Goal: Task Accomplishment & Management: Complete application form

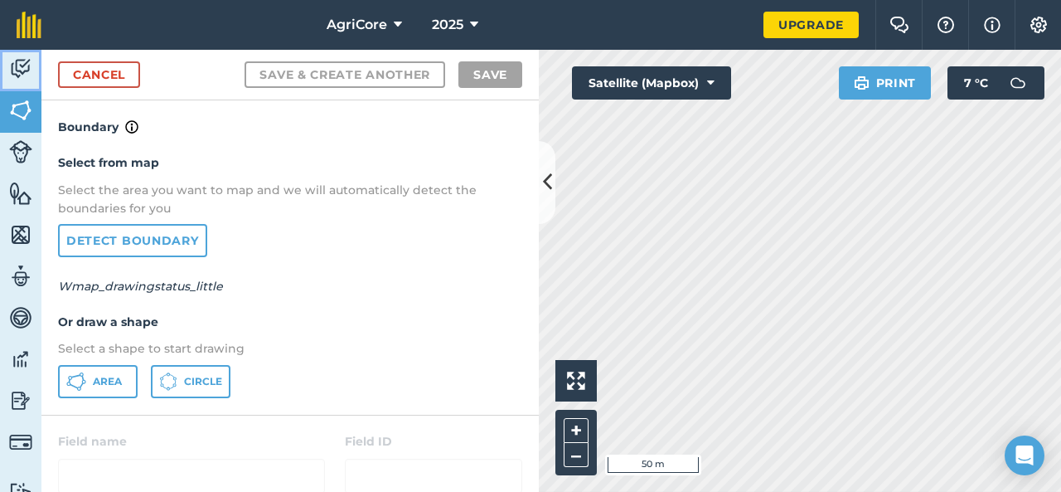
click at [18, 75] on img at bounding box center [20, 68] width 23 height 25
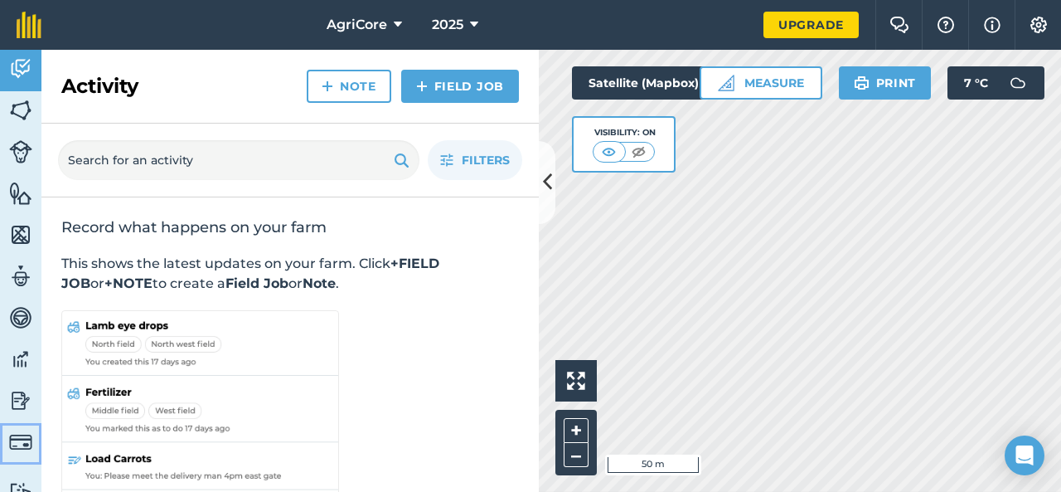
click at [27, 443] on img at bounding box center [20, 441] width 23 height 23
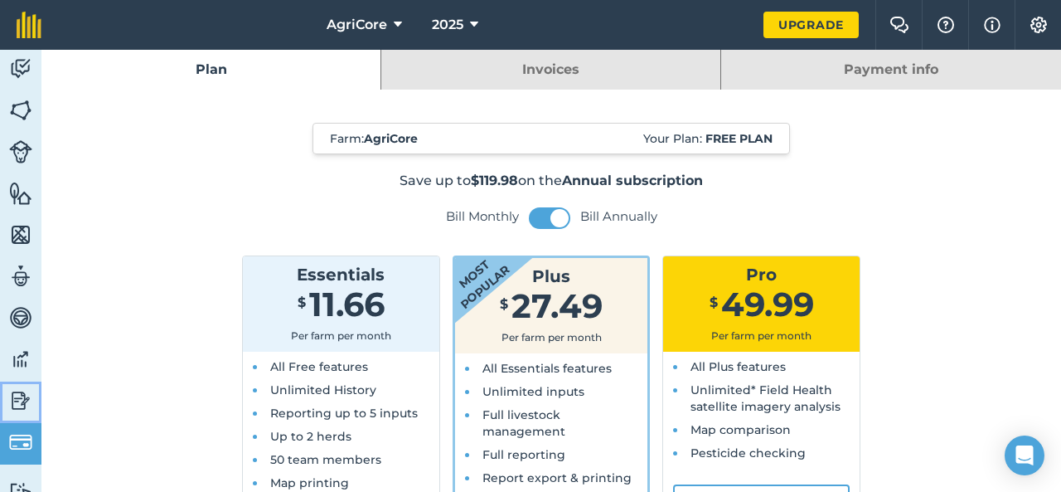
click at [12, 402] on img at bounding box center [20, 400] width 23 height 25
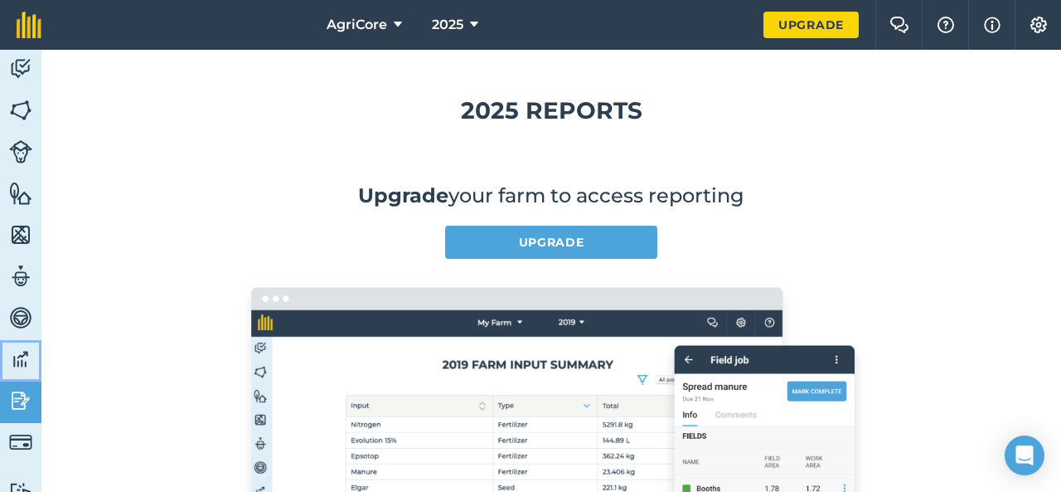
click at [15, 363] on img at bounding box center [20, 359] width 23 height 25
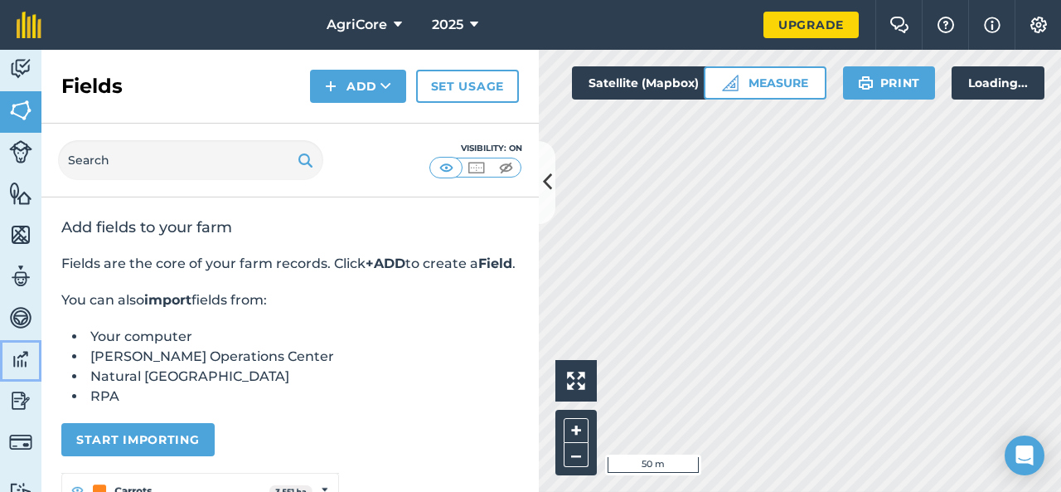
click at [15, 363] on img at bounding box center [20, 359] width 23 height 25
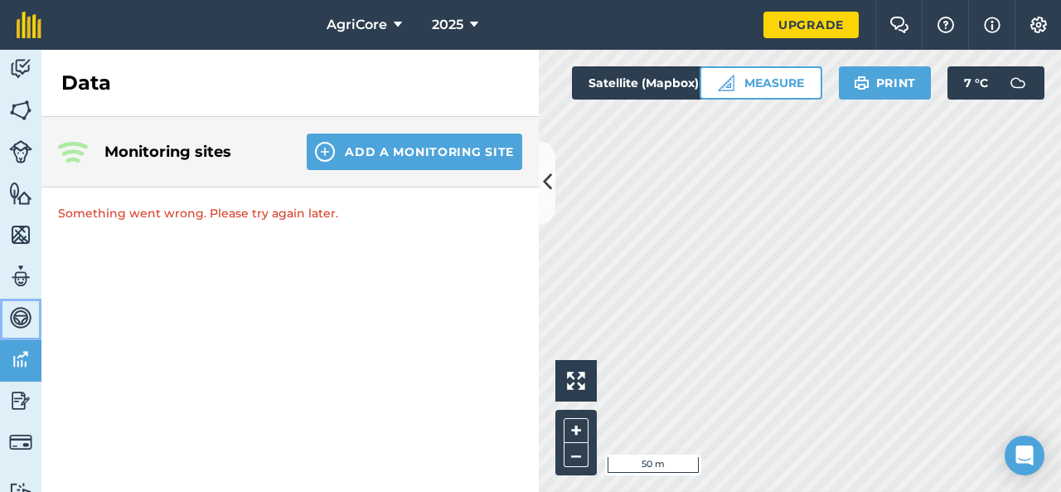
click at [13, 313] on img at bounding box center [20, 317] width 23 height 25
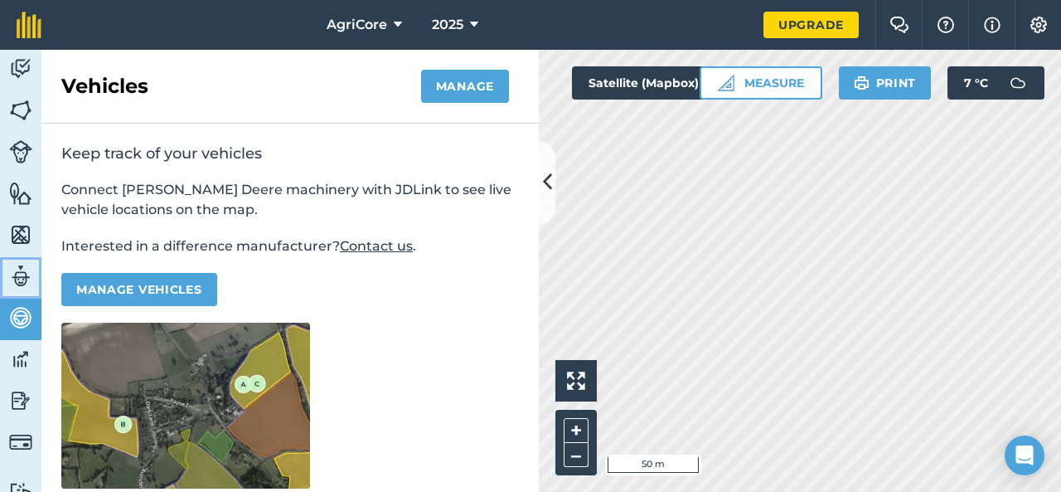
click at [17, 264] on img at bounding box center [20, 276] width 23 height 25
select select "MEMBER"
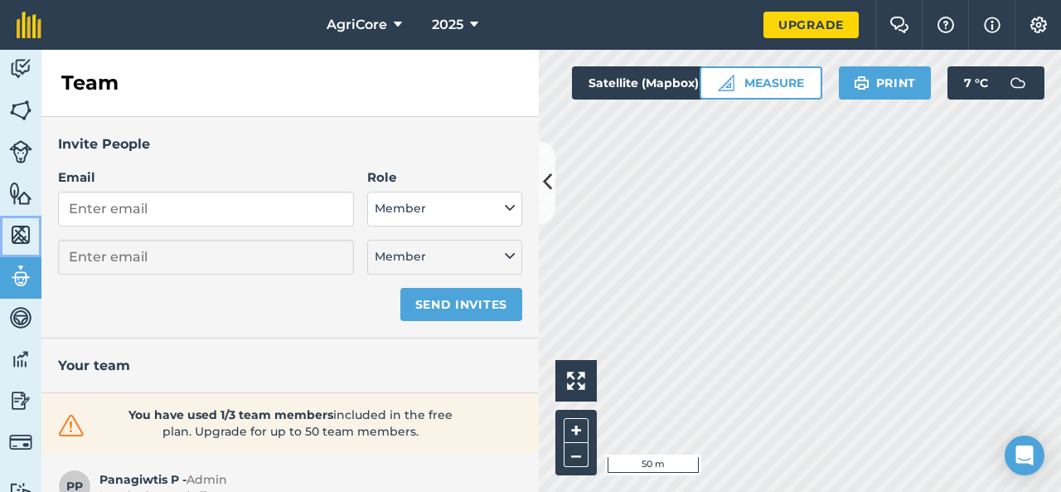
click at [17, 220] on link "Maps" at bounding box center [20, 236] width 41 height 41
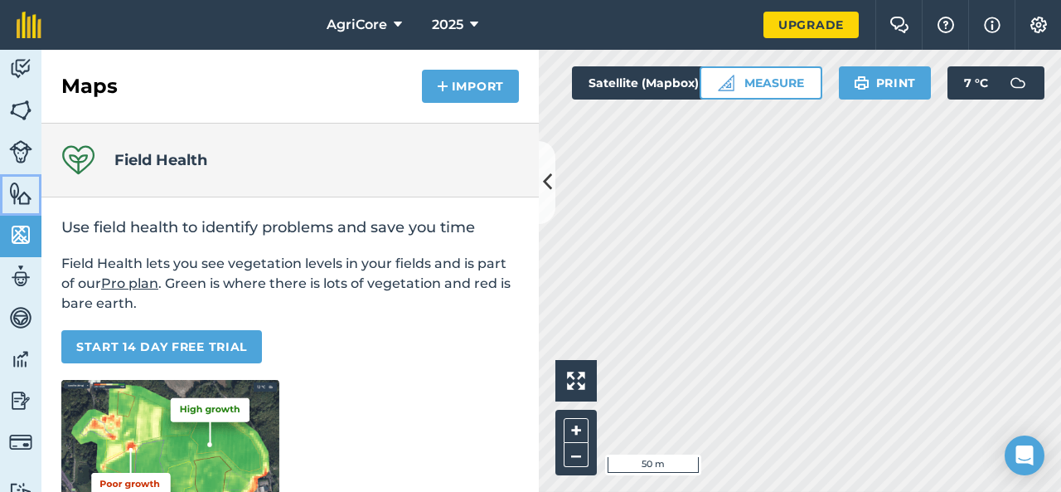
click at [17, 191] on img at bounding box center [20, 193] width 23 height 25
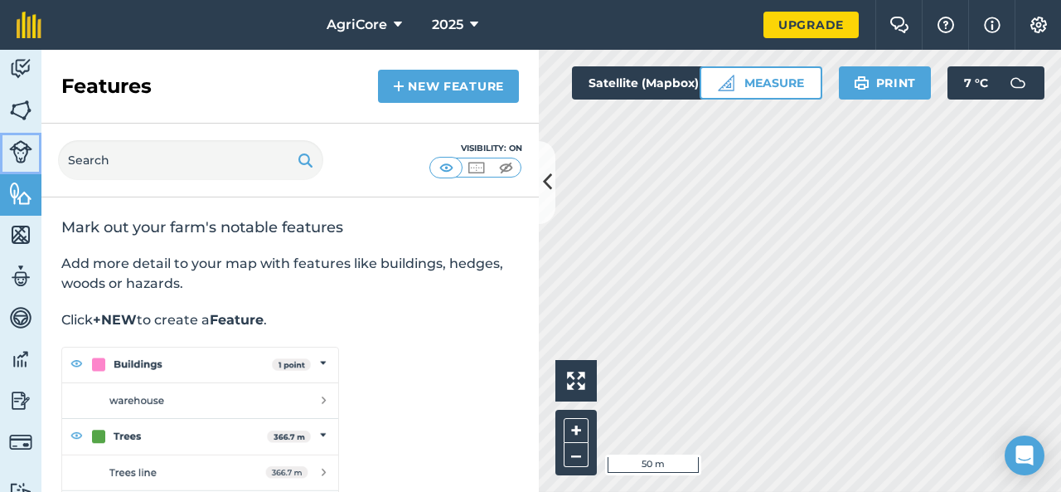
click at [22, 152] on img at bounding box center [20, 151] width 23 height 23
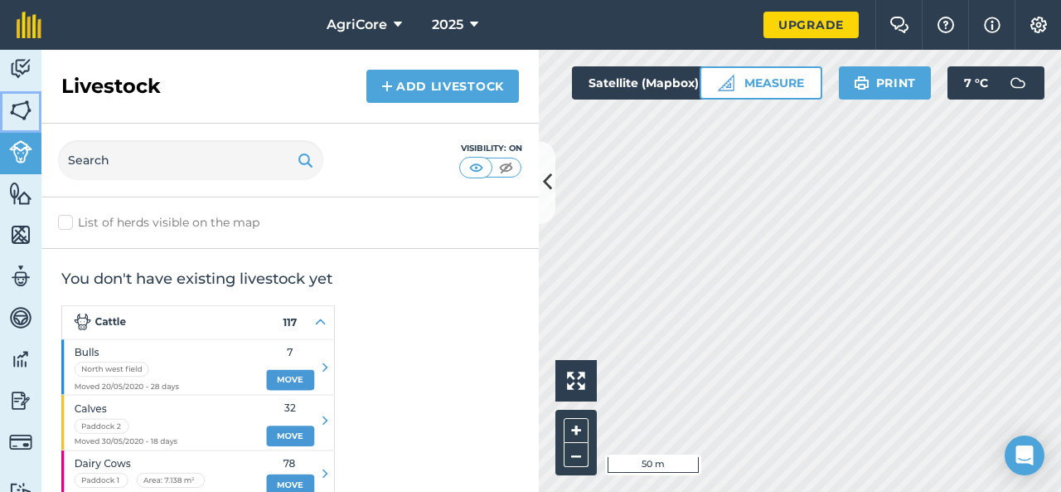
click at [20, 104] on img at bounding box center [20, 110] width 23 height 25
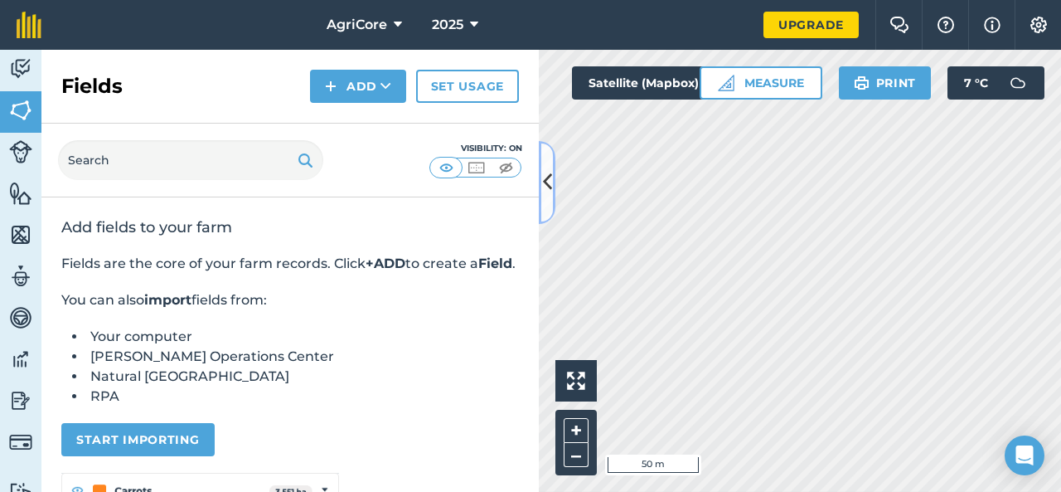
click at [540, 177] on button at bounding box center [547, 182] width 17 height 83
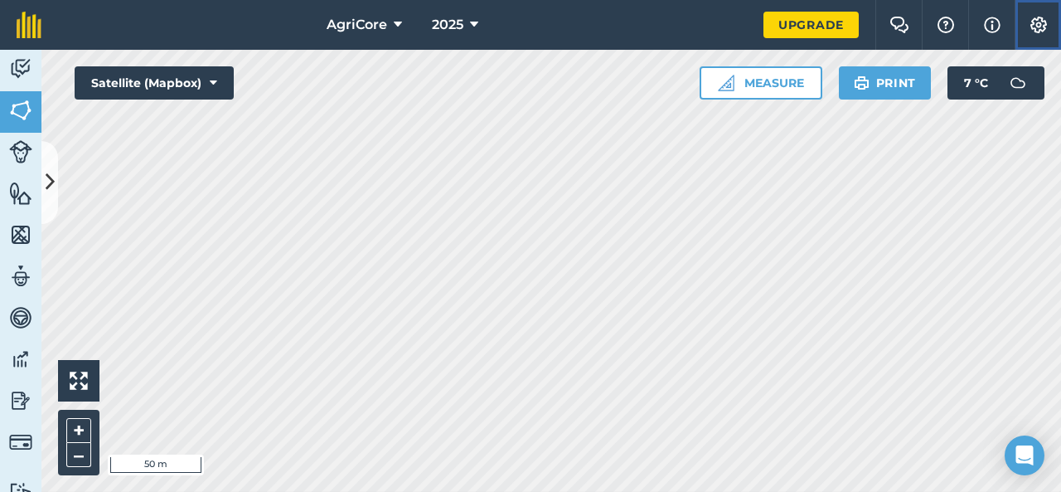
click at [1027, 26] on button "Settings" at bounding box center [1038, 25] width 46 height 50
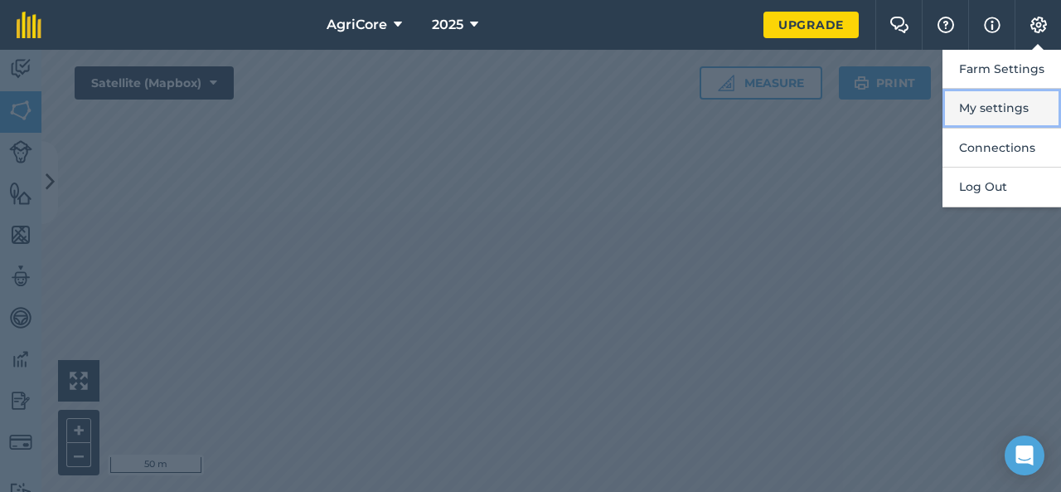
click at [991, 119] on button "My settings" at bounding box center [1002, 108] width 119 height 39
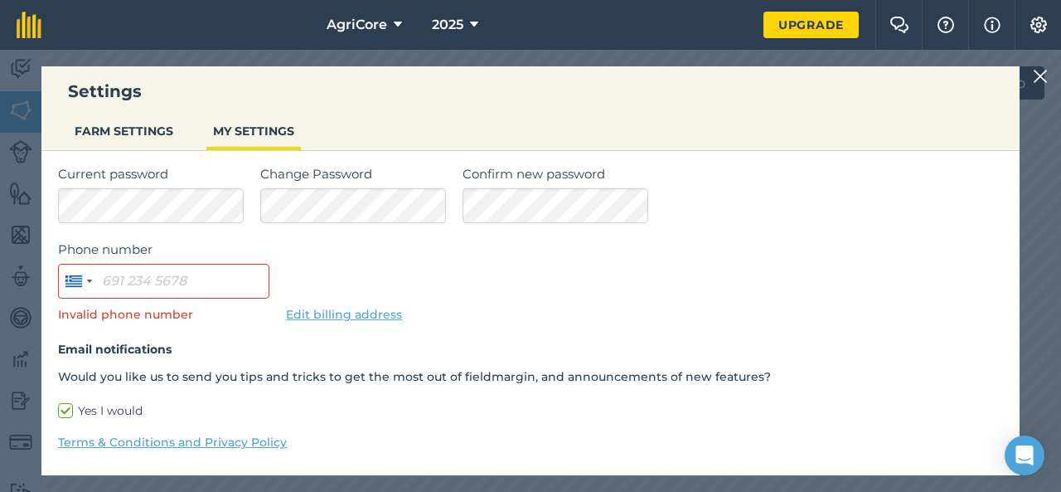
scroll to position [168, 0]
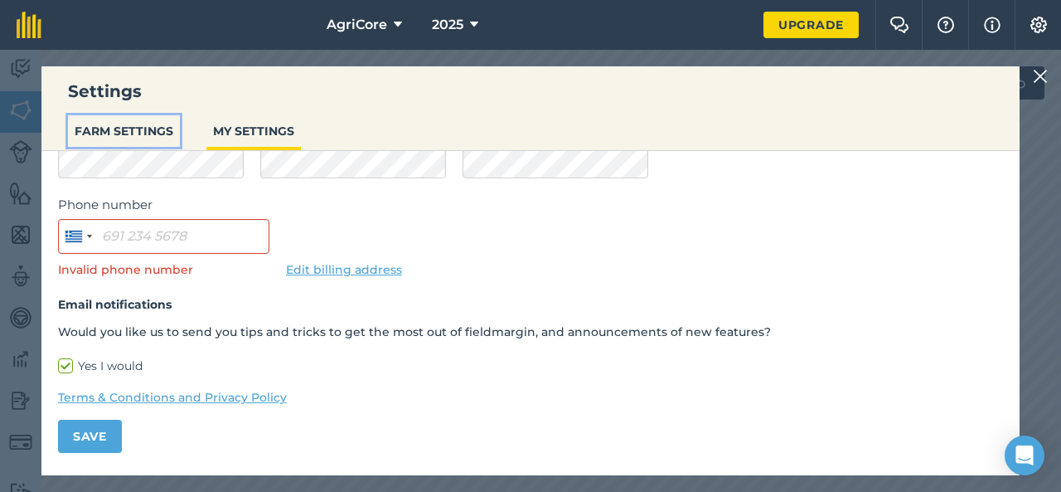
click at [127, 128] on button "FARM SETTINGS" at bounding box center [124, 131] width 112 height 32
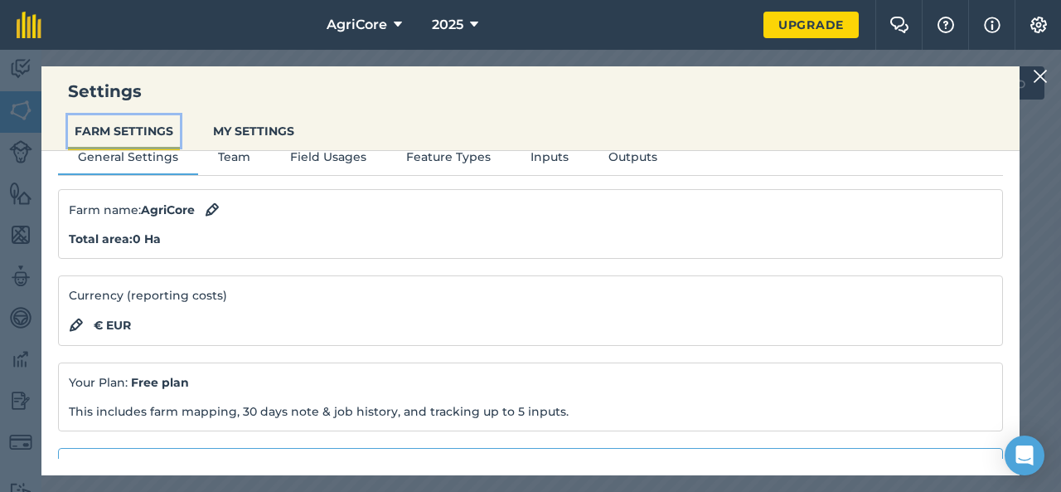
scroll to position [0, 0]
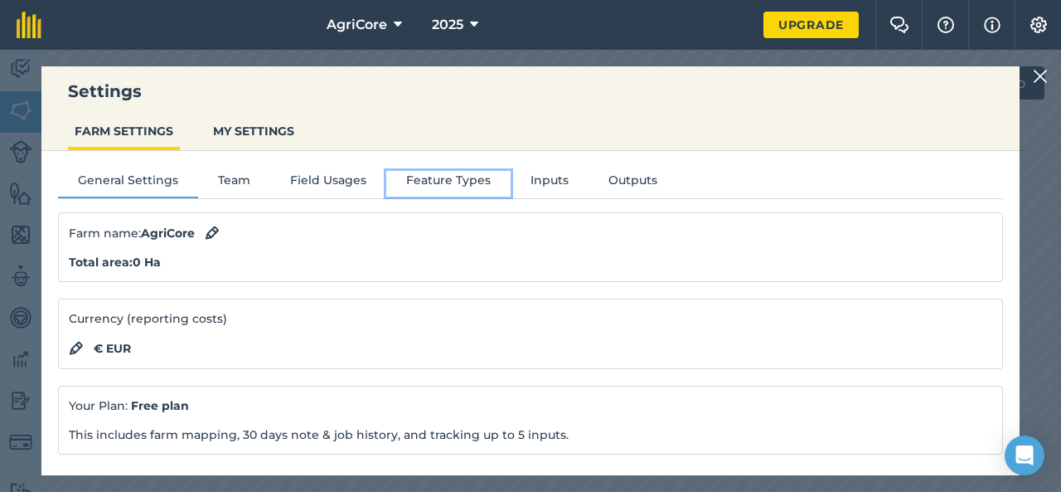
click at [410, 183] on button "Feature Types" at bounding box center [448, 183] width 124 height 25
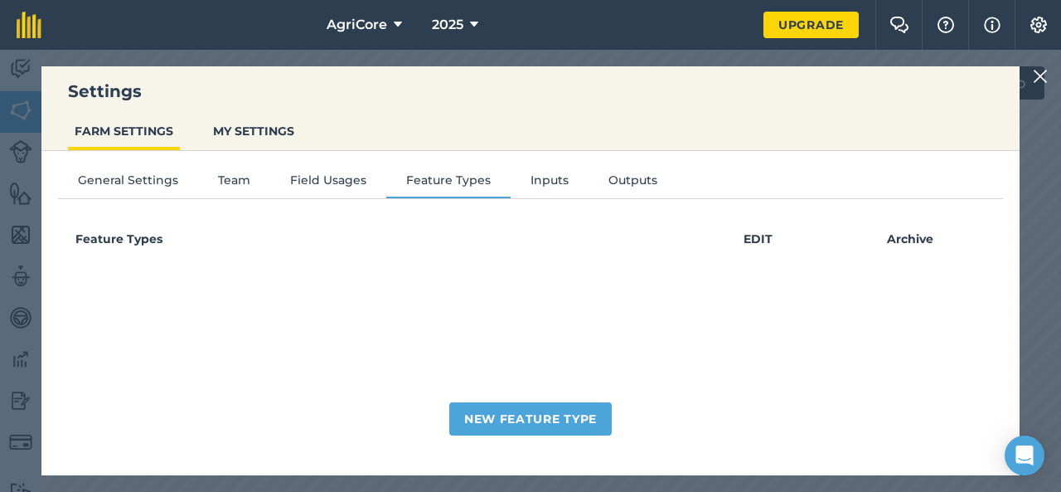
click at [325, 161] on div "General Settings Team Field Usages Feature Types Inputs Outputs Feature Types E…" at bounding box center [530, 305] width 978 height 308
click at [332, 185] on button "Field Usages" at bounding box center [328, 183] width 116 height 25
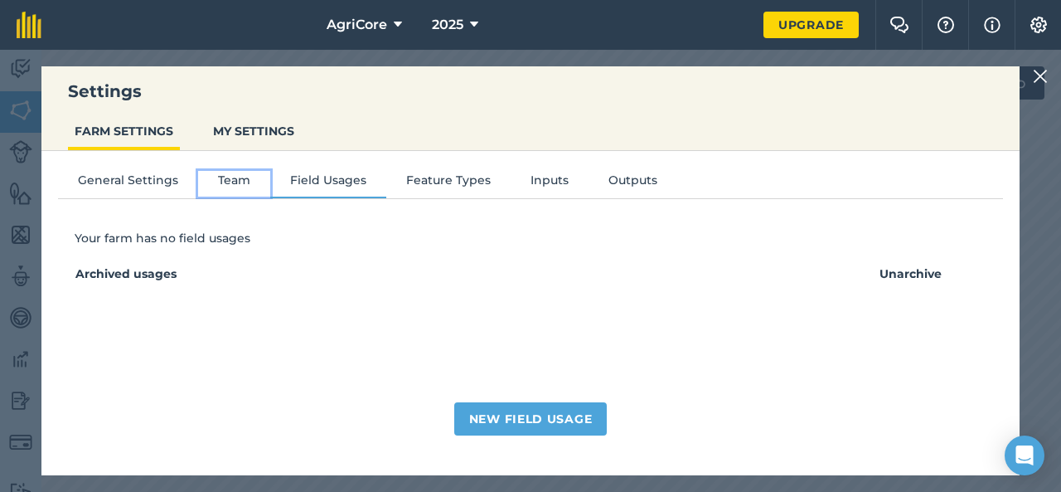
click at [224, 177] on button "Team" at bounding box center [234, 183] width 72 height 25
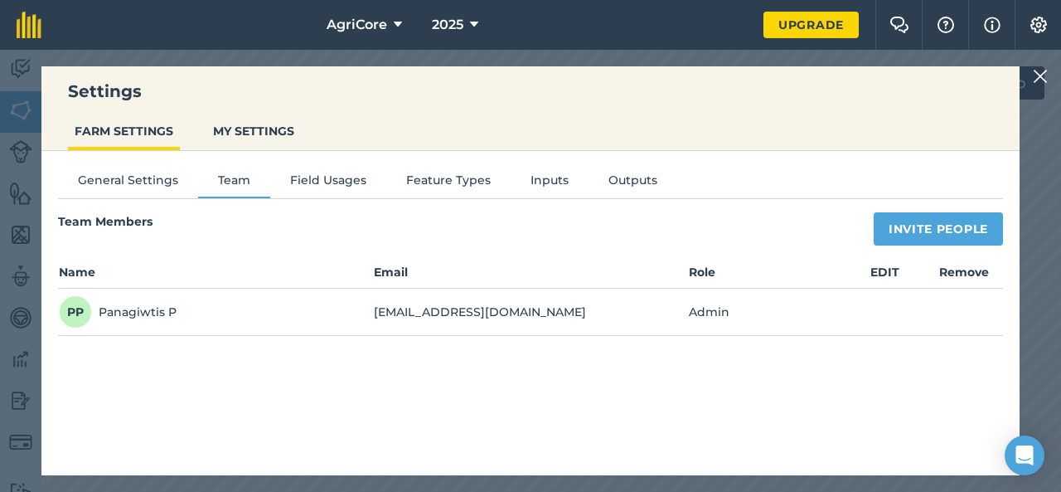
click at [1042, 77] on img at bounding box center [1040, 76] width 15 height 20
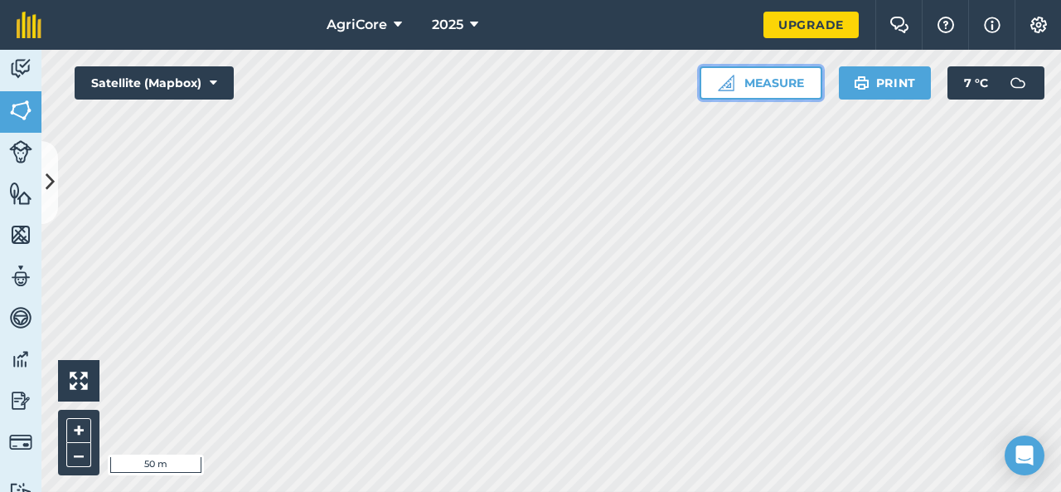
click at [800, 90] on button "Measure" at bounding box center [761, 82] width 123 height 33
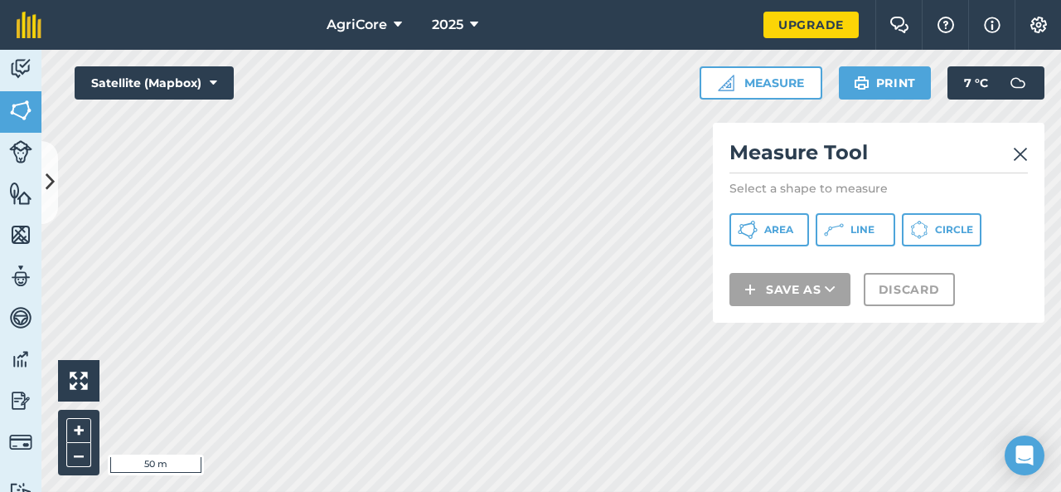
click at [1025, 162] on img at bounding box center [1020, 154] width 15 height 20
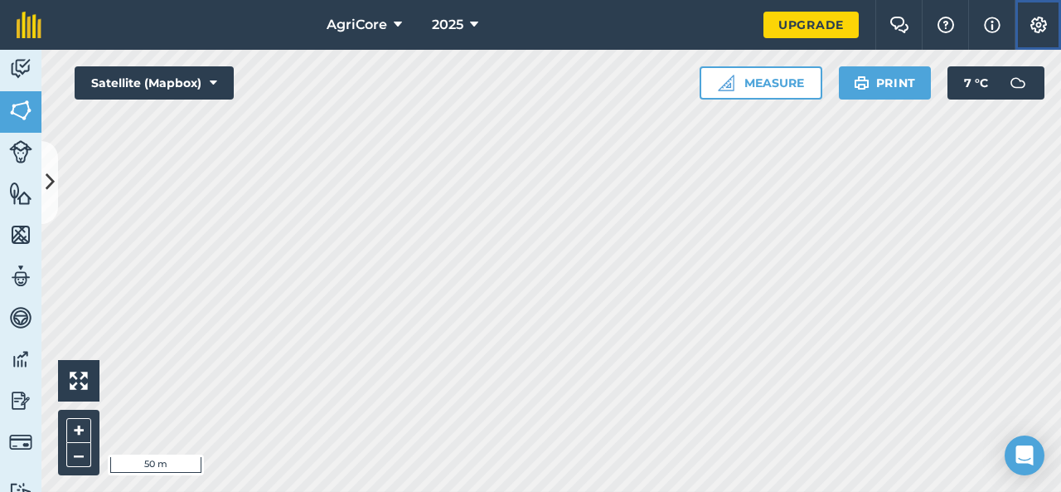
click at [1040, 17] on img at bounding box center [1039, 25] width 20 height 17
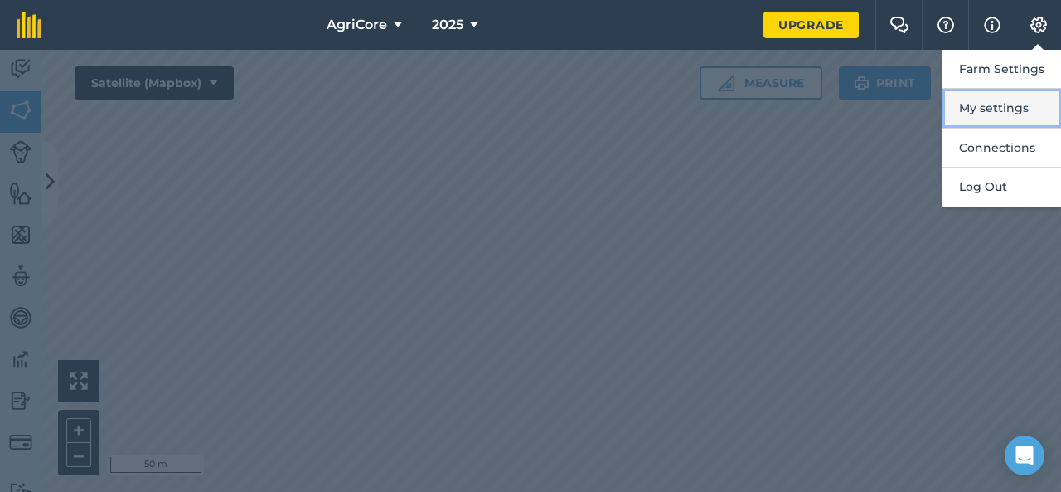
click at [1006, 109] on button "My settings" at bounding box center [1002, 108] width 119 height 39
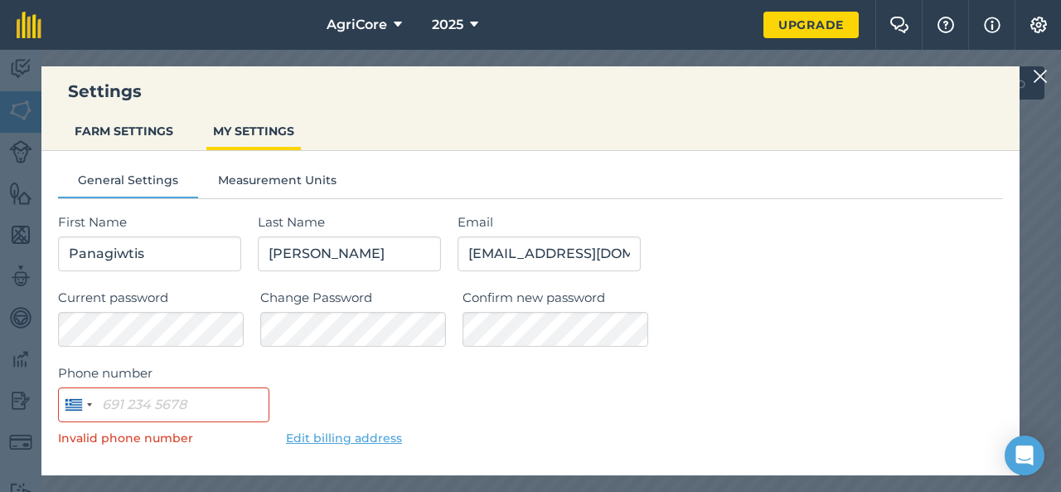
click at [1040, 77] on img at bounding box center [1040, 76] width 15 height 20
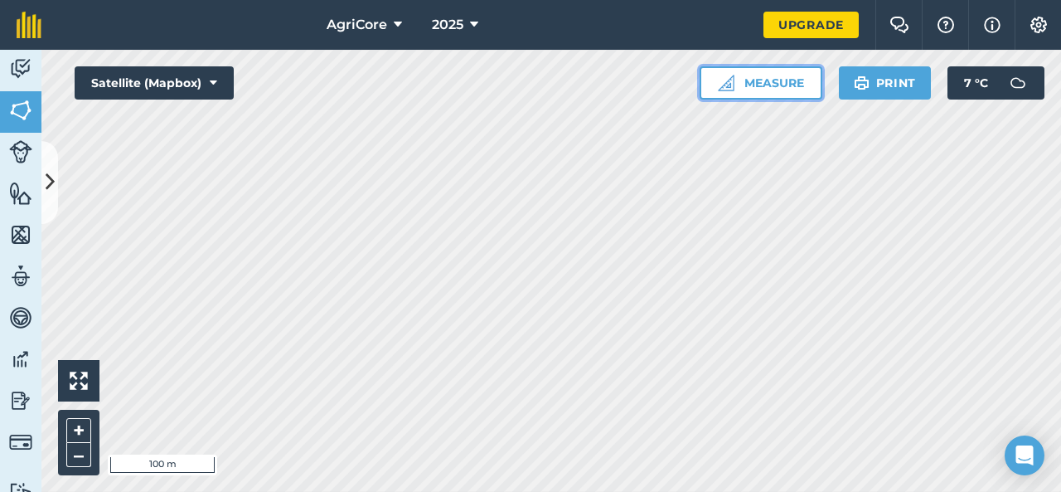
click at [742, 80] on button "Measure" at bounding box center [761, 82] width 123 height 33
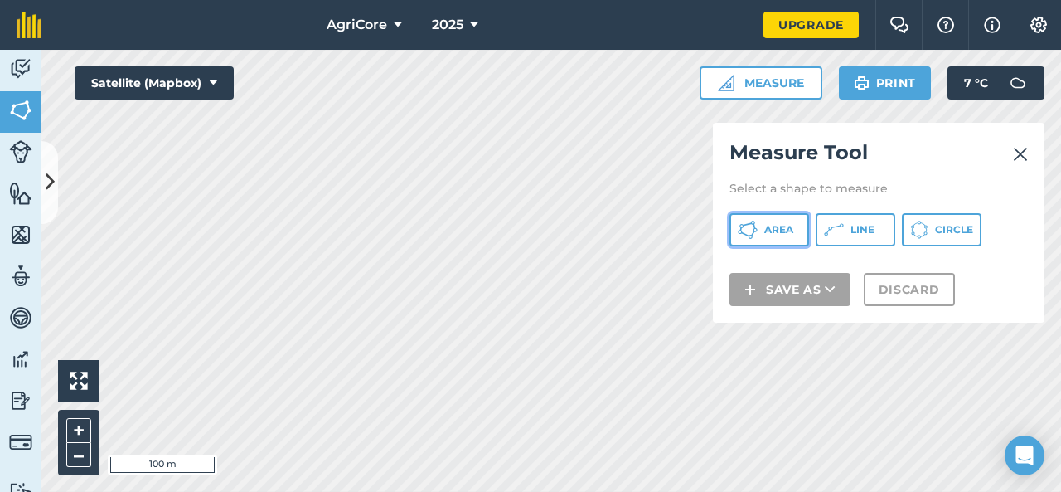
click at [776, 232] on span "Area" at bounding box center [778, 229] width 29 height 13
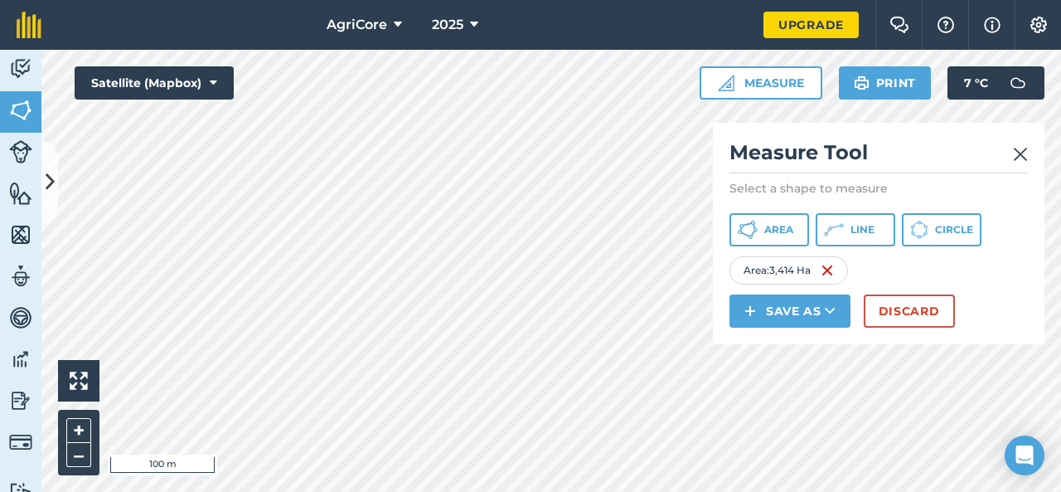
click at [836, 190] on p "Select a shape to measure" at bounding box center [878, 188] width 298 height 17
click at [797, 314] on button "Save as" at bounding box center [789, 310] width 121 height 33
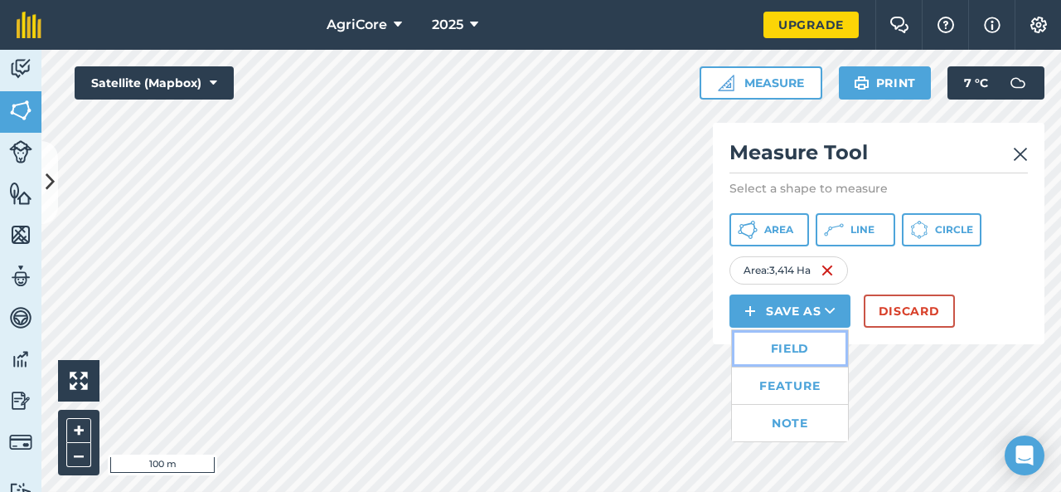
click at [798, 344] on link "Field" at bounding box center [790, 348] width 116 height 36
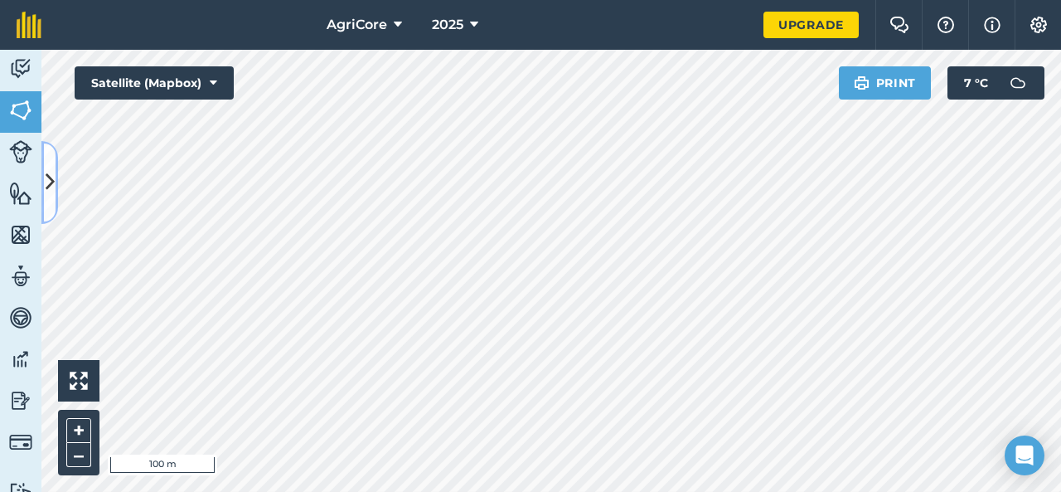
click at [49, 177] on icon at bounding box center [50, 181] width 9 height 29
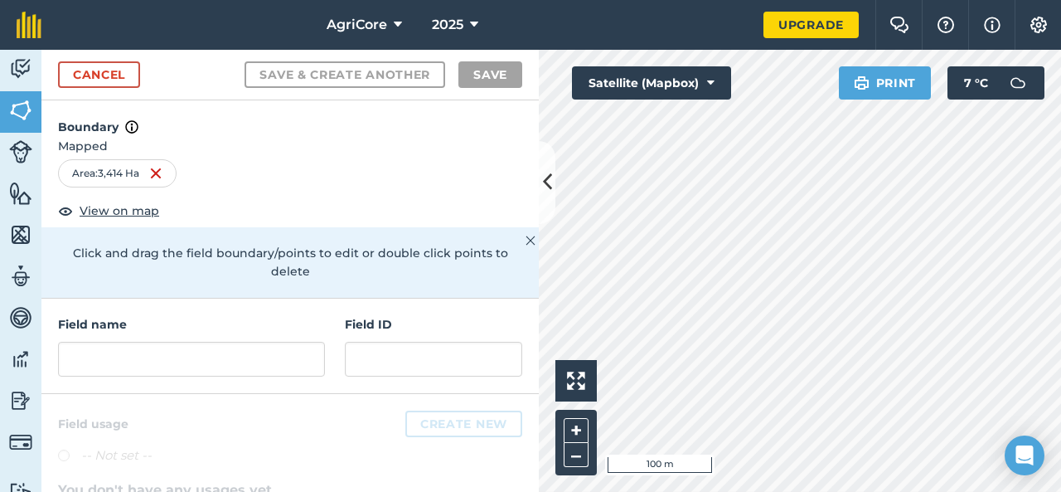
click at [159, 259] on p "Click and drag the field boundary/points to edit or double click points to dele…" at bounding box center [290, 262] width 464 height 37
click at [154, 349] on input "text" at bounding box center [191, 359] width 267 height 35
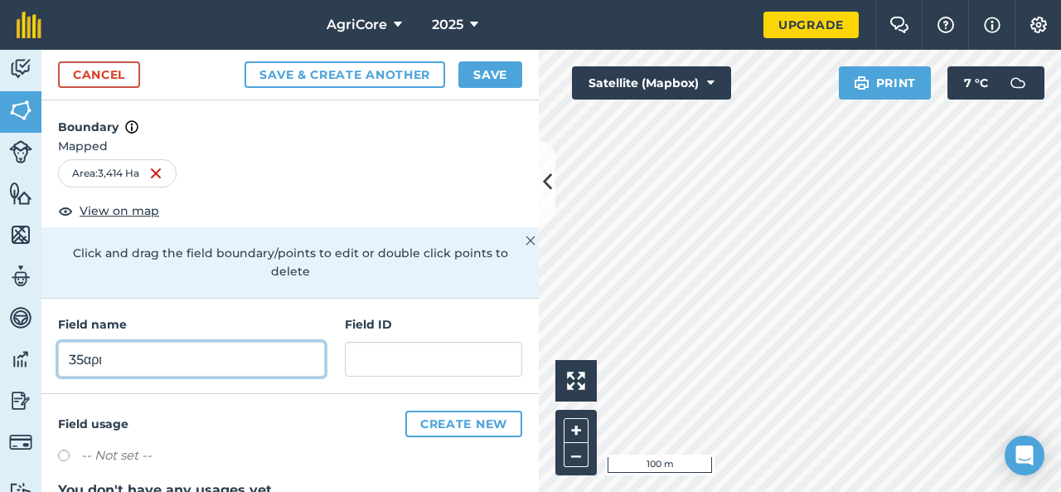
type input "35αρι"
click at [245, 61] on button "Save & Create Another" at bounding box center [345, 74] width 201 height 27
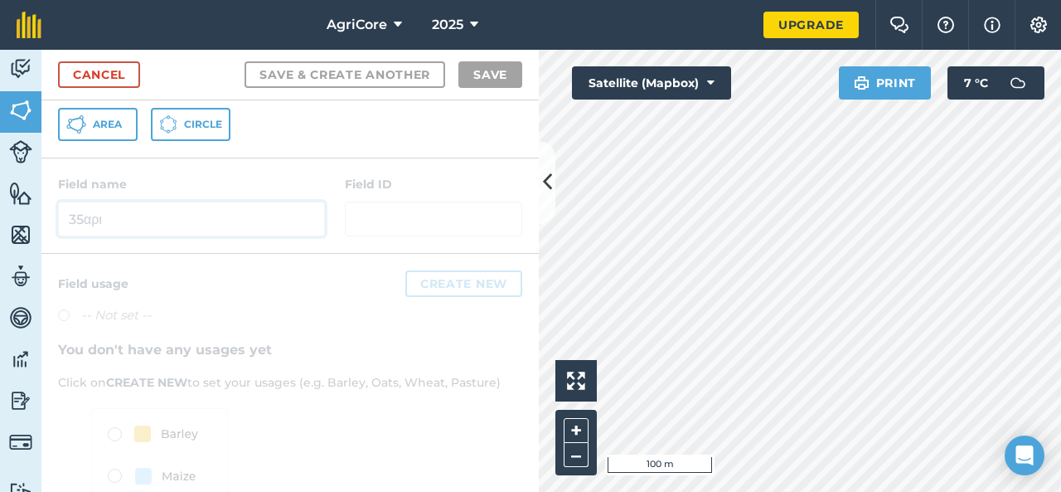
scroll to position [320, 0]
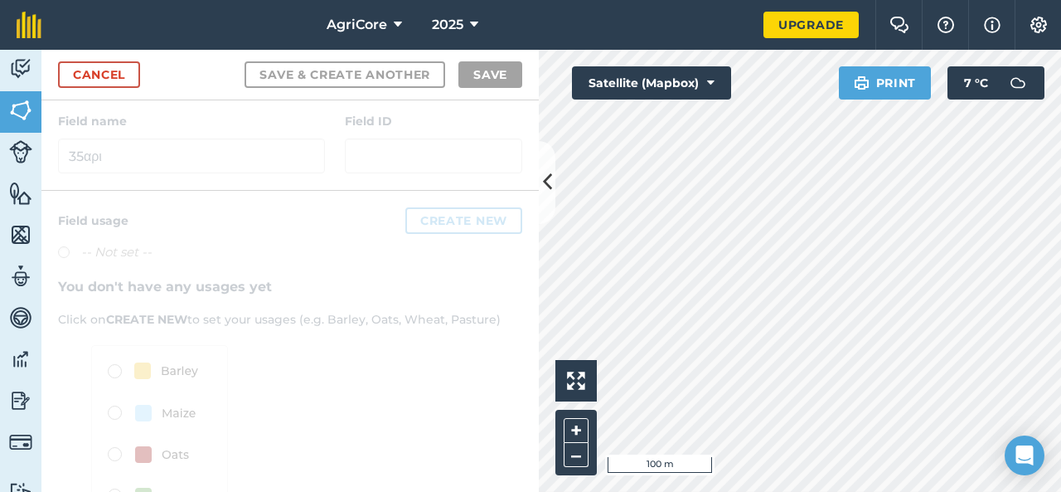
click at [202, 140] on div at bounding box center [289, 142] width 497 height 95
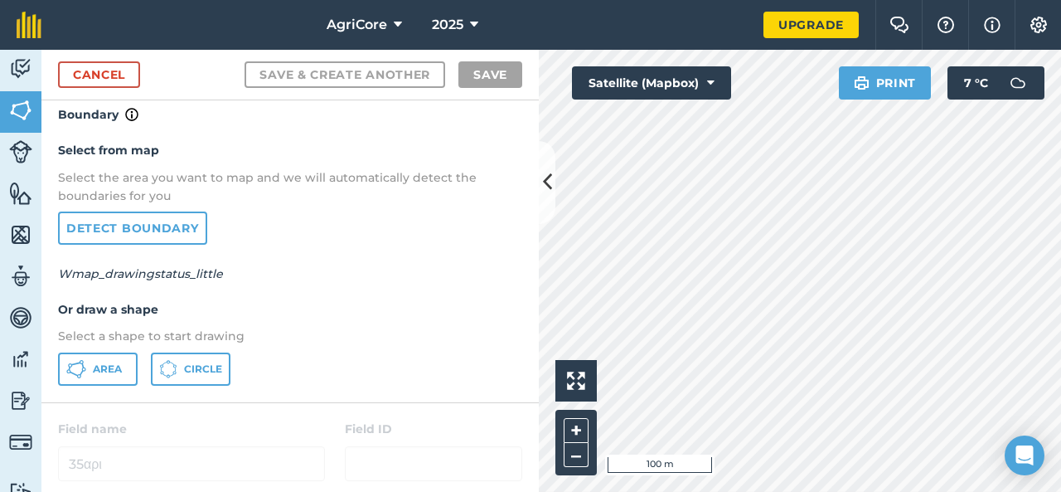
scroll to position [0, 0]
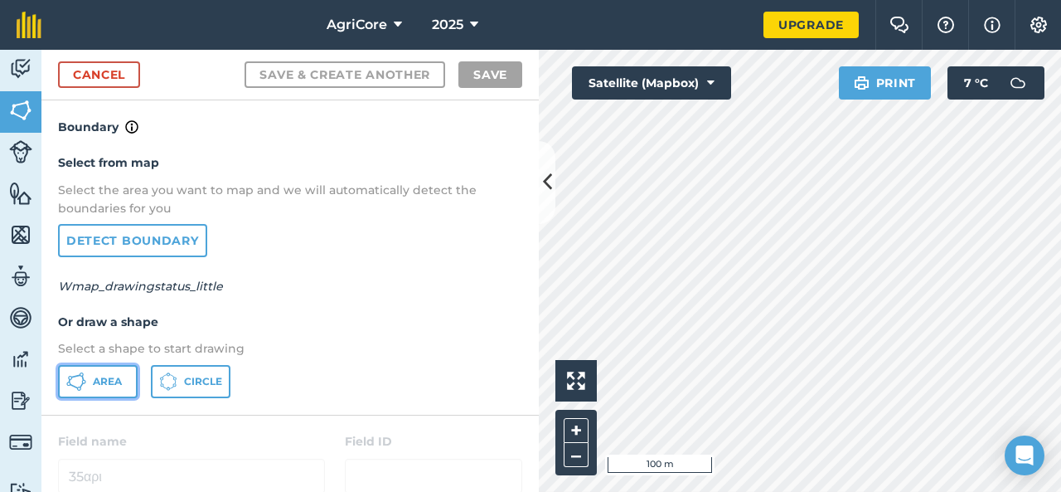
click at [104, 382] on span "Area" at bounding box center [107, 381] width 29 height 13
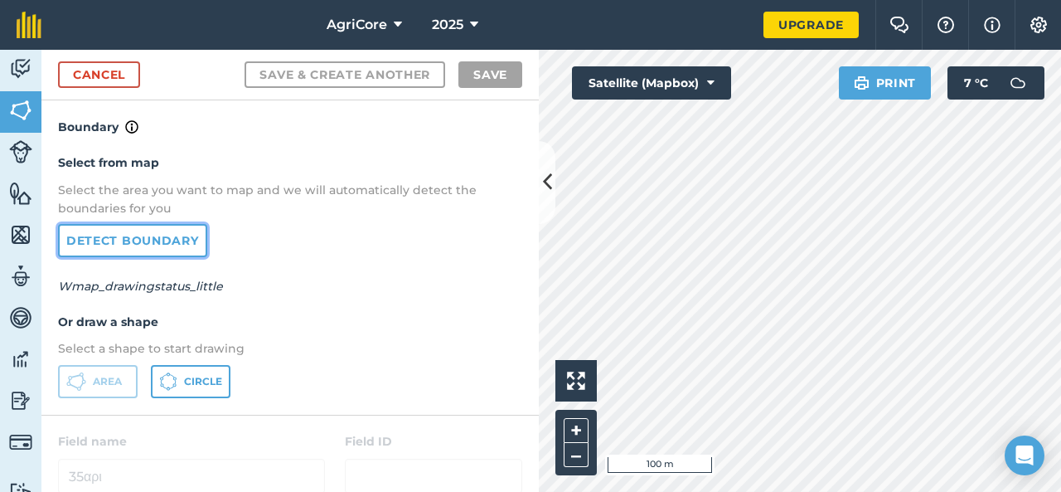
click at [138, 241] on link "Detect boundary" at bounding box center [132, 240] width 149 height 33
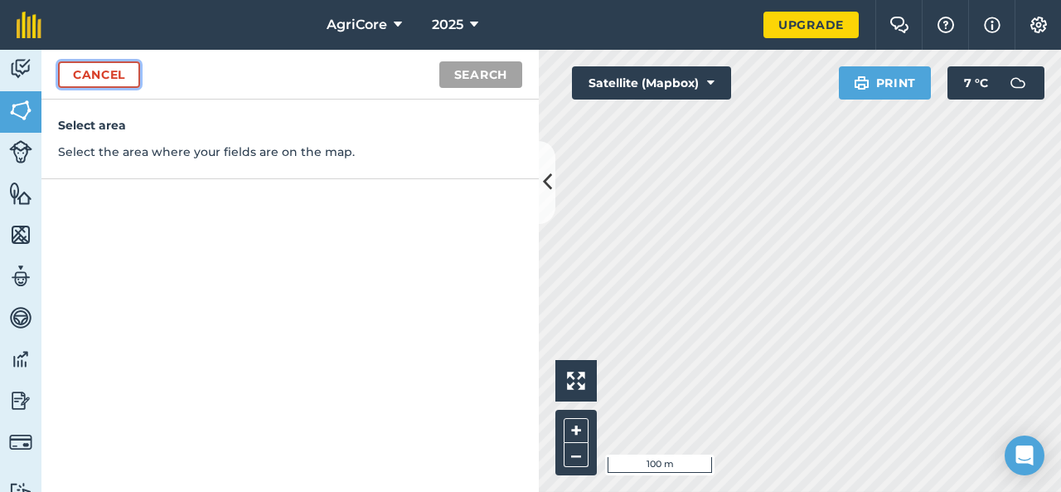
click at [114, 70] on link "Cancel" at bounding box center [99, 74] width 82 height 27
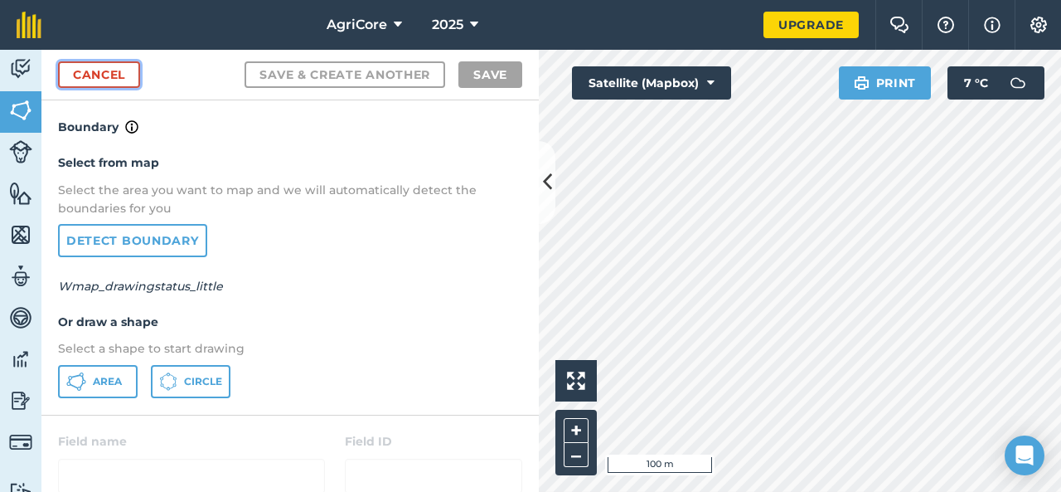
click at [114, 72] on link "Cancel" at bounding box center [99, 74] width 82 height 27
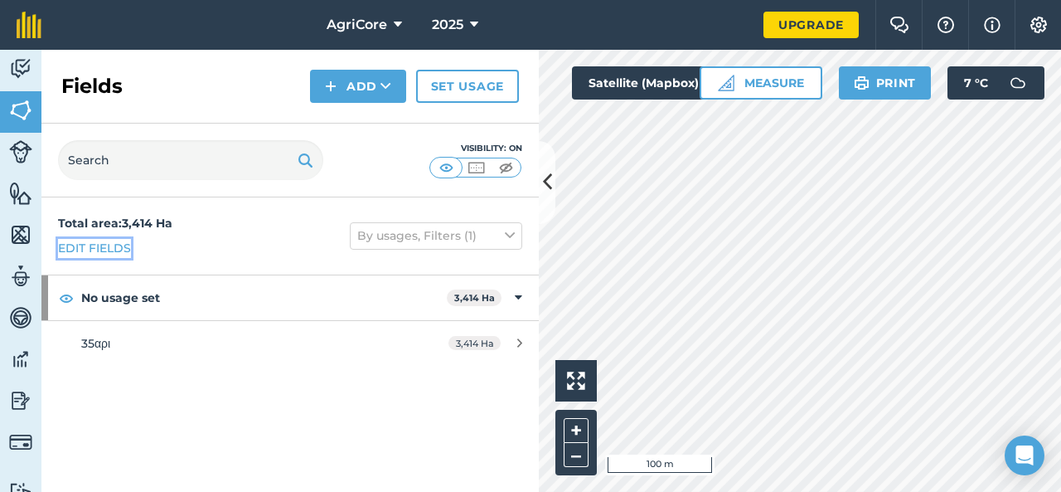
click at [103, 247] on link "Edit fields" at bounding box center [94, 248] width 73 height 18
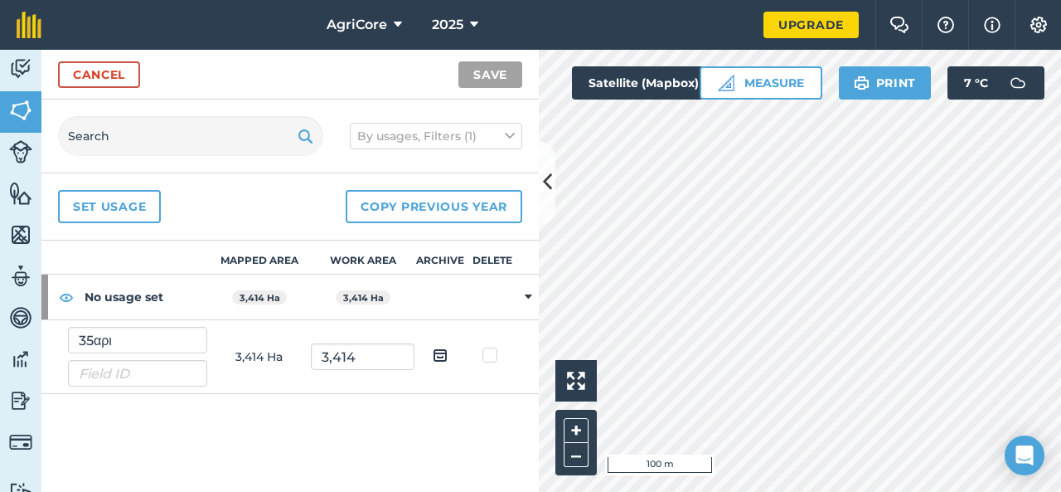
click at [352, 259] on th "Work area" at bounding box center [363, 257] width 104 height 34
click at [280, 254] on th "Mapped area" at bounding box center [259, 257] width 104 height 34
click at [390, 206] on button "Copy previous year" at bounding box center [434, 206] width 177 height 33
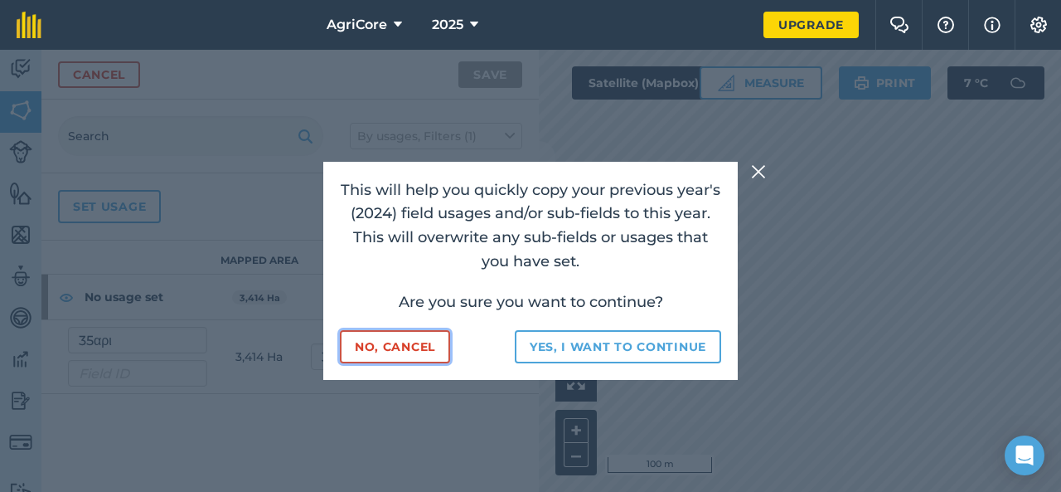
click at [404, 334] on button "No, cancel" at bounding box center [395, 346] width 110 height 33
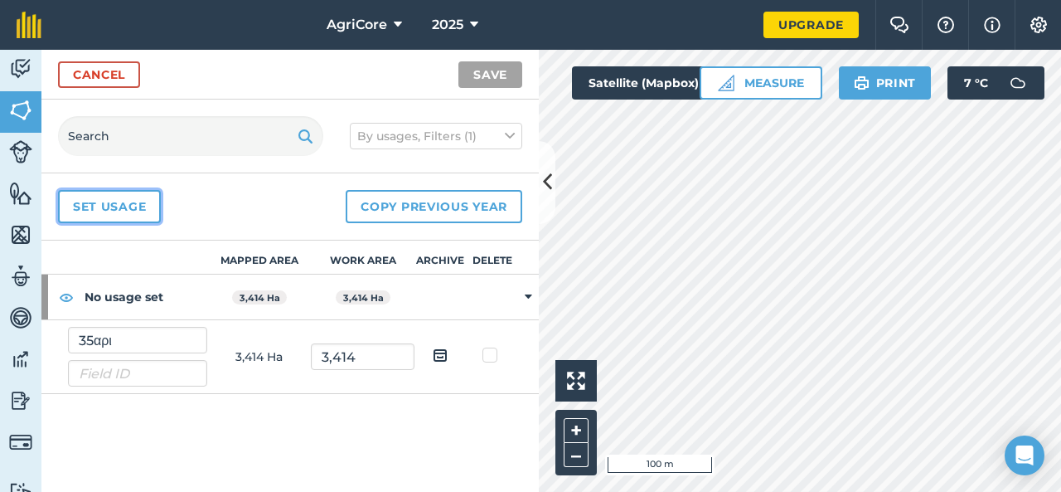
click at [134, 201] on link "Set usage" at bounding box center [109, 206] width 103 height 33
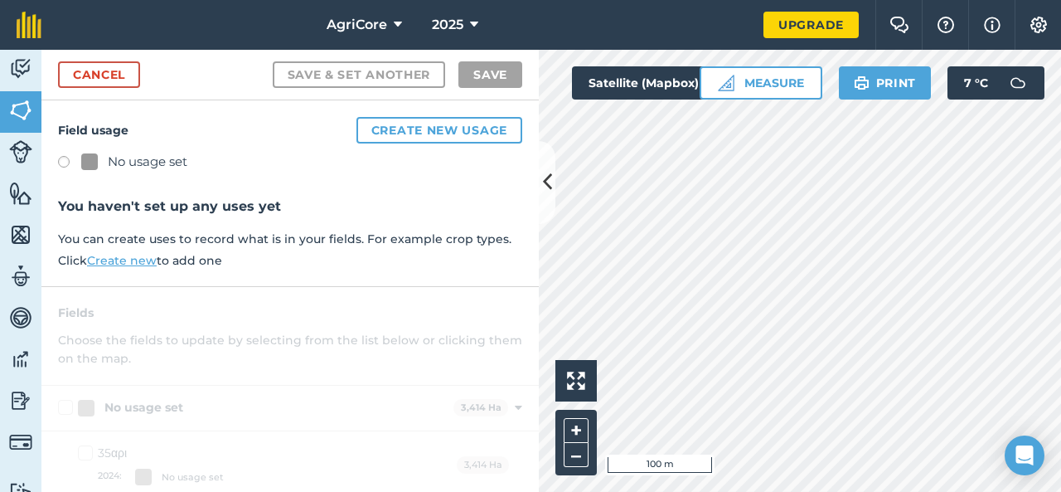
click at [84, 160] on div at bounding box center [89, 161] width 17 height 17
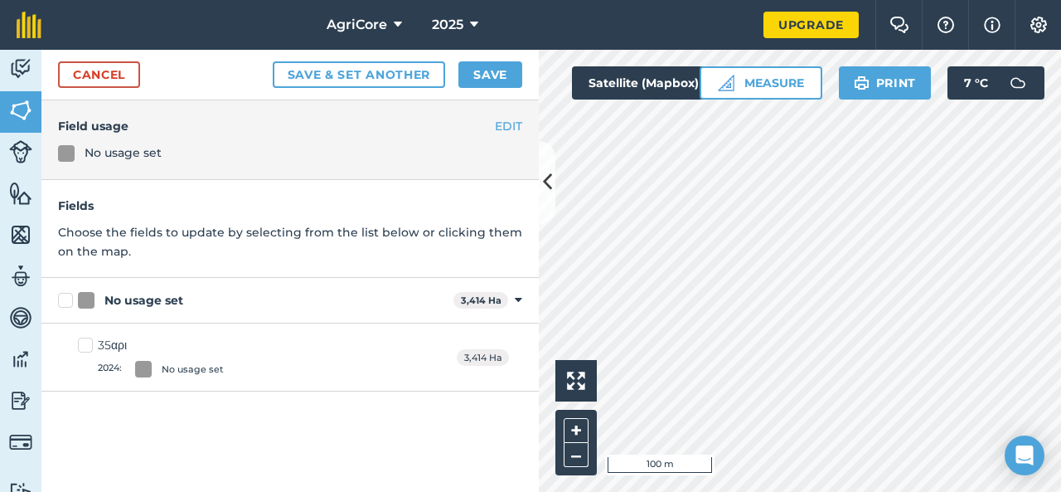
click at [90, 342] on label "35αρι 2024 : No usage set" at bounding box center [151, 357] width 146 height 41
click at [89, 342] on input "35αρι 2024 : No usage set" at bounding box center [83, 342] width 11 height 11
checkbox input "true"
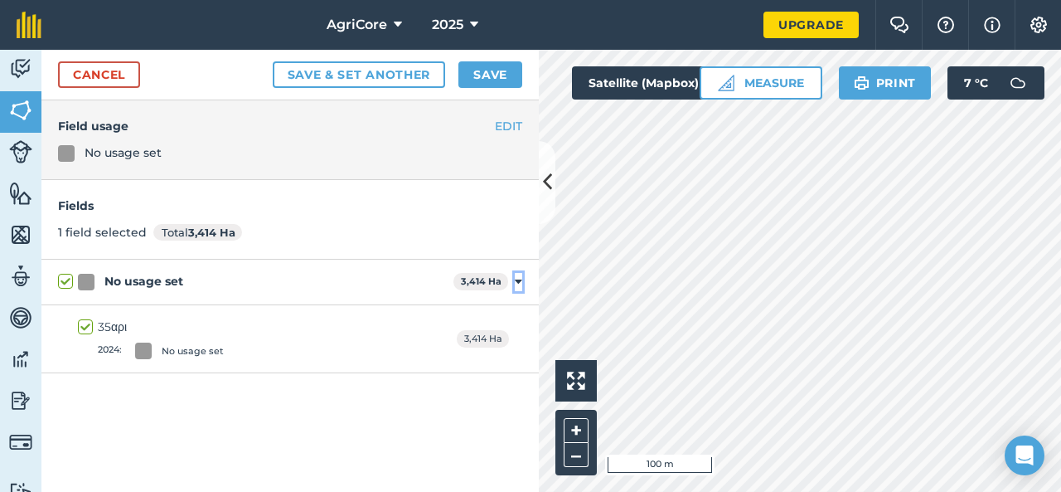
click at [519, 284] on icon at bounding box center [518, 281] width 7 height 15
click at [519, 284] on icon at bounding box center [520, 281] width 4 height 15
click at [179, 349] on div "No usage set" at bounding box center [193, 351] width 62 height 14
click at [89, 329] on input "35αρι 2024 : No usage set" at bounding box center [83, 323] width 11 height 11
checkbox input "false"
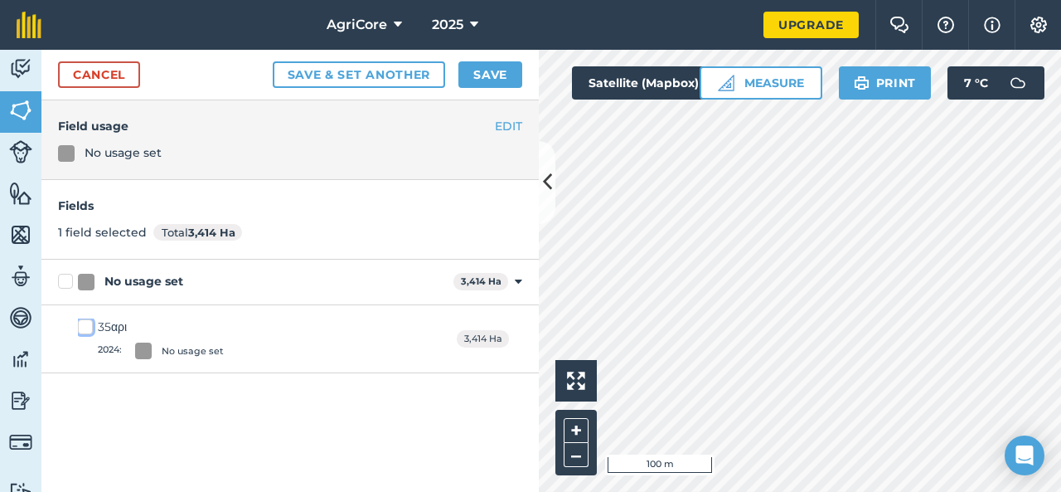
checkbox input "false"
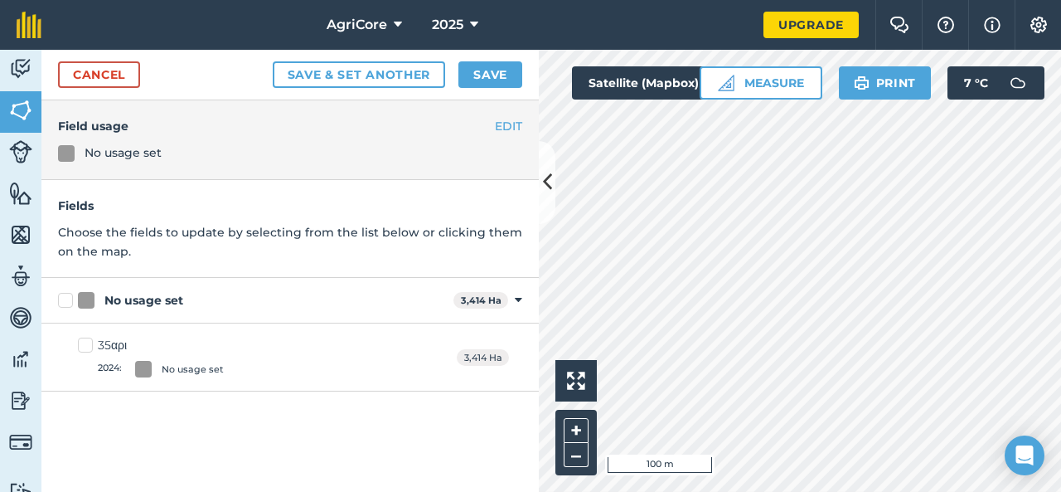
click at [74, 147] on div at bounding box center [66, 153] width 17 height 17
click at [99, 74] on link "Cancel" at bounding box center [99, 74] width 82 height 27
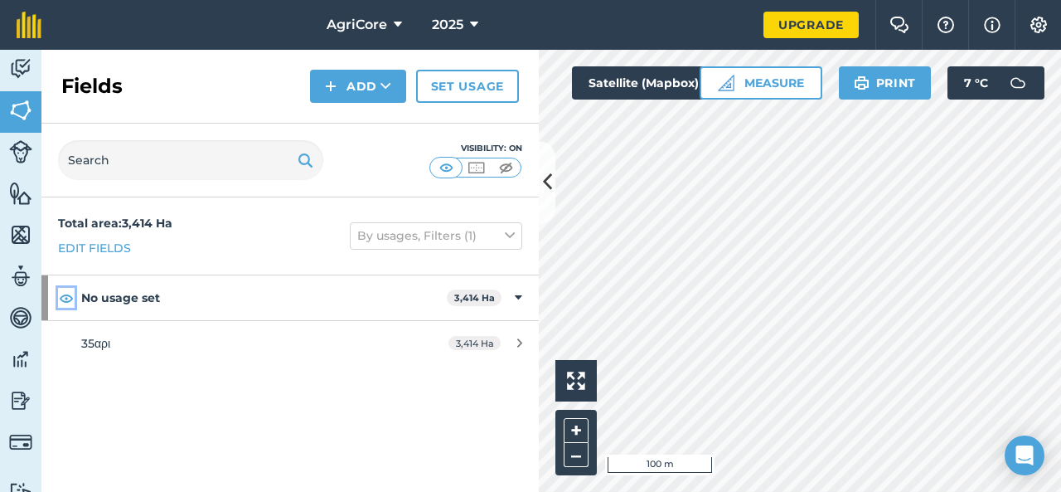
click at [63, 302] on img at bounding box center [66, 298] width 15 height 20
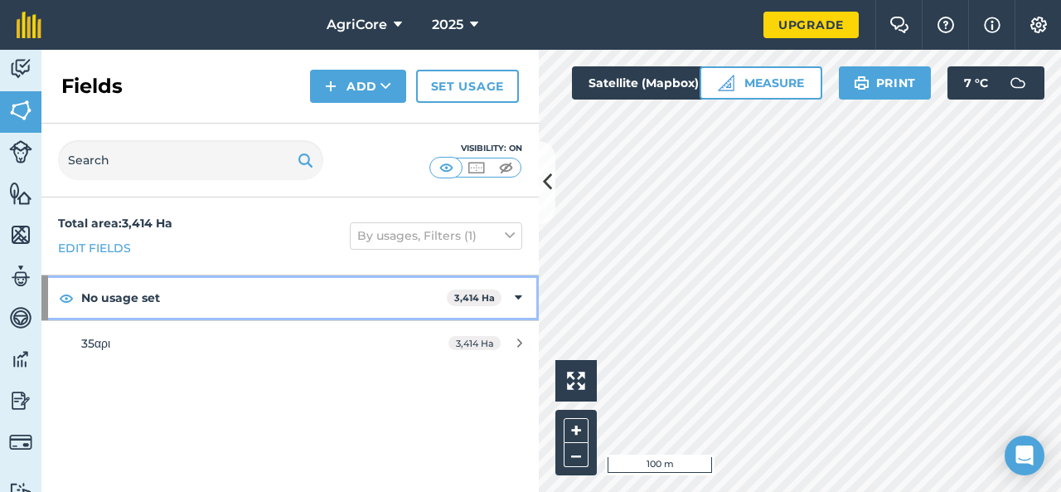
click at [124, 306] on strong "No usage set" at bounding box center [264, 297] width 366 height 45
click at [124, 306] on strong "No usage set" at bounding box center [265, 297] width 369 height 45
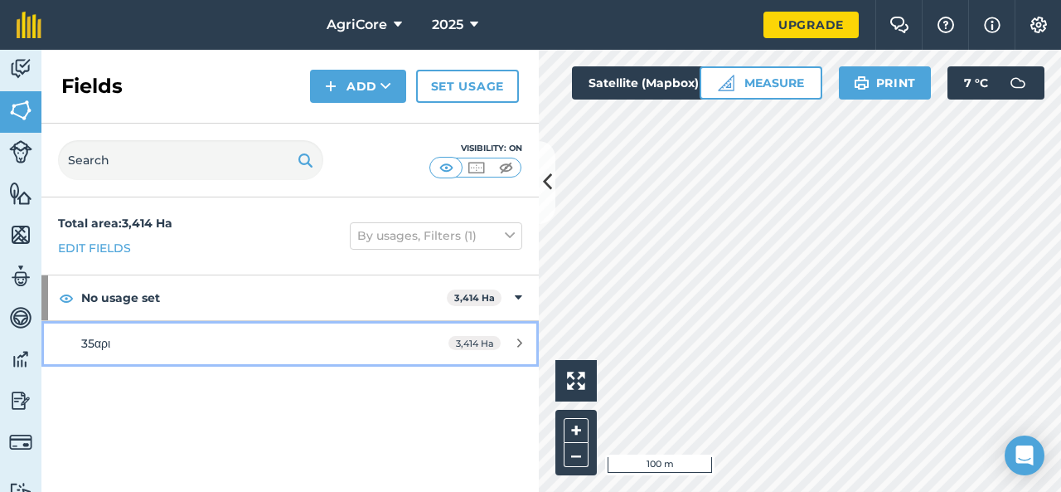
click at [123, 341] on div "35αρι" at bounding box center [237, 343] width 312 height 18
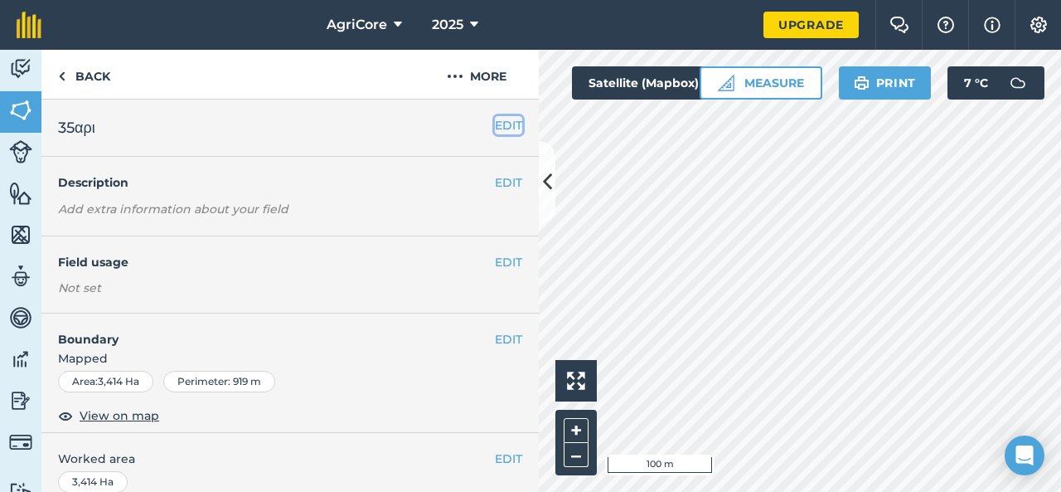
click at [502, 123] on button "EDIT" at bounding box center [508, 125] width 27 height 18
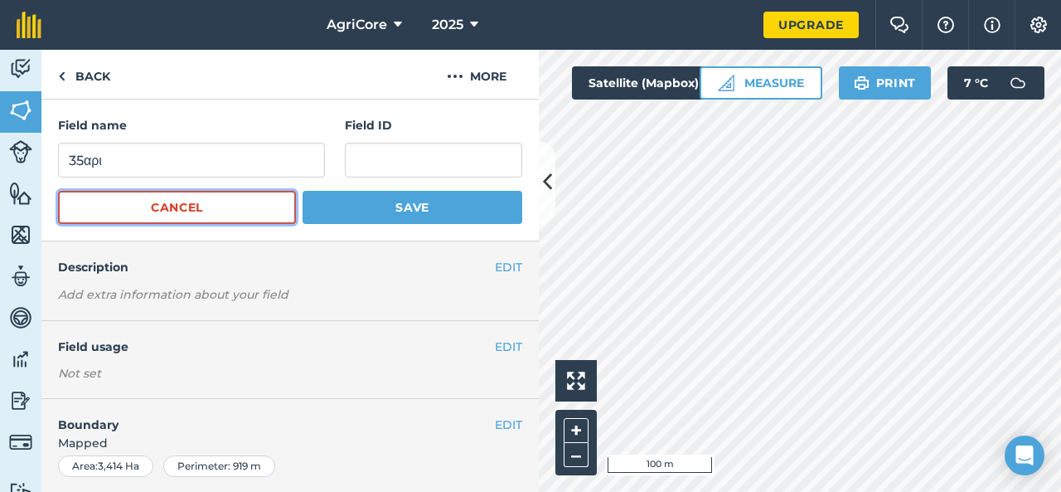
click at [260, 201] on button "Cancel" at bounding box center [177, 207] width 238 height 33
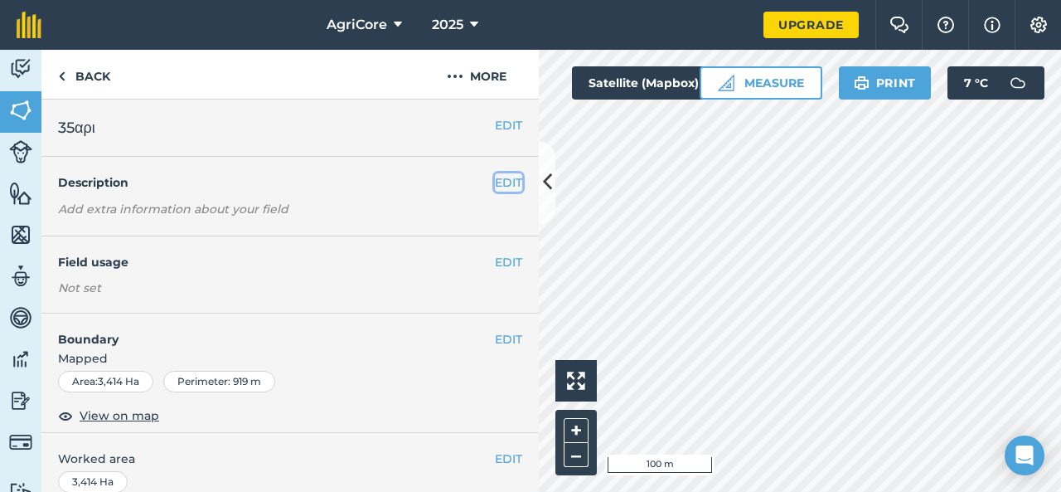
click at [495, 182] on button "EDIT" at bounding box center [508, 182] width 27 height 18
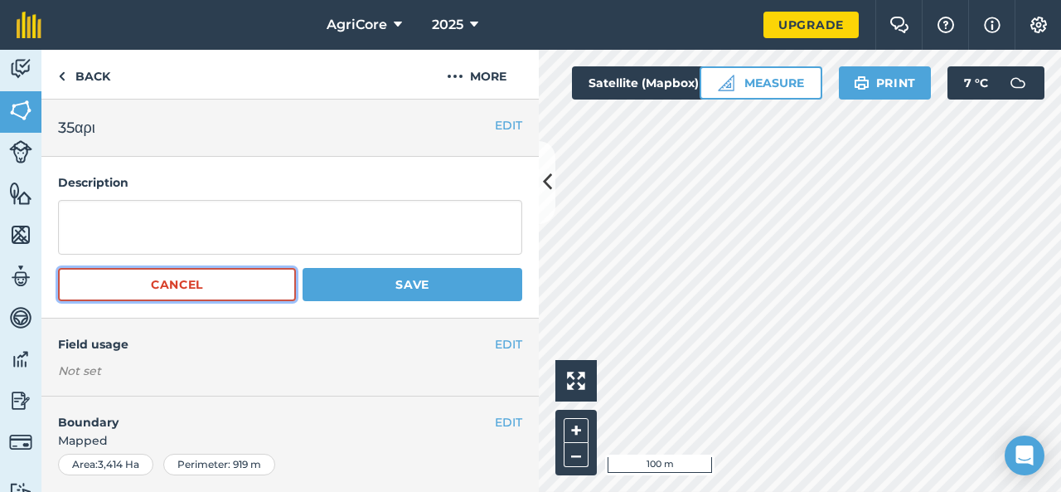
click at [253, 275] on button "Cancel" at bounding box center [177, 284] width 238 height 33
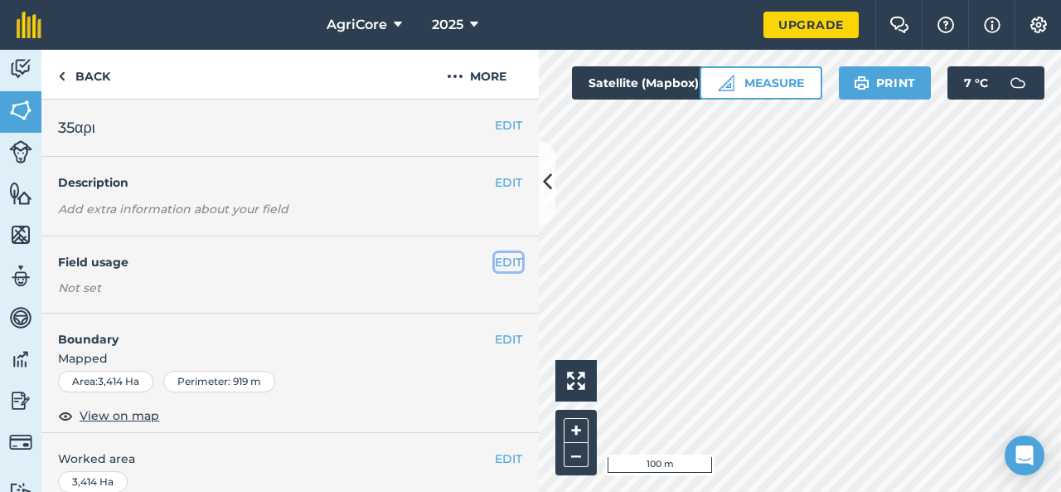
click at [495, 264] on button "EDIT" at bounding box center [508, 262] width 27 height 18
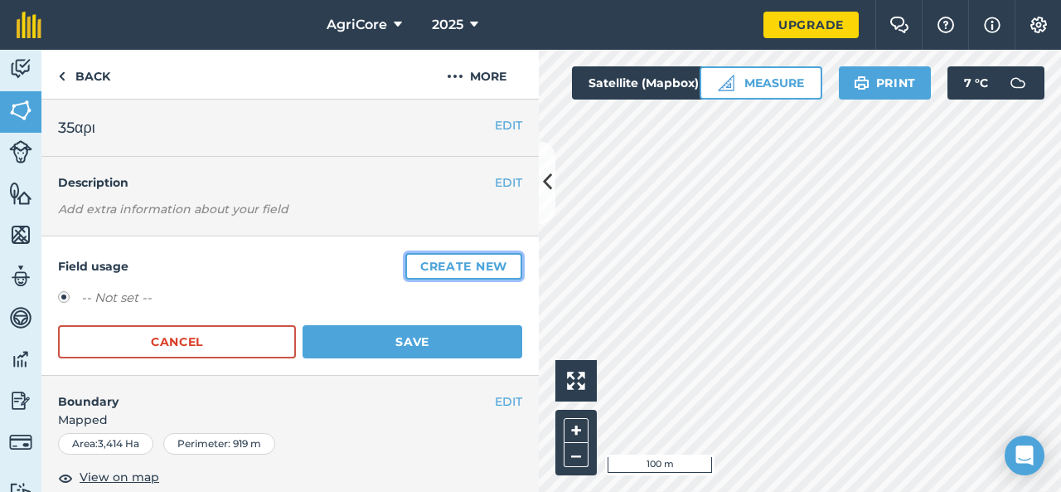
click at [424, 261] on button "Create new" at bounding box center [463, 266] width 117 height 27
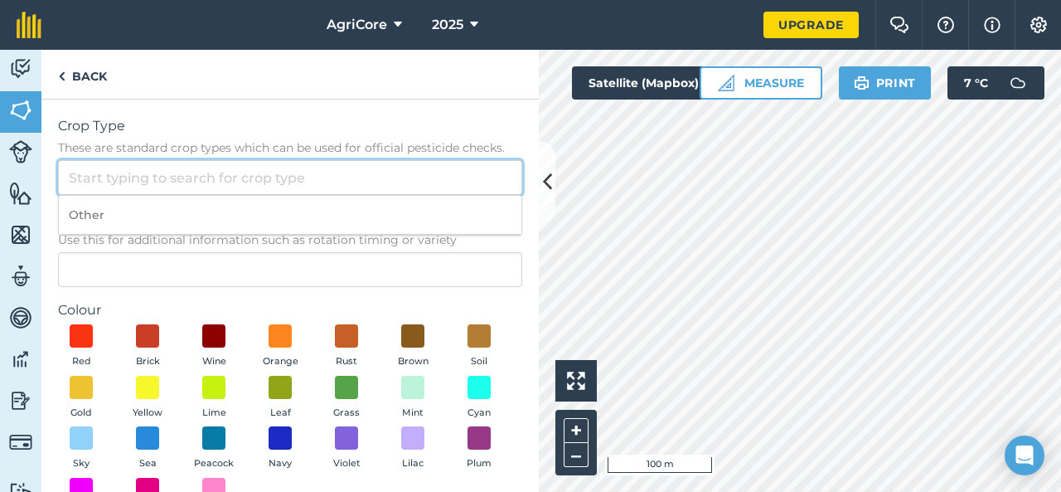
click at [232, 169] on input "Crop Type These are standard crop types which can be used for official pesticid…" at bounding box center [290, 177] width 464 height 35
type input "ς"
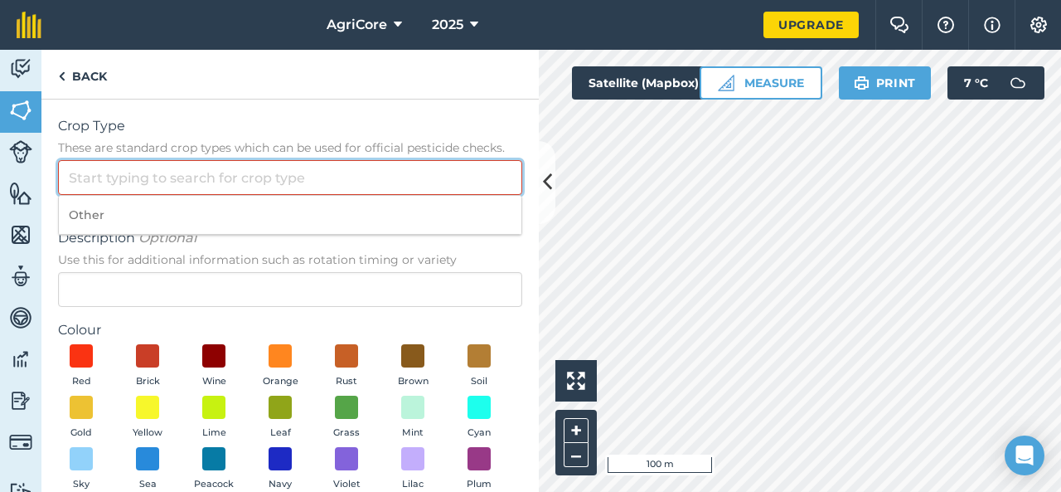
type input "s"
type input "σ"
click at [265, 240] on span "Description Optional" at bounding box center [290, 238] width 464 height 20
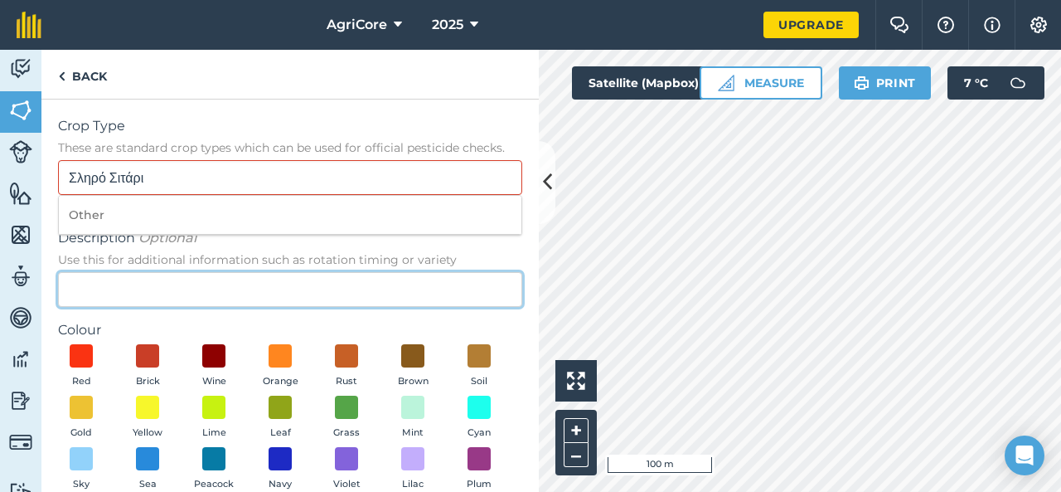
click at [265, 272] on input "Description Optional Use this for additional information such as rotation timin…" at bounding box center [290, 289] width 464 height 35
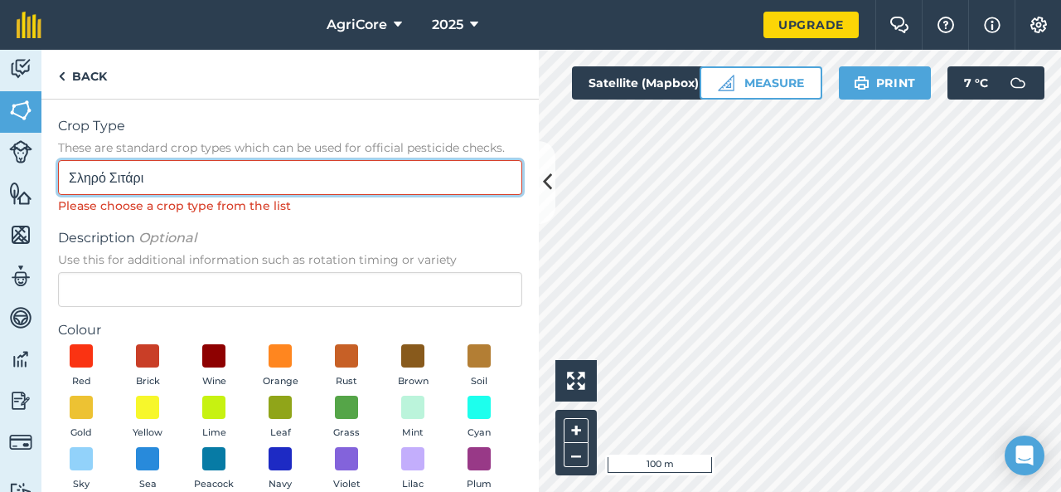
click at [252, 182] on input "Σληρό Σιτάρι" at bounding box center [290, 177] width 464 height 35
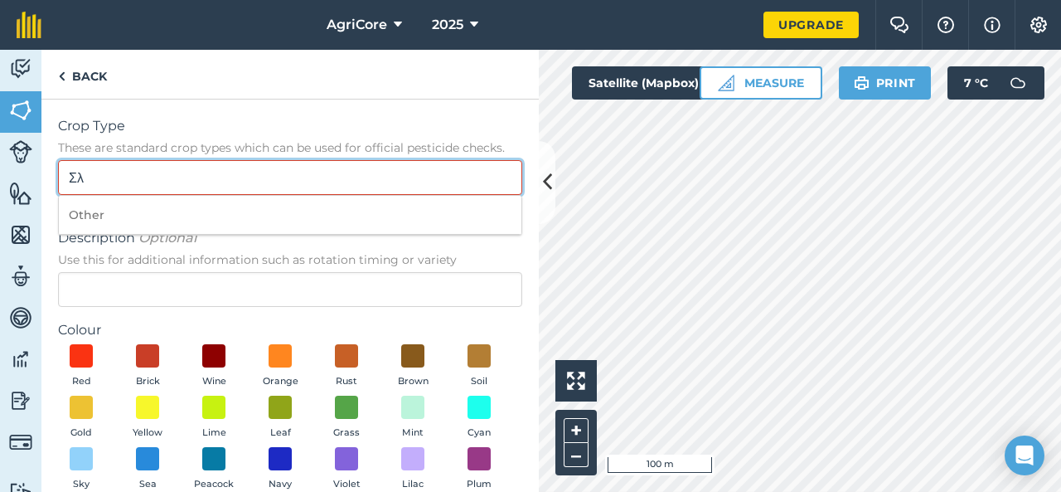
type input "Σ"
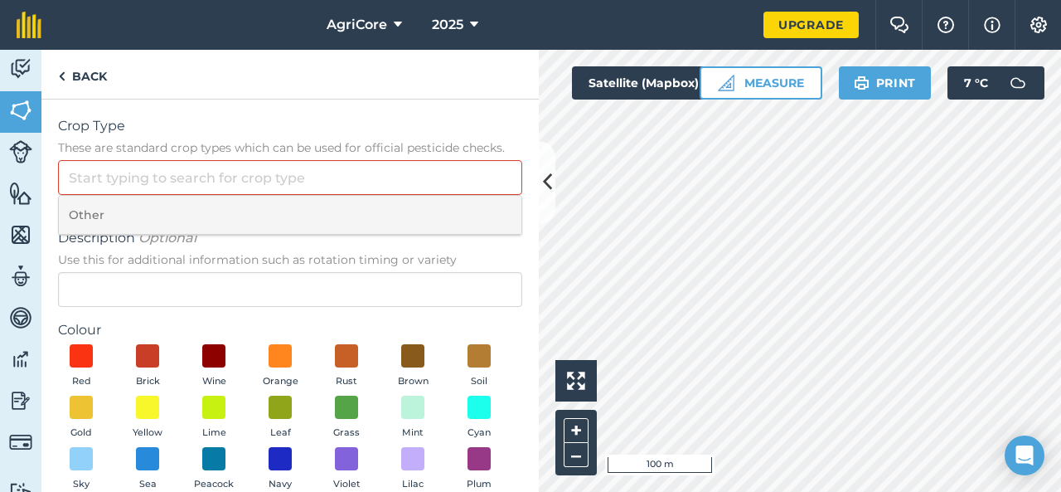
click at [257, 224] on li "Other" at bounding box center [290, 215] width 463 height 39
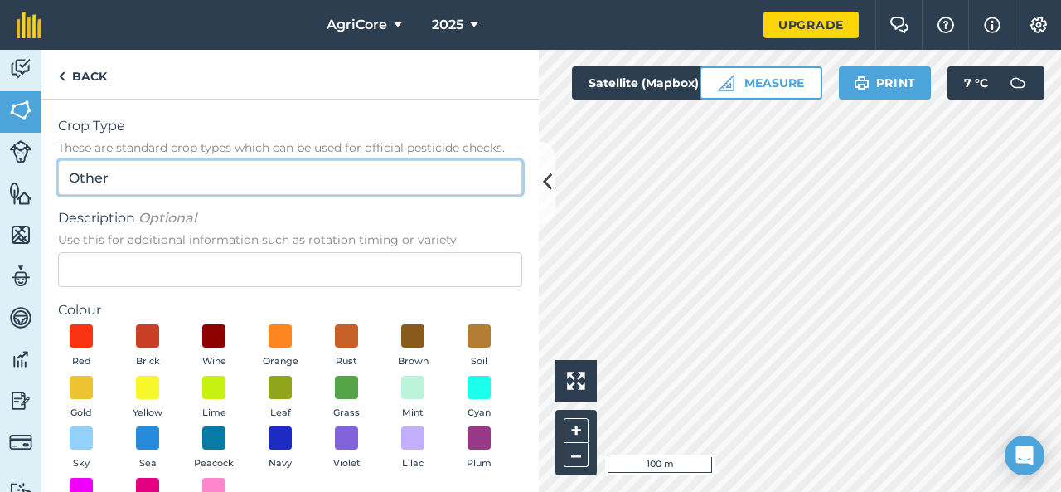
click at [241, 181] on input "Other" at bounding box center [290, 177] width 464 height 35
type input "O"
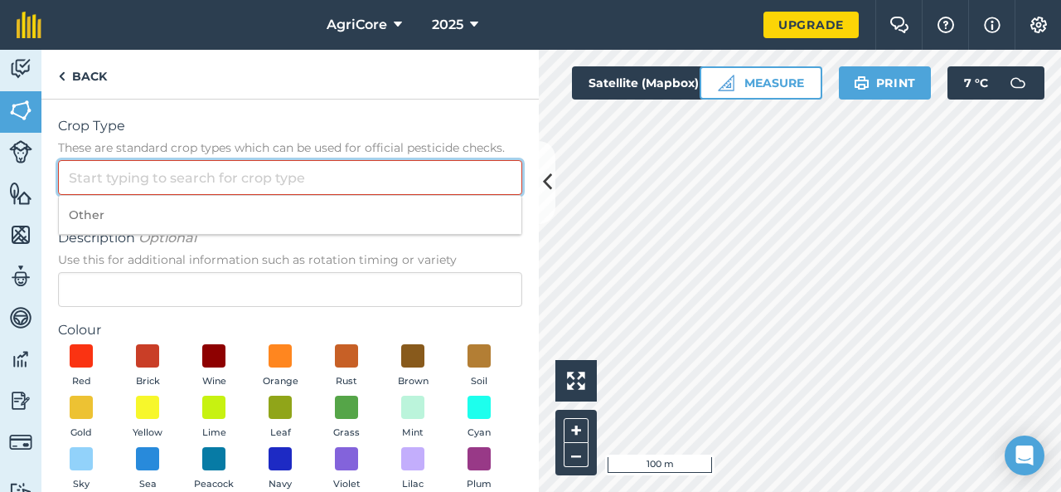
type input "ς"
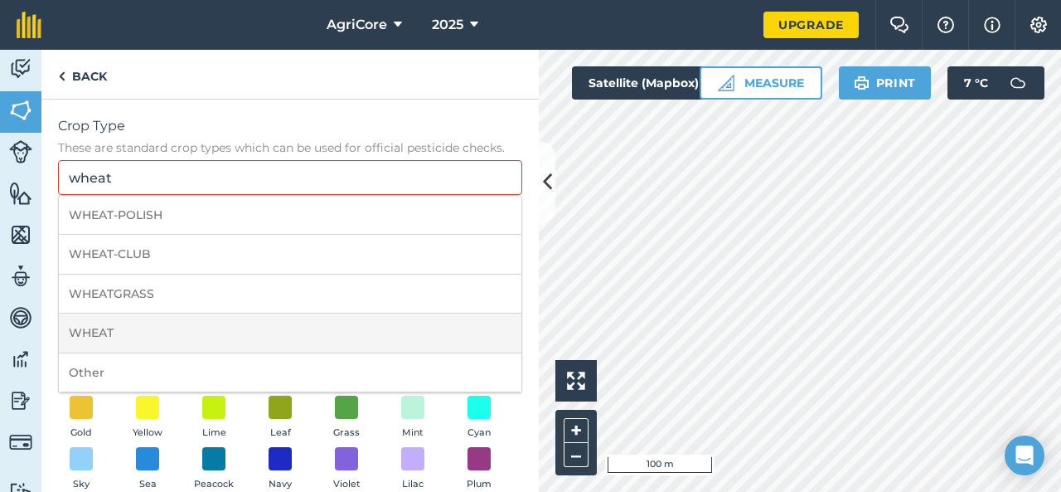
click at [132, 341] on li "WHEAT" at bounding box center [290, 332] width 463 height 39
type input "WHEAT"
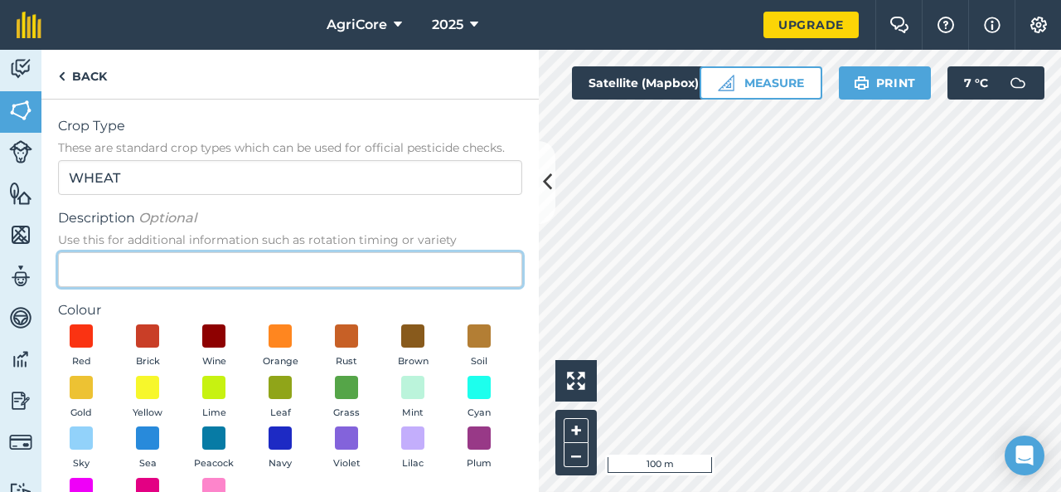
click at [143, 259] on input "Description Optional Use this for additional information such as rotation timin…" at bounding box center [290, 269] width 464 height 35
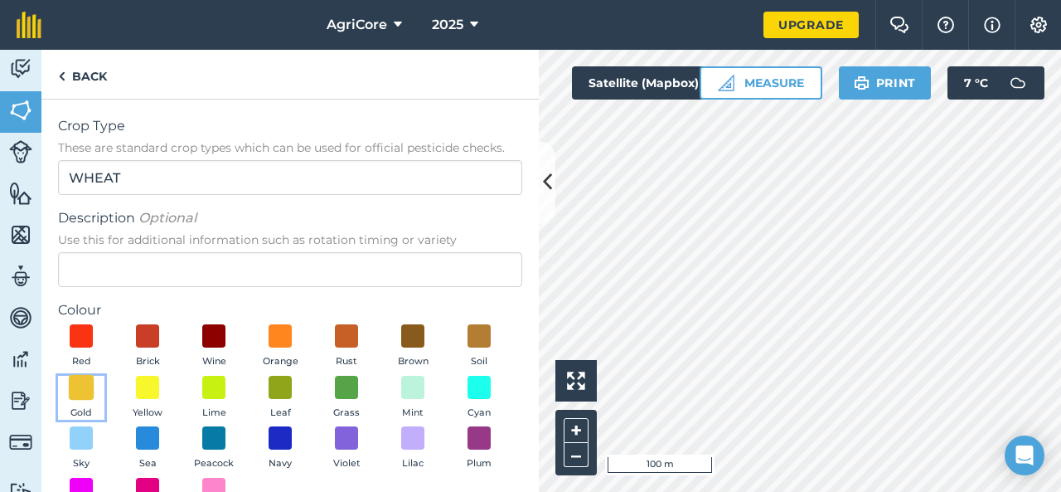
click at [95, 385] on span at bounding box center [82, 387] width 26 height 26
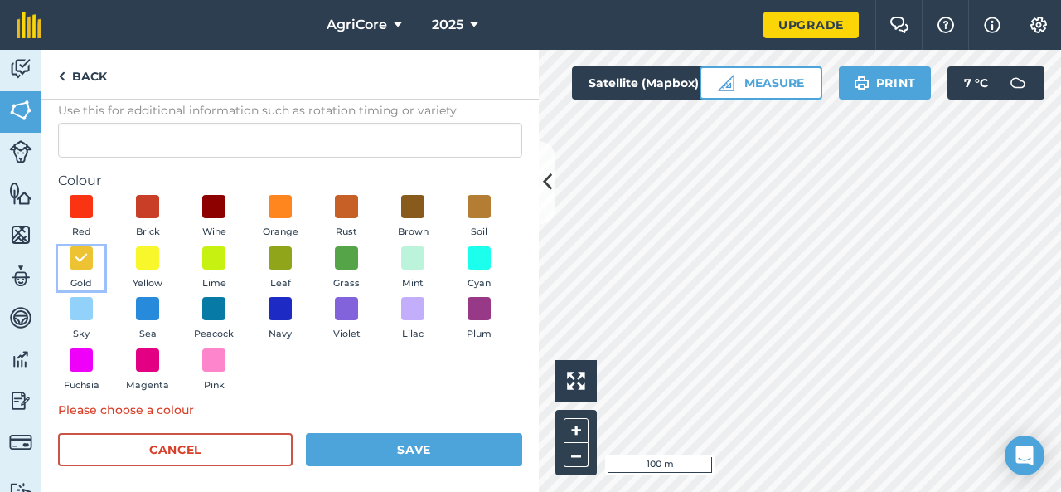
scroll to position [137, 0]
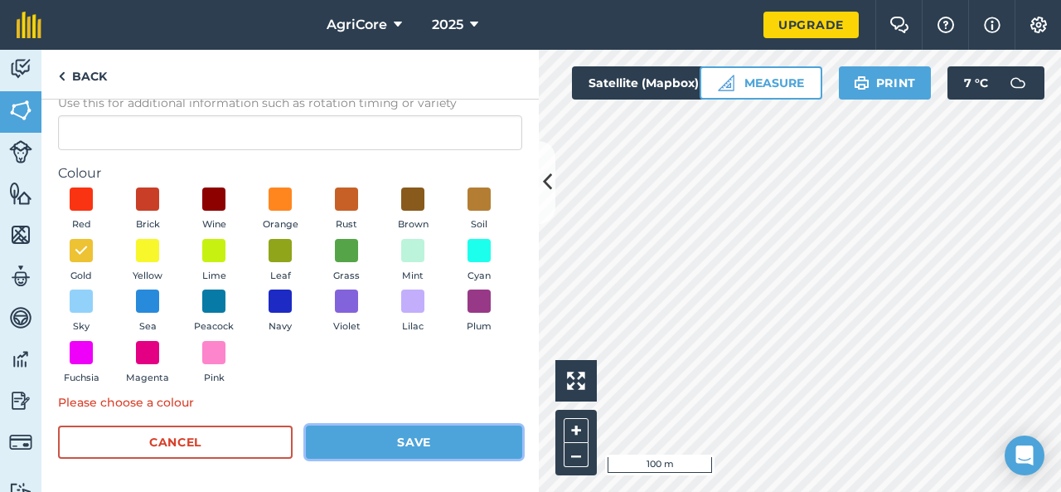
click at [337, 442] on button "Save" at bounding box center [414, 441] width 216 height 33
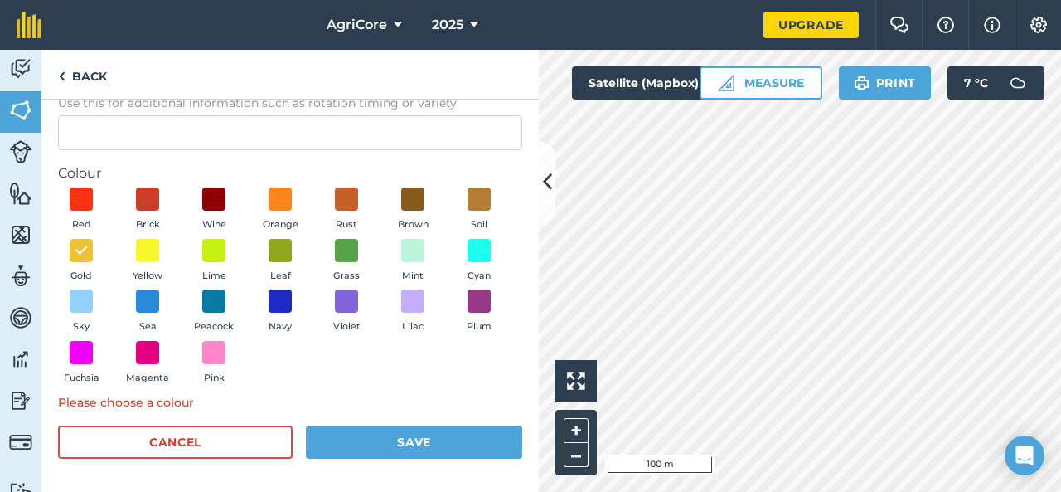
scroll to position [116, 0]
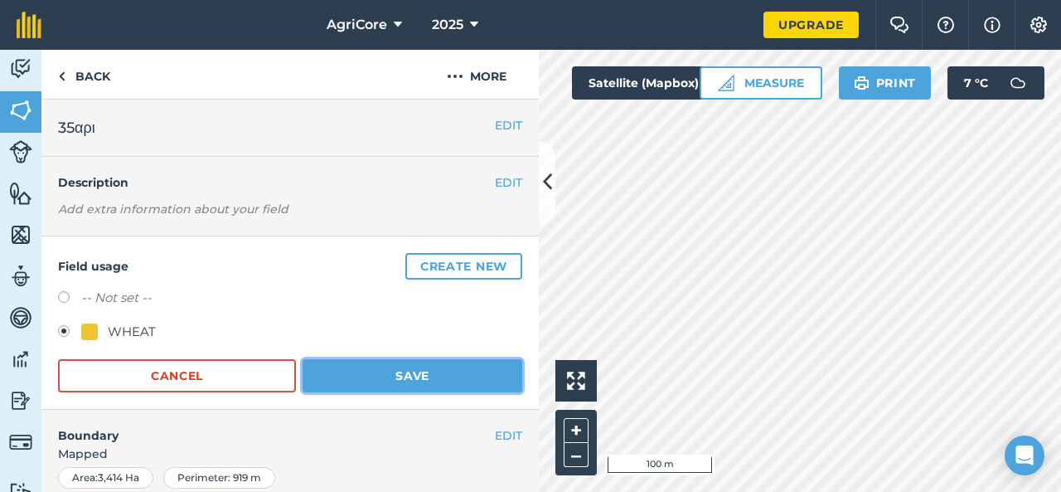
click at [322, 372] on button "Save" at bounding box center [413, 375] width 220 height 33
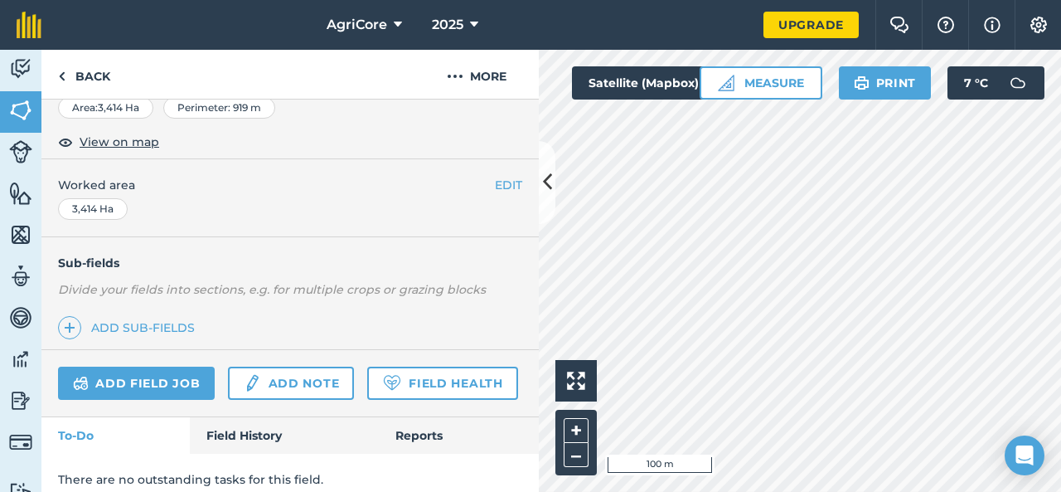
scroll to position [276, 0]
click at [157, 320] on link "Add sub-fields" at bounding box center [129, 326] width 143 height 23
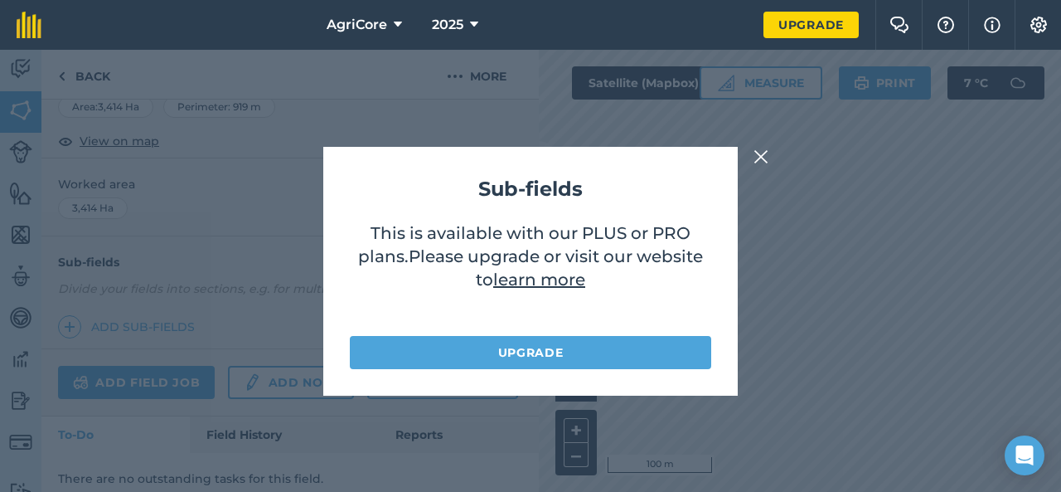
click at [756, 155] on img at bounding box center [761, 157] width 15 height 20
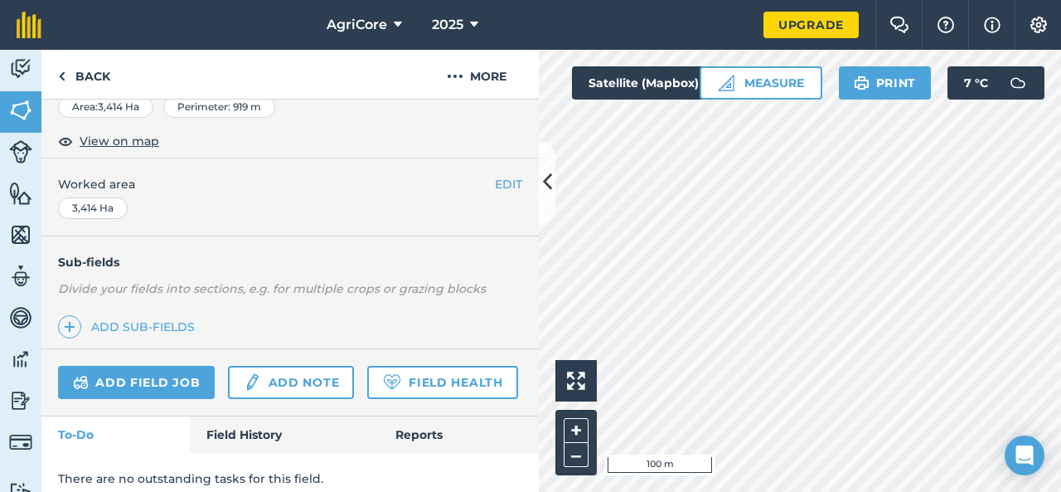
click at [275, 295] on div "Sub-fields Divide your fields into sections, e.g. for multiple crops or grazing…" at bounding box center [289, 292] width 497 height 113
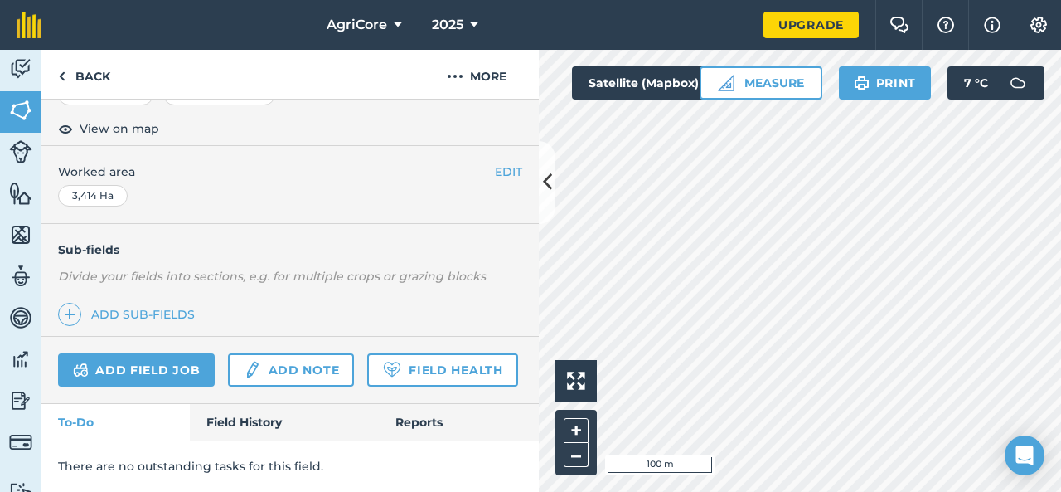
scroll to position [331, 0]
click at [173, 353] on link "Add field job" at bounding box center [136, 369] width 157 height 33
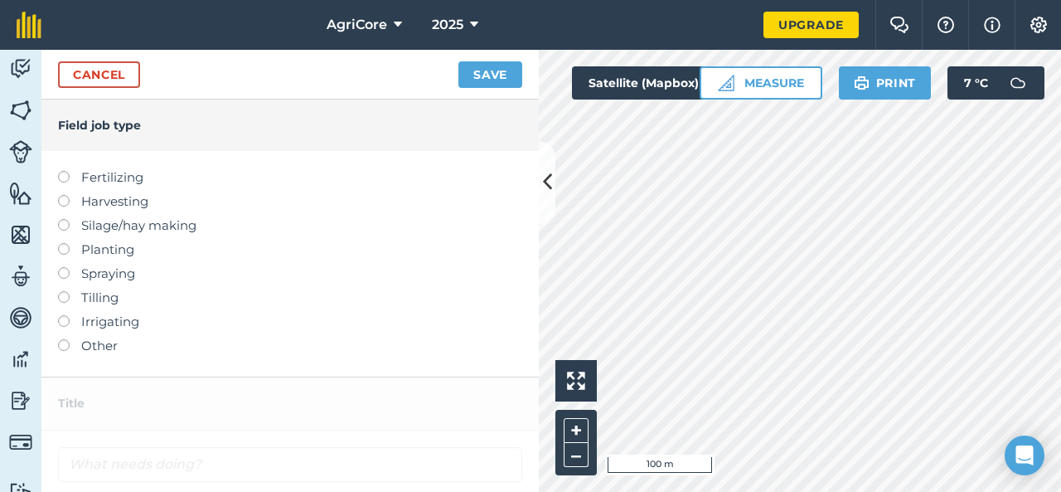
click at [67, 291] on label at bounding box center [69, 291] width 23 height 0
type input "Tilling"
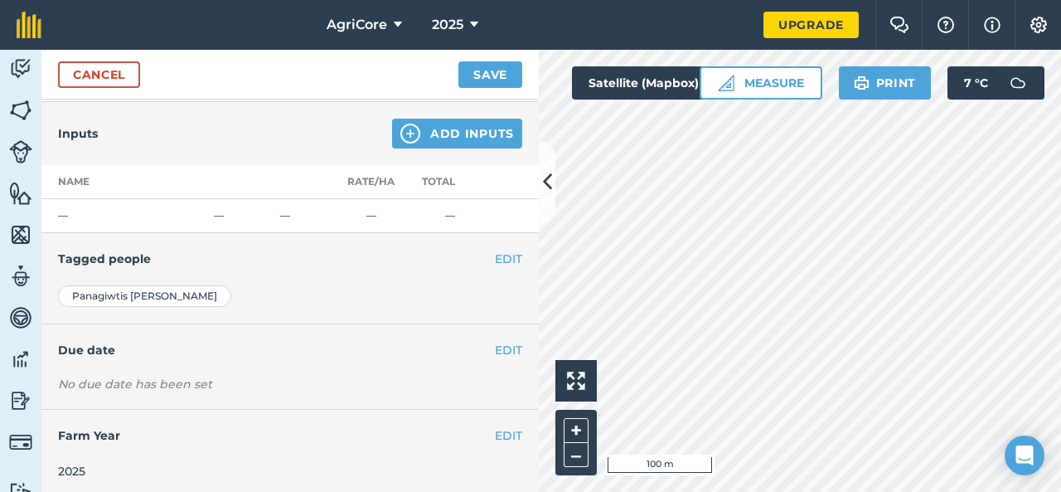
scroll to position [347, 0]
click at [495, 346] on button "EDIT" at bounding box center [508, 348] width 27 height 18
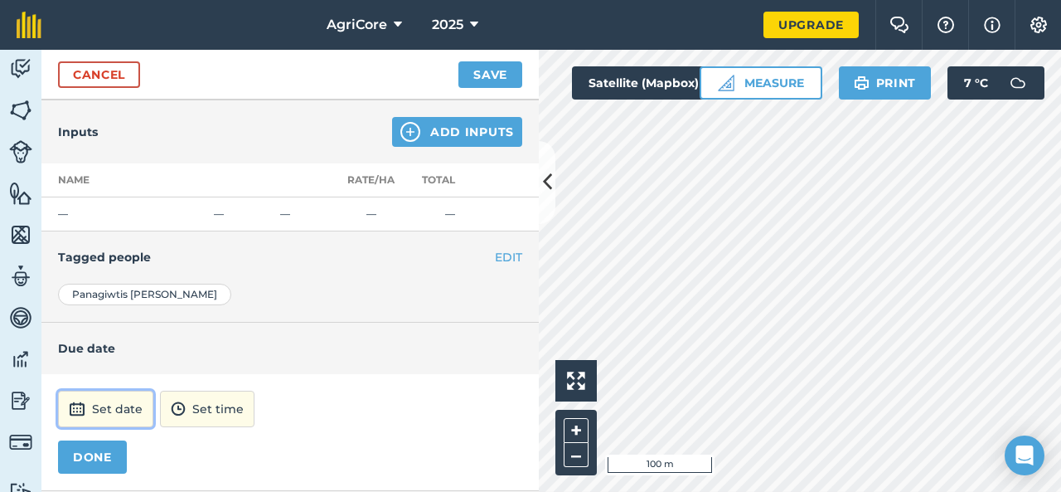
click at [85, 400] on button "Set date" at bounding box center [105, 408] width 95 height 36
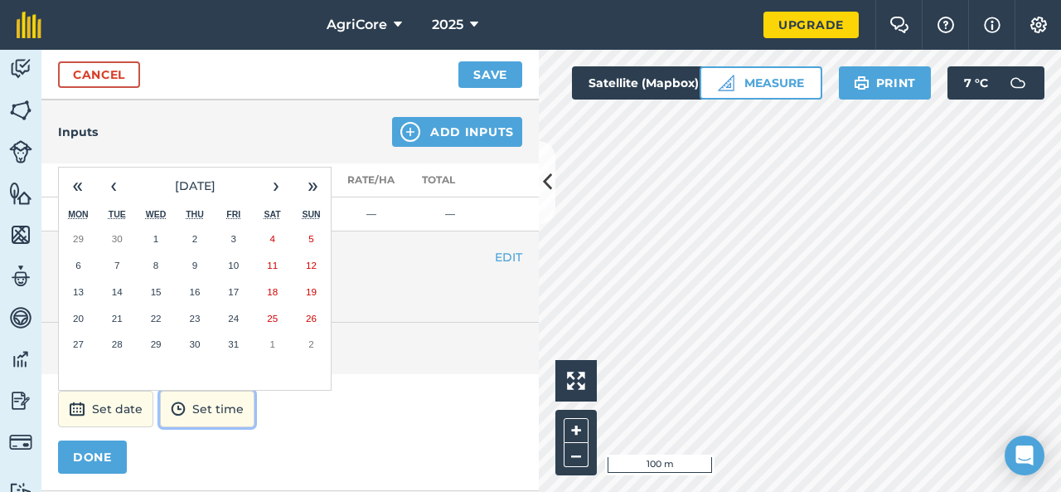
click at [200, 406] on button "Set time" at bounding box center [207, 408] width 95 height 36
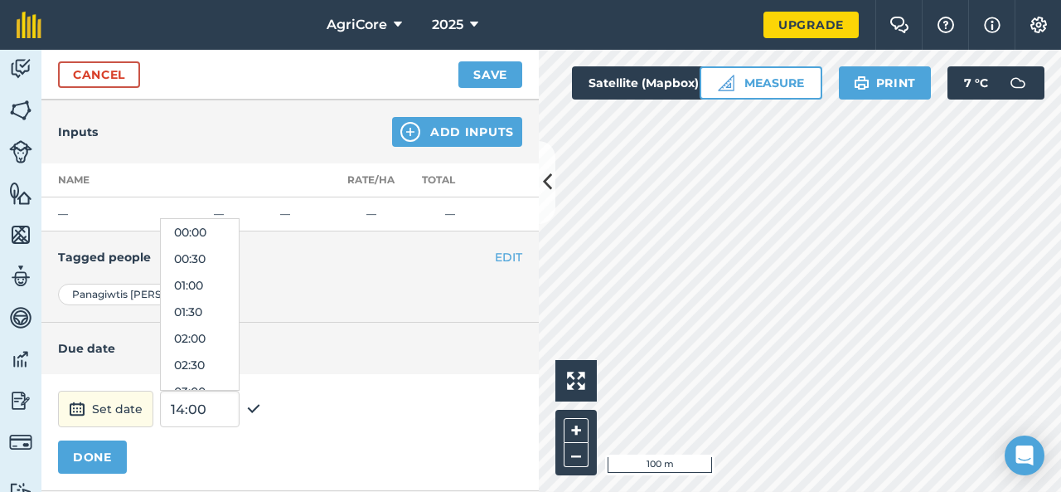
scroll to position [663, 0]
click at [282, 408] on div "Set date 14:00 00:00 00:30 01:00 01:30 02:00 02:30 03:00 03:30 04:00 04:30 05:0…" at bounding box center [290, 408] width 464 height 36
click at [253, 399] on img at bounding box center [253, 409] width 15 height 20
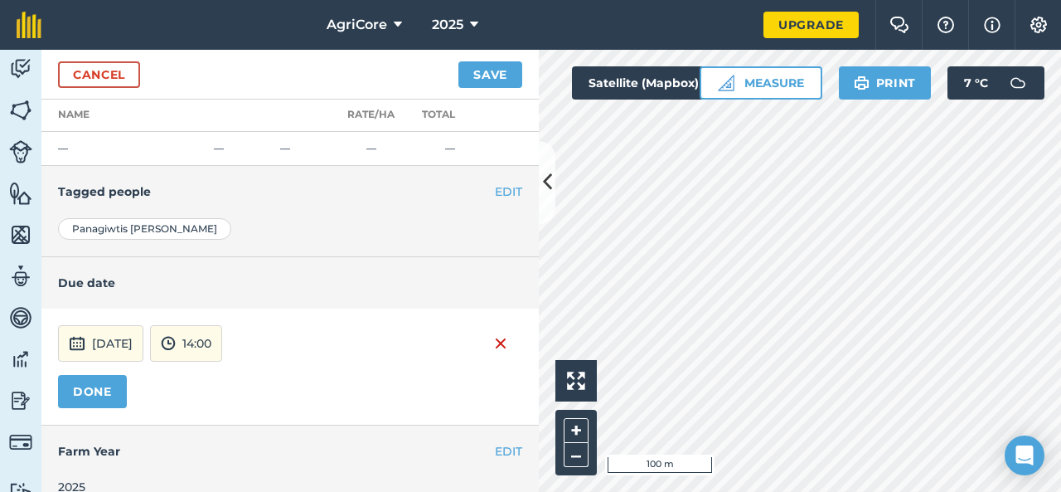
scroll to position [429, 0]
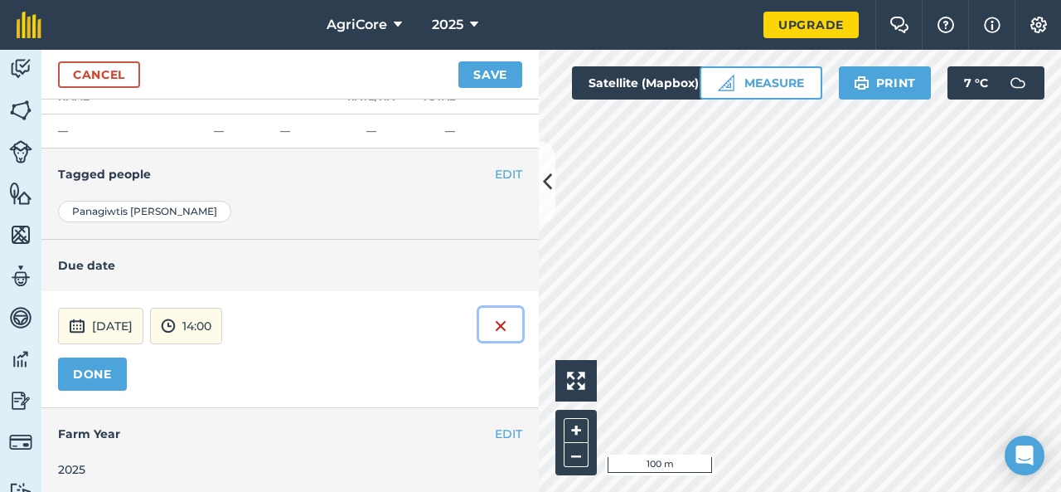
click at [494, 322] on img at bounding box center [500, 326] width 13 height 20
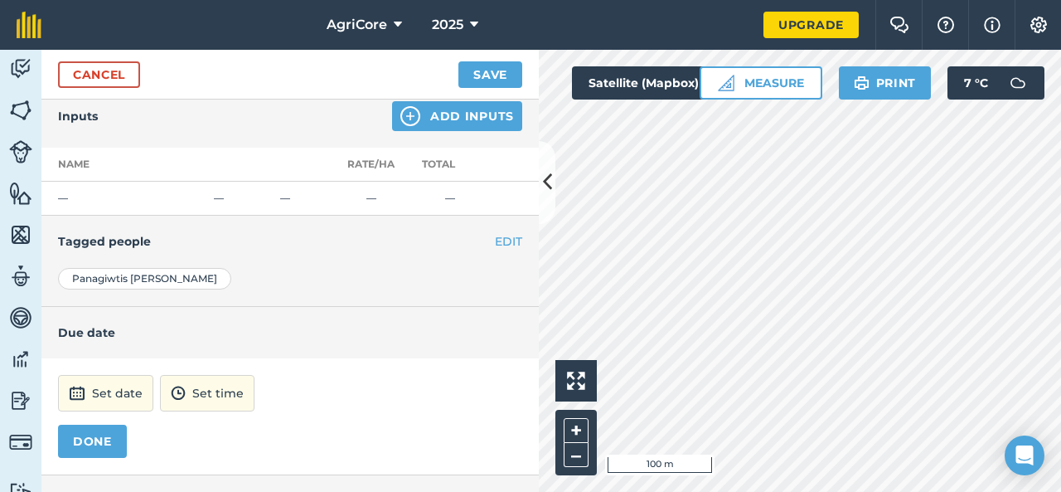
scroll to position [347, 0]
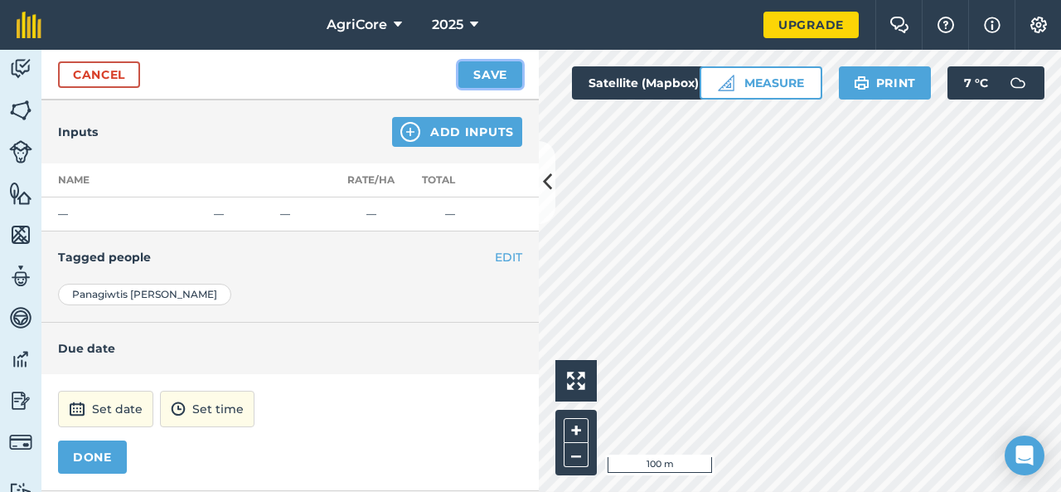
click at [479, 80] on button "Save" at bounding box center [490, 74] width 64 height 27
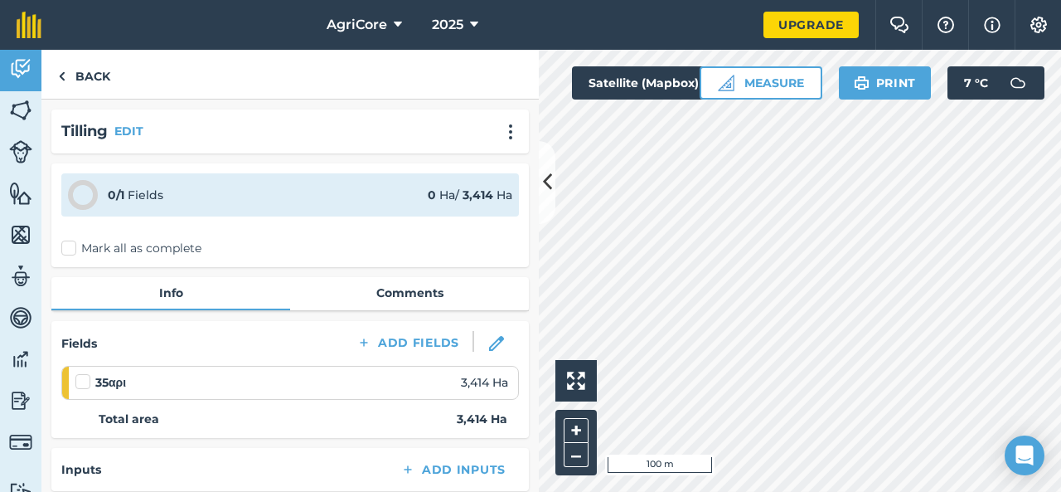
click at [184, 188] on div "0 / 1 Fields 0 Ha / 3,414 Ha" at bounding box center [290, 194] width 458 height 43
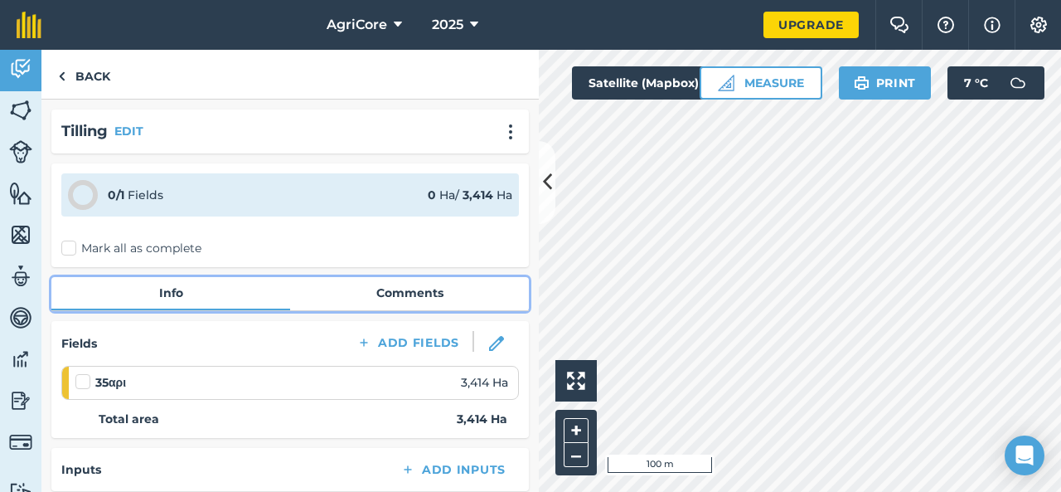
click at [351, 295] on link "Comments" at bounding box center [409, 293] width 239 height 32
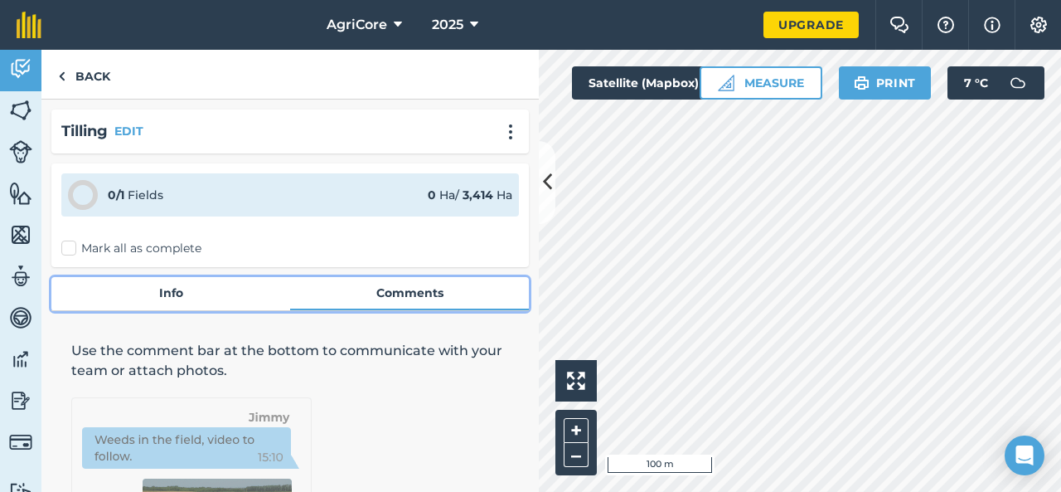
click at [204, 282] on link "Info" at bounding box center [170, 293] width 239 height 32
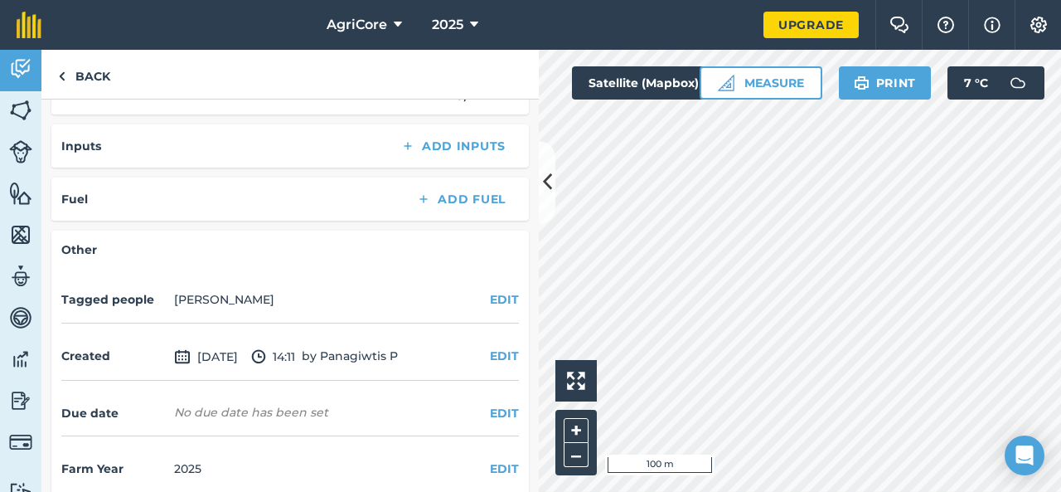
scroll to position [341, 0]
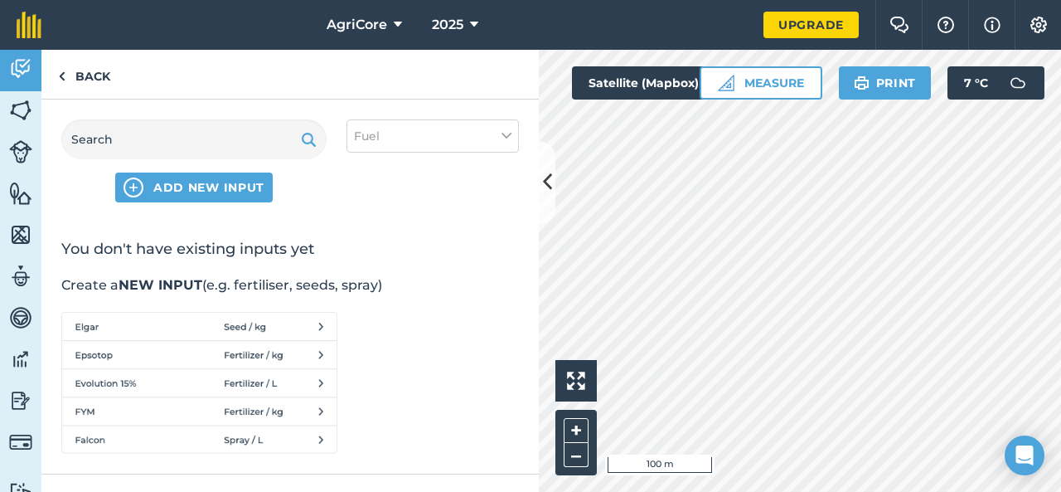
scroll to position [38, 0]
click at [181, 183] on span "ADD NEW INPUT" at bounding box center [208, 187] width 111 height 17
select select "FUEL"
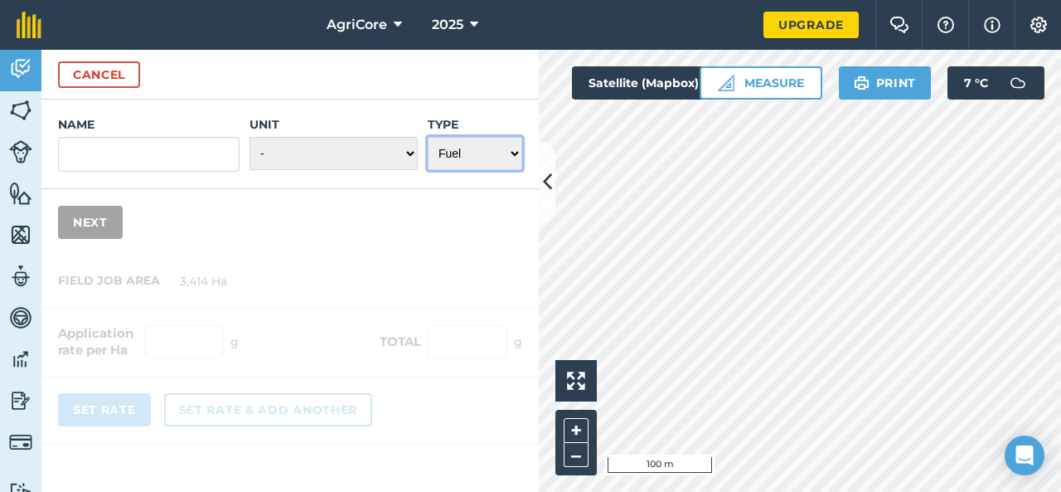
click at [455, 153] on select "Choose one Fertilizer Seed Spray Fuel Other" at bounding box center [475, 153] width 95 height 33
click at [428, 137] on select "Choose one Fertilizer Seed Spray Fuel Other" at bounding box center [475, 153] width 95 height 33
click at [105, 290] on div at bounding box center [289, 349] width 497 height 188
click at [156, 342] on div at bounding box center [289, 349] width 497 height 188
click at [123, 150] on input "Name" at bounding box center [149, 154] width 182 height 35
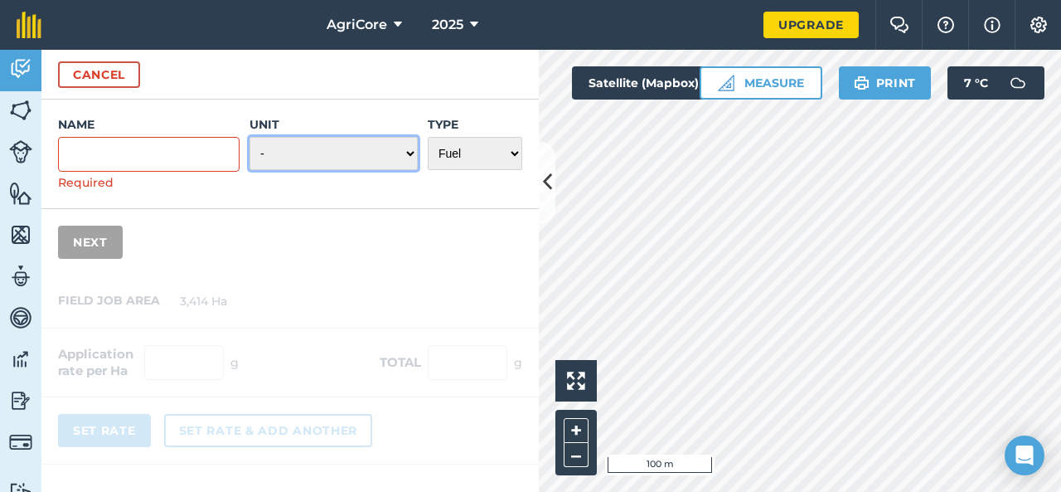
click at [308, 158] on select "- Grams/g Kilograms/kg Metric tonnes/t Millilitres/ml Litres/L Ounces/oz Pounds…" at bounding box center [334, 153] width 168 height 33
select select "LITRES"
click at [250, 137] on select "- Grams/g Kilograms/kg Metric tonnes/t Millilitres/ml Litres/L Ounces/oz Pounds…" at bounding box center [334, 153] width 168 height 33
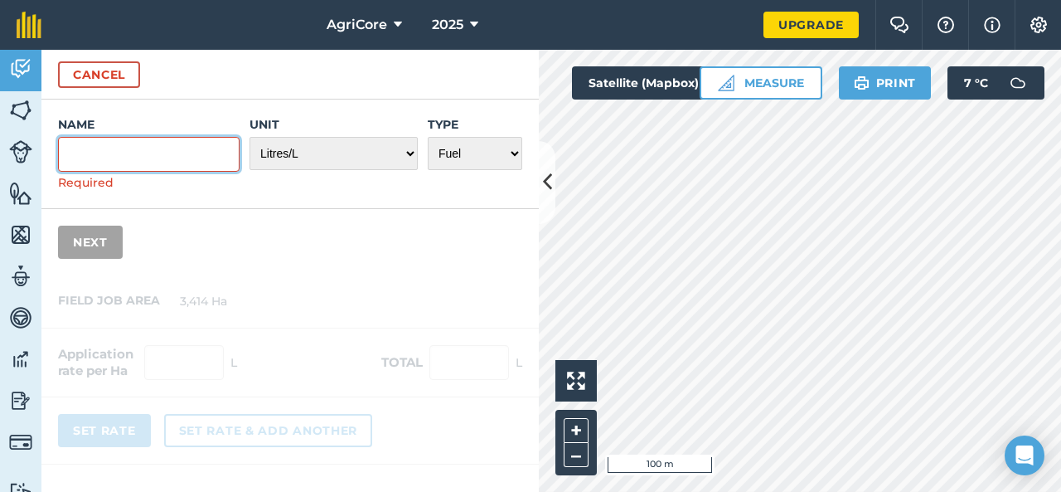
click at [182, 155] on input "Name" at bounding box center [149, 154] width 182 height 35
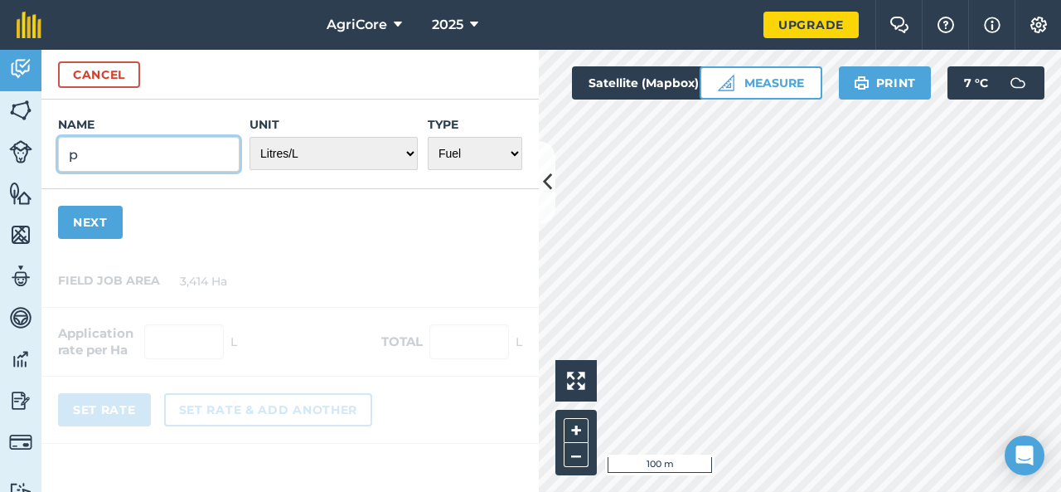
type input "p"
click at [102, 220] on button "Next" at bounding box center [90, 222] width 65 height 33
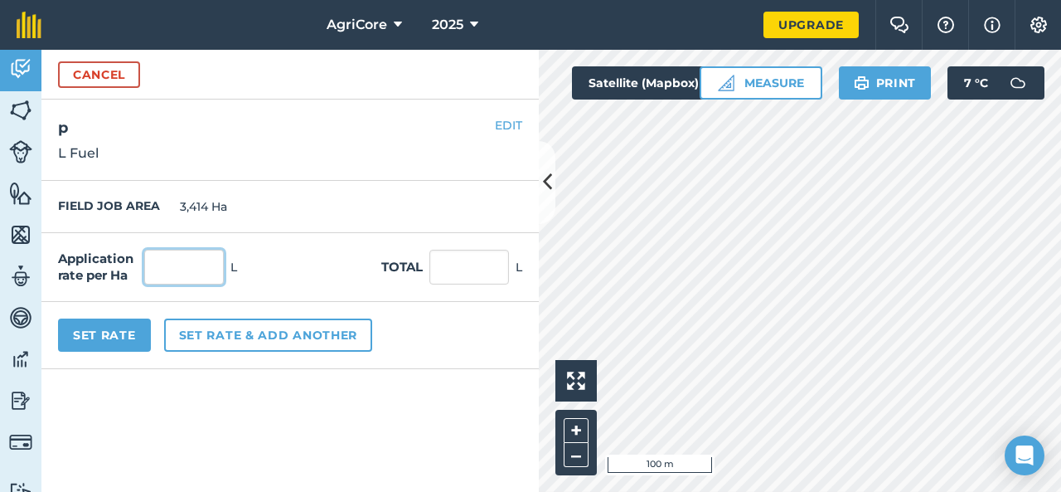
click at [169, 263] on input "text" at bounding box center [184, 267] width 80 height 35
click at [99, 320] on button "Set Rate" at bounding box center [104, 334] width 93 height 33
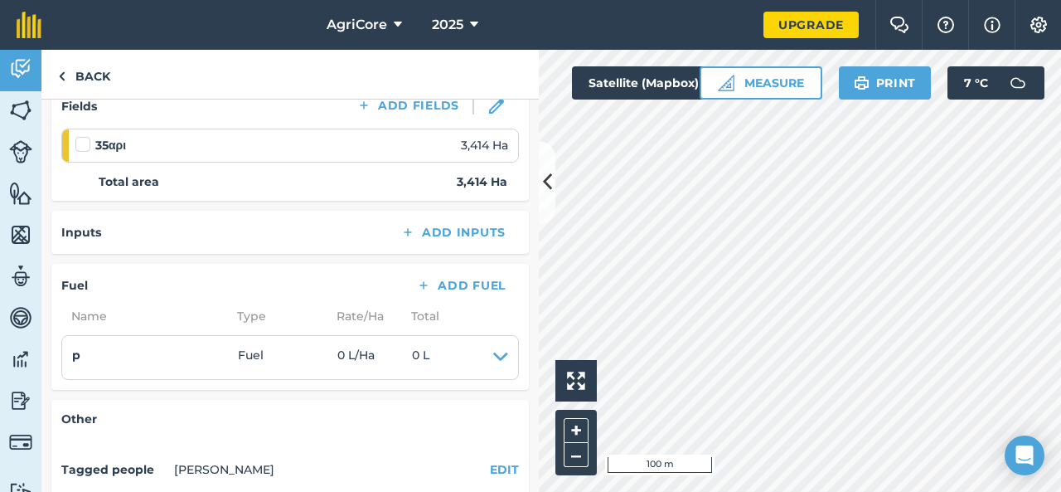
scroll to position [270, 0]
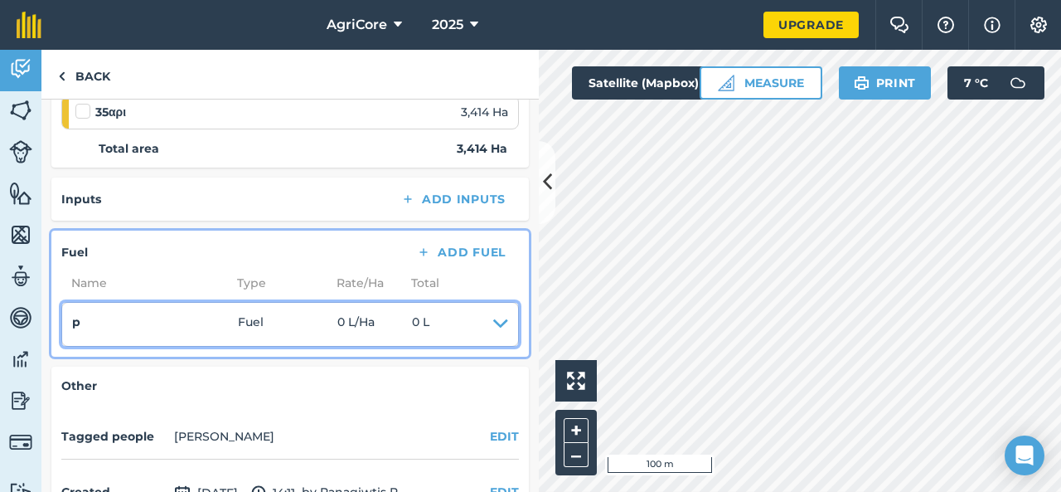
click at [493, 315] on icon at bounding box center [500, 324] width 15 height 23
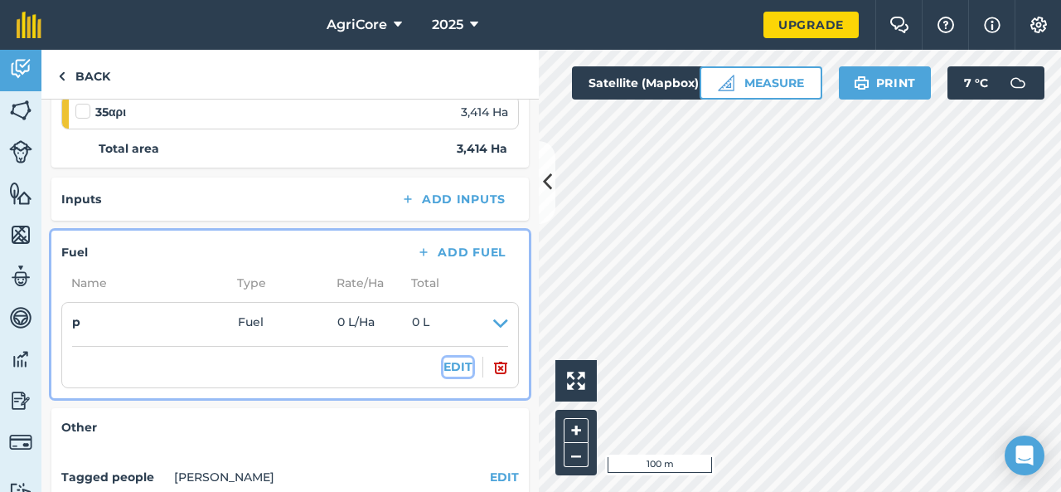
click at [445, 367] on button "EDIT" at bounding box center [457, 366] width 29 height 18
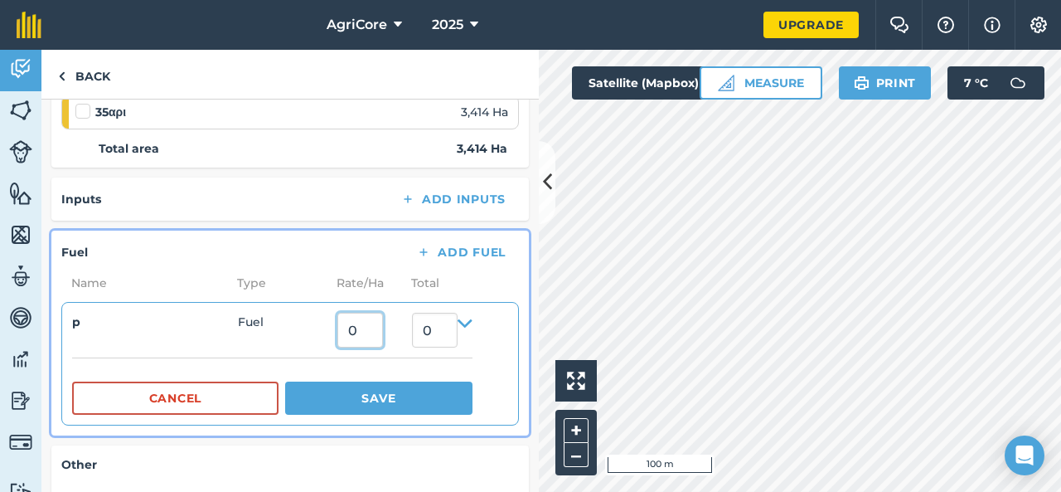
click at [376, 327] on input "0" at bounding box center [360, 330] width 46 height 35
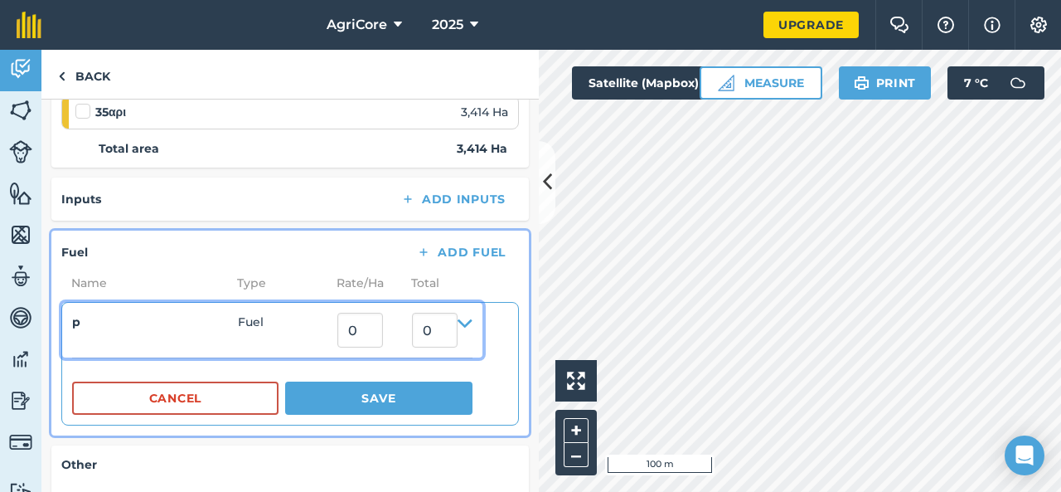
click at [77, 316] on h4 "p" at bounding box center [155, 322] width 166 height 18
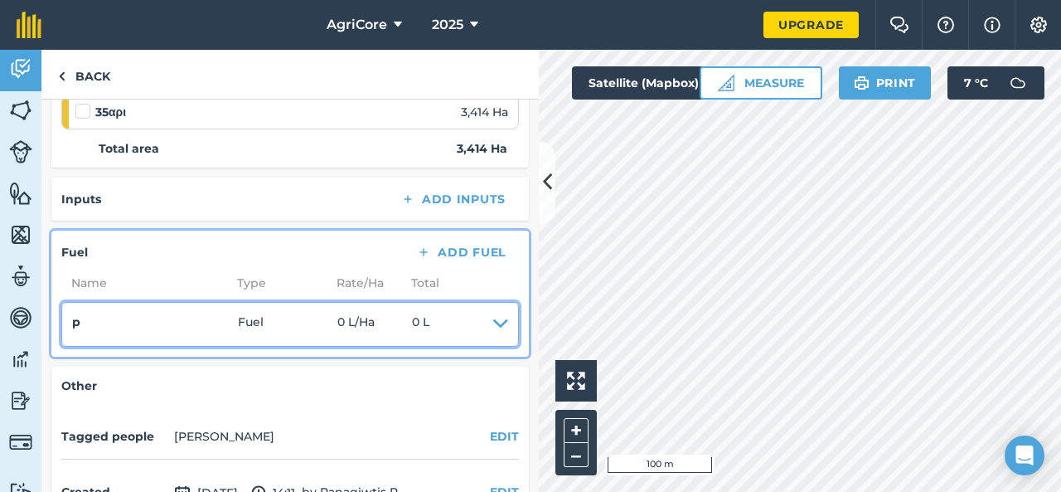
click at [105, 322] on h4 "p" at bounding box center [155, 322] width 166 height 18
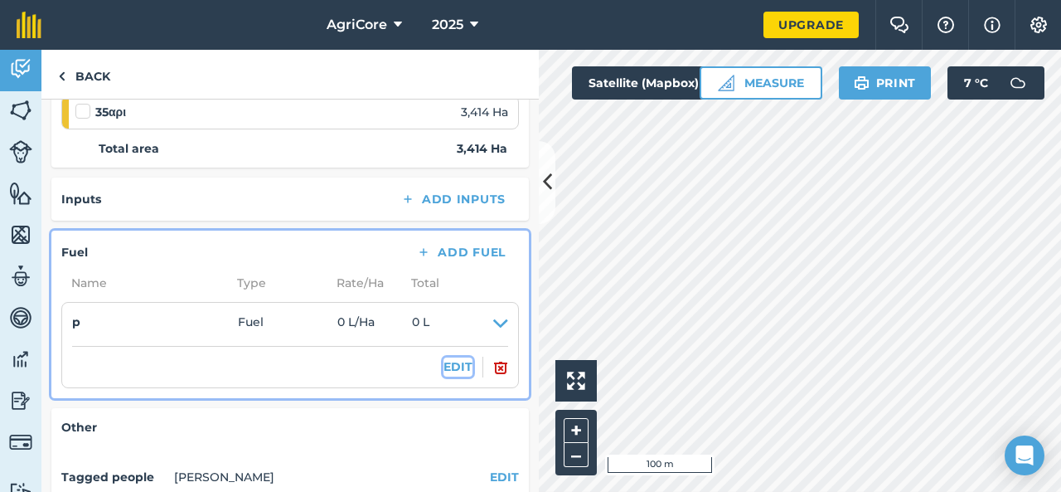
click at [443, 366] on button "EDIT" at bounding box center [457, 366] width 29 height 18
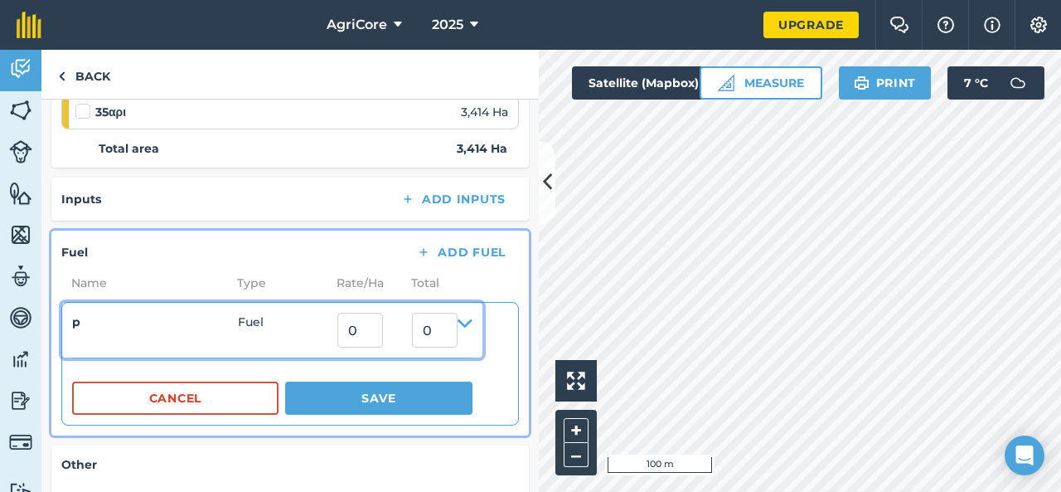
click at [473, 320] on icon at bounding box center [465, 330] width 15 height 35
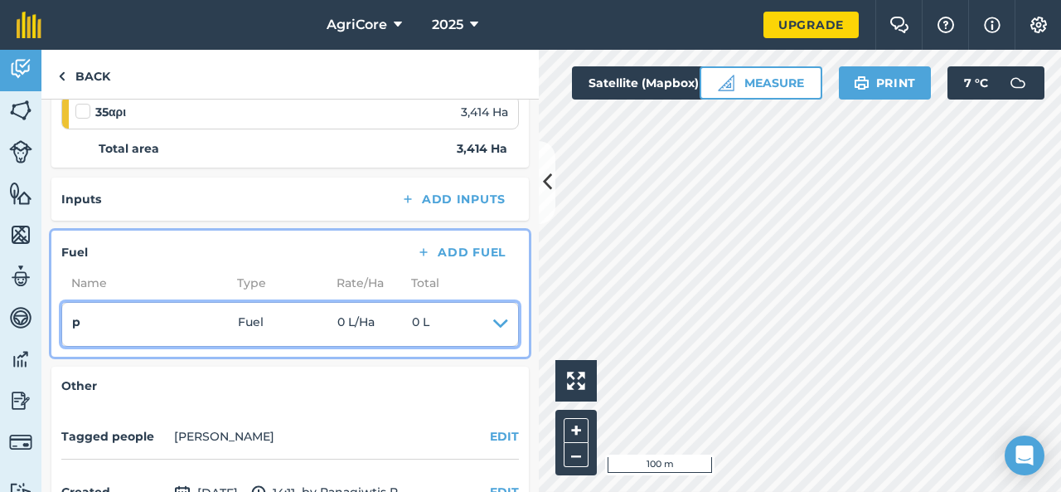
click at [493, 320] on icon at bounding box center [500, 324] width 15 height 23
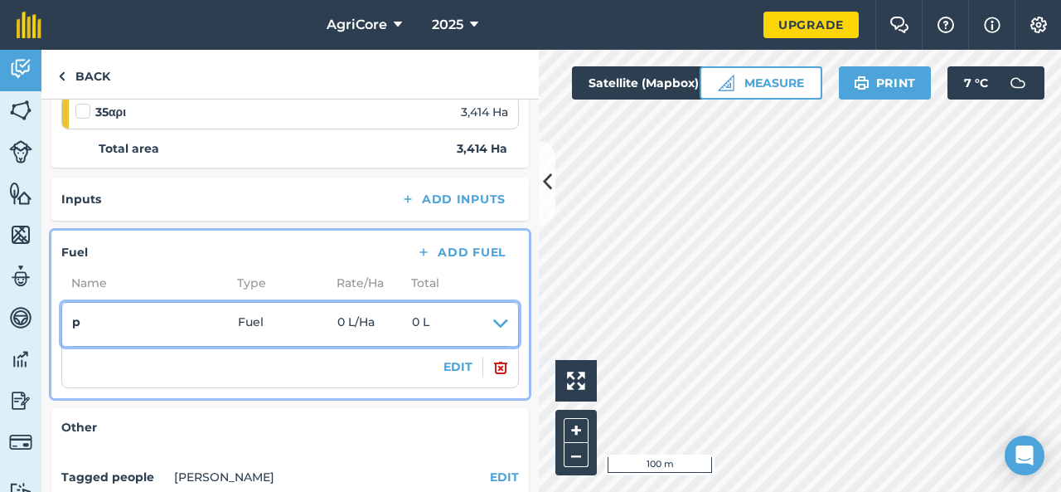
click at [119, 326] on h4 "p" at bounding box center [155, 322] width 166 height 18
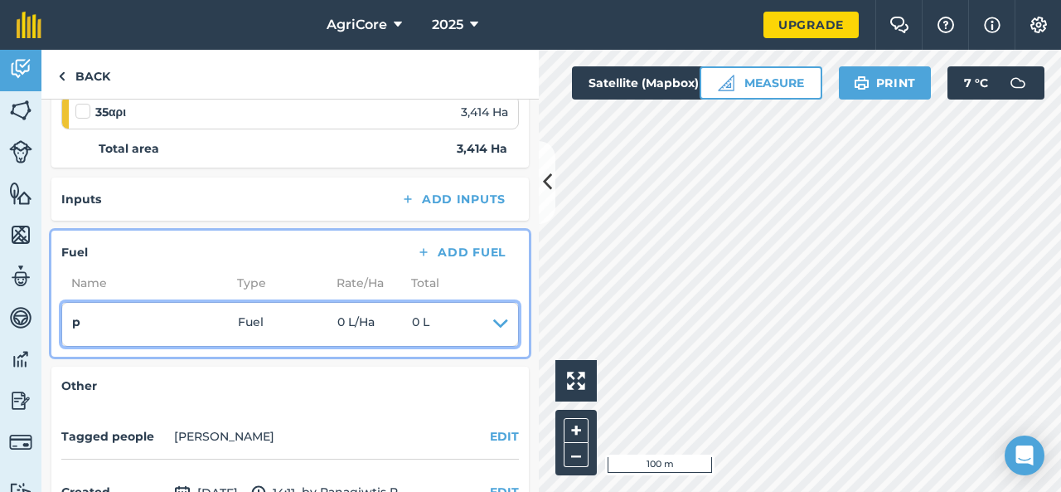
click at [119, 326] on h4 "p" at bounding box center [155, 322] width 166 height 18
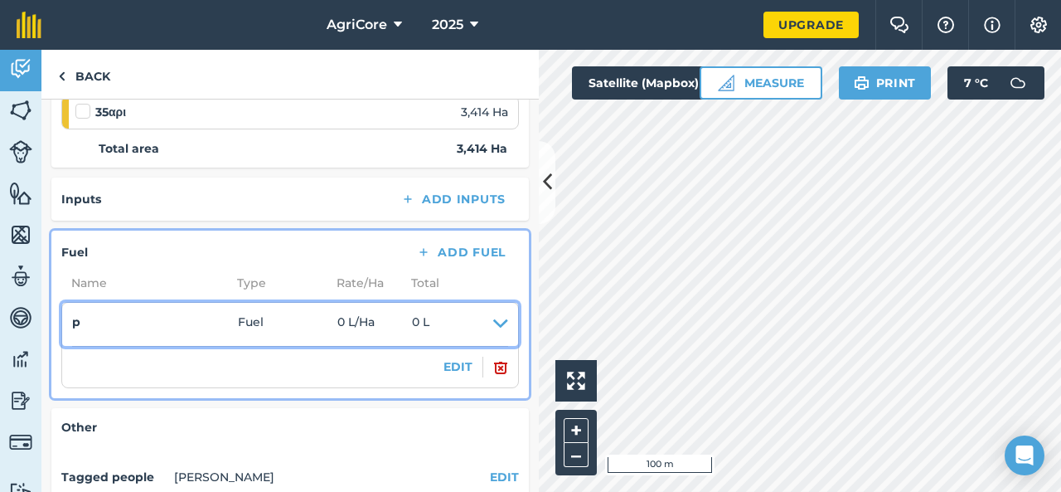
click at [119, 326] on h4 "p" at bounding box center [155, 322] width 166 height 18
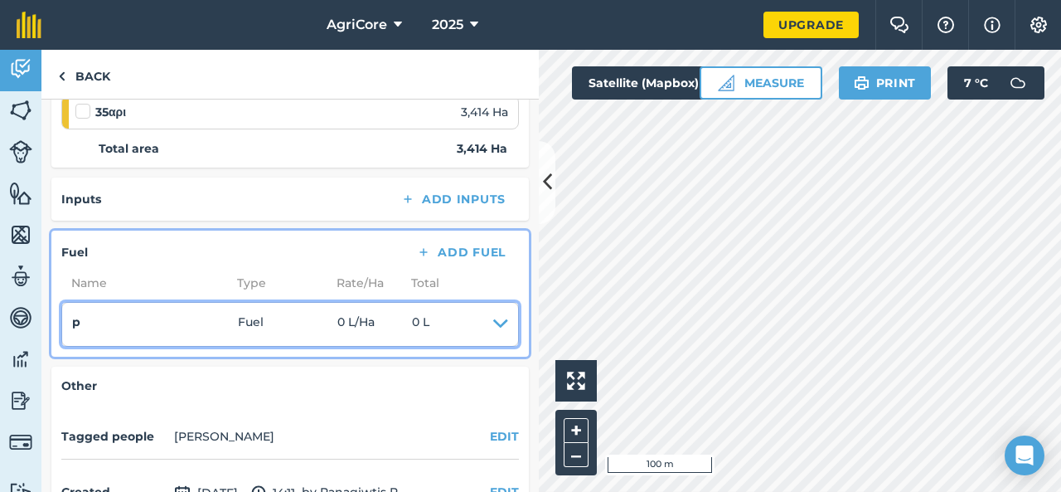
click at [119, 326] on h4 "p" at bounding box center [155, 322] width 166 height 18
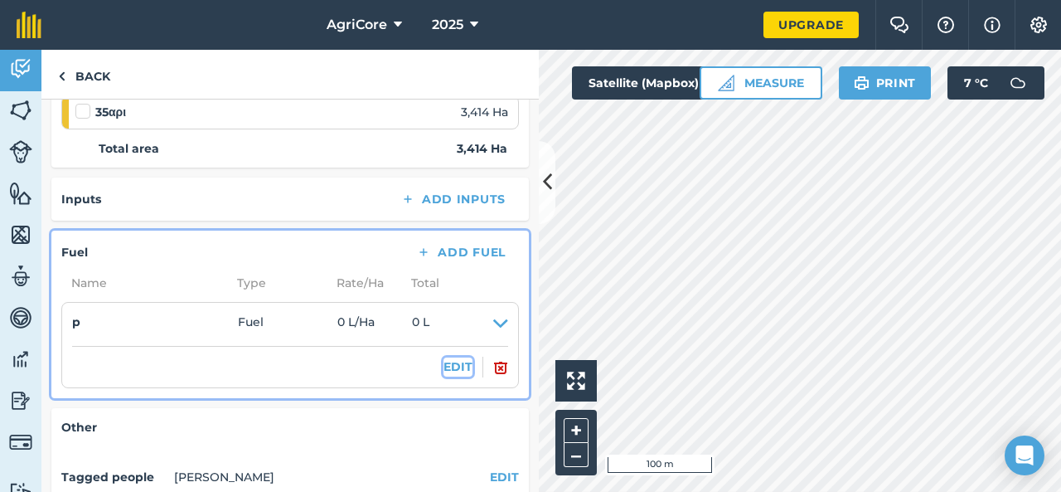
click at [448, 361] on button "EDIT" at bounding box center [457, 366] width 29 height 18
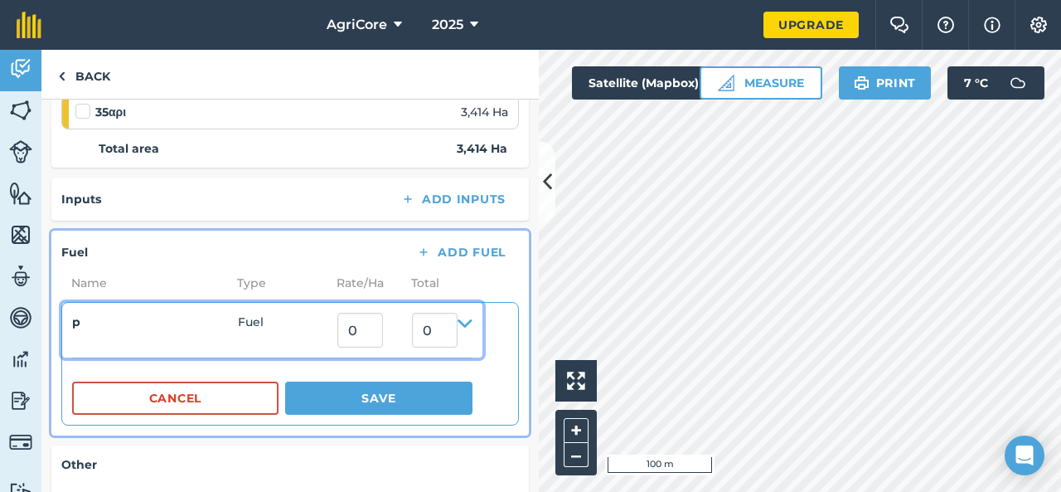
click at [74, 321] on h4 "p" at bounding box center [155, 322] width 166 height 18
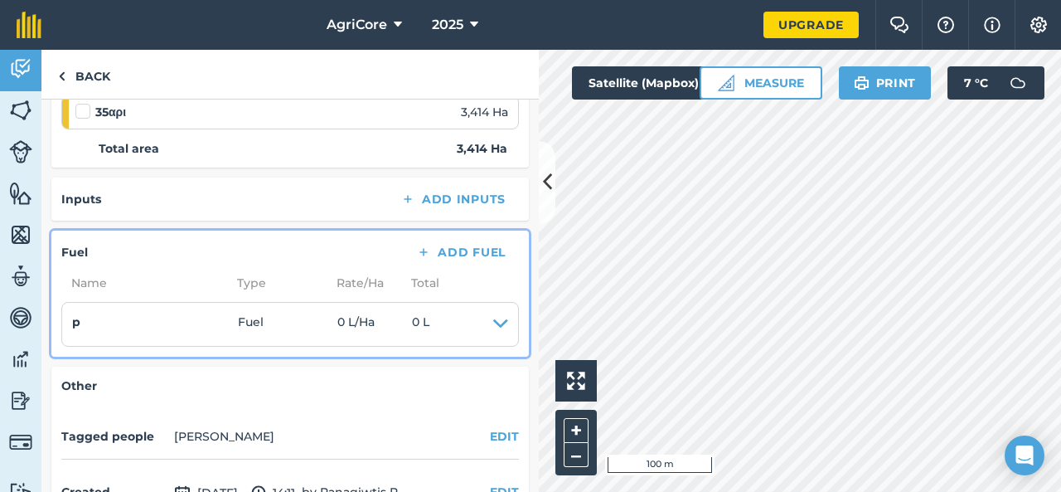
click at [497, 322] on li "p Fuel 0 L / Ha 0 L EDIT" at bounding box center [290, 324] width 458 height 45
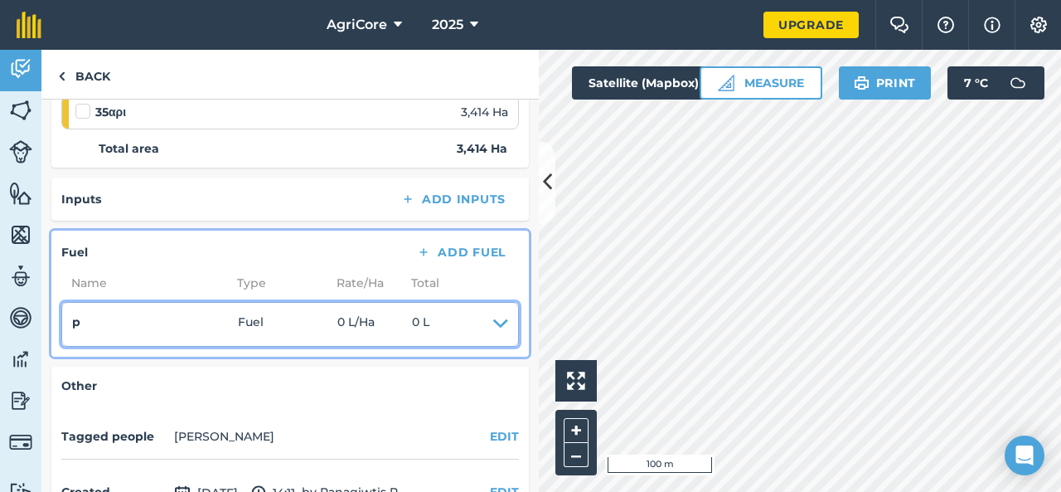
click at [493, 322] on icon at bounding box center [500, 324] width 15 height 23
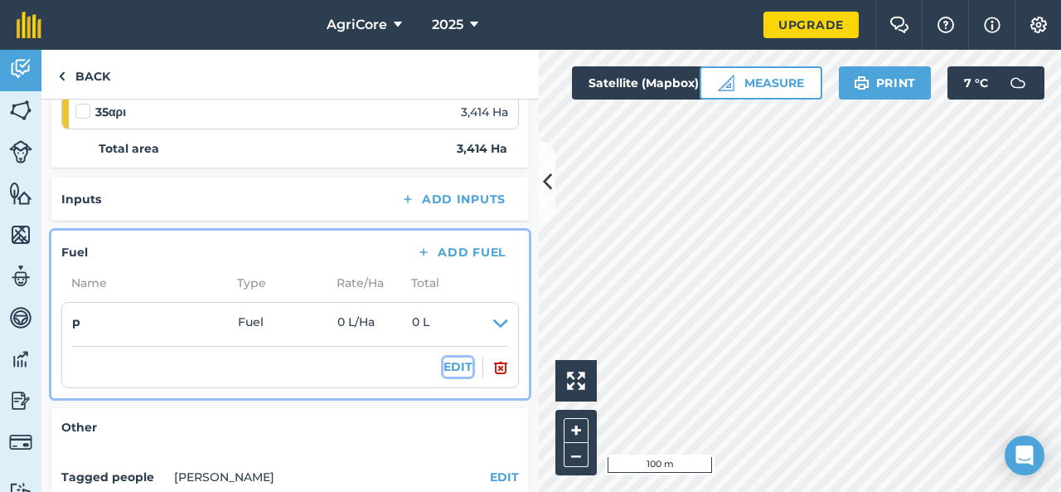
click at [448, 362] on button "EDIT" at bounding box center [457, 366] width 29 height 18
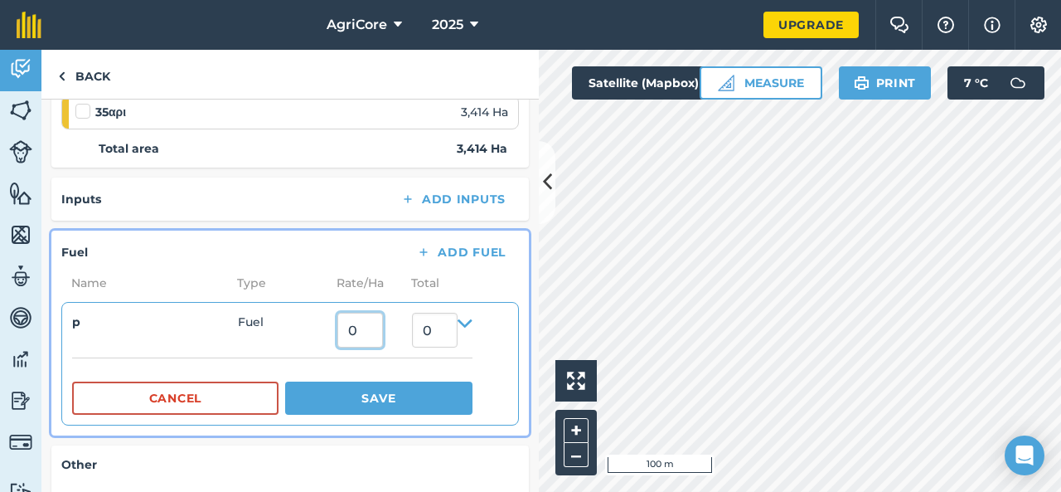
click at [361, 324] on input "0" at bounding box center [360, 330] width 46 height 35
click at [424, 332] on input "0" at bounding box center [435, 330] width 46 height 35
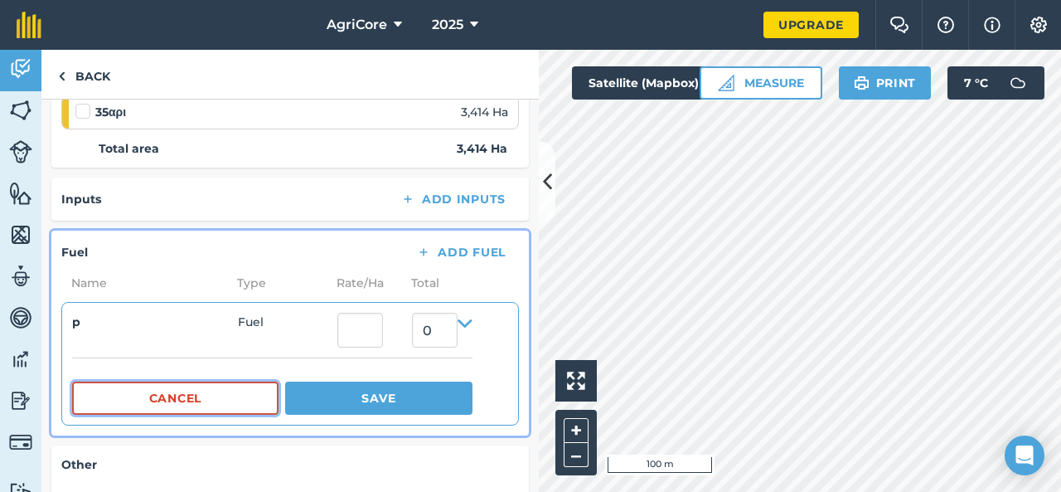
click at [259, 397] on button "Cancel" at bounding box center [175, 397] width 206 height 33
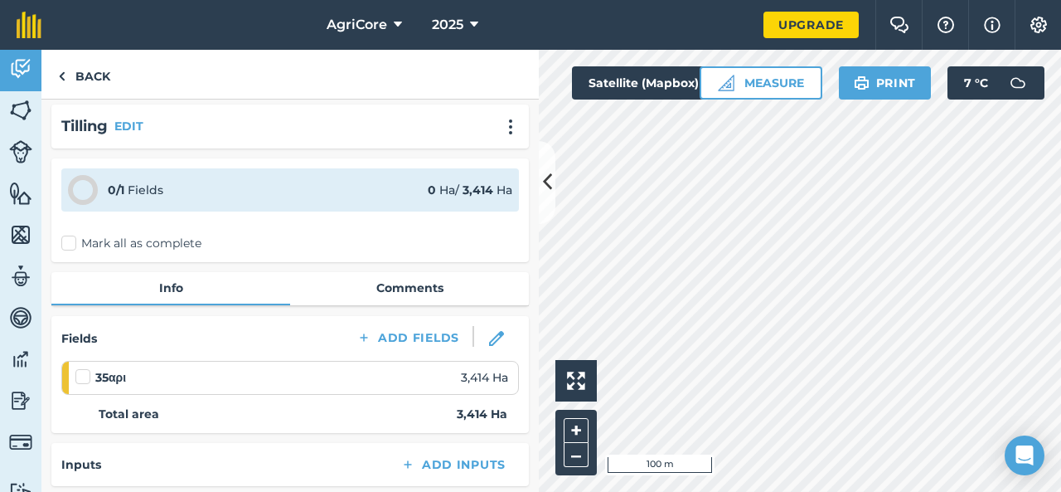
scroll to position [0, 0]
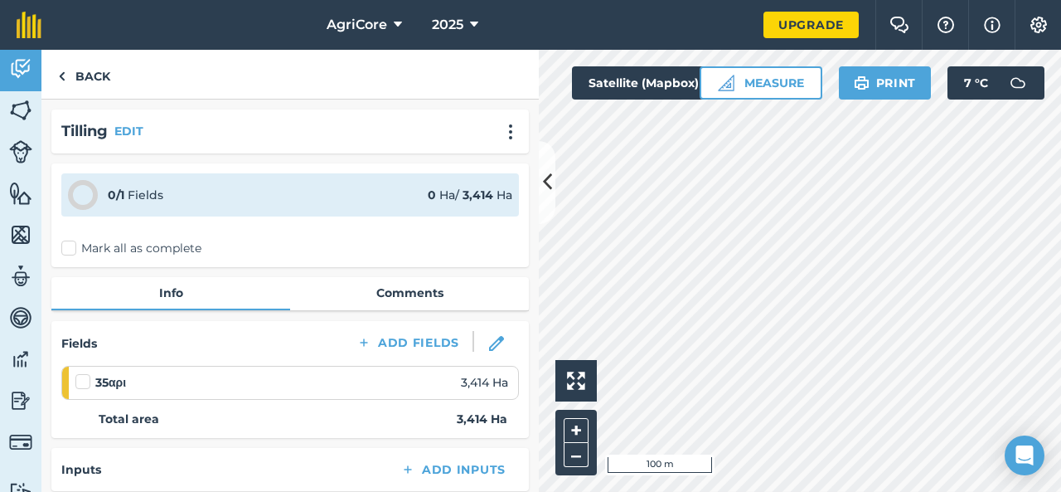
click at [357, 215] on div "0 / 1 Fields 0 Ha / 3,414 Ha" at bounding box center [290, 194] width 458 height 43
click at [333, 198] on div "0 / 1 Fields 0 Ha / 3,414 Ha" at bounding box center [290, 194] width 458 height 43
click at [114, 186] on div "0 / 1 Fields" at bounding box center [136, 195] width 56 height 18
click at [131, 120] on div "Tilling EDIT" at bounding box center [290, 131] width 458 height 24
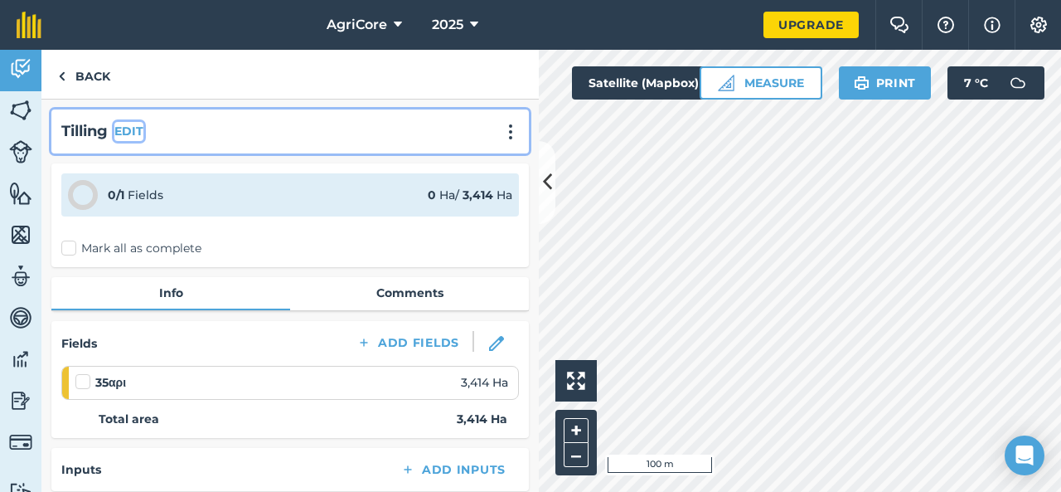
click at [132, 133] on button "EDIT" at bounding box center [128, 131] width 29 height 18
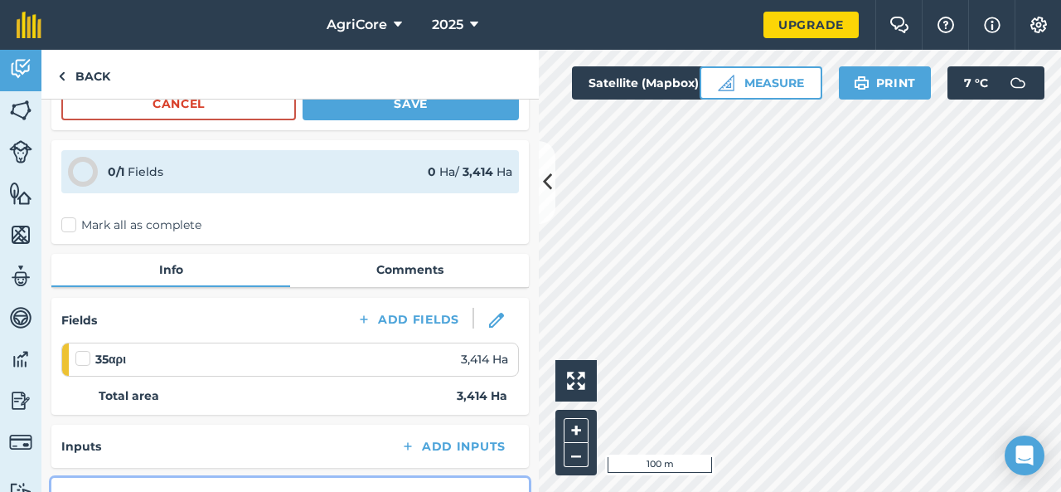
scroll to position [365, 0]
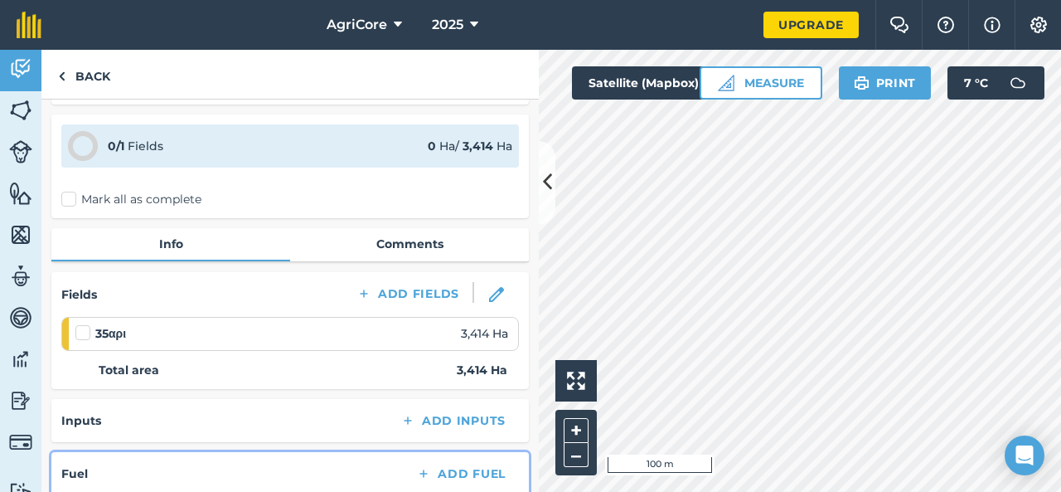
click at [136, 169] on div "0 / 1 Fields 0 Ha / 3,414 [PERSON_NAME] all as complete" at bounding box center [289, 166] width 477 height 104
click at [123, 145] on strong "0 / 1" at bounding box center [116, 145] width 17 height 15
click at [88, 138] on icon at bounding box center [83, 146] width 30 height 30
click at [548, 200] on button at bounding box center [547, 182] width 17 height 83
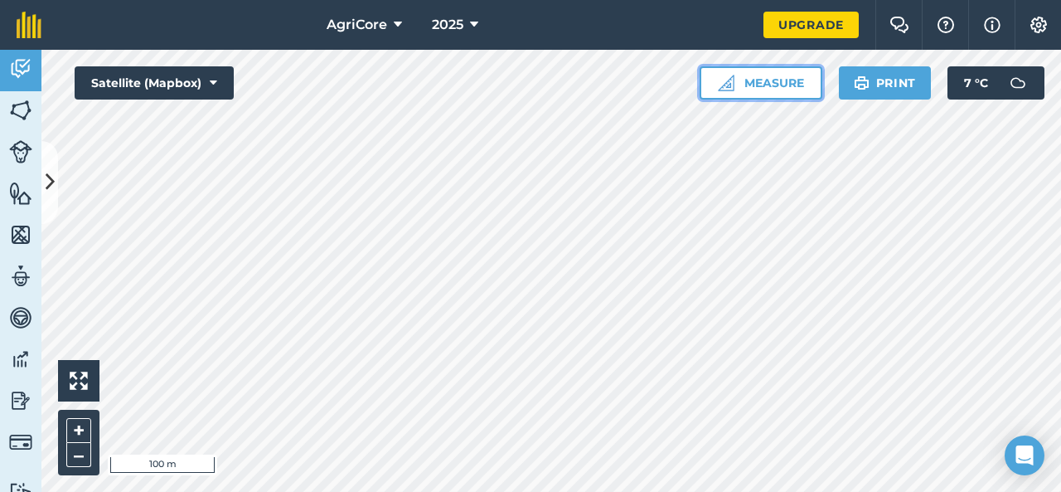
click at [805, 84] on button "Measure" at bounding box center [761, 82] width 123 height 33
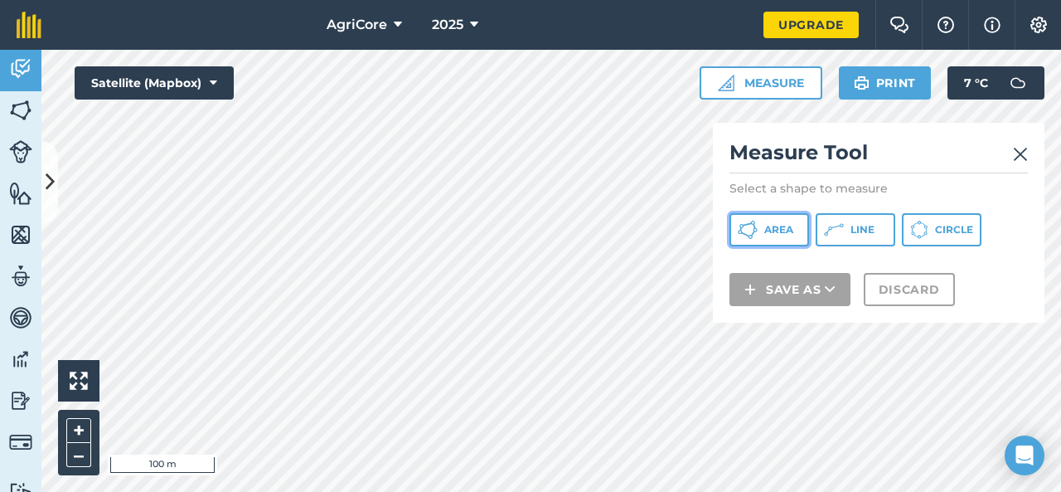
click at [781, 230] on span "Area" at bounding box center [778, 229] width 29 height 13
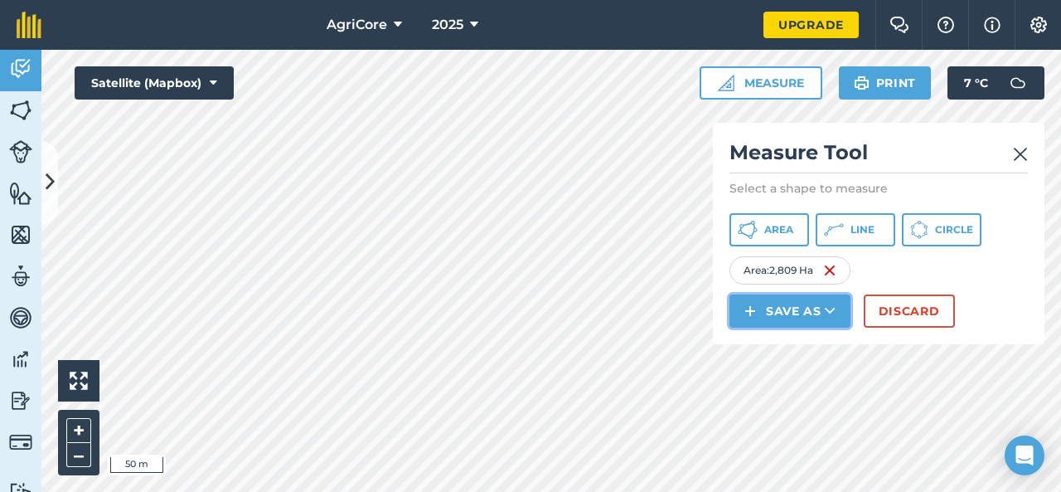
click at [799, 303] on button "Save as" at bounding box center [789, 310] width 121 height 33
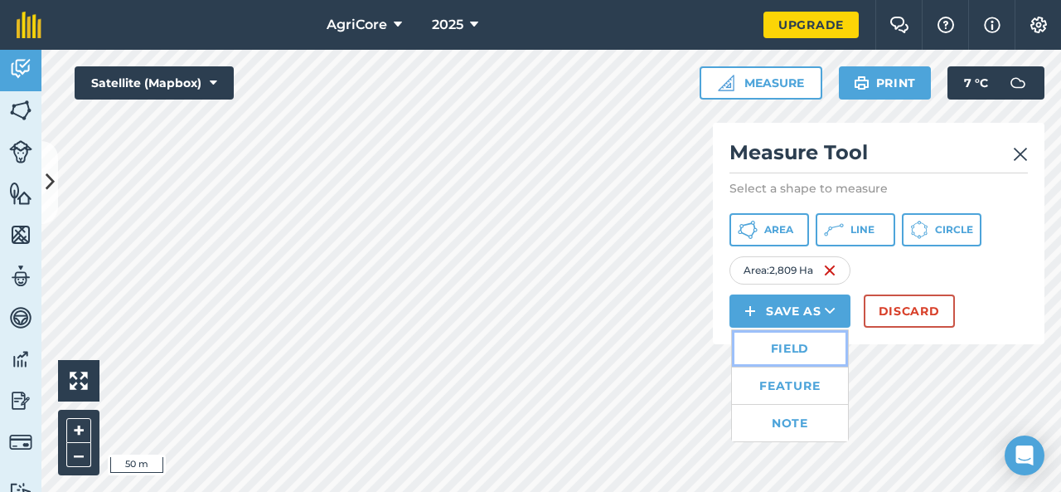
click at [776, 342] on link "Field" at bounding box center [790, 348] width 116 height 36
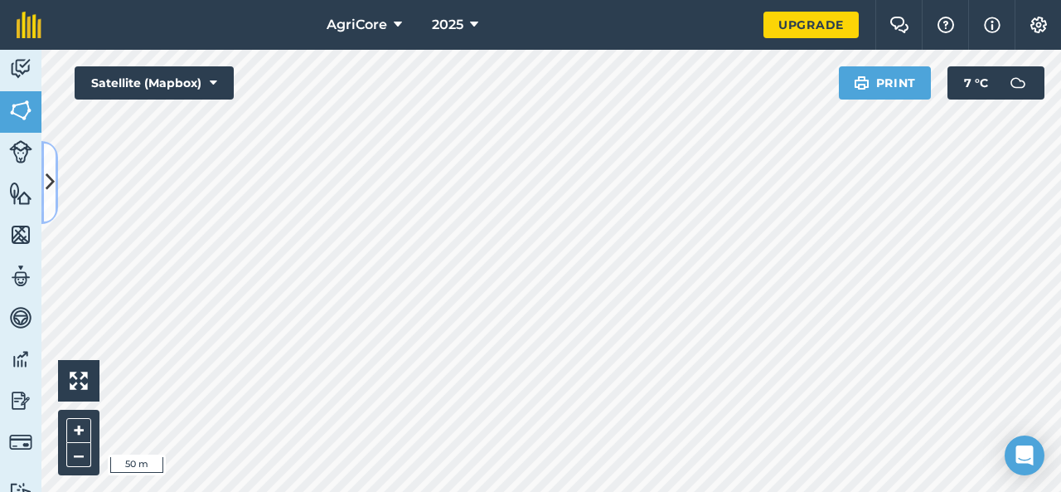
click at [51, 182] on icon at bounding box center [50, 181] width 9 height 29
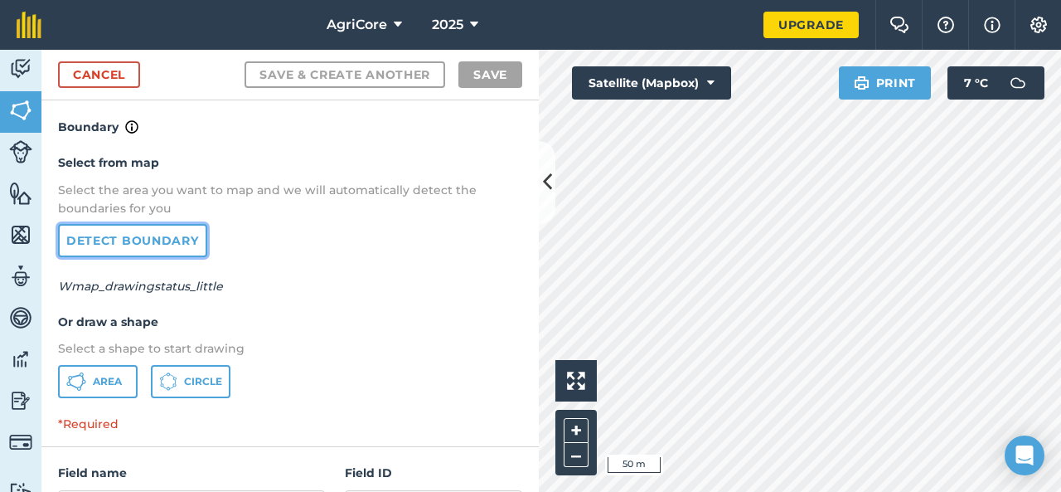
click at [123, 250] on link "Detect boundary" at bounding box center [132, 240] width 149 height 33
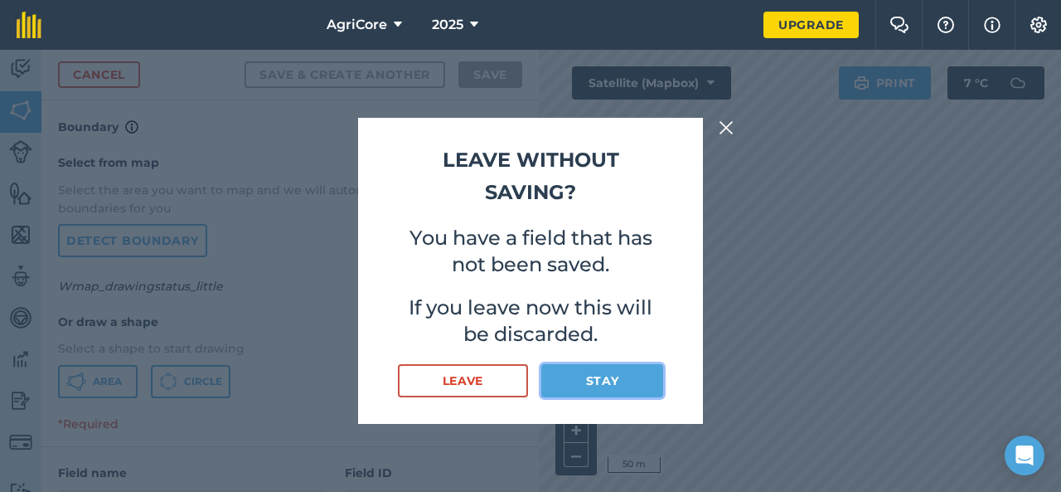
click at [585, 382] on button "Stay" at bounding box center [602, 380] width 122 height 33
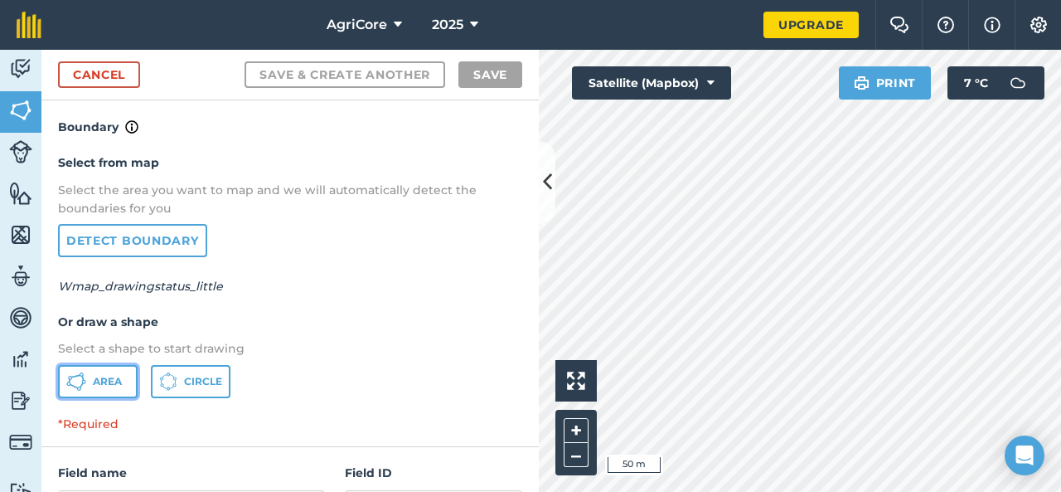
click at [85, 386] on icon at bounding box center [76, 381] width 20 height 20
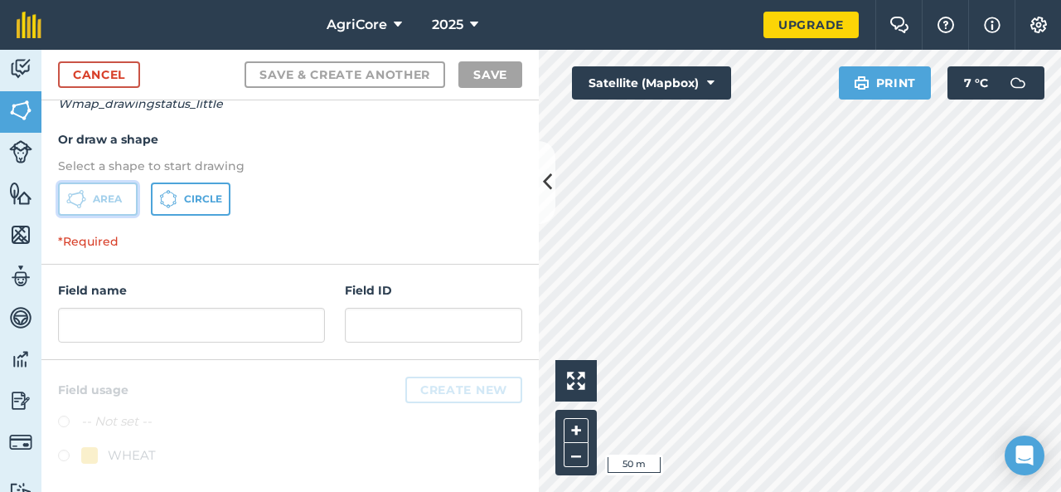
scroll to position [186, 0]
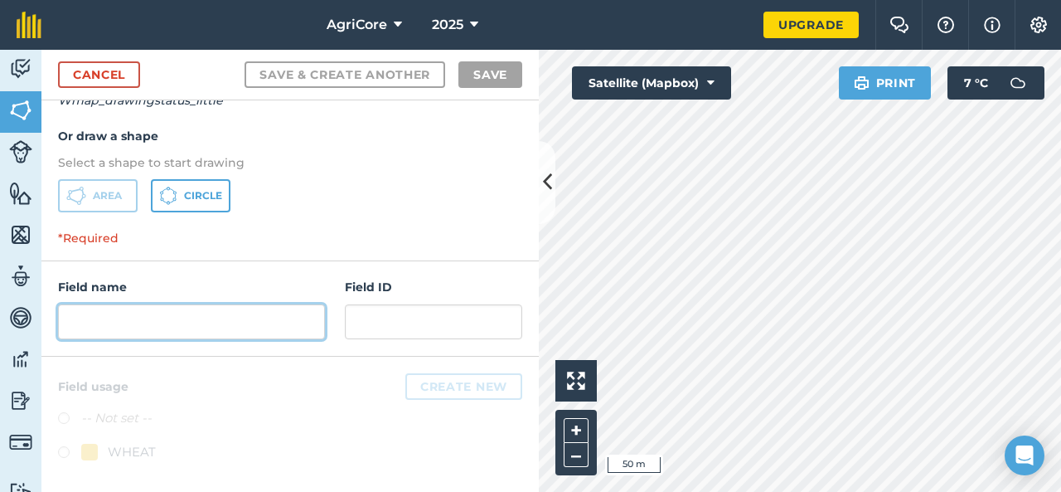
click at [250, 314] on input "text" at bounding box center [191, 321] width 267 height 35
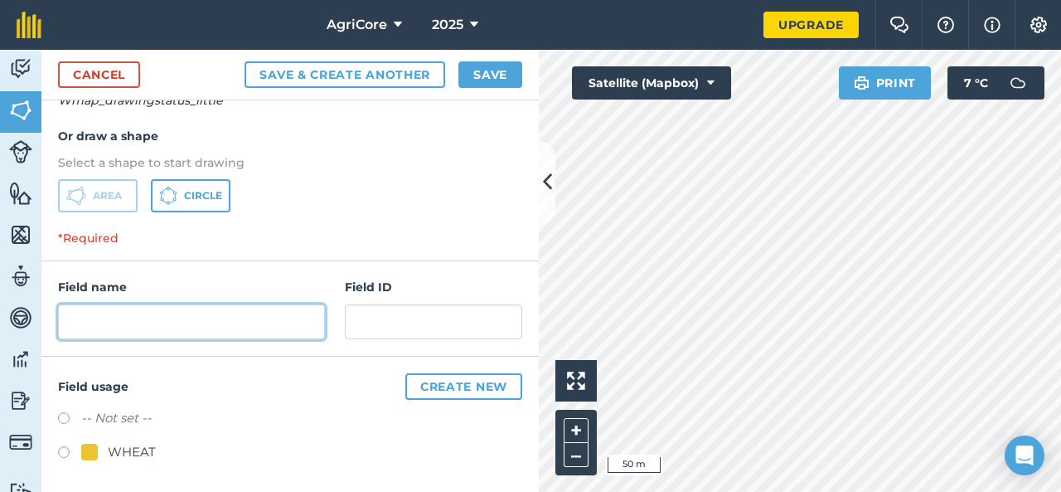
type input "c"
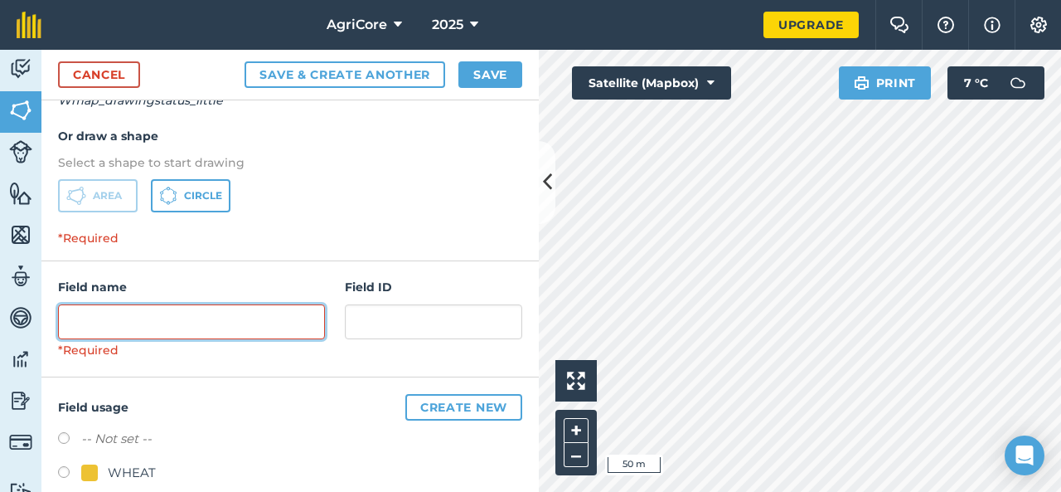
type input "p"
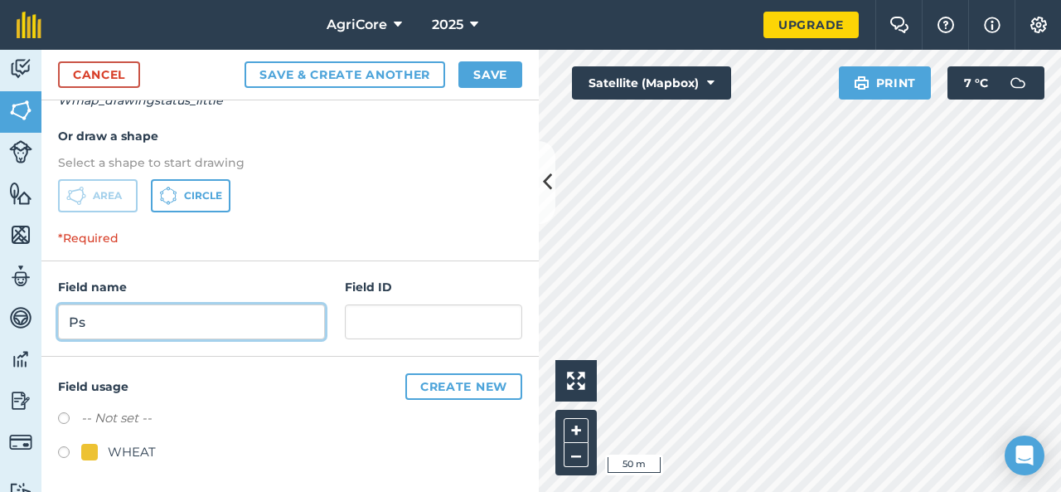
type input "P"
type input "Ψωμιαδη"
click at [245, 61] on button "Save & Create Another" at bounding box center [345, 74] width 201 height 27
click at [63, 447] on label at bounding box center [69, 454] width 23 height 17
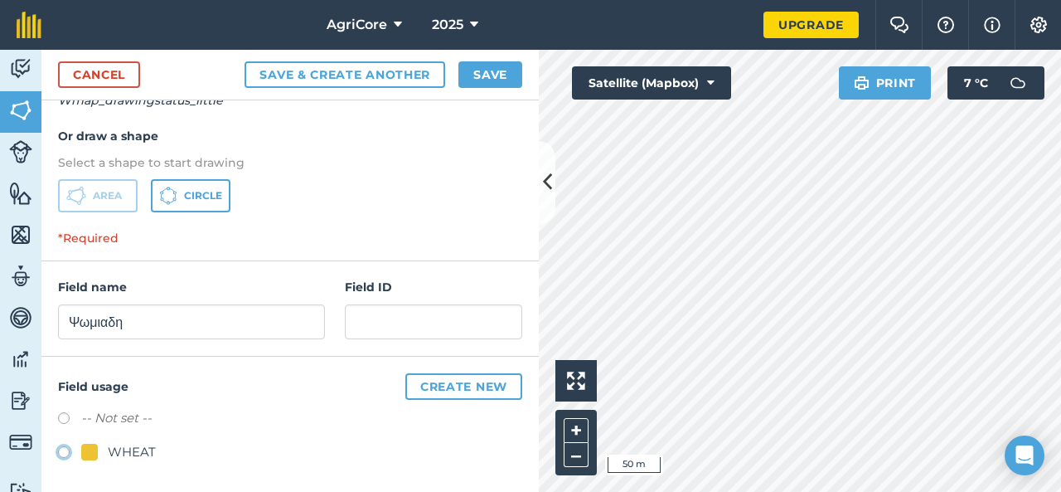
click at [498, 80] on button "Save" at bounding box center [490, 74] width 64 height 27
click at [386, 78] on button "Save & Create Another" at bounding box center [345, 74] width 201 height 27
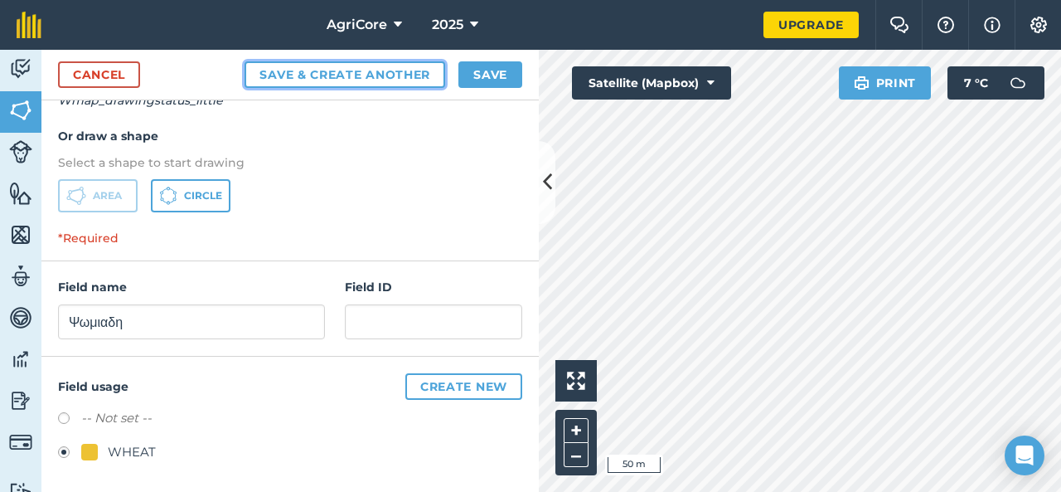
click at [386, 78] on button "Save & Create Another" at bounding box center [345, 74] width 201 height 27
click at [327, 79] on button "Save & Create Another" at bounding box center [345, 74] width 201 height 27
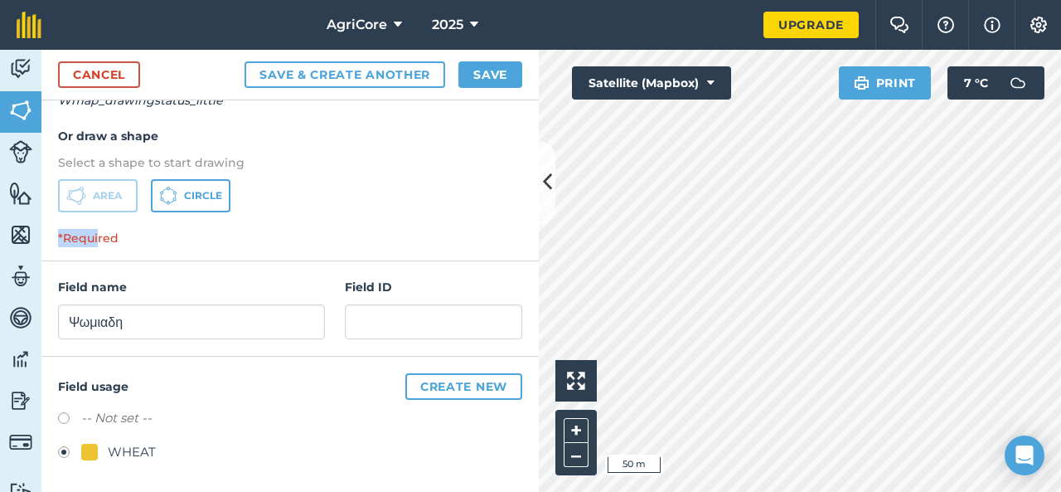
drag, startPoint x: 96, startPoint y: 233, endPoint x: 107, endPoint y: 185, distance: 49.3
click at [107, 185] on div "Boundary Select from map Select the area you want to map and we will automatica…" at bounding box center [289, 88] width 497 height 347
click at [107, 185] on button "Area" at bounding box center [98, 195] width 80 height 33
click at [162, 240] on p "*Required" at bounding box center [289, 245] width 497 height 32
click at [544, 191] on icon at bounding box center [547, 181] width 9 height 29
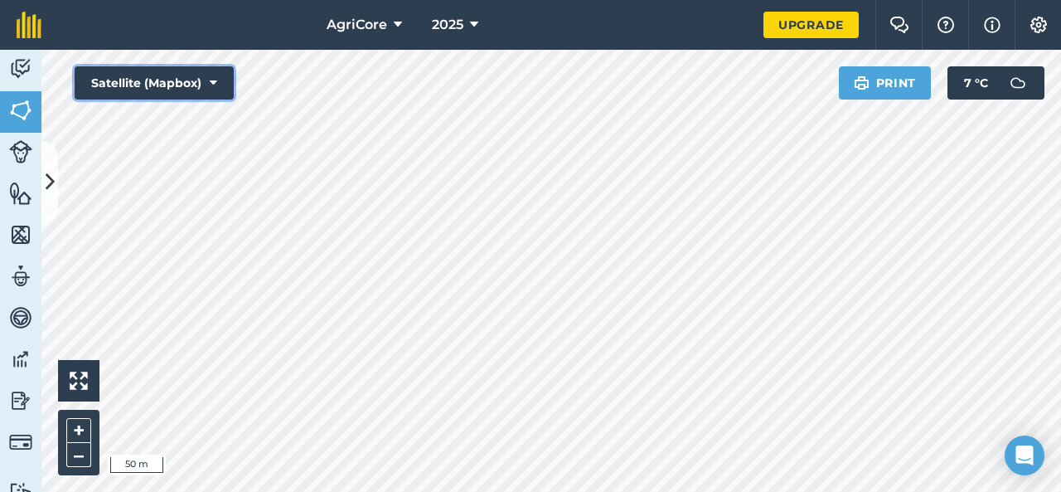
click at [153, 86] on button "Satellite (Mapbox)" at bounding box center [154, 82] width 159 height 33
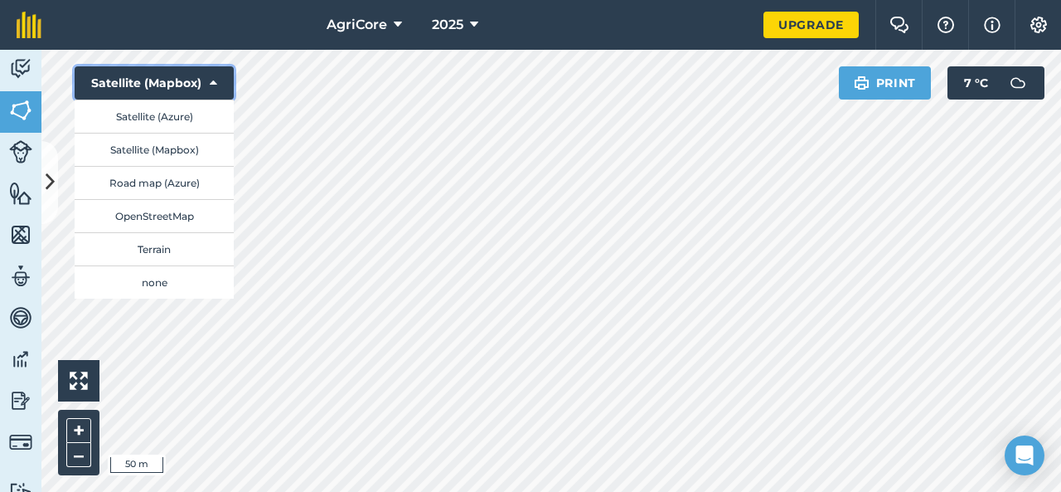
click at [153, 86] on button "Satellite (Mapbox)" at bounding box center [154, 82] width 159 height 33
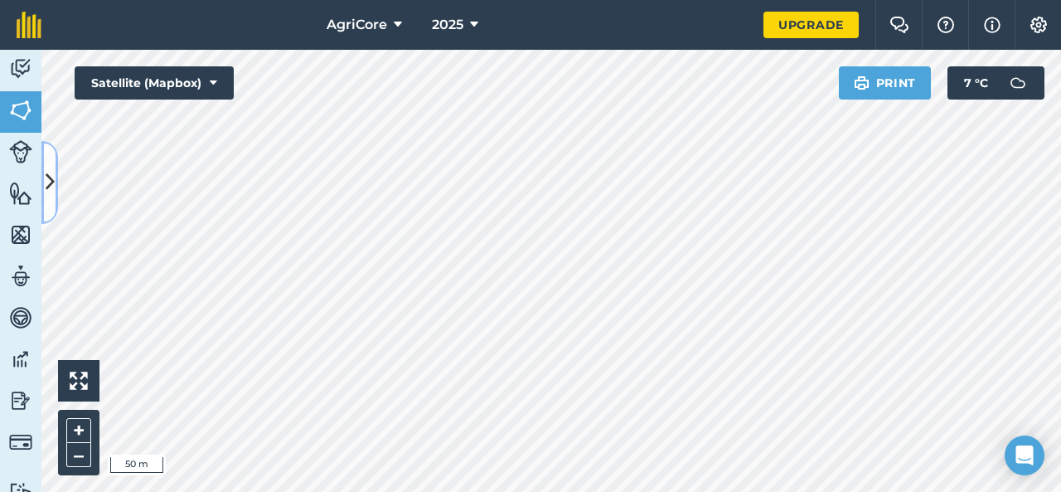
click at [52, 185] on icon at bounding box center [50, 181] width 9 height 29
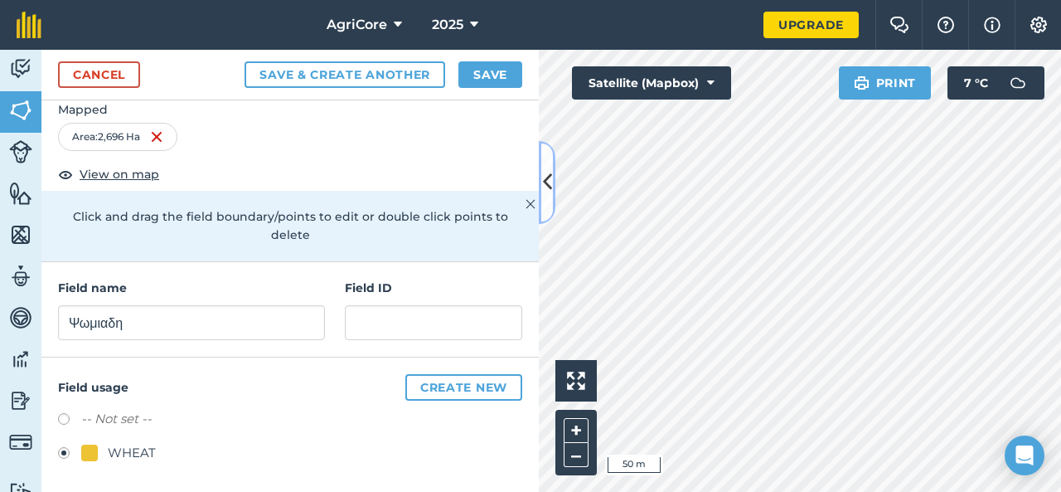
click at [548, 183] on icon at bounding box center [547, 181] width 9 height 29
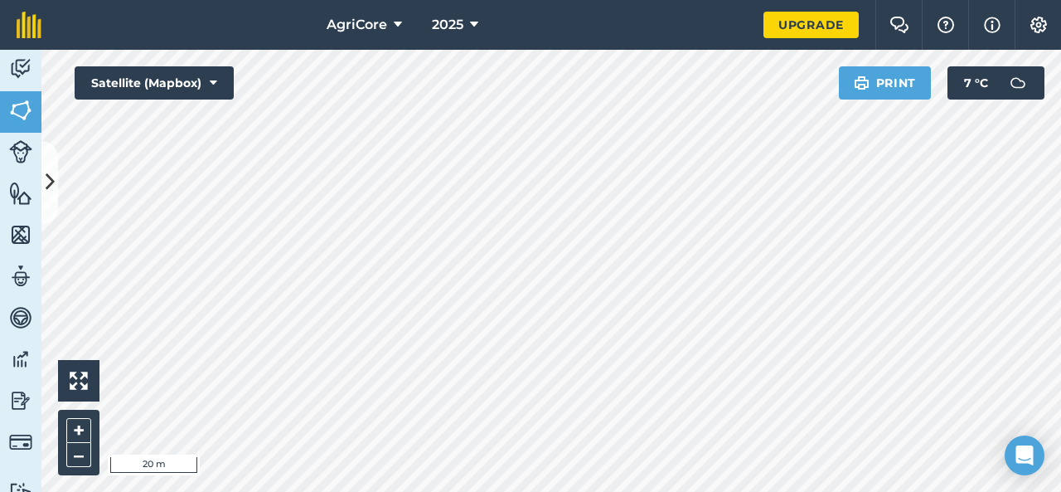
click at [751, 21] on div "AgriCore 2025 Upgrade Farm Chat Help Info Settings Map printing is not availabl…" at bounding box center [530, 246] width 1061 height 492
click at [52, 175] on icon at bounding box center [50, 181] width 9 height 29
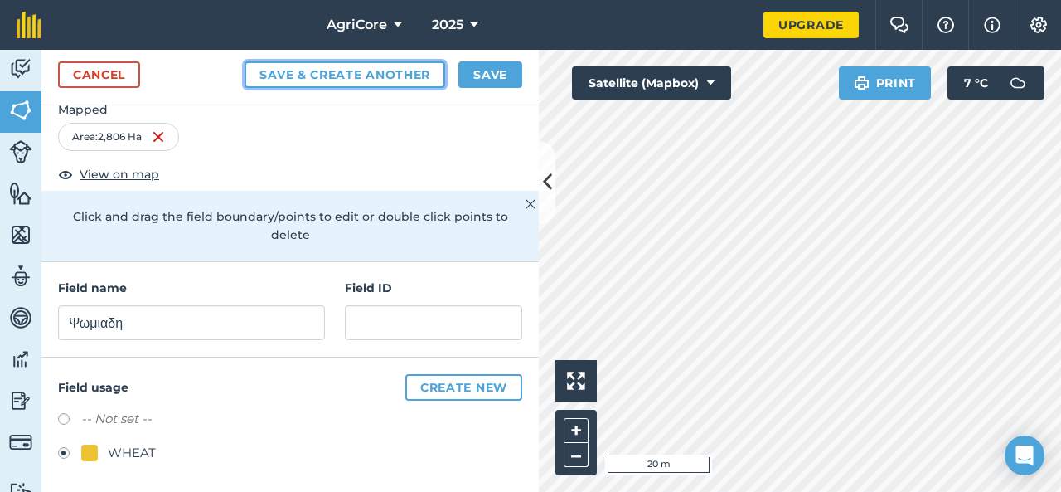
click at [373, 70] on button "Save & Create Another" at bounding box center [345, 74] width 201 height 27
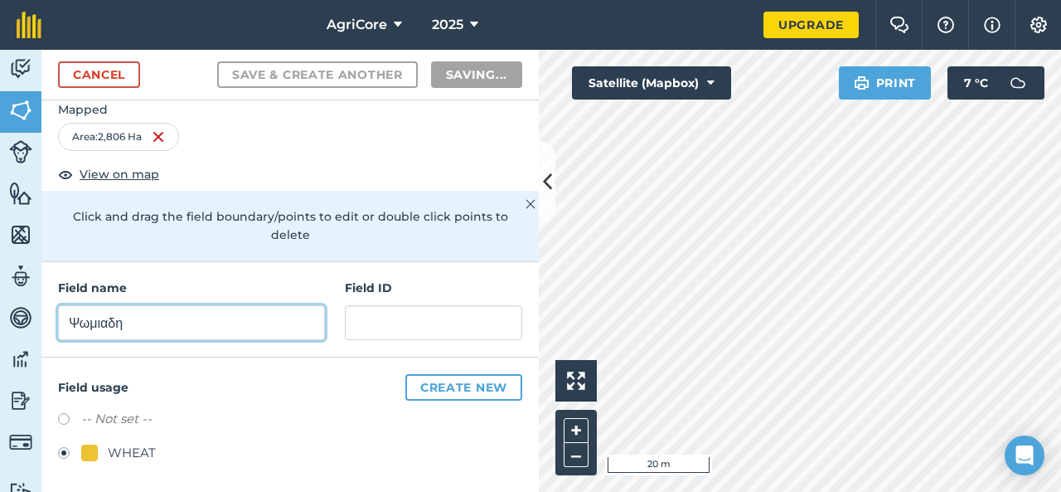
radio input "false"
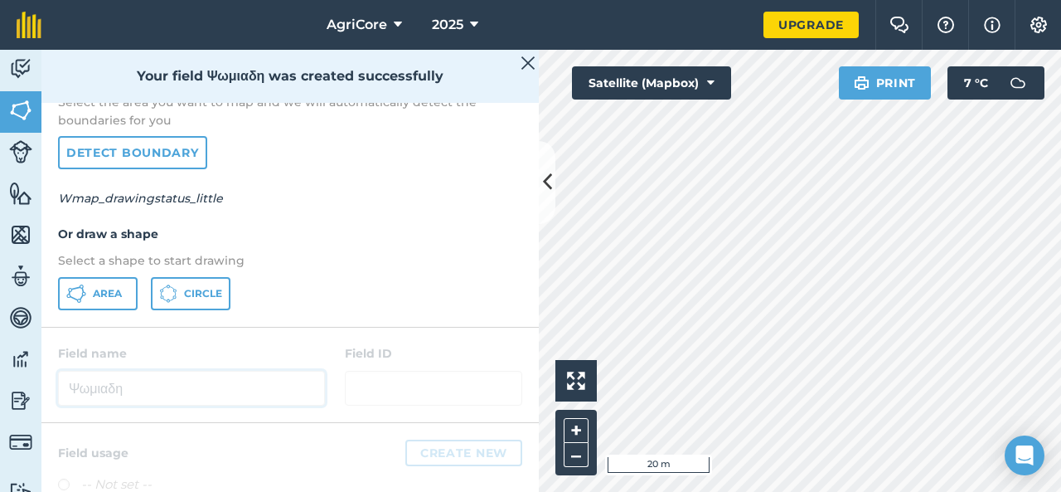
scroll to position [154, 0]
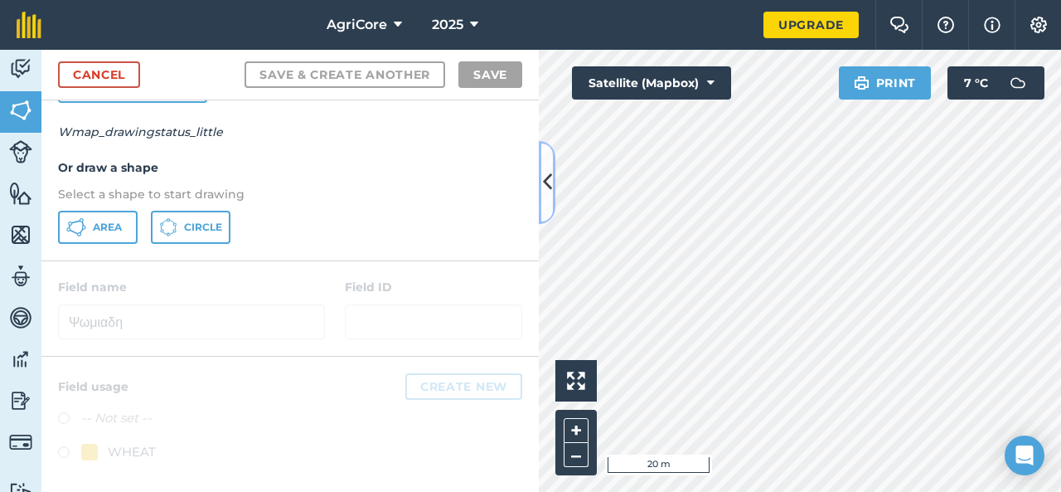
click at [545, 181] on icon at bounding box center [547, 181] width 9 height 29
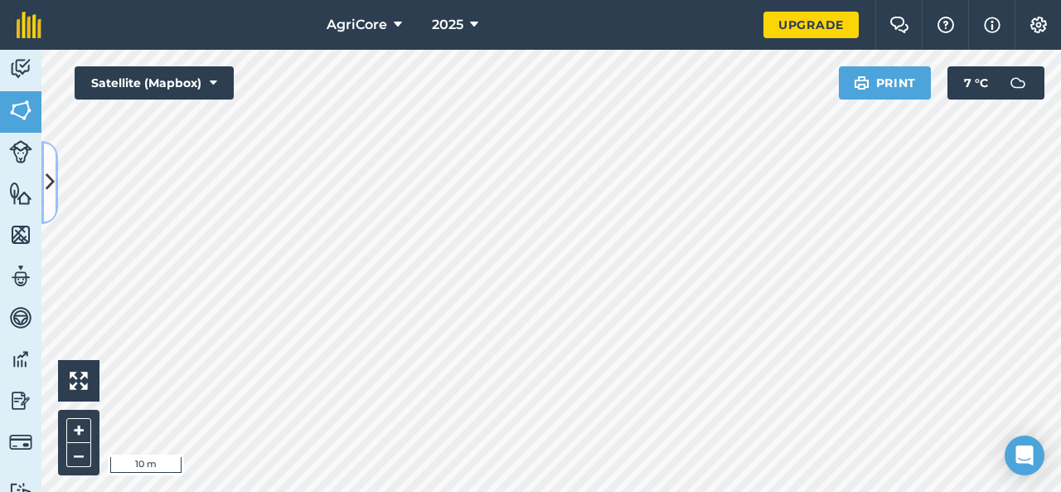
click at [47, 180] on icon at bounding box center [50, 181] width 9 height 29
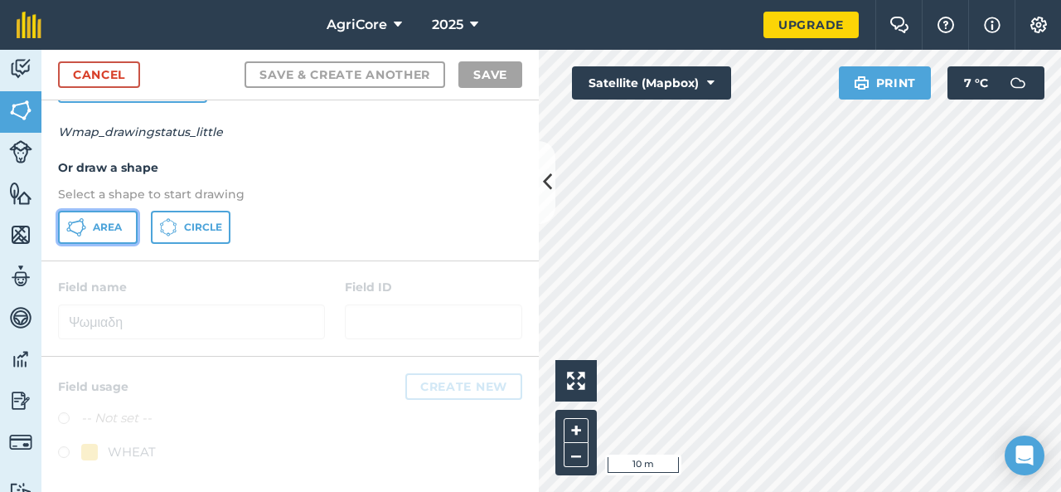
click at [126, 221] on button "Area" at bounding box center [98, 227] width 80 height 33
click at [543, 174] on icon at bounding box center [547, 181] width 9 height 29
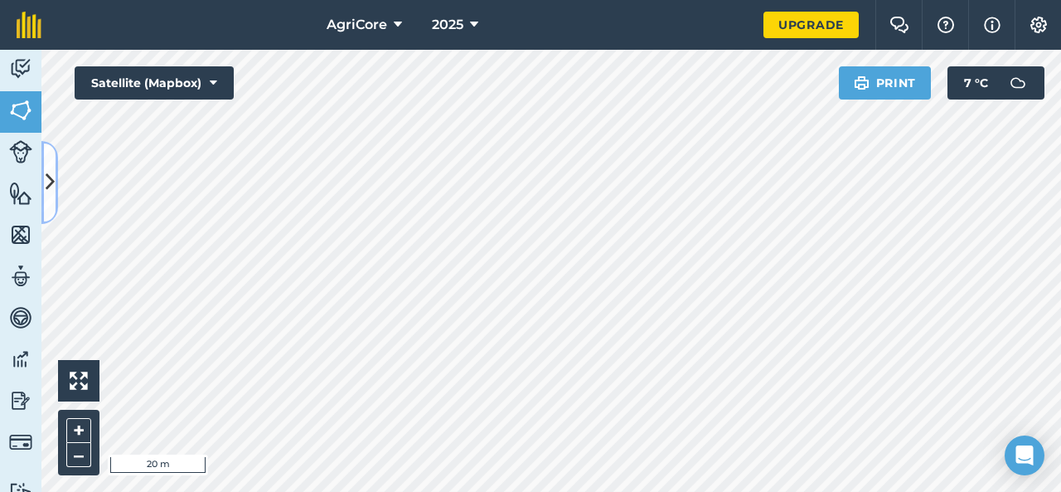
click at [52, 164] on button at bounding box center [49, 182] width 17 height 83
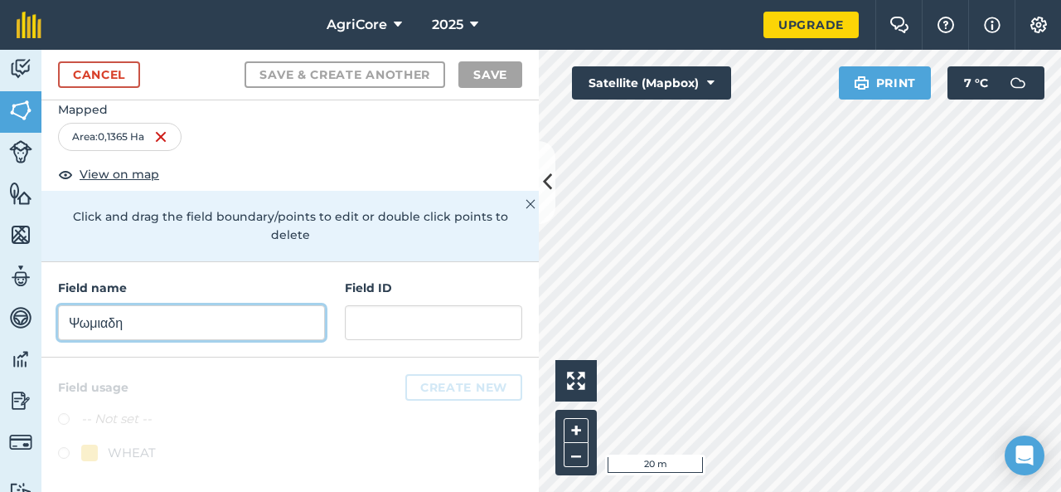
click at [128, 326] on input "Ψωμιαδη" at bounding box center [191, 322] width 267 height 35
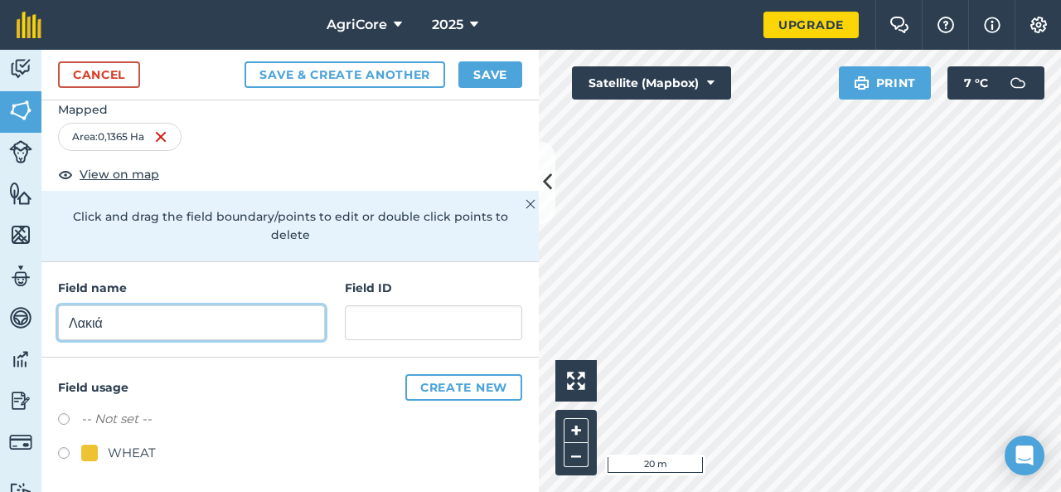
type input "Λακιά"
click at [67, 452] on label at bounding box center [69, 455] width 23 height 17
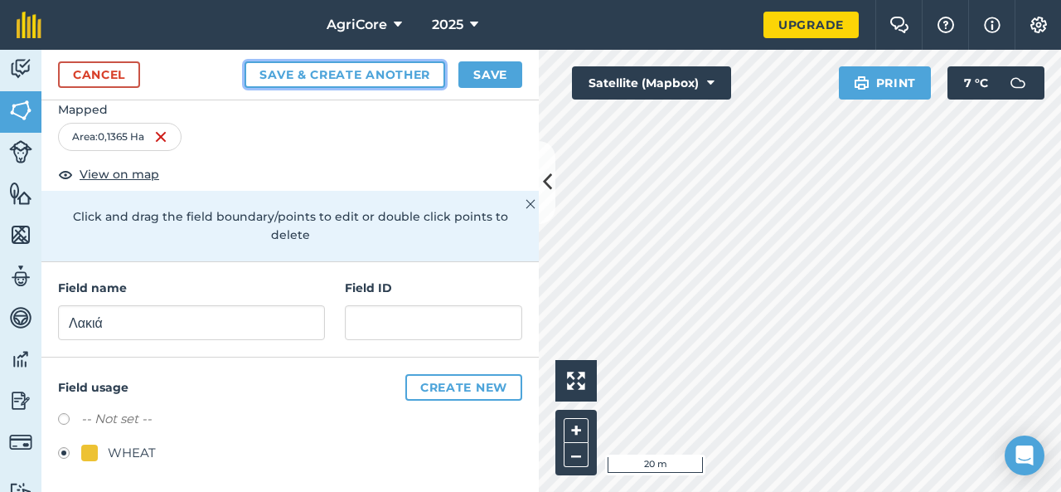
click at [411, 68] on button "Save & Create Another" at bounding box center [345, 74] width 201 height 27
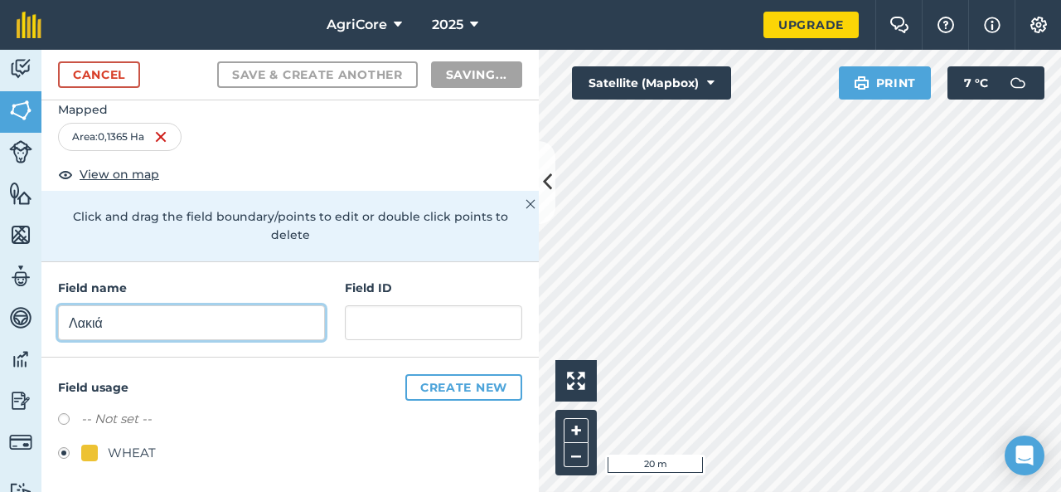
radio input "false"
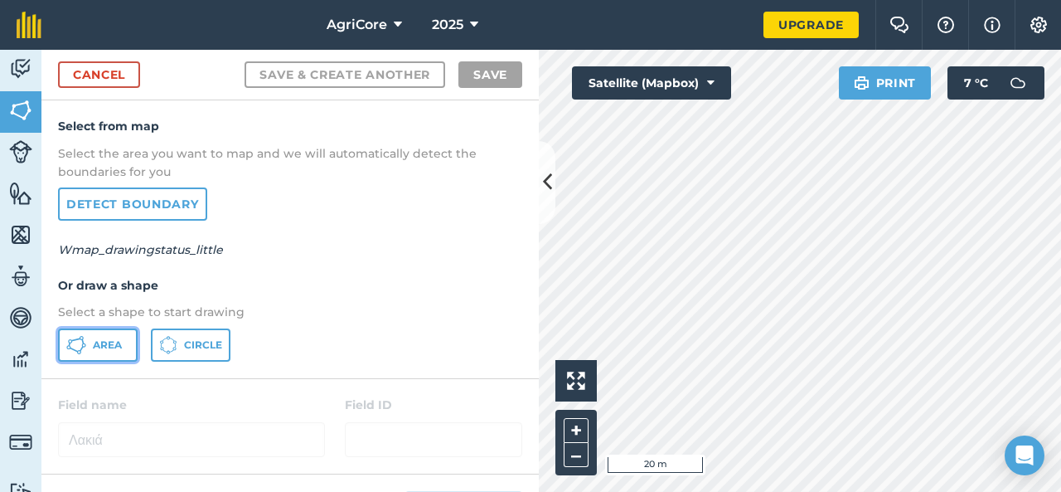
click at [85, 342] on icon at bounding box center [76, 345] width 20 height 20
click at [540, 191] on button at bounding box center [547, 182] width 17 height 83
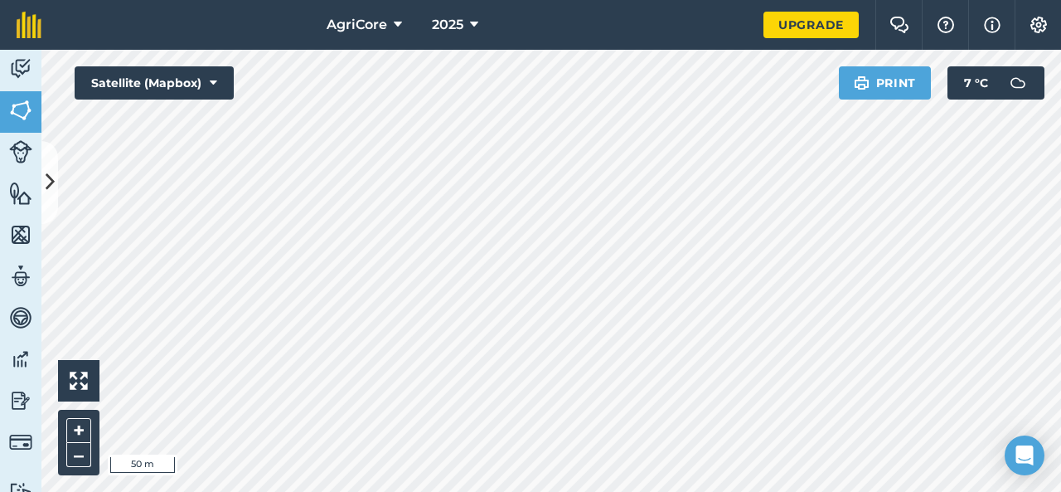
click at [296, 21] on div "AgriCore 2025 Upgrade Farm Chat Help Info Settings Map printing is not availabl…" at bounding box center [530, 246] width 1061 height 492
click at [585, 0] on html "AgriCore 2025 Upgrade Farm Chat Help Info Settings Map printing is not availabl…" at bounding box center [530, 246] width 1061 height 492
click at [51, 190] on icon at bounding box center [50, 181] width 9 height 29
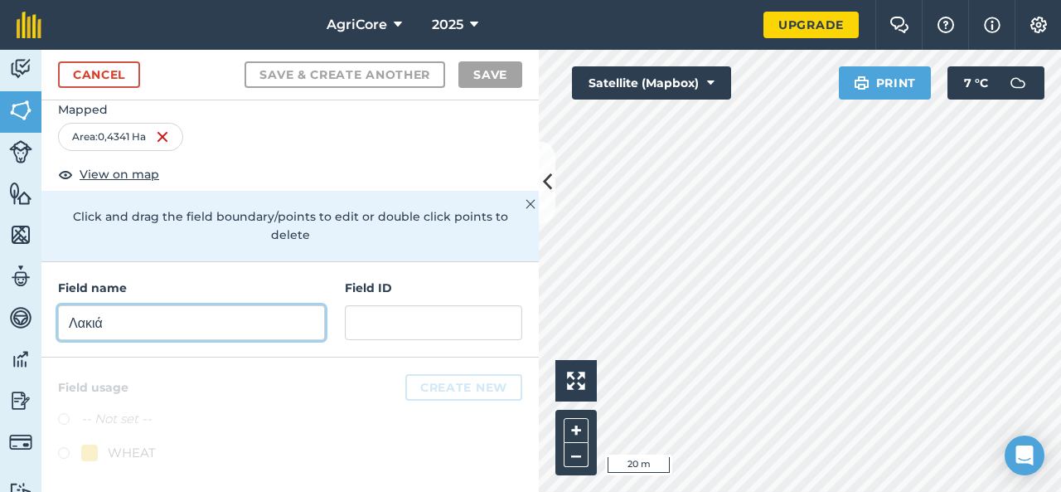
click at [139, 332] on input "Λακιά" at bounding box center [191, 322] width 267 height 35
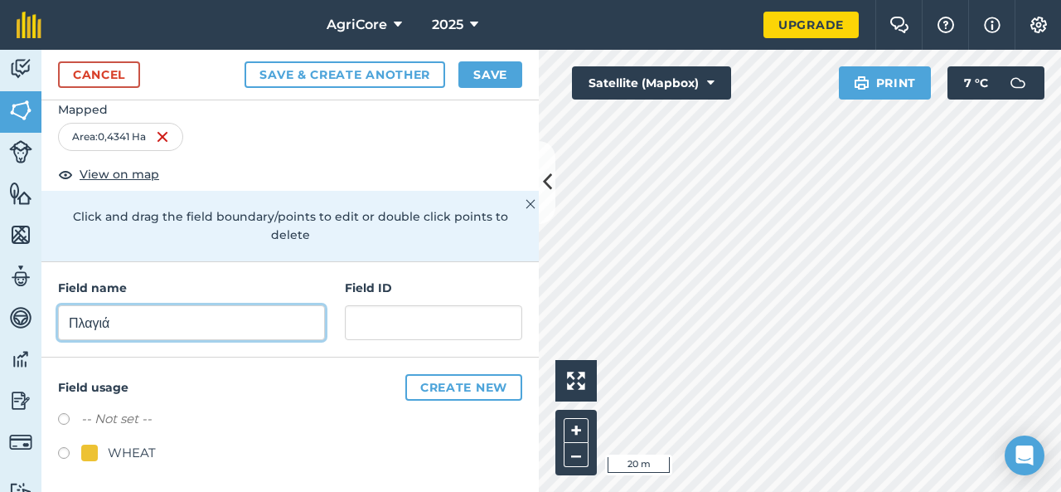
type input "Πλαγιά"
click at [66, 448] on label at bounding box center [69, 455] width 23 height 17
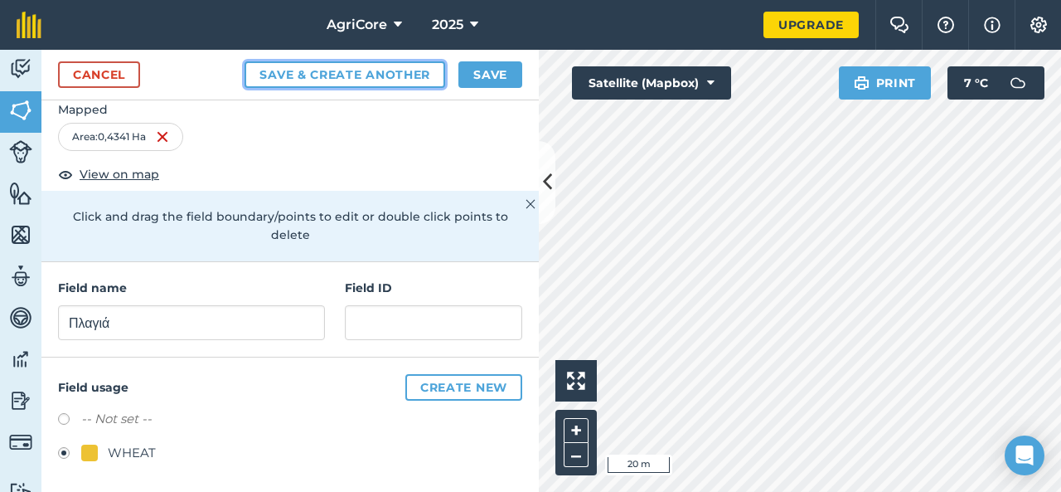
click at [376, 80] on button "Save & Create Another" at bounding box center [345, 74] width 201 height 27
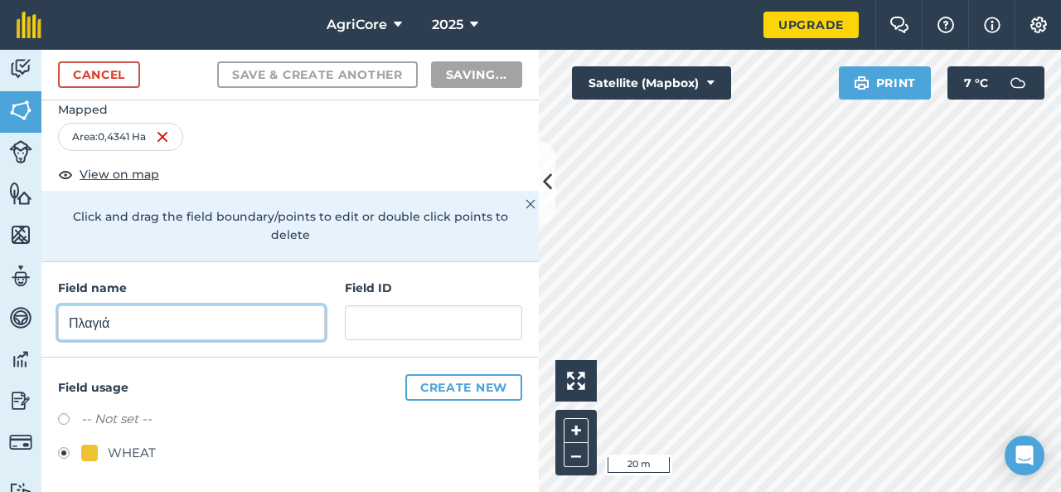
radio input "false"
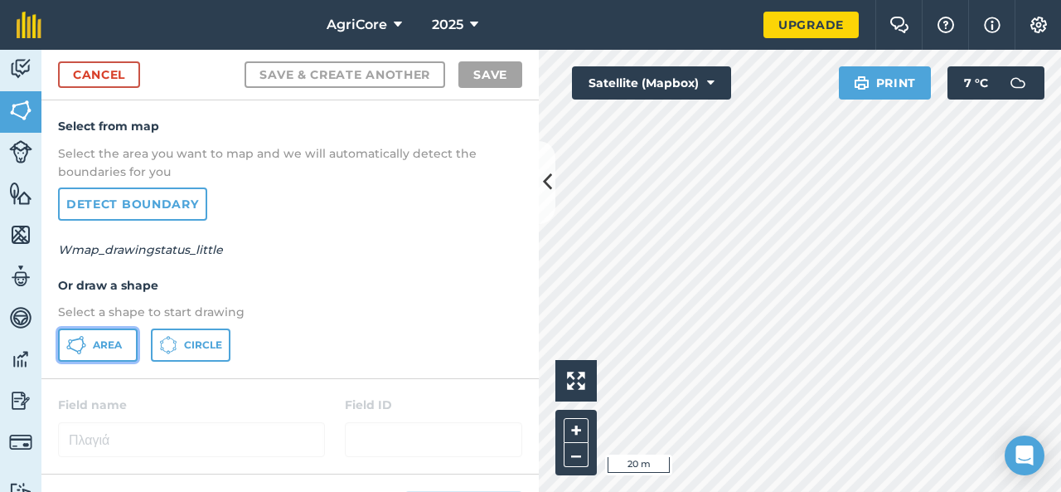
click at [111, 346] on span "Area" at bounding box center [107, 344] width 29 height 13
click at [545, 185] on icon at bounding box center [547, 181] width 9 height 29
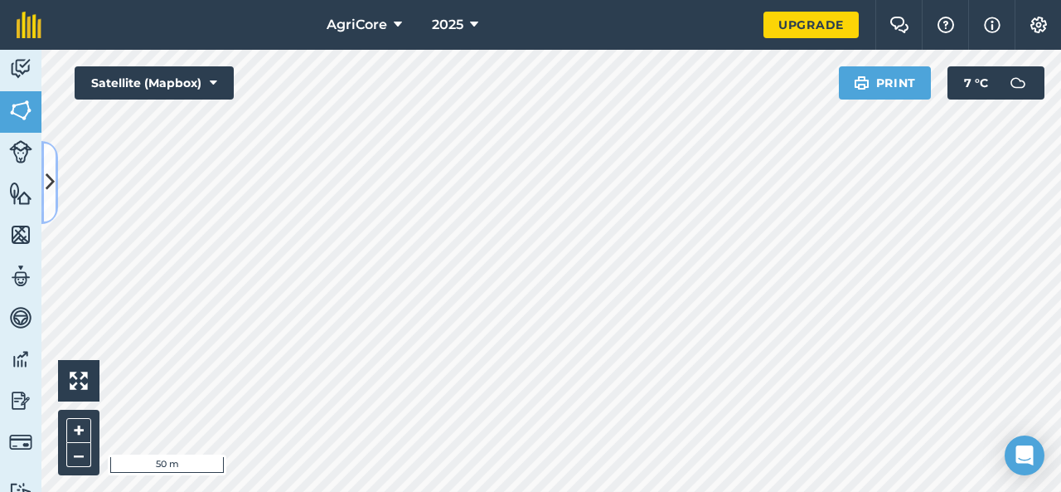
click at [46, 188] on icon at bounding box center [50, 181] width 9 height 29
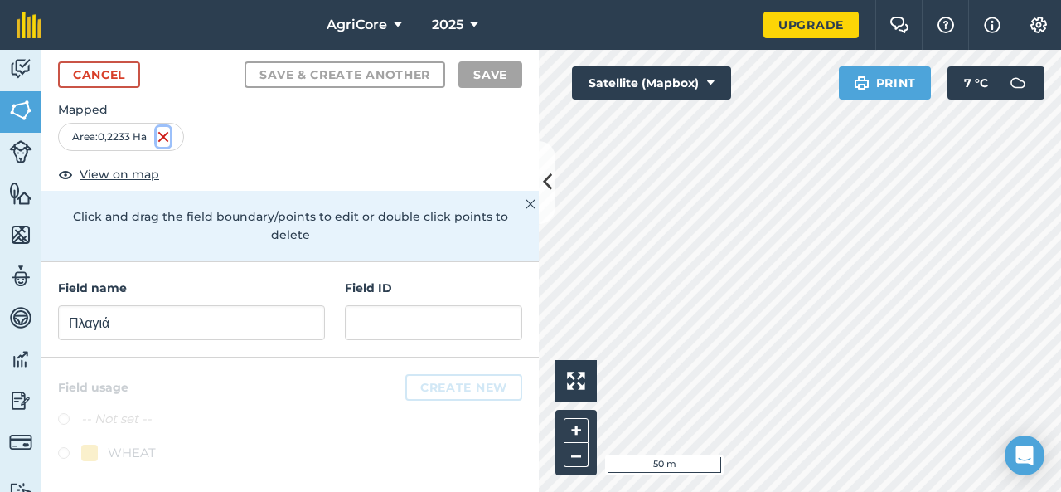
click at [163, 138] on img at bounding box center [163, 137] width 13 height 20
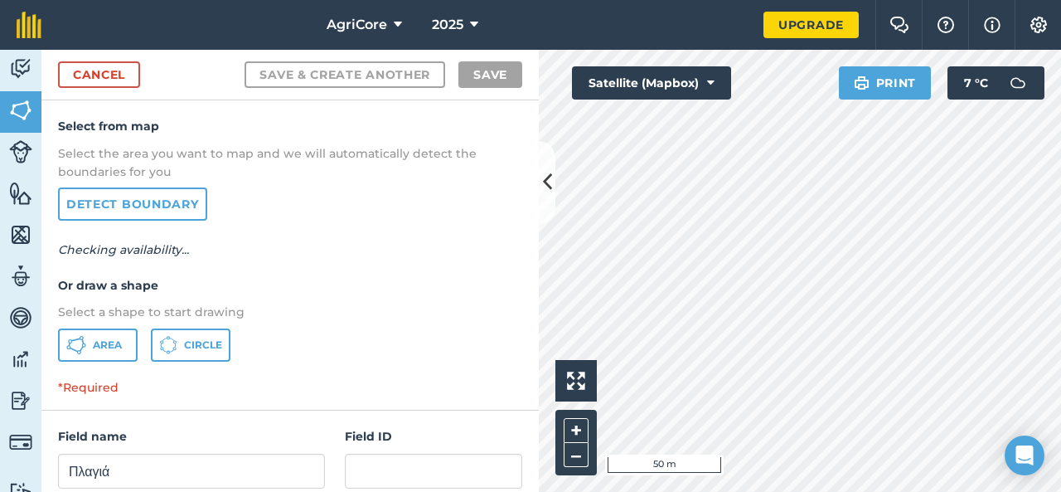
scroll to position [0, 0]
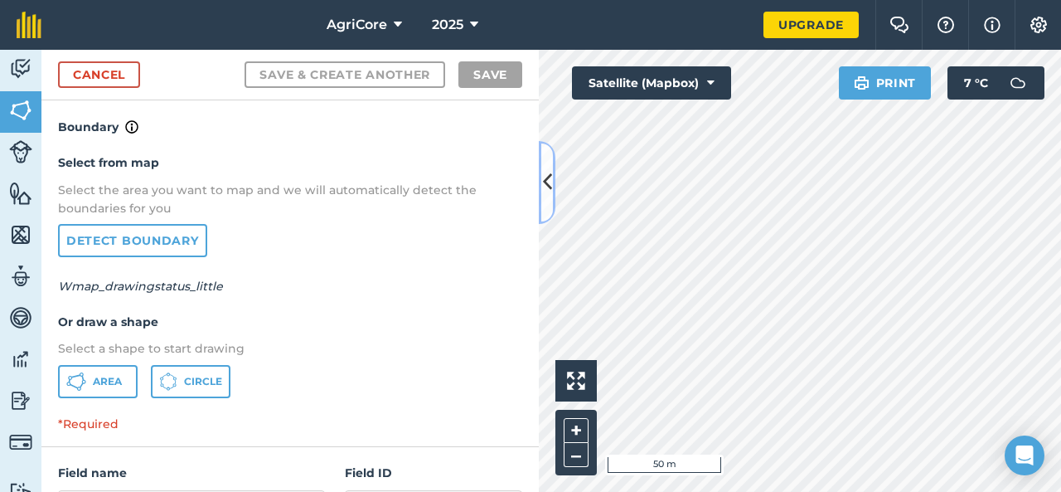
click at [550, 196] on icon at bounding box center [547, 181] width 9 height 29
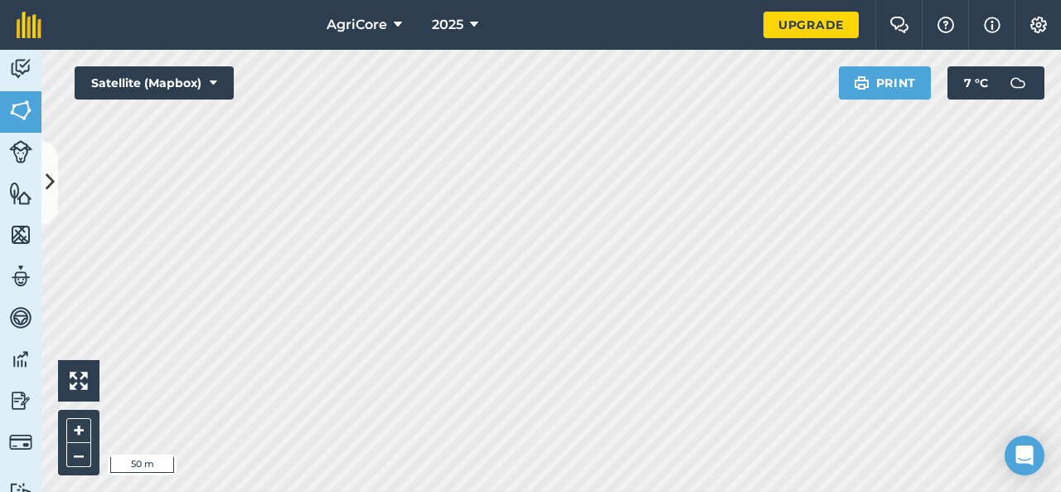
click at [261, 6] on div "AgriCore 2025 Upgrade Farm Chat Help Info Settings Map printing is not availabl…" at bounding box center [530, 246] width 1061 height 492
click at [219, 79] on div "Click to start drawing i 50 m + – Satellite (Mapbox) Print 7 ° C" at bounding box center [551, 271] width 1020 height 442
click at [539, 491] on html "AgriCore 2025 Upgrade Farm Chat Help Info Settings Map printing is not availabl…" at bounding box center [530, 246] width 1061 height 492
click at [529, 491] on html "AgriCore 2025 Upgrade Farm Chat Help Info Settings Map printing is not availabl…" at bounding box center [530, 246] width 1061 height 492
click at [573, 491] on html "AgriCore 2025 Upgrade Farm Chat Help Info Settings Map printing is not availabl…" at bounding box center [530, 246] width 1061 height 492
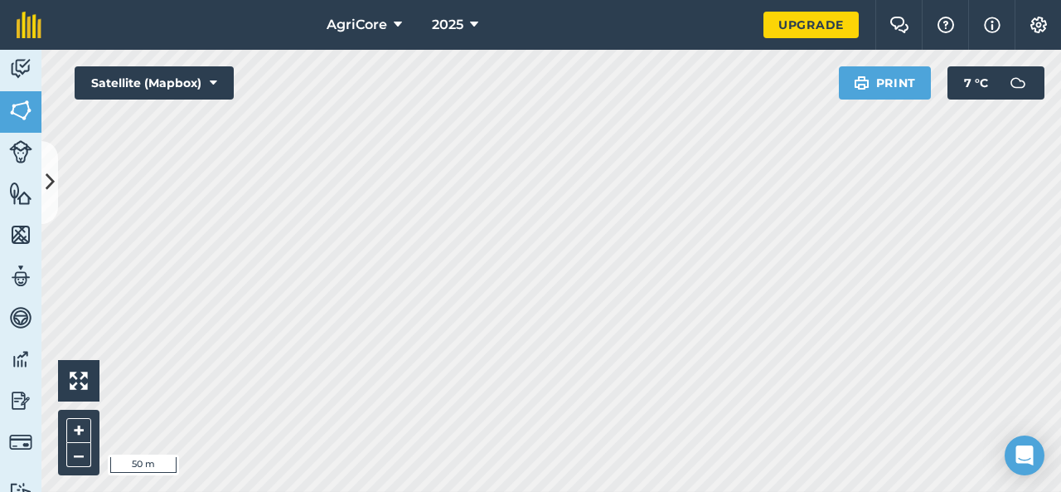
click at [269, 5] on div "AgriCore 2025 Upgrade Farm Chat Help Info Settings Map printing is not availabl…" at bounding box center [530, 246] width 1061 height 492
click at [53, 200] on button at bounding box center [49, 182] width 17 height 83
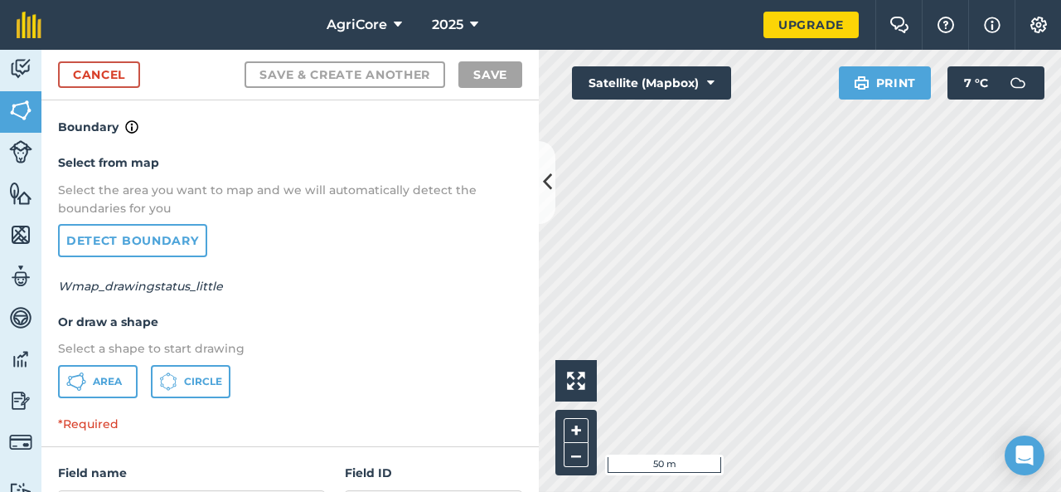
click at [99, 286] on em "Wmap_drawingstatus_little" at bounding box center [140, 286] width 165 height 15
click at [99, 385] on span "Area" at bounding box center [107, 381] width 29 height 13
click at [548, 189] on icon at bounding box center [547, 181] width 9 height 29
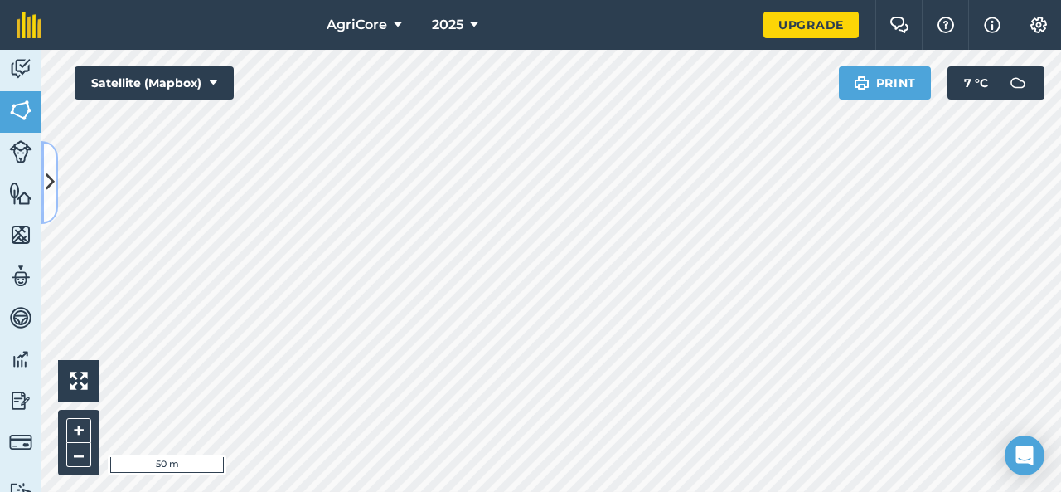
click at [56, 188] on button at bounding box center [49, 182] width 17 height 83
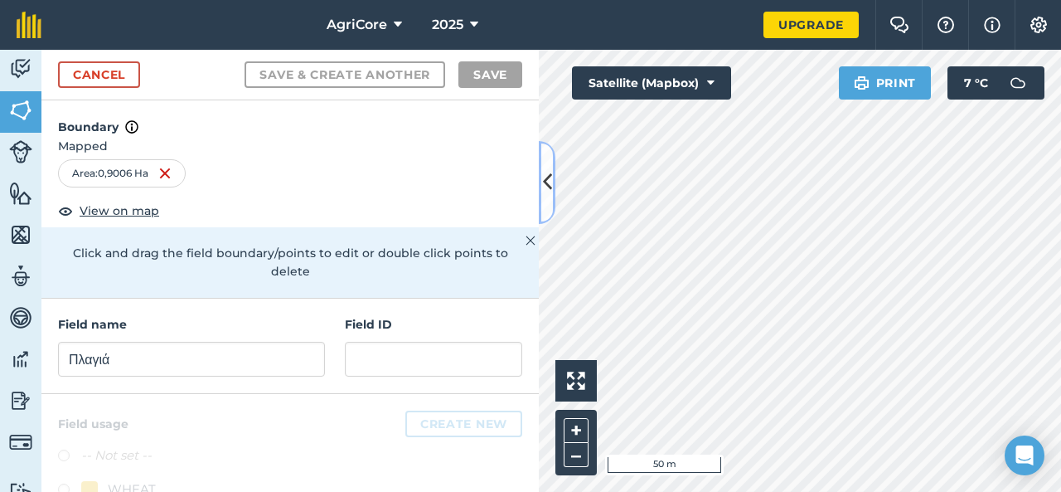
click at [549, 190] on icon at bounding box center [547, 181] width 9 height 29
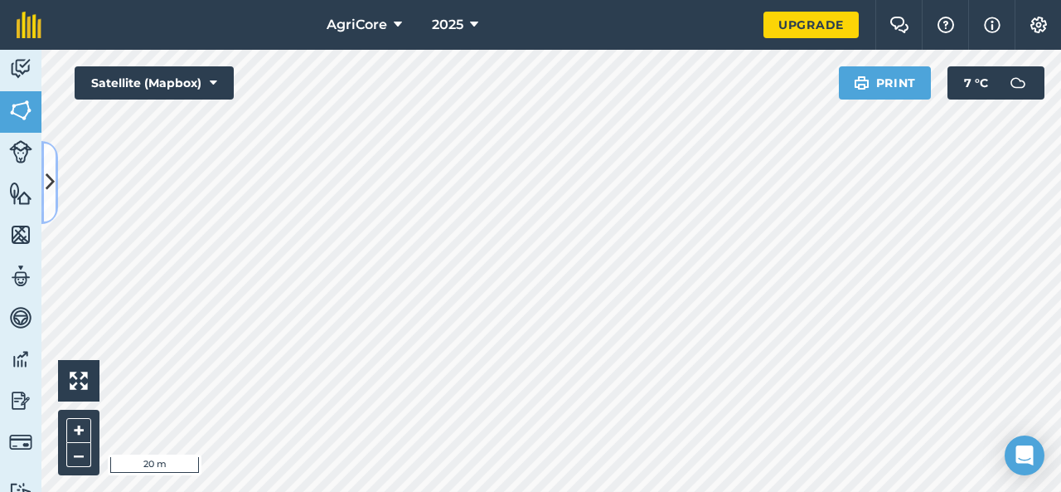
click at [51, 162] on button at bounding box center [49, 182] width 17 height 83
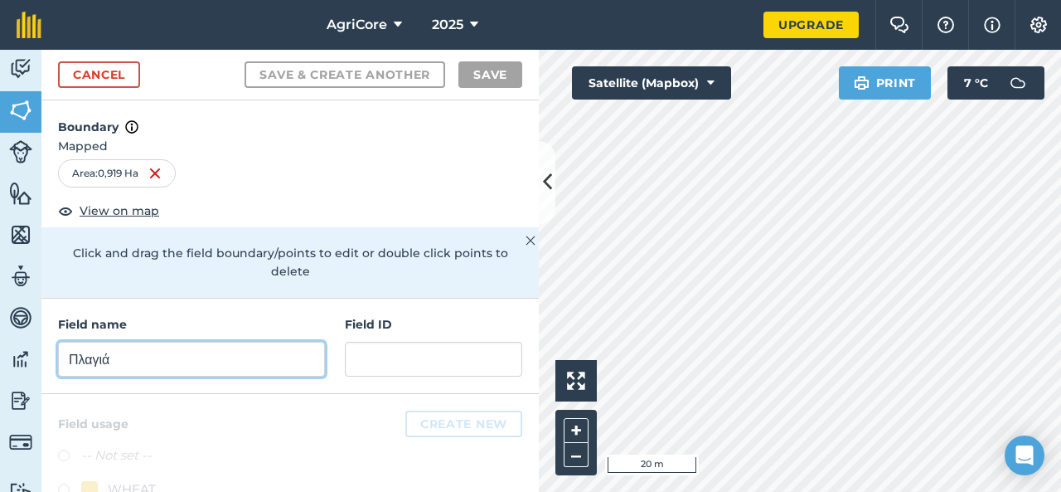
click at [150, 356] on input "Πλαγιά" at bounding box center [191, 359] width 267 height 35
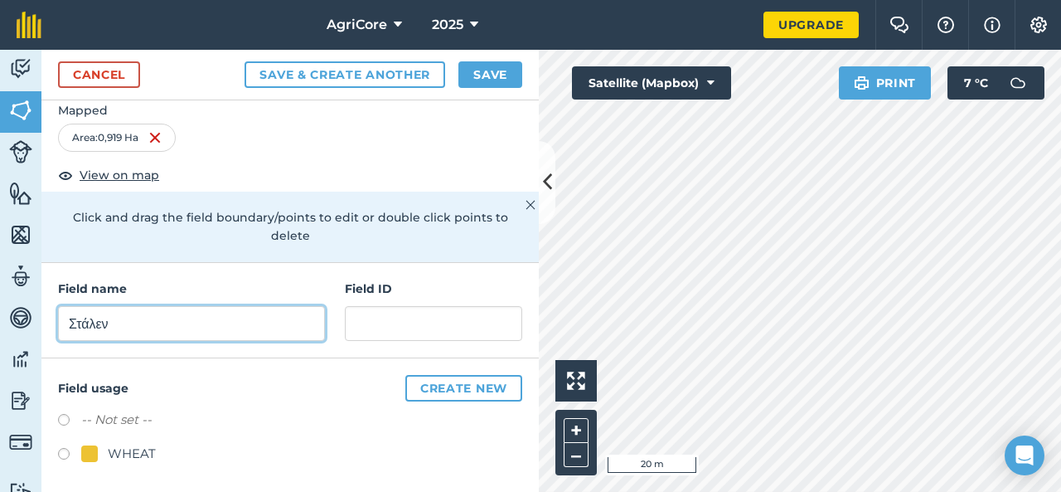
scroll to position [36, 0]
type input "Στάλεν"
click at [66, 455] on label at bounding box center [69, 455] width 23 height 17
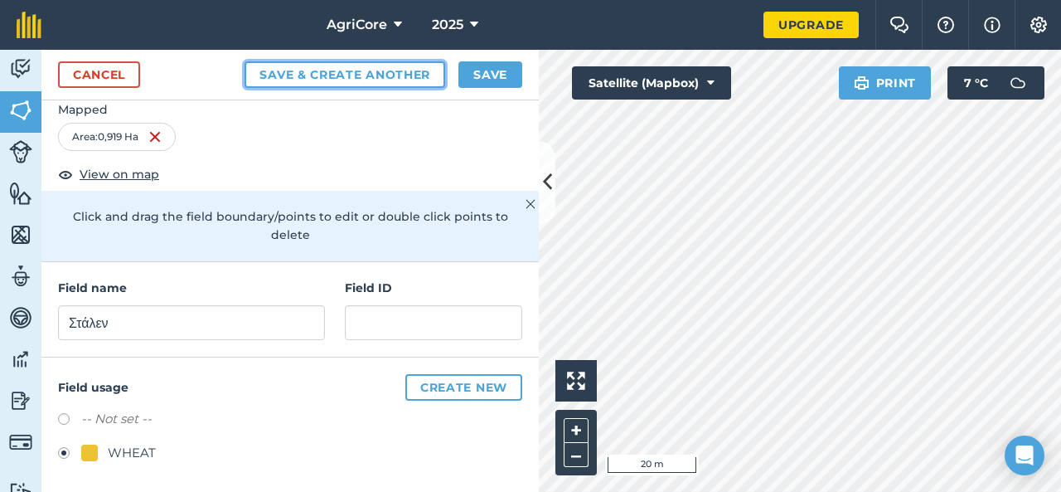
click at [277, 80] on button "Save & Create Another" at bounding box center [345, 74] width 201 height 27
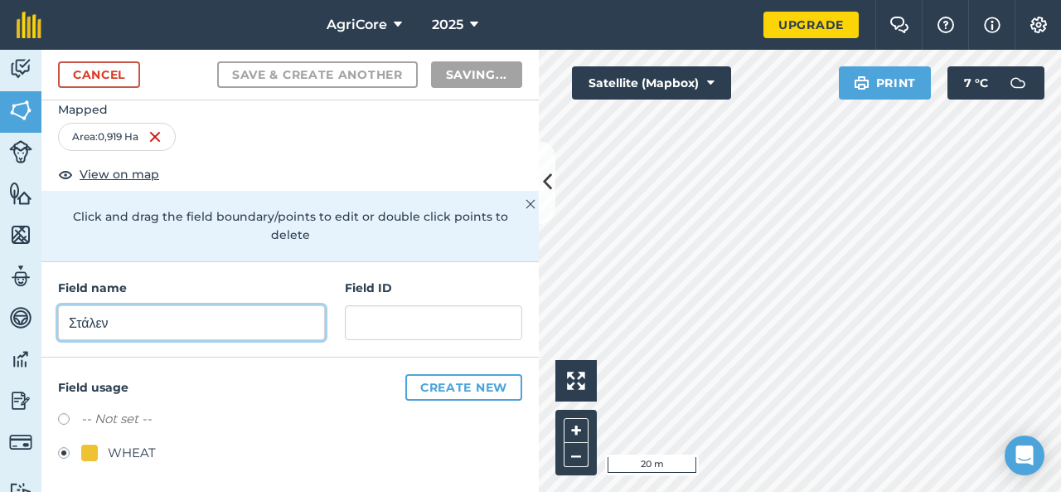
radio input "false"
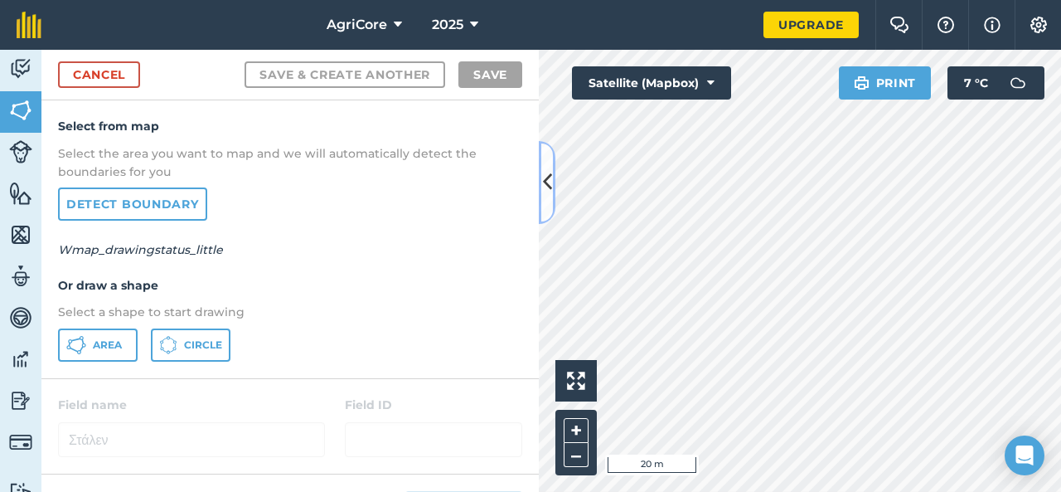
click at [543, 180] on icon at bounding box center [547, 181] width 9 height 29
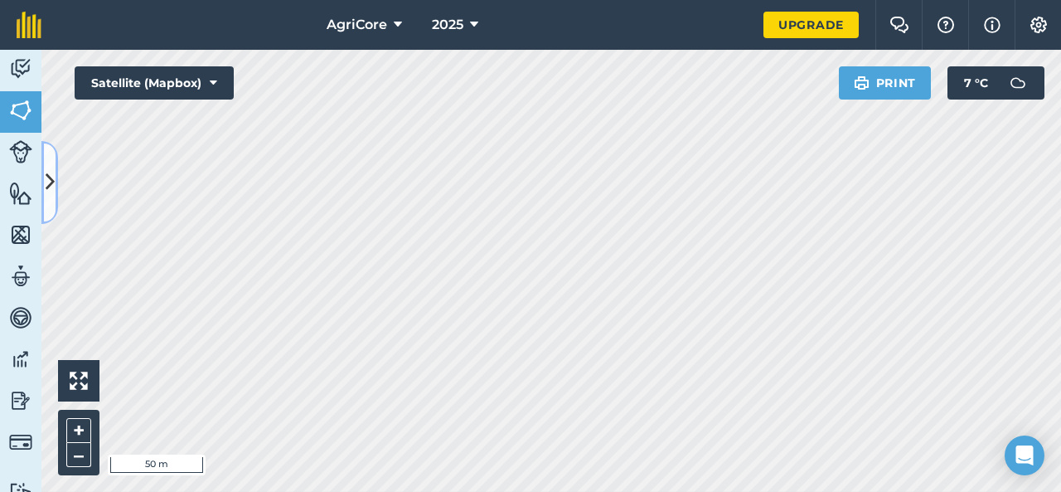
click at [46, 171] on icon at bounding box center [50, 181] width 9 height 29
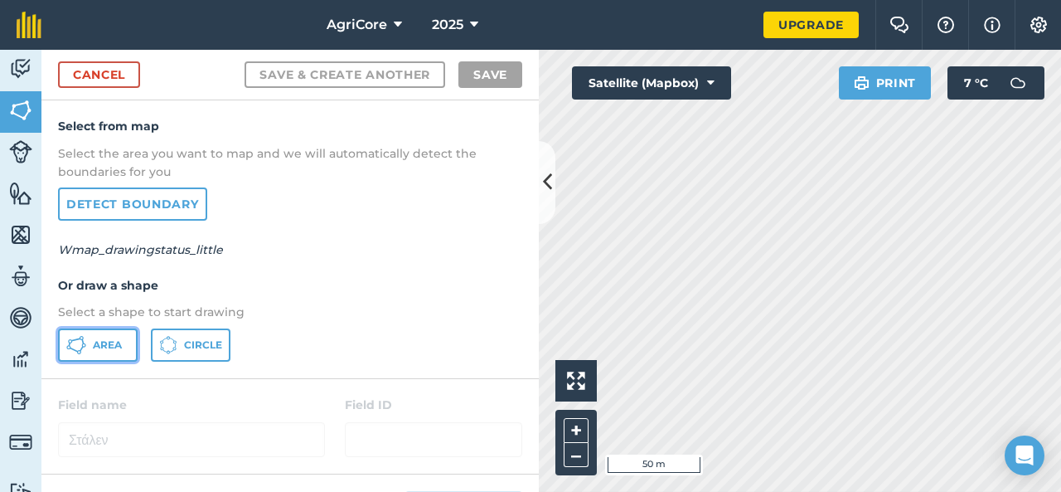
click at [95, 341] on span "Area" at bounding box center [107, 344] width 29 height 13
click at [539, 187] on button at bounding box center [547, 182] width 17 height 83
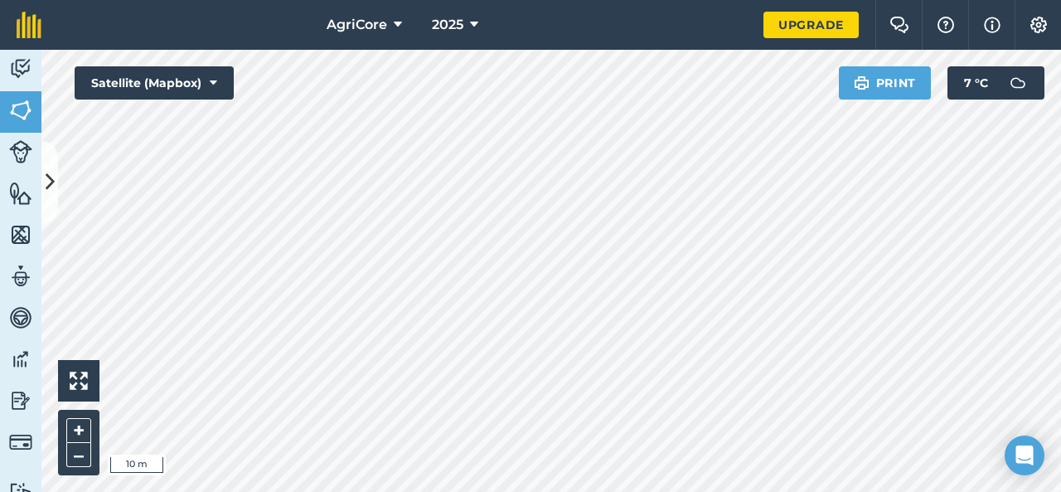
click at [274, 0] on html "AgriCore 2025 Upgrade Farm Chat Help Info Settings Map printing is not availabl…" at bounding box center [530, 246] width 1061 height 492
click at [526, 16] on div "AgriCore 2025 Upgrade Farm Chat Help Info Settings Map printing is not availabl…" at bounding box center [530, 246] width 1061 height 492
click at [50, 172] on icon at bounding box center [50, 181] width 9 height 29
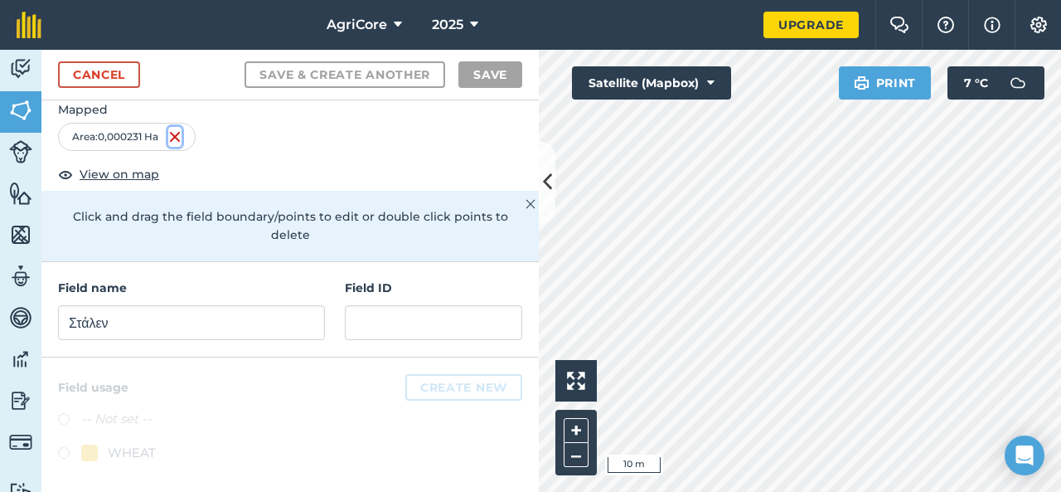
click at [179, 131] on img at bounding box center [174, 137] width 13 height 20
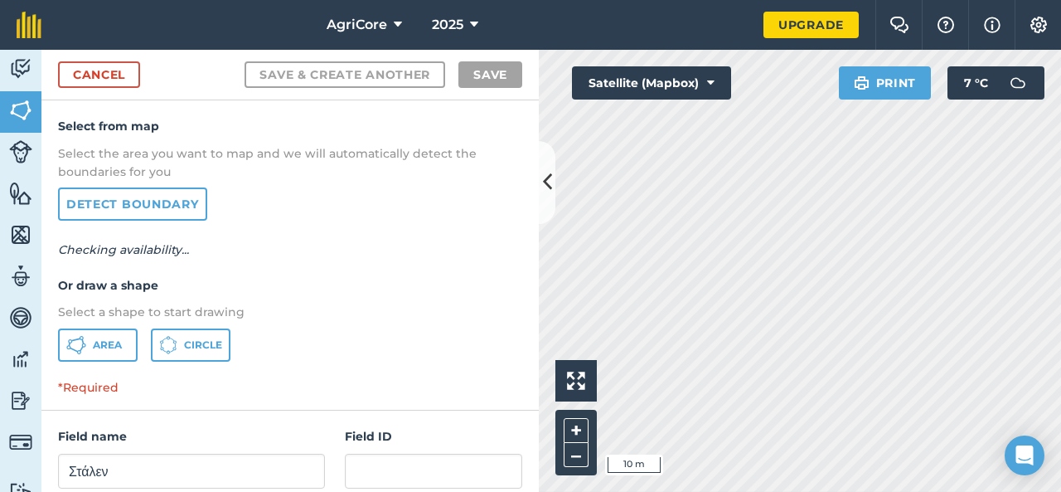
scroll to position [0, 0]
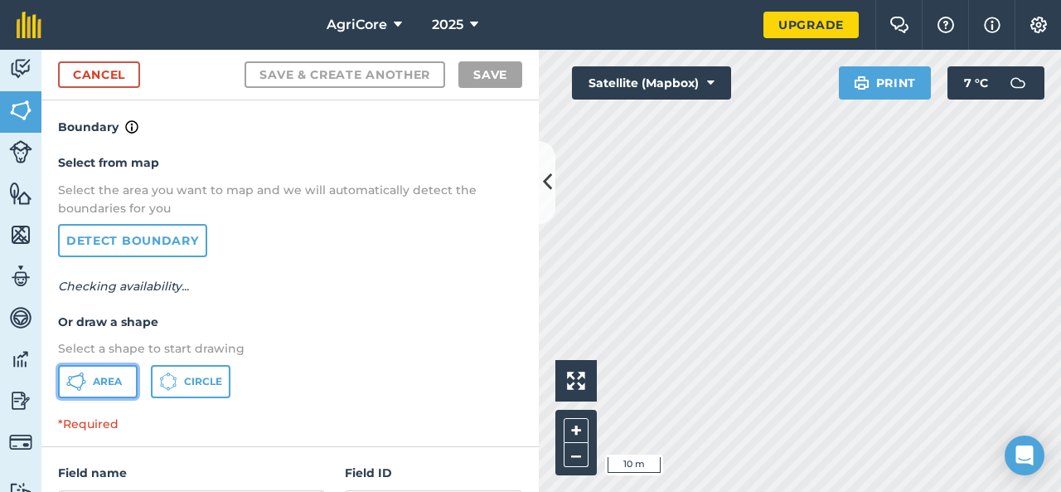
click at [98, 387] on span "Area" at bounding box center [107, 381] width 29 height 13
click at [91, 394] on button "Area" at bounding box center [98, 381] width 80 height 33
click at [545, 196] on icon at bounding box center [547, 181] width 9 height 29
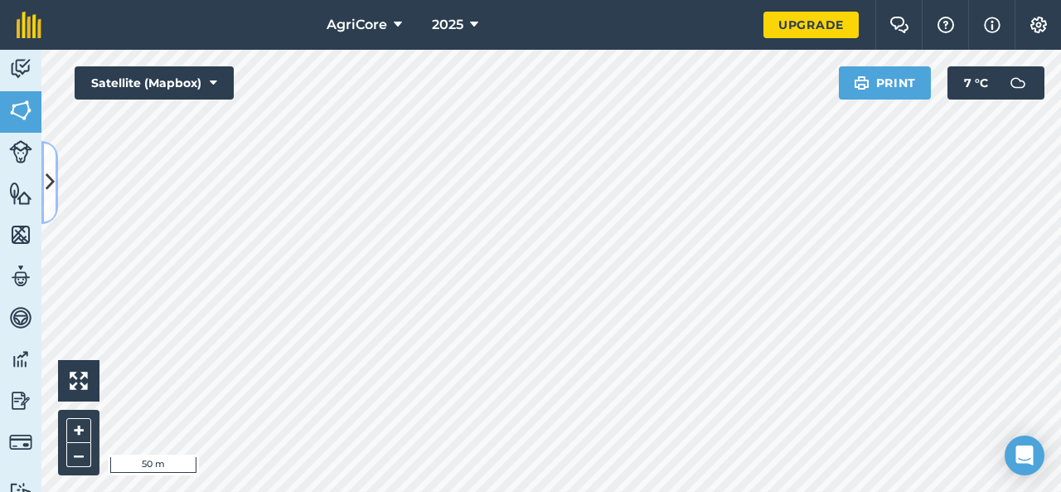
click at [47, 154] on button at bounding box center [49, 182] width 17 height 83
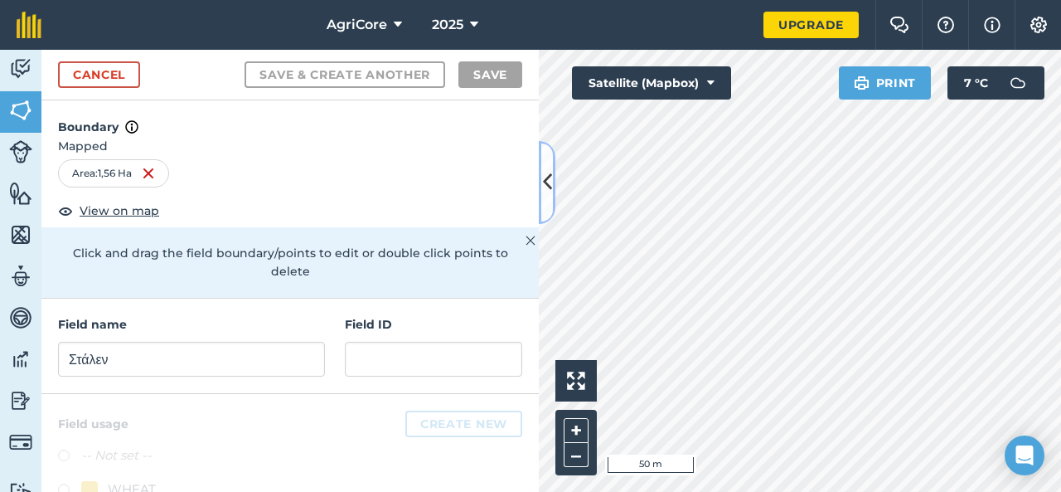
click at [543, 181] on icon at bounding box center [547, 181] width 9 height 29
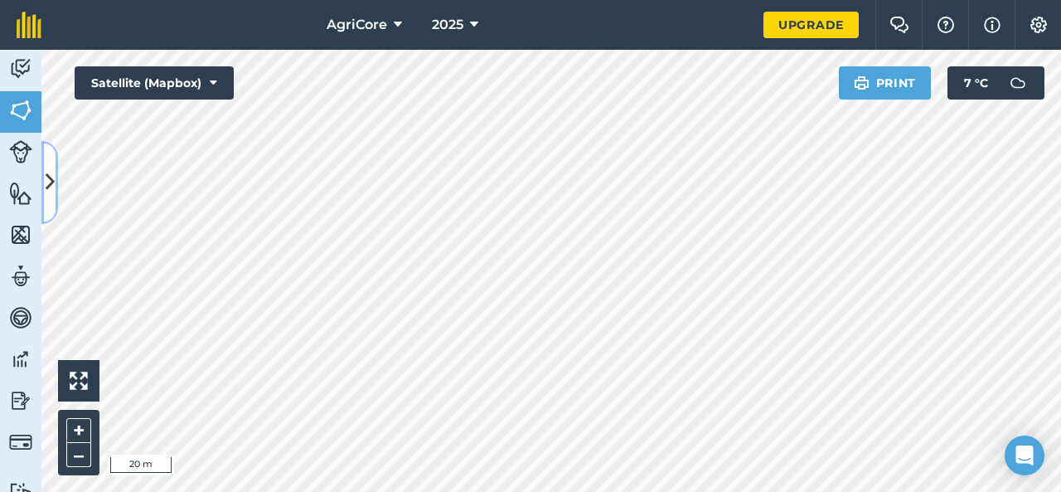
click at [50, 169] on icon at bounding box center [50, 181] width 9 height 29
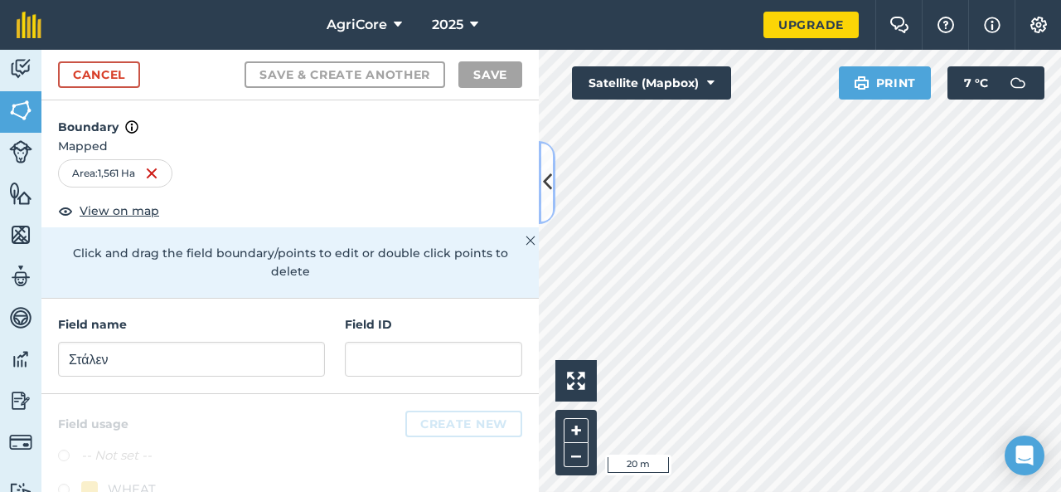
click at [543, 185] on icon at bounding box center [547, 181] width 9 height 29
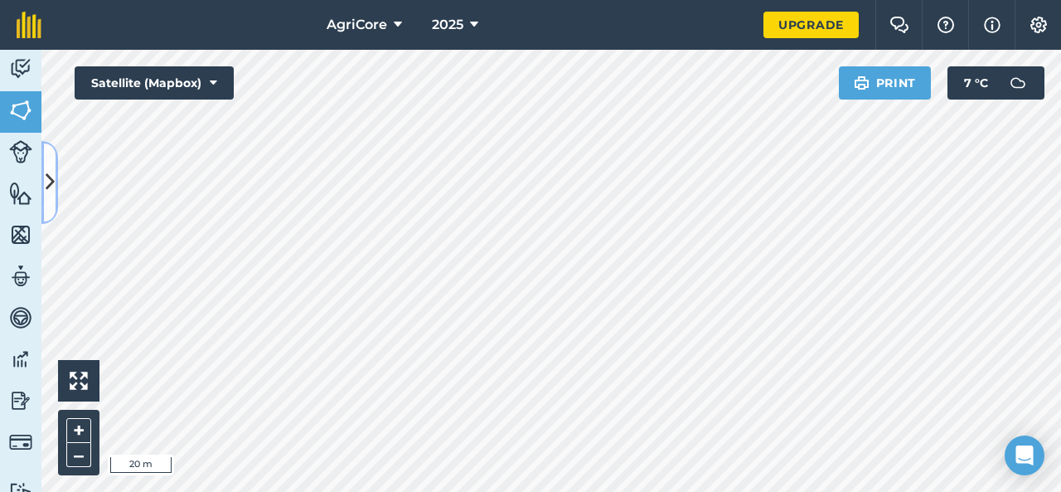
click at [46, 182] on icon at bounding box center [50, 181] width 9 height 29
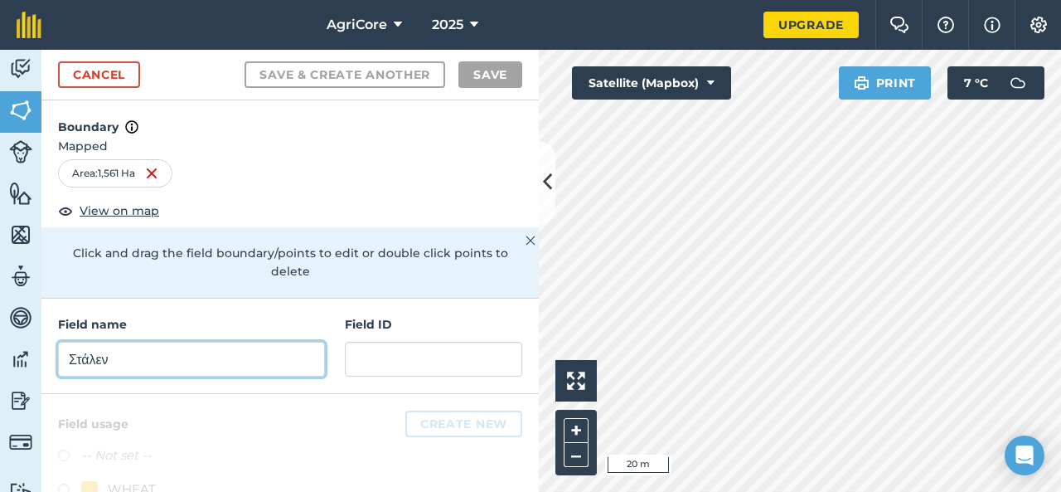
click at [133, 359] on input "Στάλεν" at bounding box center [191, 359] width 267 height 35
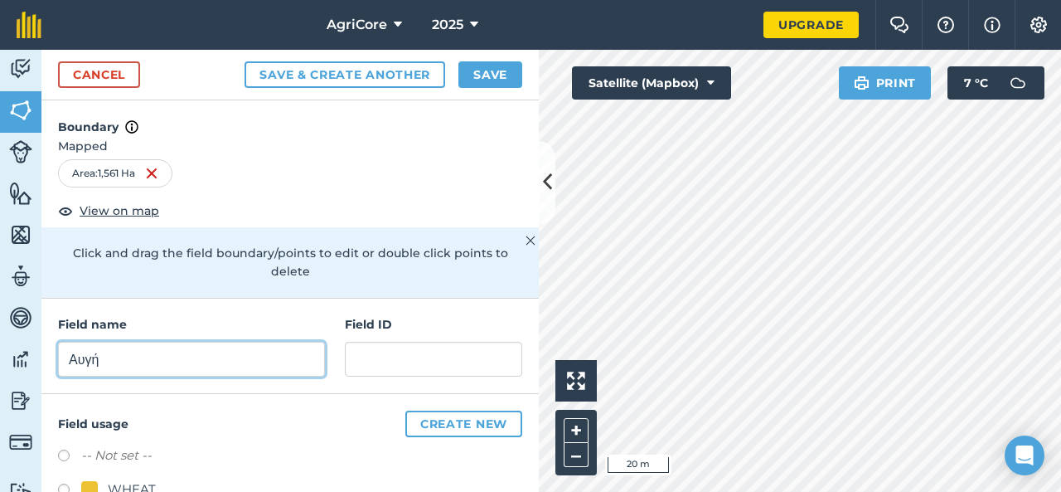
type input "Αυγή"
click at [61, 485] on label at bounding box center [69, 491] width 23 height 17
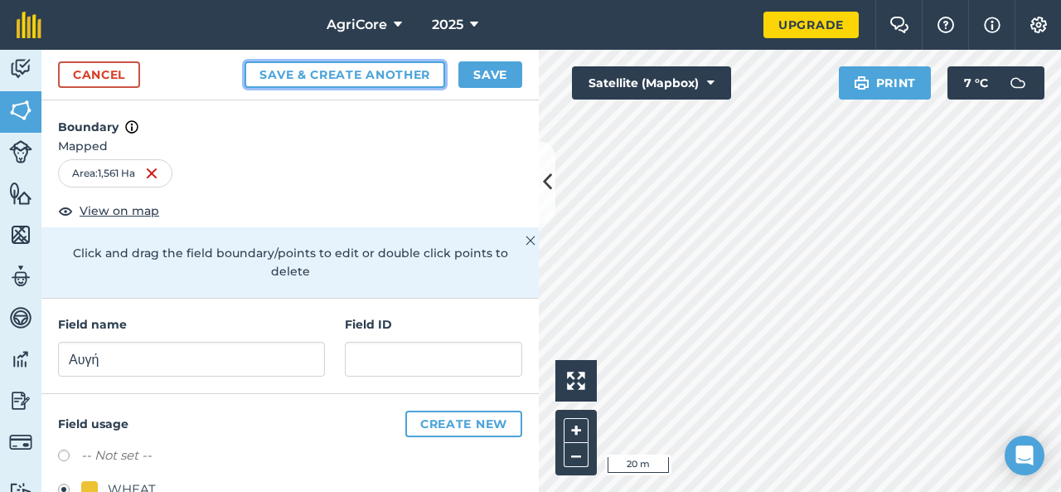
click at [327, 75] on button "Save & Create Another" at bounding box center [345, 74] width 201 height 27
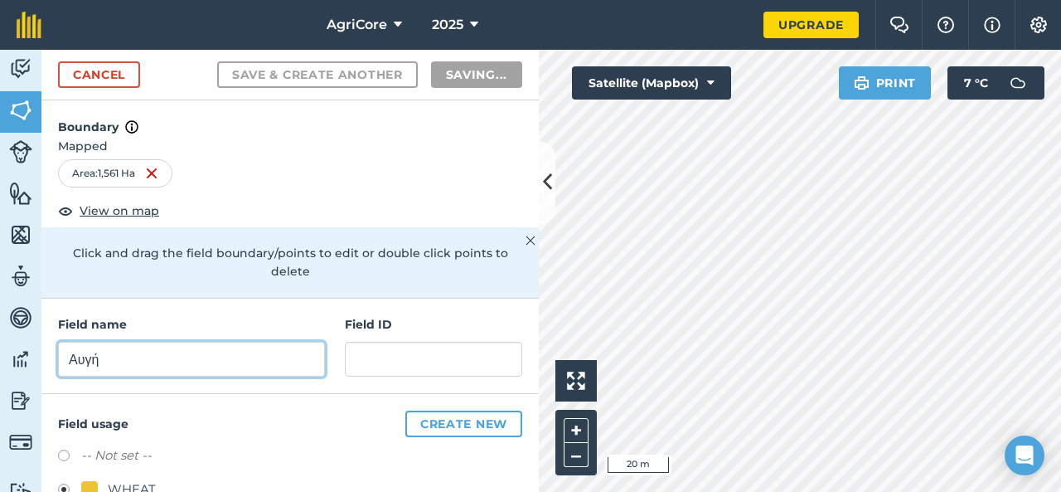
radio input "false"
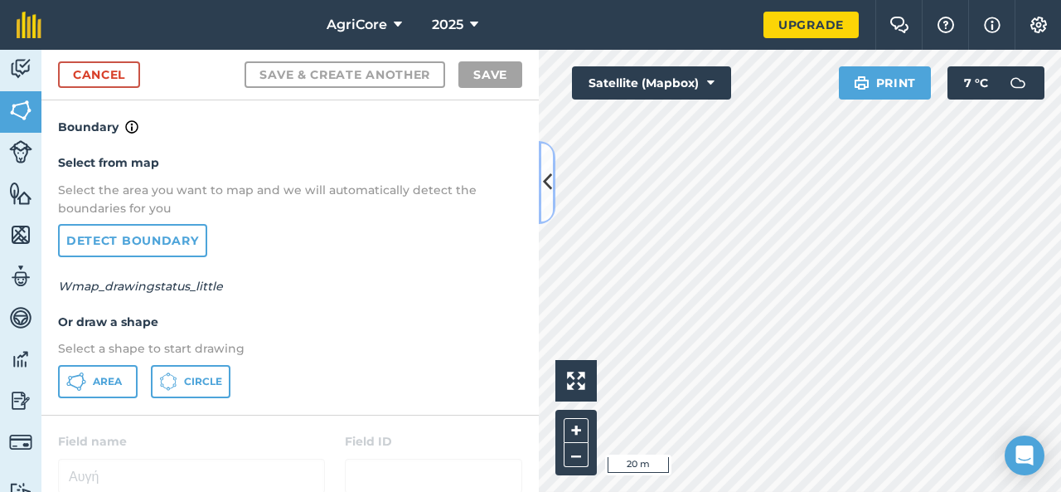
click at [542, 167] on button at bounding box center [547, 182] width 17 height 83
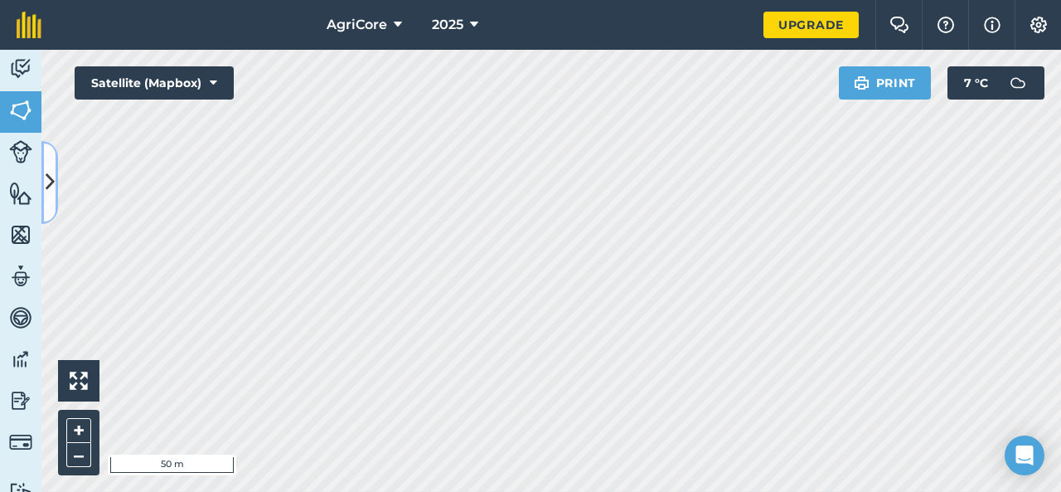
click at [49, 186] on icon at bounding box center [50, 181] width 9 height 29
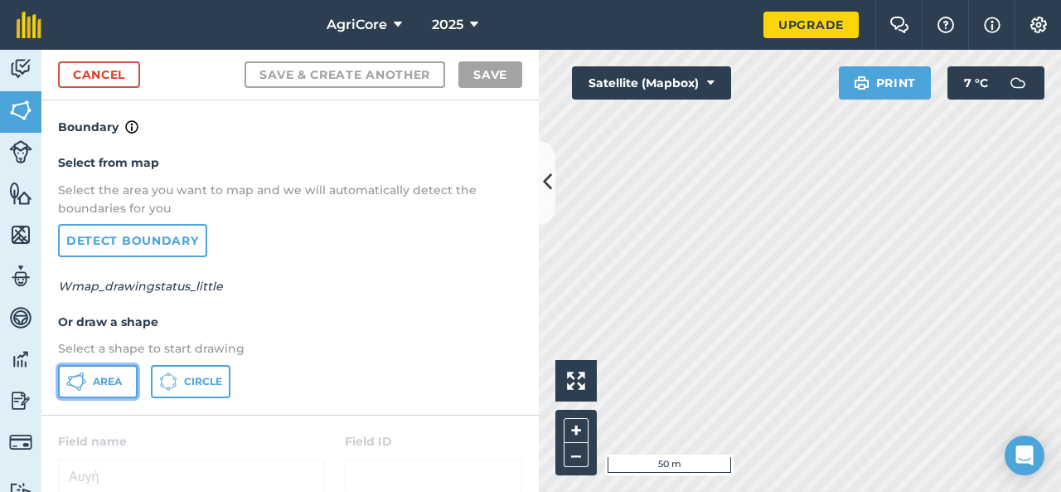
click at [107, 371] on button "Area" at bounding box center [98, 381] width 80 height 33
click at [546, 172] on icon at bounding box center [547, 181] width 9 height 29
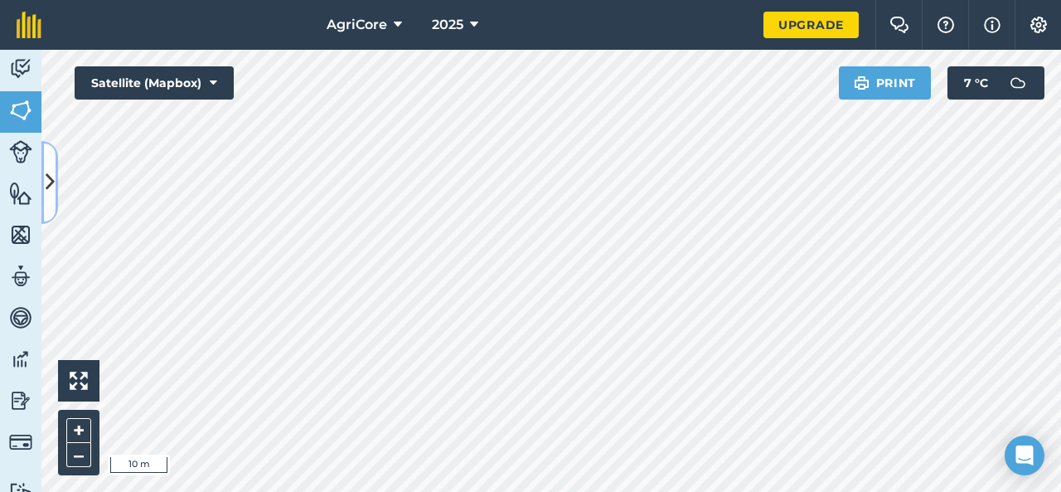
click at [46, 194] on icon at bounding box center [50, 181] width 9 height 29
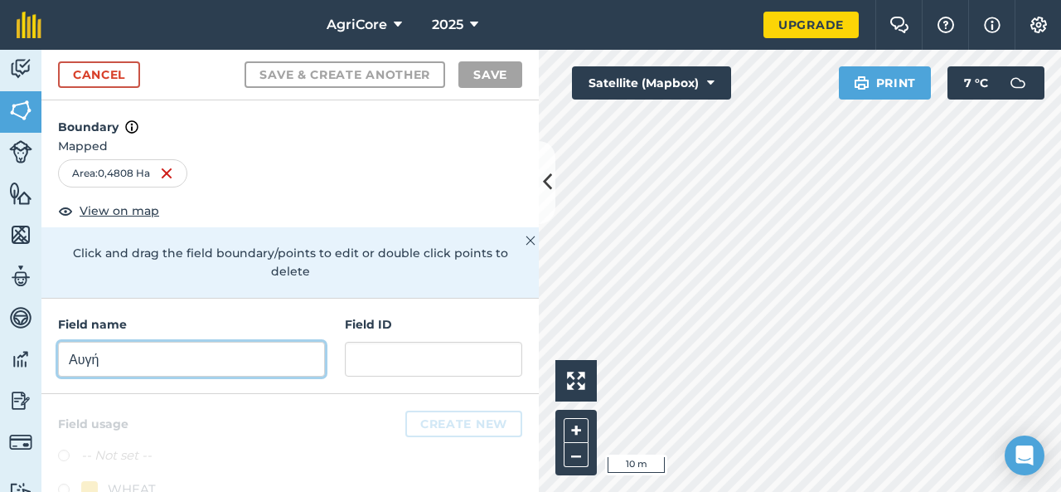
click at [186, 361] on input "Αυγή" at bounding box center [191, 359] width 267 height 35
type input "α"
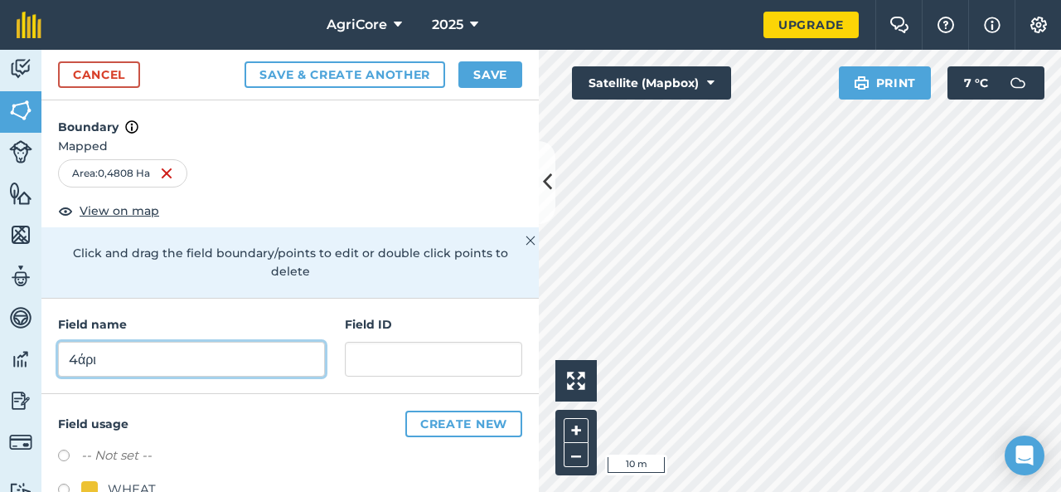
type input "4άρι"
click at [445, 437] on div "Field usage Create new -- Not set -- WHEAT" at bounding box center [289, 462] width 497 height 137
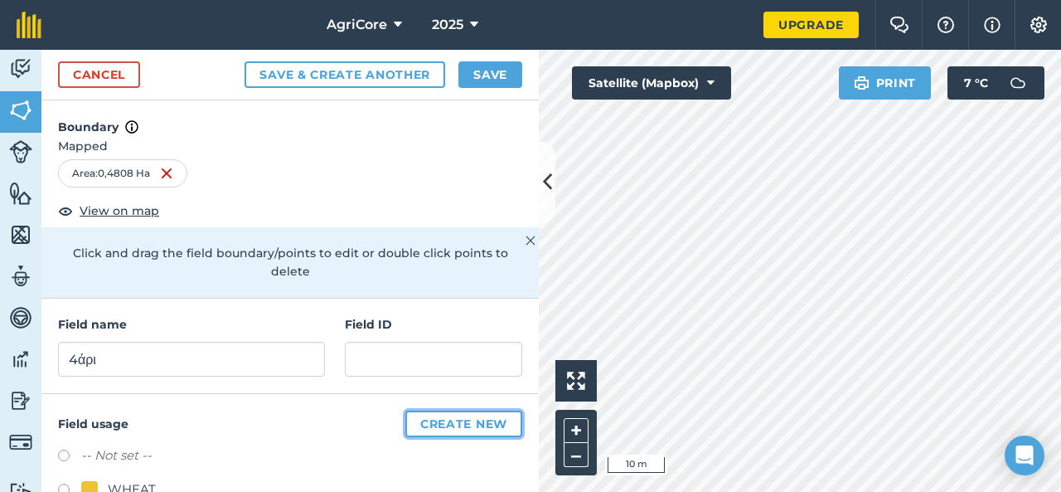
click at [448, 417] on button "Create new" at bounding box center [463, 423] width 117 height 27
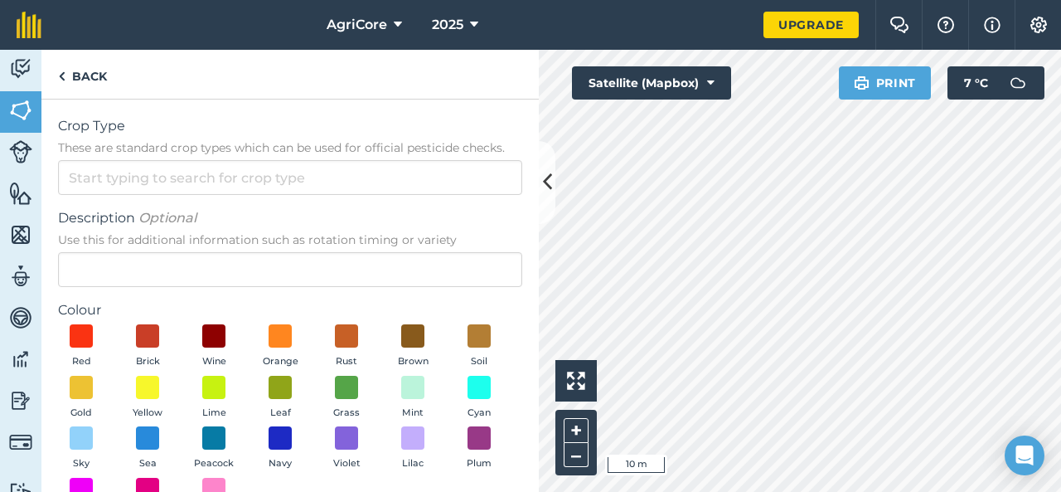
click at [177, 211] on em "Optional" at bounding box center [167, 218] width 58 height 16
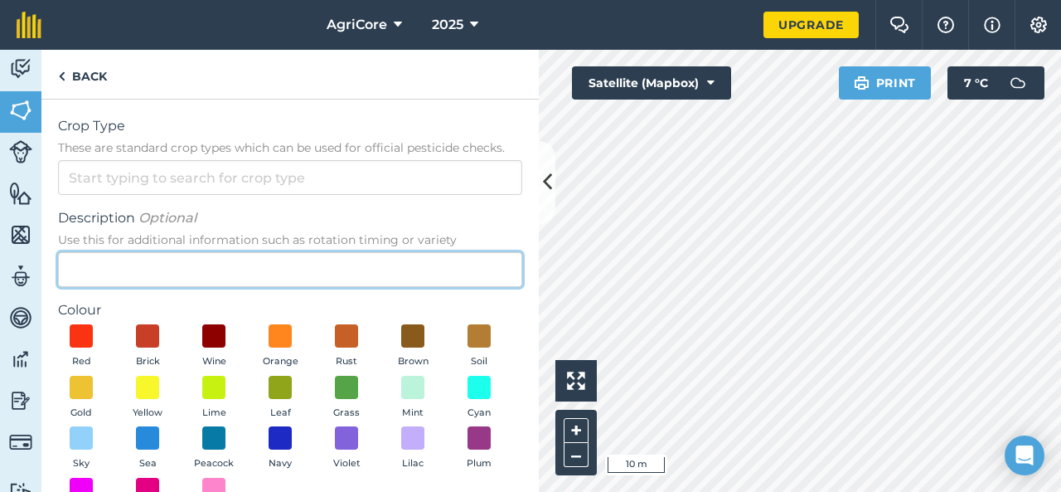
click at [177, 252] on input "Description Optional Use this for additional information such as rotation timin…" at bounding box center [290, 269] width 464 height 35
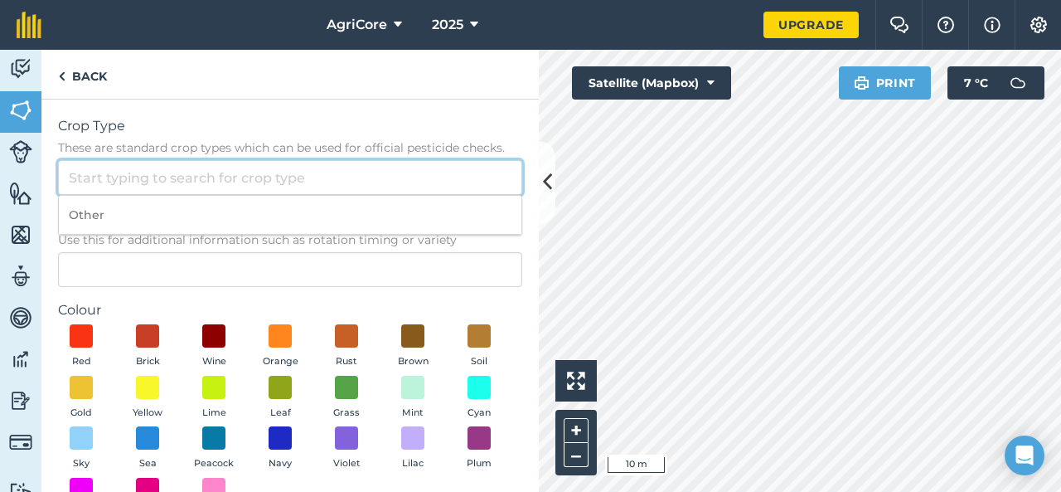
click at [179, 171] on input "Crop Type These are standard crop types which can be used for official pesticid…" at bounding box center [290, 177] width 464 height 35
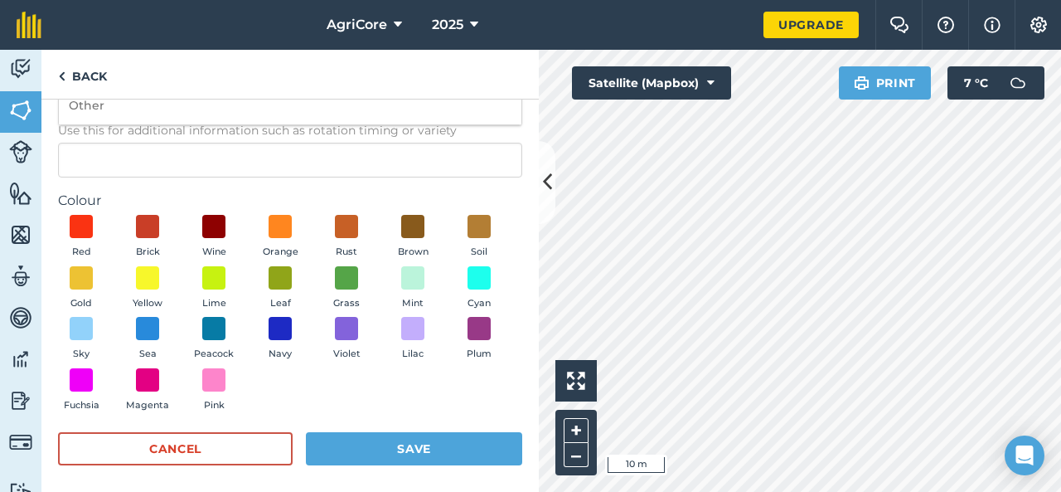
scroll to position [116, 0]
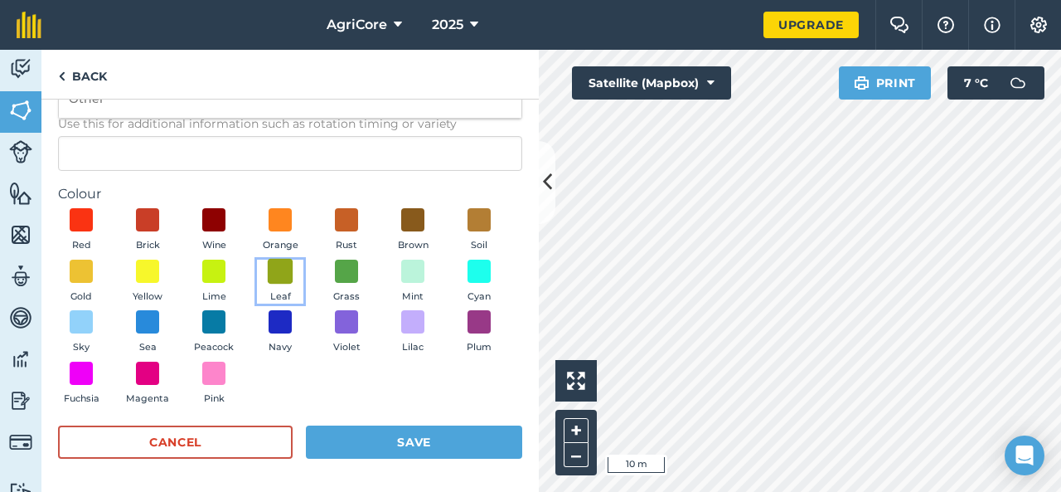
click at [293, 269] on span at bounding box center [281, 271] width 26 height 26
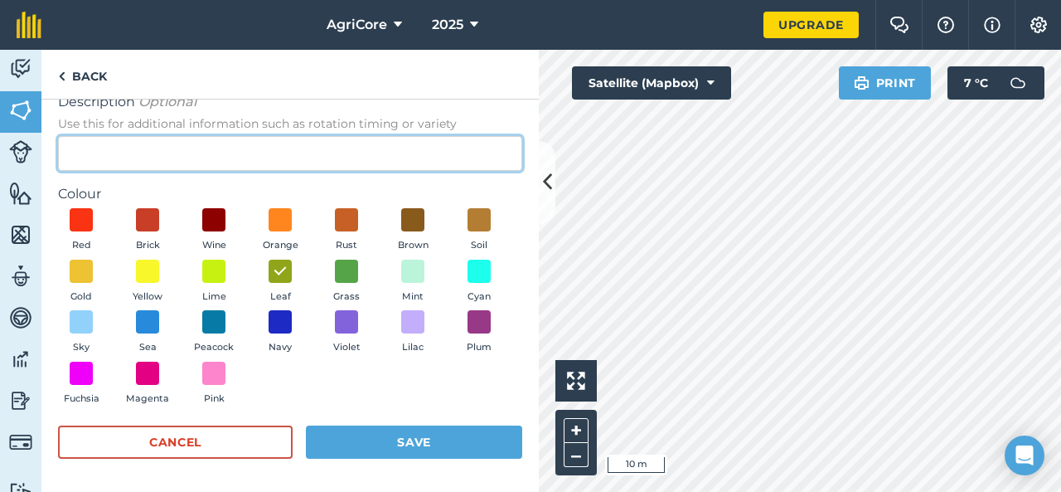
click at [342, 151] on input "Description Optional Use this for additional information such as rotation timin…" at bounding box center [290, 153] width 464 height 35
type input "β"
type input "b"
type input "Beans"
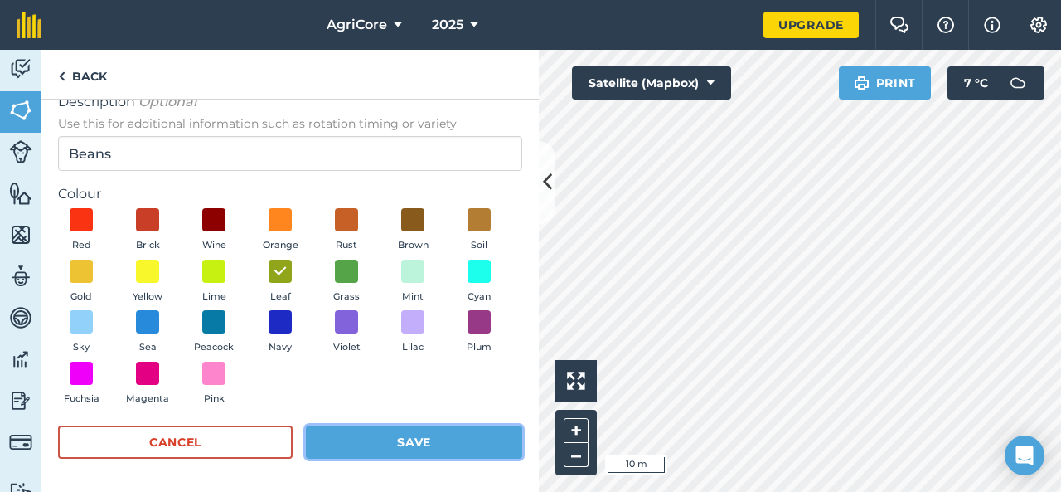
click at [417, 450] on button "Save" at bounding box center [414, 441] width 216 height 33
click at [445, 442] on button "Save" at bounding box center [414, 442] width 216 height 33
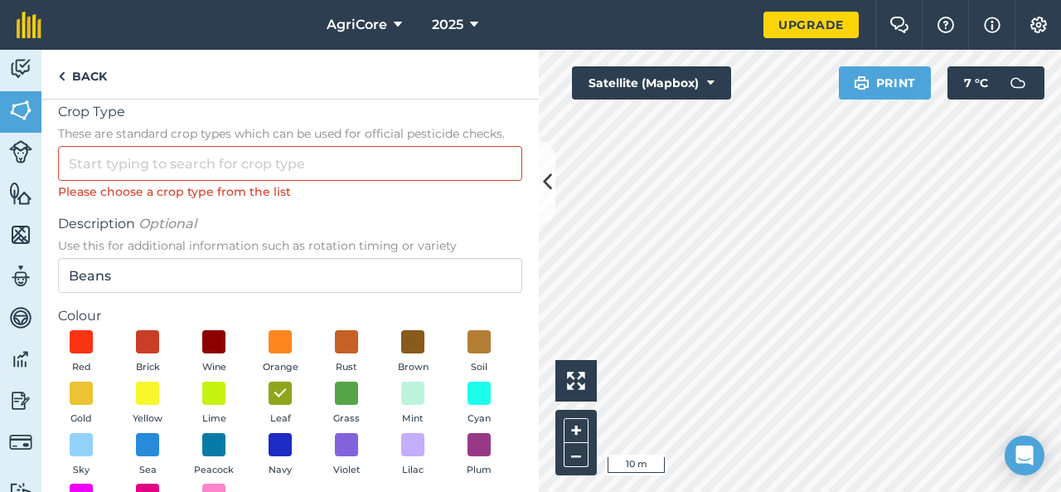
scroll to position [0, 0]
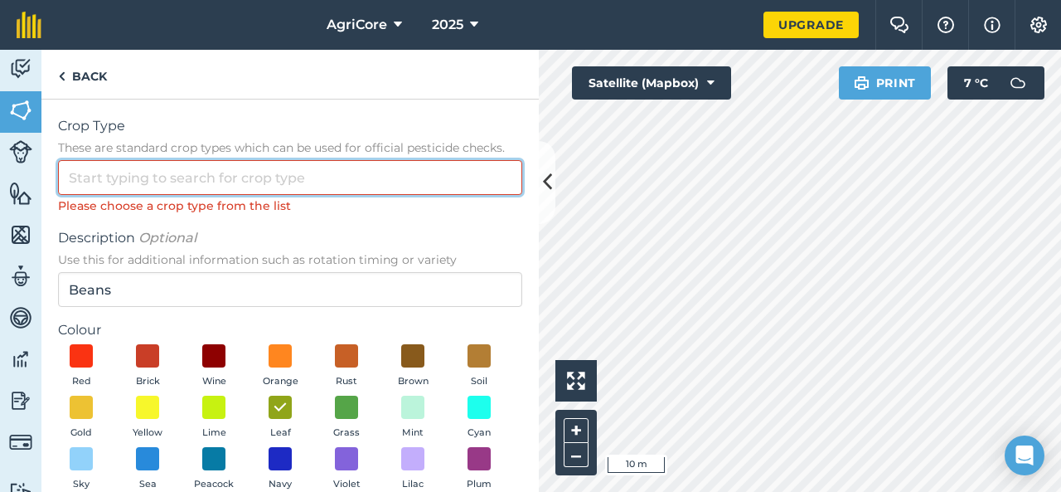
click at [274, 169] on input "Crop Type These are standard crop types which can be used for official pesticid…" at bounding box center [290, 177] width 464 height 35
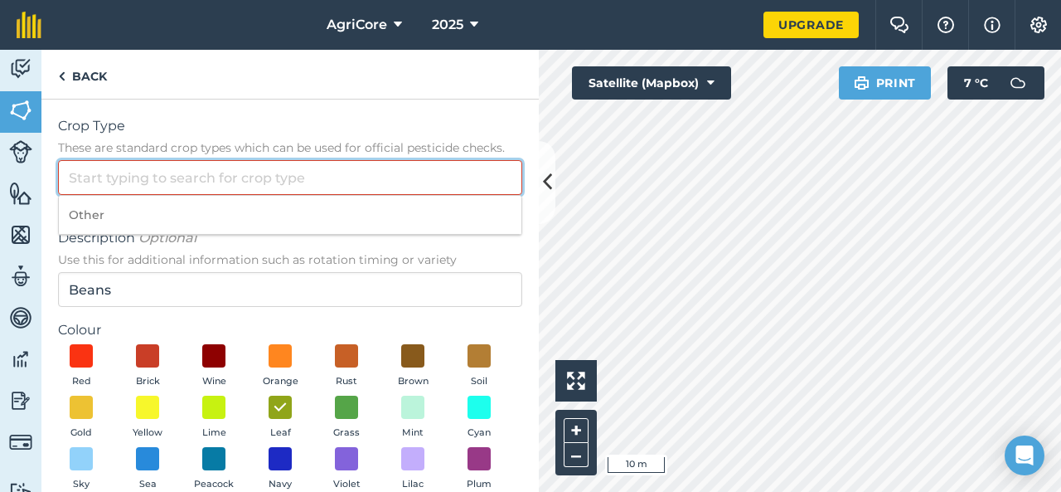
type input "b"
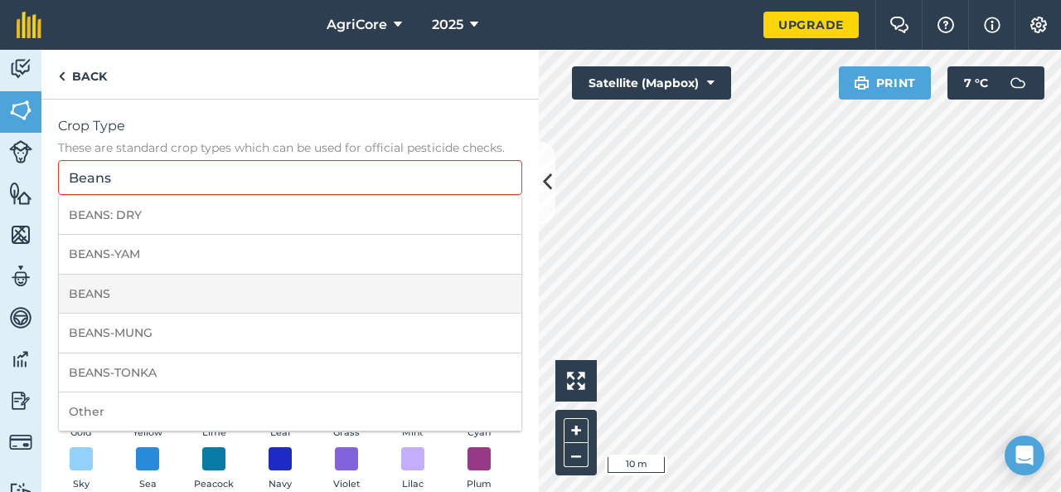
click at [167, 286] on li "BEANS" at bounding box center [290, 293] width 463 height 39
type input "BEANS"
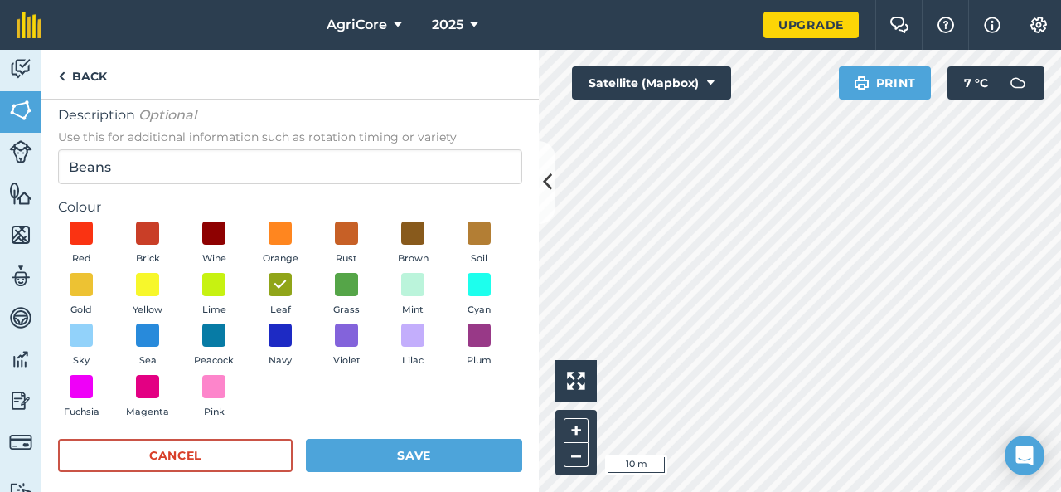
scroll to position [116, 0]
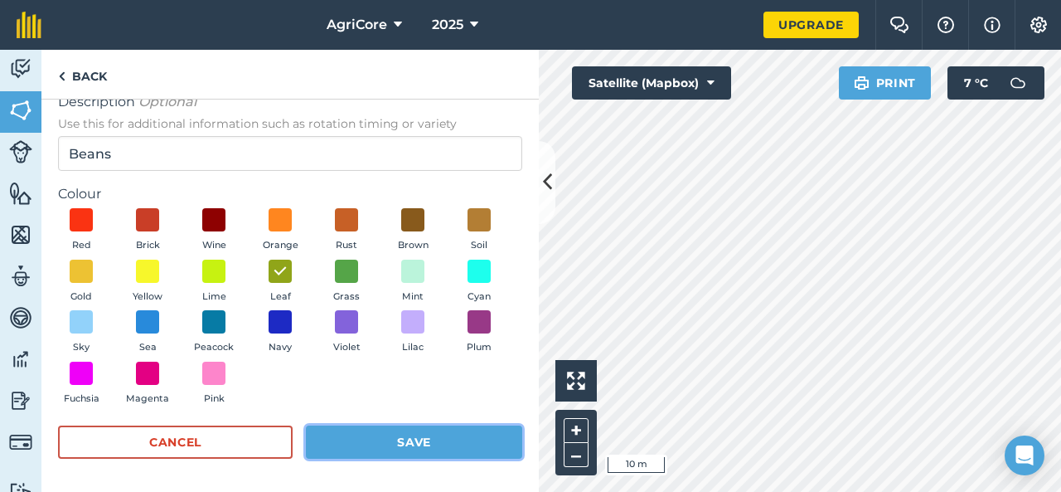
click at [355, 444] on button "Save" at bounding box center [414, 441] width 216 height 33
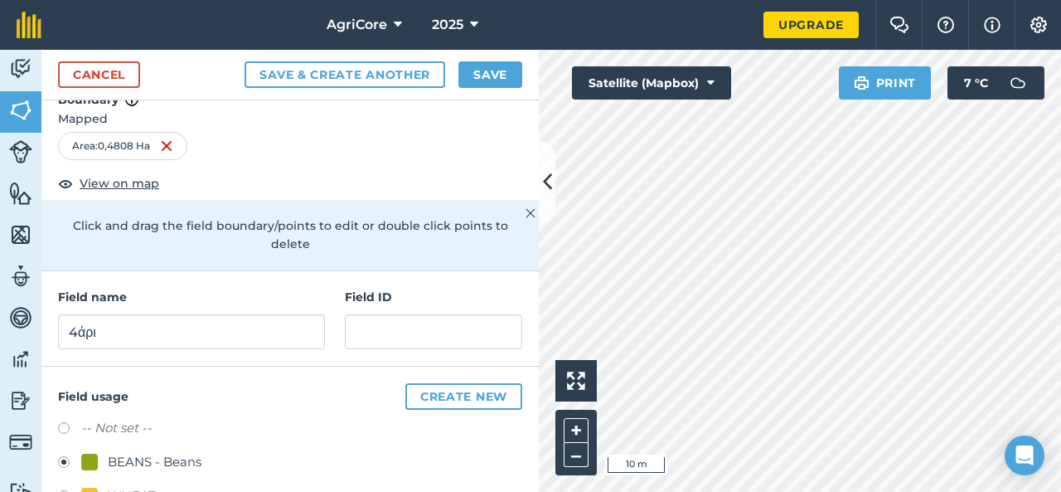
scroll to position [71, 0]
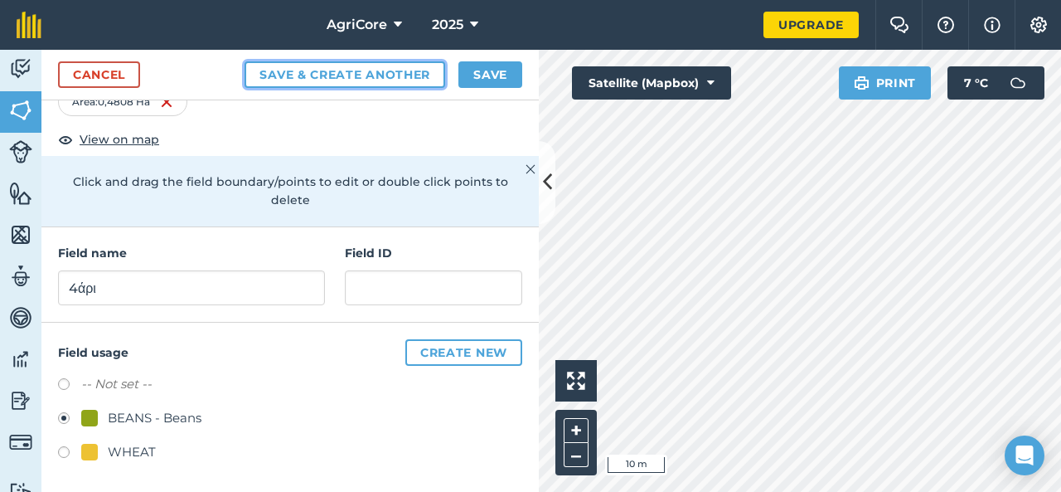
click at [398, 69] on button "Save & Create Another" at bounding box center [345, 74] width 201 height 27
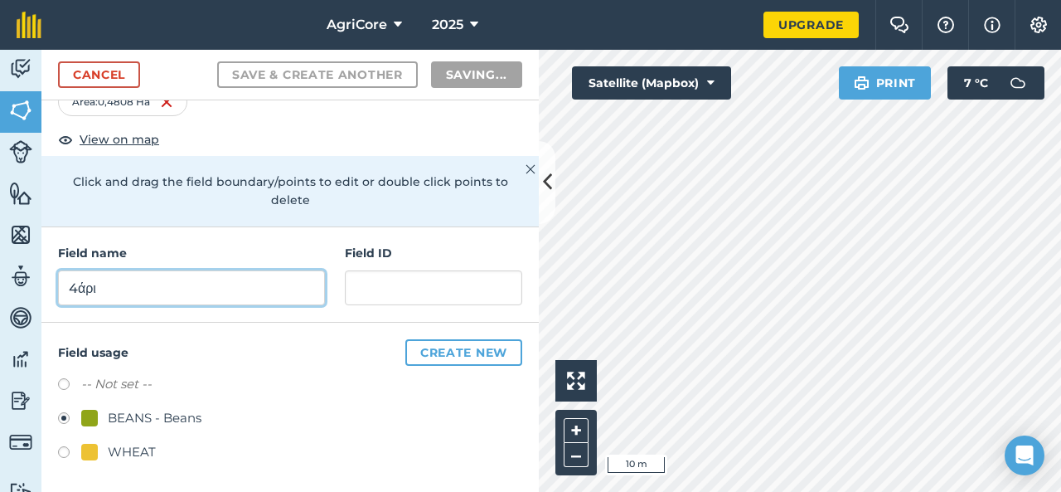
radio input "false"
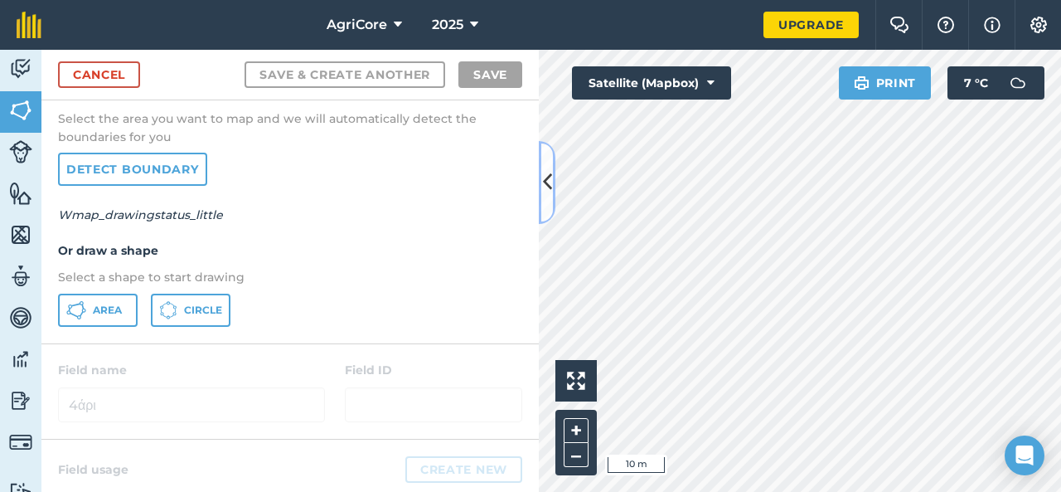
click at [551, 204] on button at bounding box center [547, 182] width 17 height 83
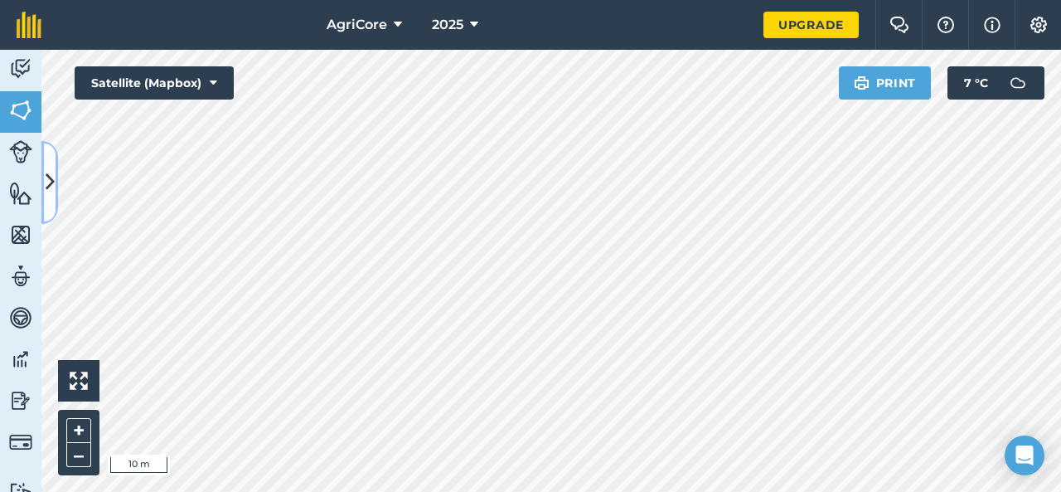
click at [44, 203] on button at bounding box center [49, 182] width 17 height 83
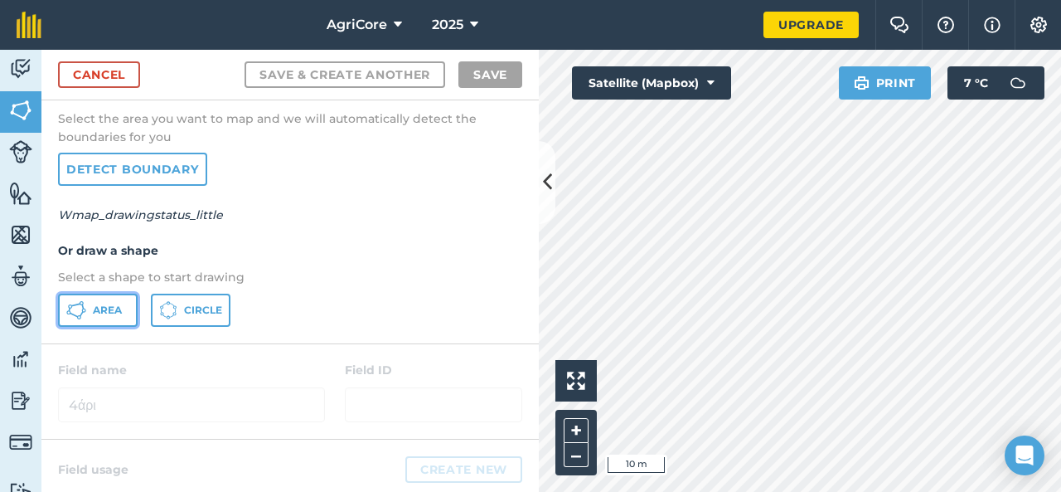
click at [101, 298] on button "Area" at bounding box center [98, 309] width 80 height 33
click at [547, 193] on icon at bounding box center [547, 181] width 9 height 29
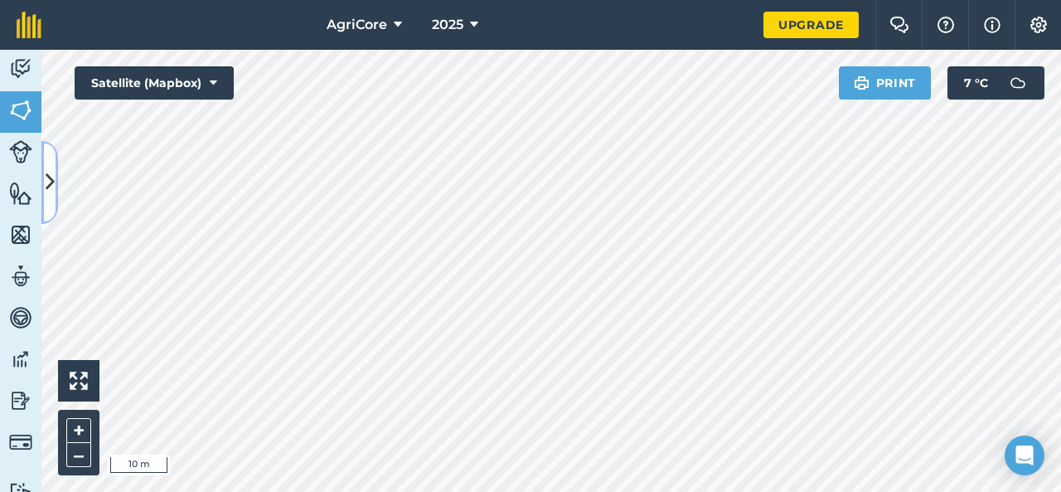
click at [48, 193] on icon at bounding box center [50, 181] width 9 height 29
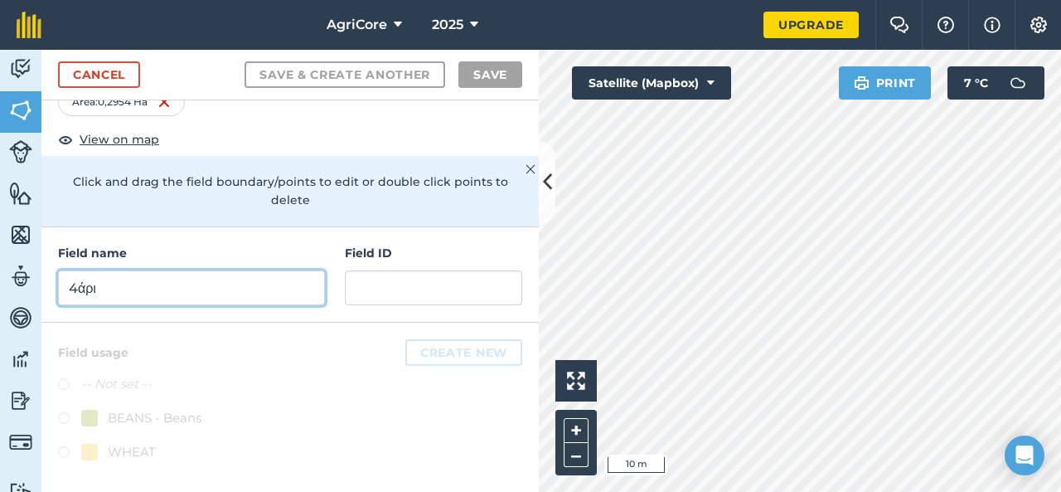
click at [148, 284] on input "4άρι" at bounding box center [191, 287] width 267 height 35
type input "P"
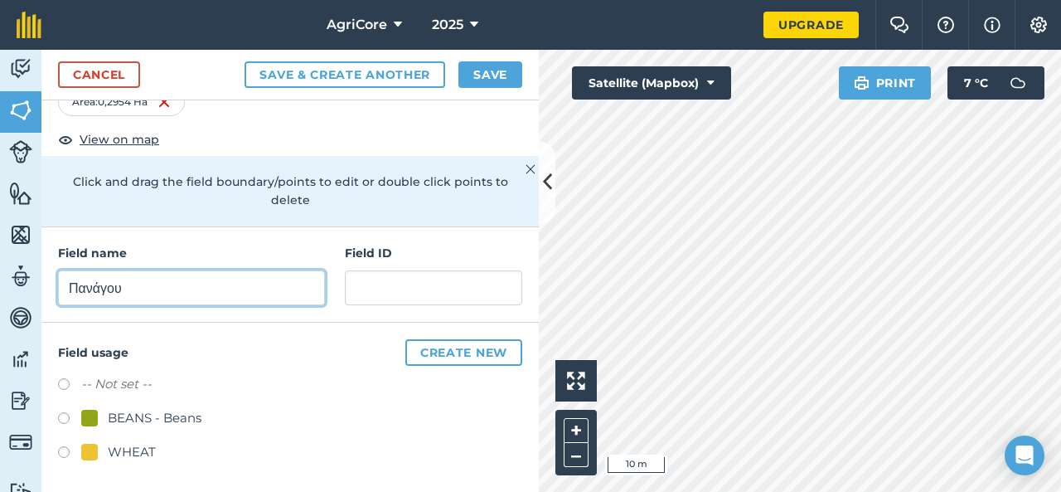
type input "Πανάγου"
click at [62, 416] on label at bounding box center [69, 420] width 23 height 17
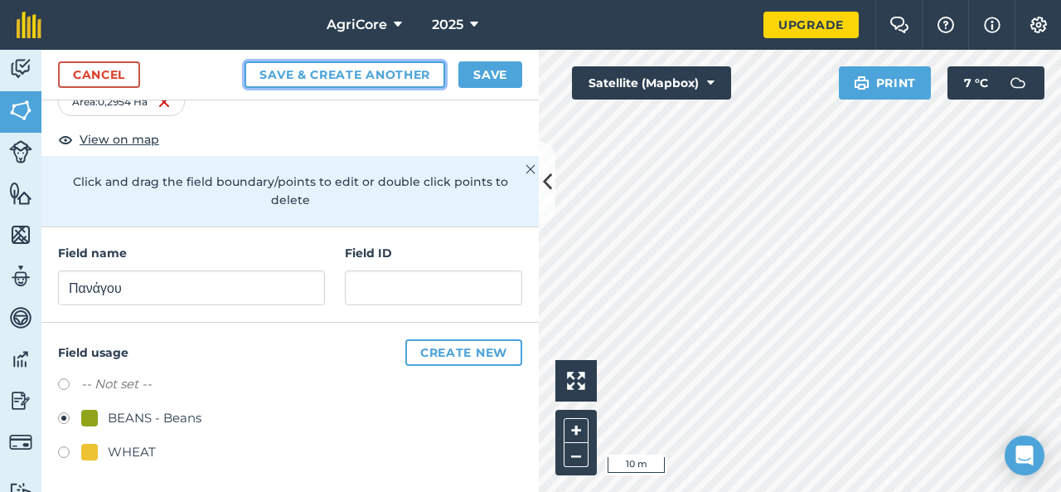
click at [327, 73] on button "Save & Create Another" at bounding box center [345, 74] width 201 height 27
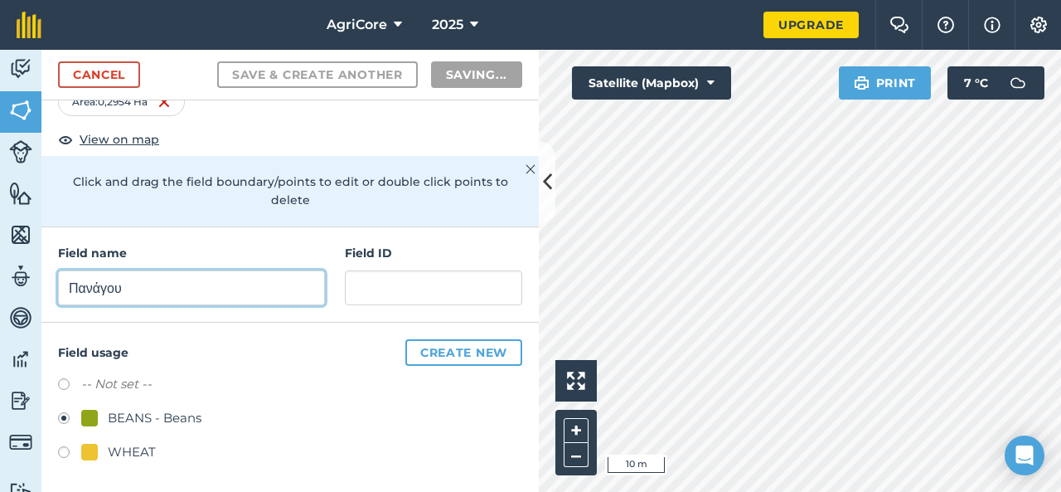
radio input "false"
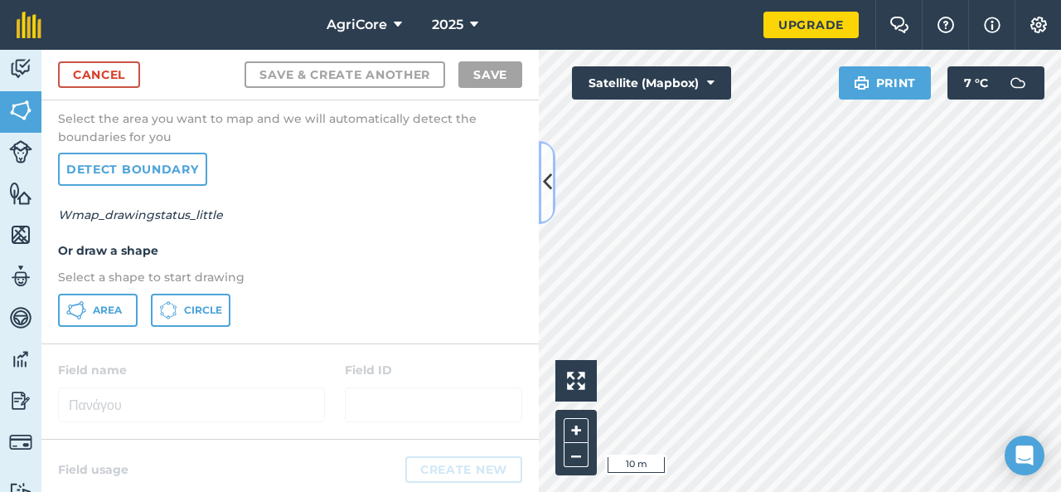
click at [540, 196] on button at bounding box center [547, 182] width 17 height 83
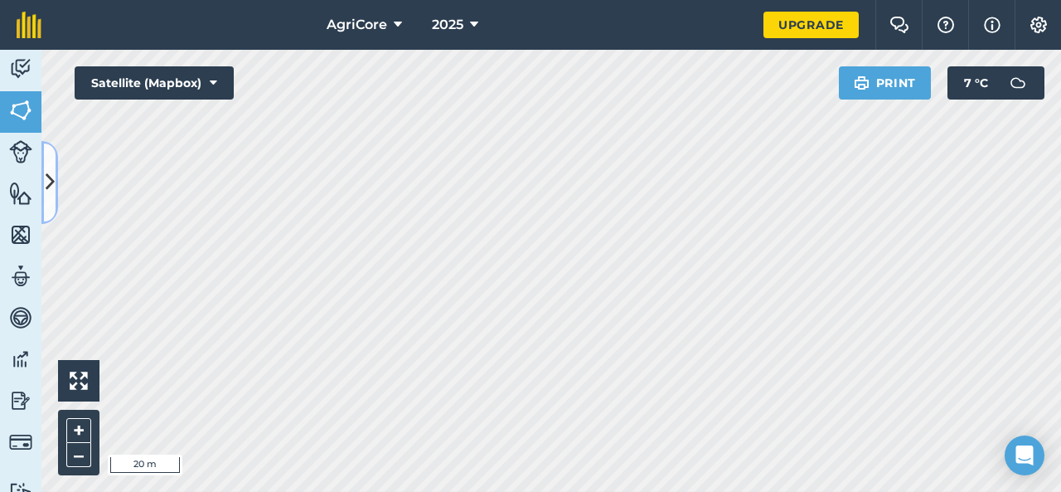
click at [52, 182] on icon at bounding box center [50, 181] width 9 height 29
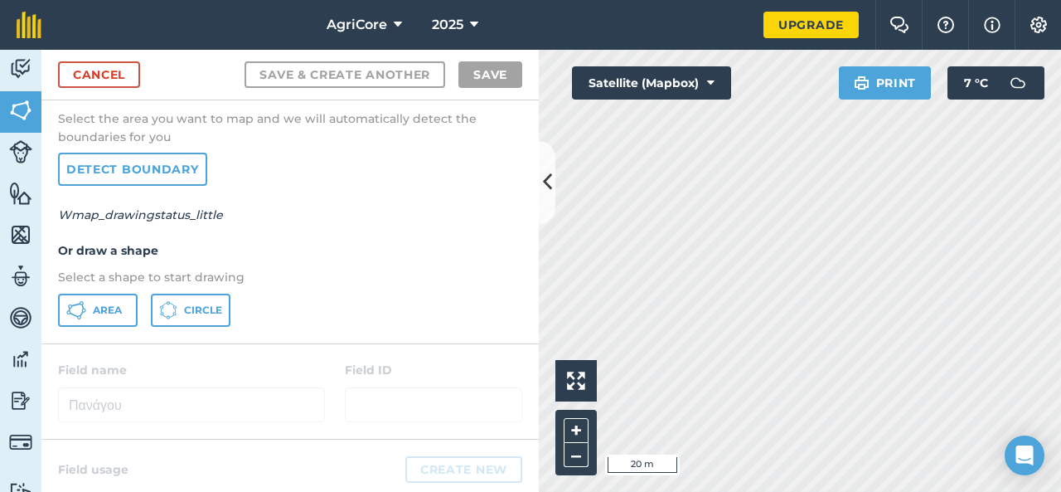
click at [108, 292] on div "Select from map Select the area you want to map and we will automatically detec…" at bounding box center [289, 203] width 497 height 277
click at [109, 315] on span "Area" at bounding box center [107, 309] width 29 height 13
click at [543, 184] on icon at bounding box center [547, 181] width 9 height 29
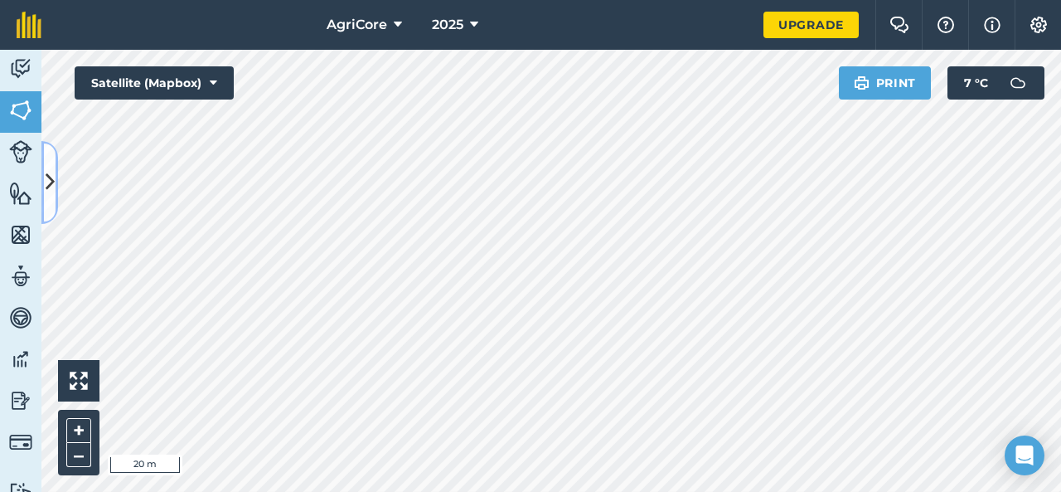
click at [46, 187] on icon at bounding box center [50, 181] width 9 height 29
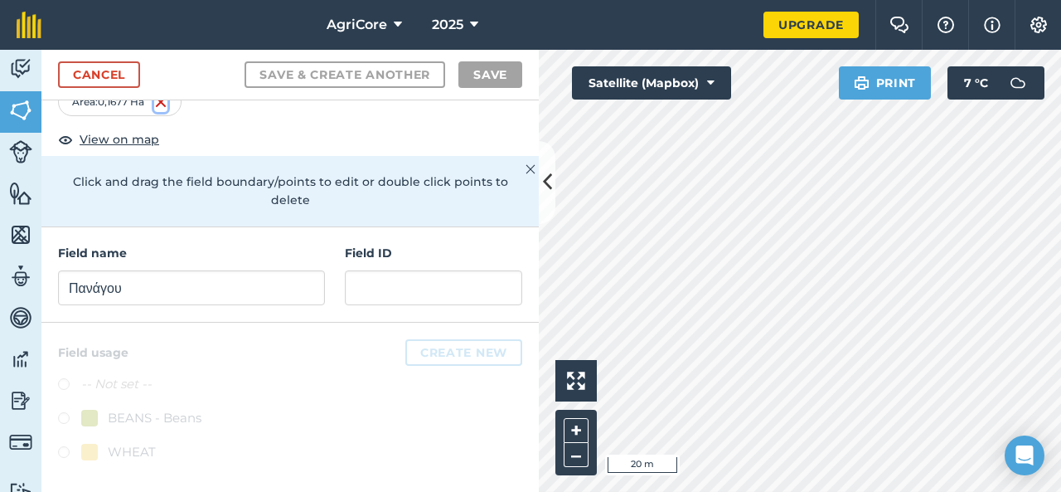
click at [166, 102] on img at bounding box center [160, 102] width 13 height 20
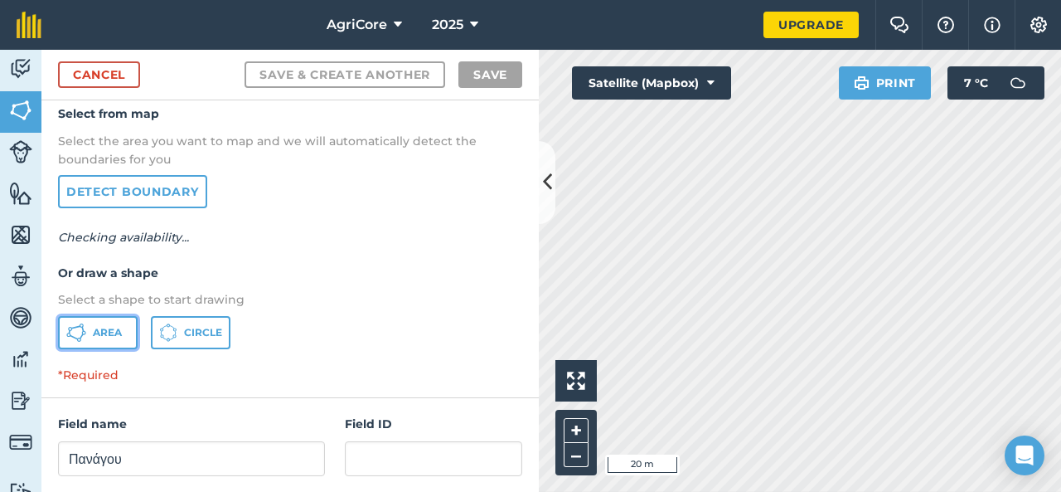
click at [110, 327] on span "Area" at bounding box center [107, 332] width 29 height 13
click at [550, 190] on icon at bounding box center [547, 181] width 9 height 29
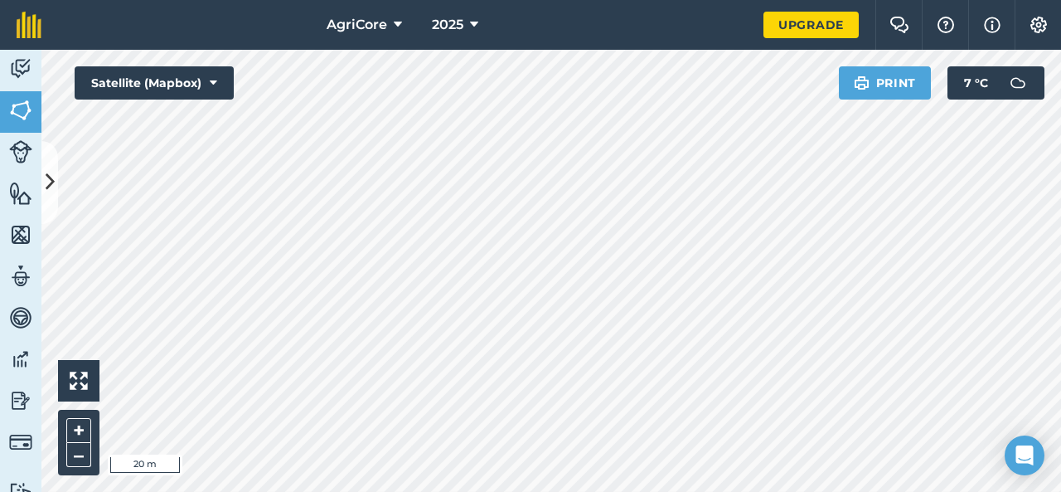
click at [324, 8] on div "AgriCore 2025 Upgrade Farm Chat Help Info Settings Map printing is not availabl…" at bounding box center [530, 246] width 1061 height 492
click at [510, 41] on div "AgriCore 2025 Upgrade Farm Chat Help Info Settings Map printing is not availabl…" at bounding box center [530, 246] width 1061 height 492
click at [648, 32] on div "AgriCore 2025 Upgrade Farm Chat Help Info Settings Map printing is not availabl…" at bounding box center [530, 246] width 1061 height 492
click at [691, 0] on html "AgriCore 2025 Upgrade Farm Chat Help Info Settings Map printing is not availabl…" at bounding box center [530, 246] width 1061 height 492
click at [495, 29] on div "AgriCore 2025 Upgrade Farm Chat Help Info Settings Map printing is not availabl…" at bounding box center [530, 246] width 1061 height 492
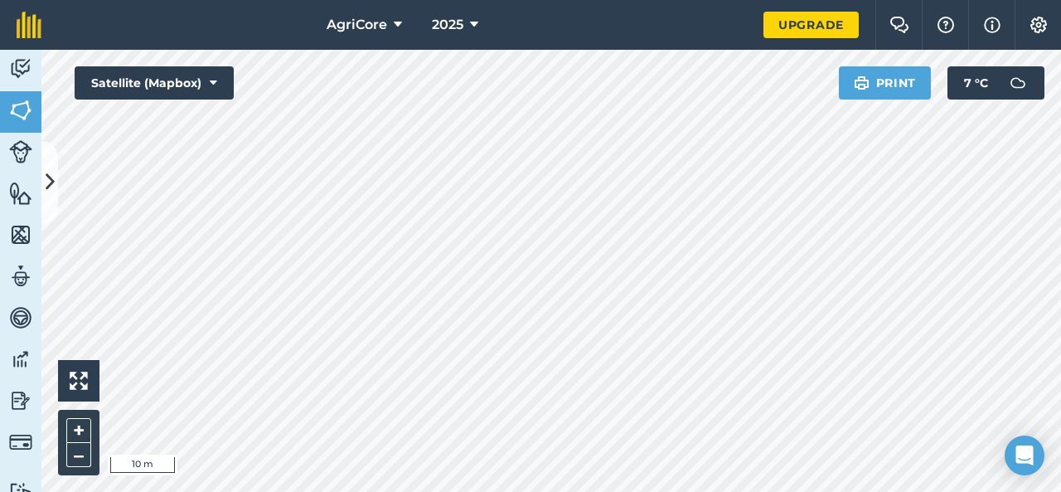
click at [555, 491] on html "AgriCore 2025 Upgrade Farm Chat Help Info Settings Map printing is not availabl…" at bounding box center [530, 246] width 1061 height 492
click at [46, 188] on icon at bounding box center [50, 181] width 9 height 29
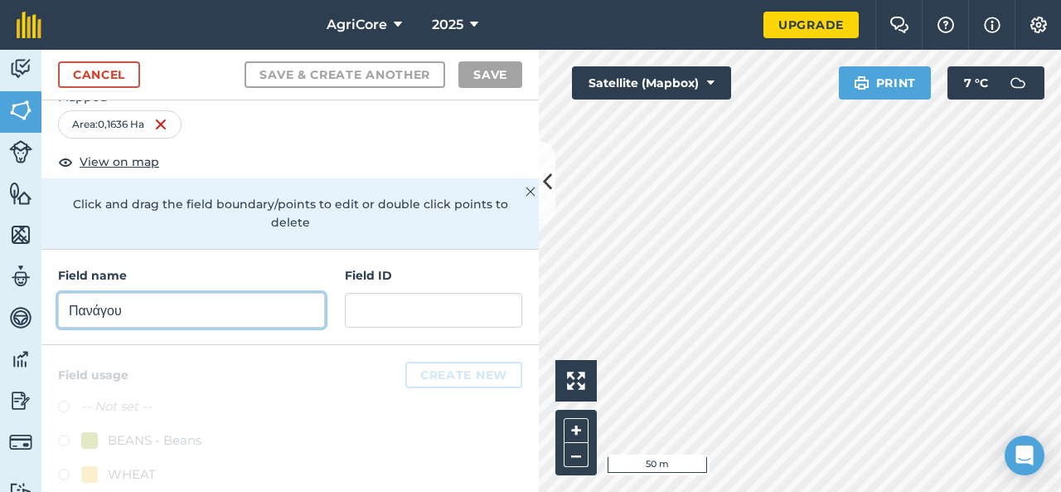
click at [192, 315] on input "Πανάγου" at bounding box center [191, 310] width 267 height 35
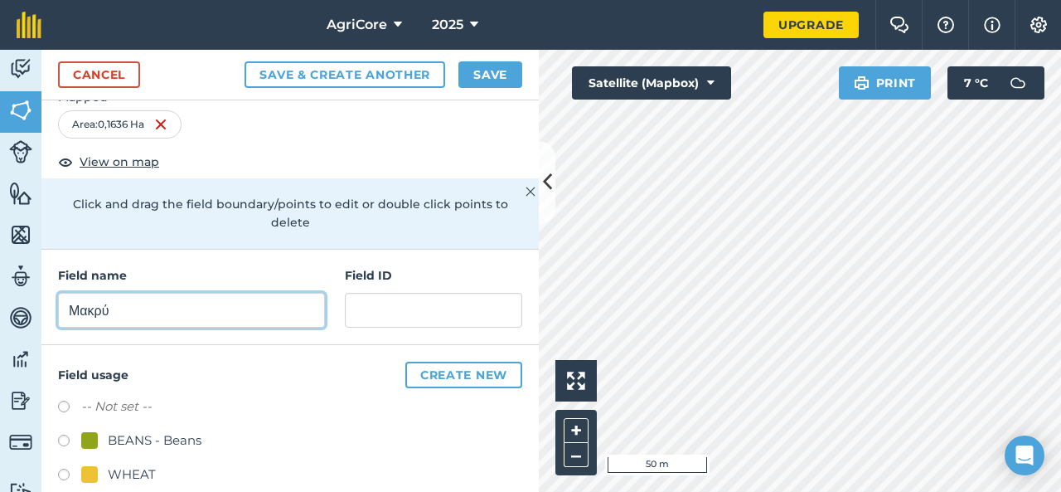
type input "Μακρύ"
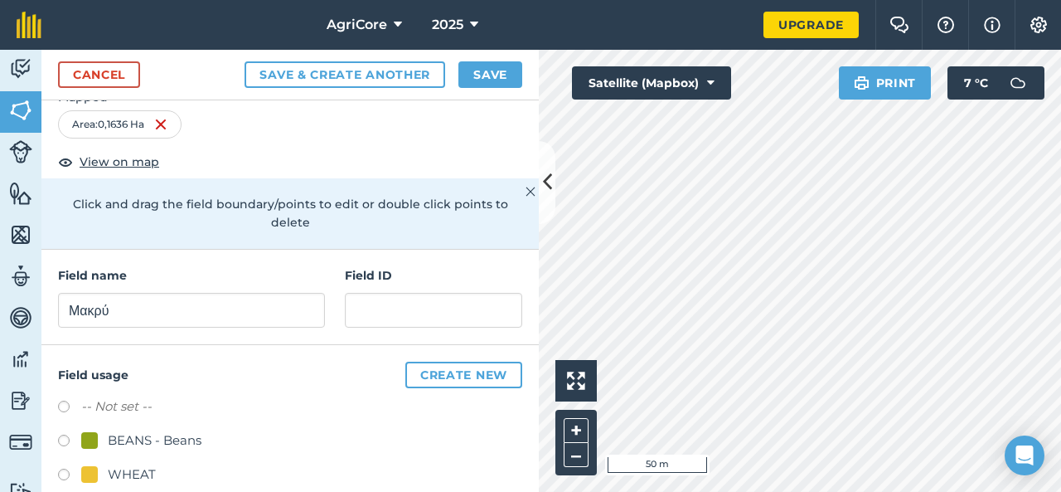
click at [93, 434] on div at bounding box center [89, 440] width 17 height 17
click at [377, 75] on button "Save & Create Another" at bounding box center [345, 74] width 201 height 27
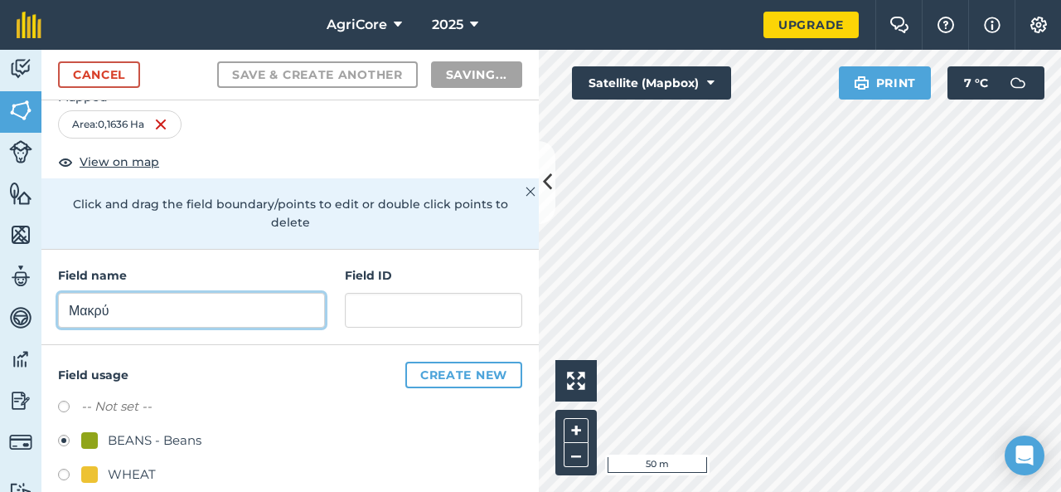
radio input "false"
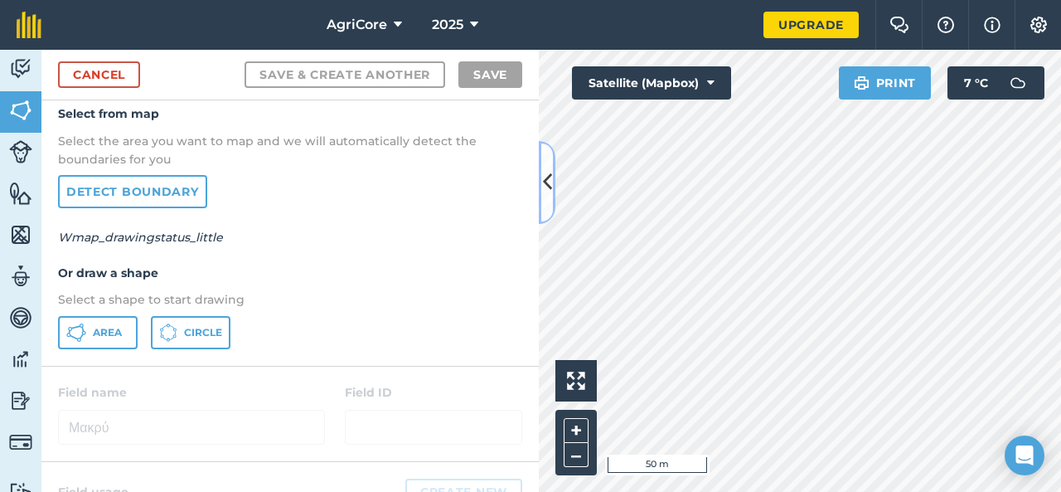
click at [543, 187] on icon at bounding box center [547, 181] width 9 height 29
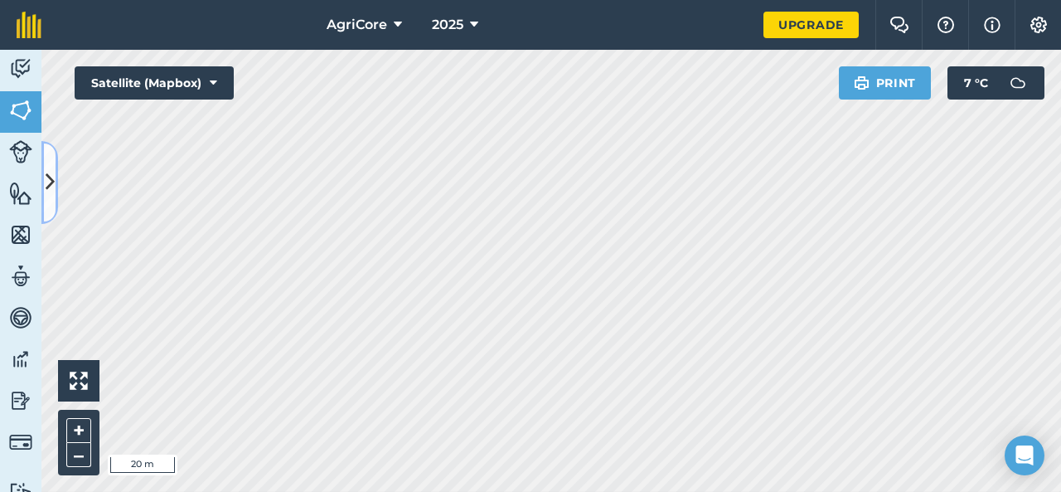
click at [53, 182] on icon at bounding box center [50, 181] width 9 height 29
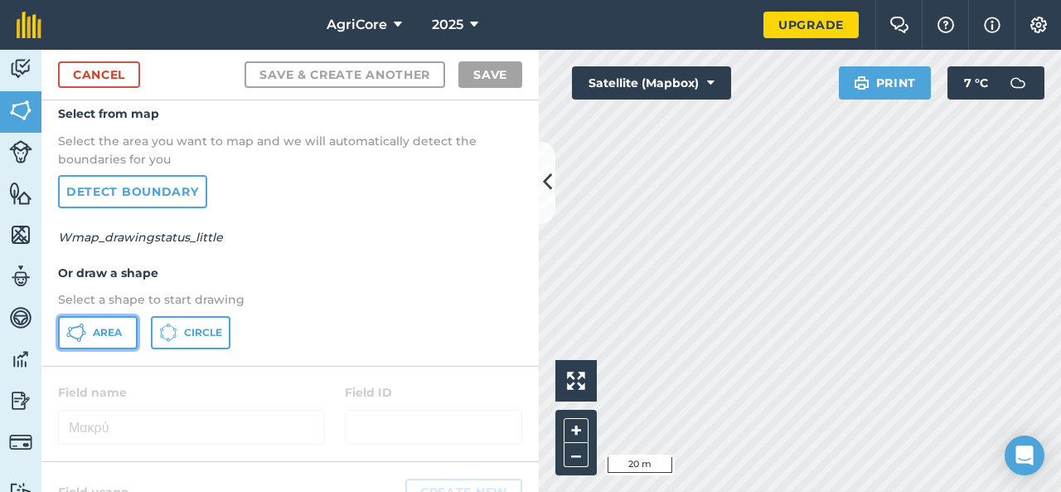
click at [113, 327] on span "Area" at bounding box center [107, 332] width 29 height 13
click at [549, 180] on icon at bounding box center [547, 181] width 9 height 29
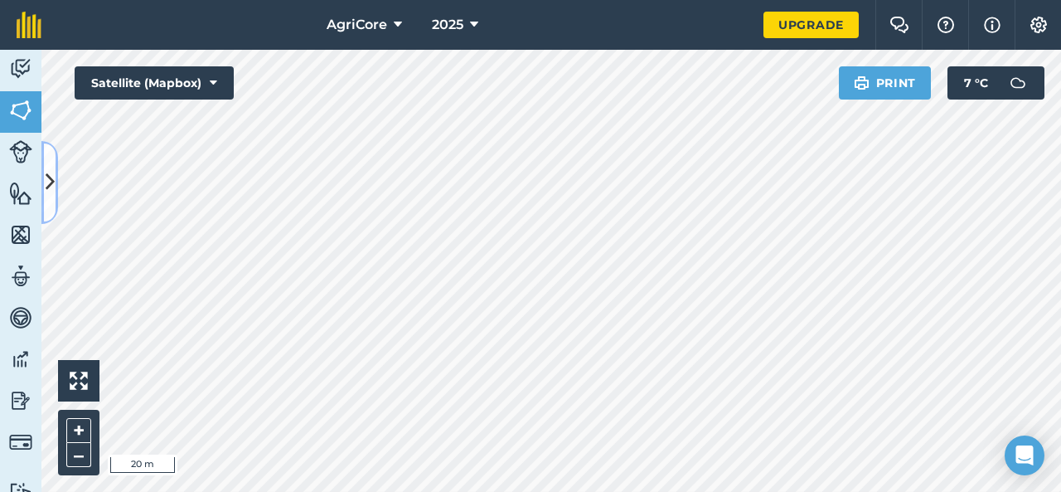
click at [46, 195] on icon at bounding box center [50, 181] width 9 height 29
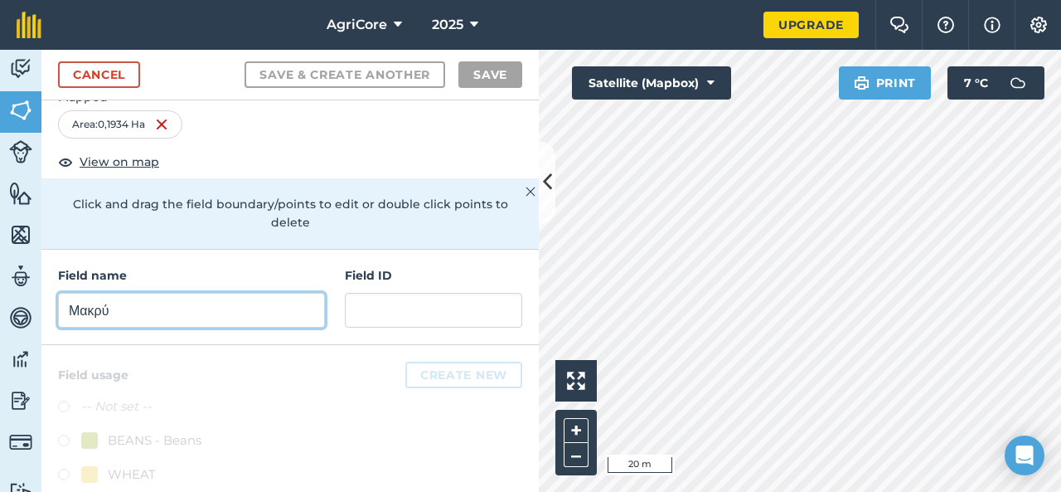
click at [237, 293] on input "Μακρύ" at bounding box center [191, 310] width 267 height 35
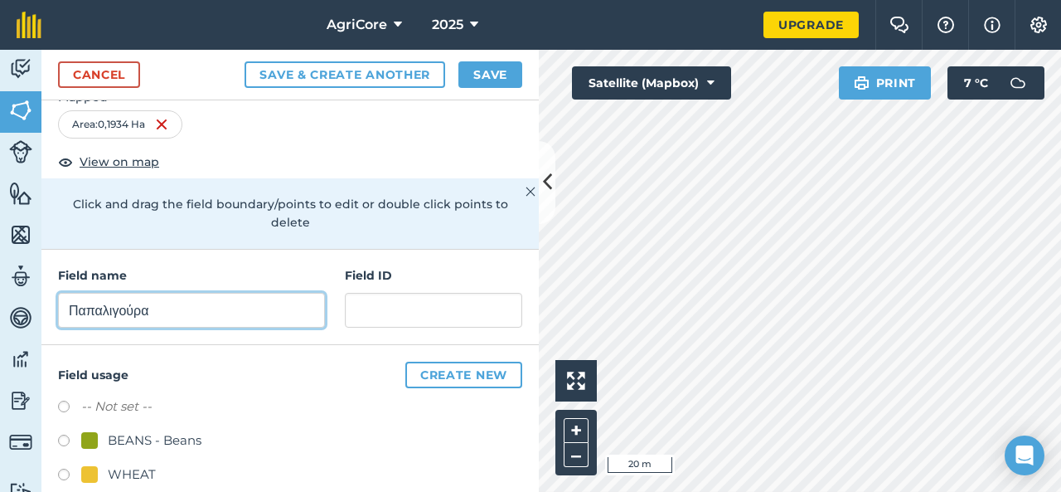
type input "Παπαλιγούρα"
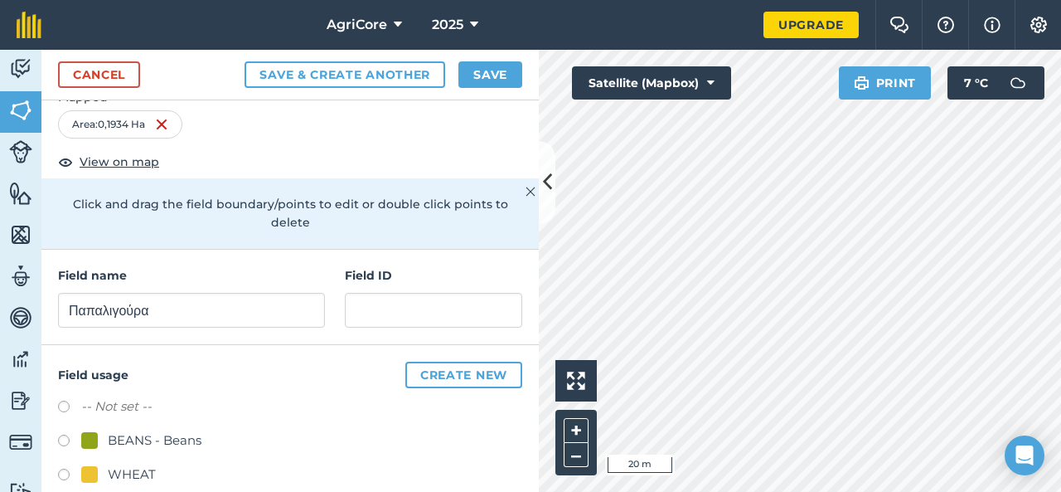
click at [90, 437] on div at bounding box center [89, 440] width 17 height 17
click at [409, 67] on button "Save & Create Another" at bounding box center [345, 74] width 201 height 27
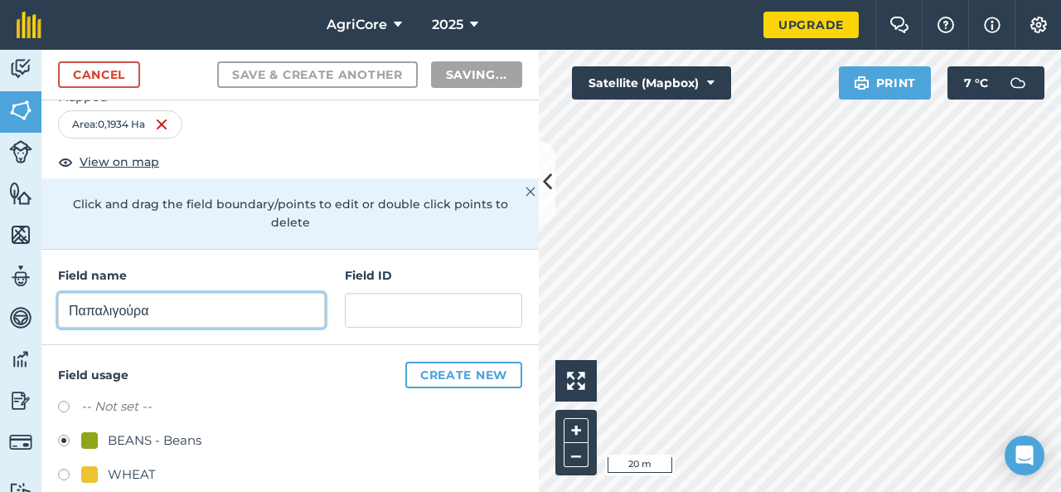
radio input "false"
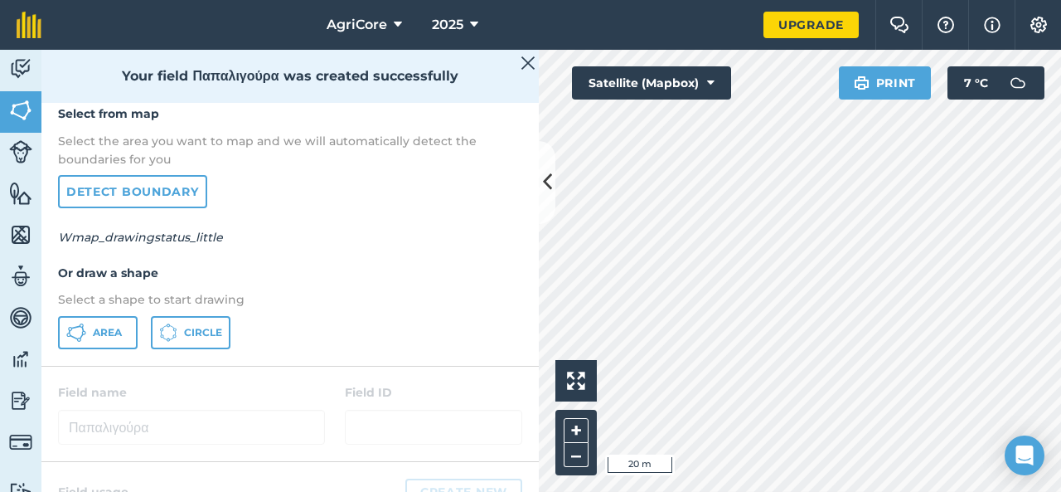
click at [528, 70] on img at bounding box center [528, 63] width 15 height 20
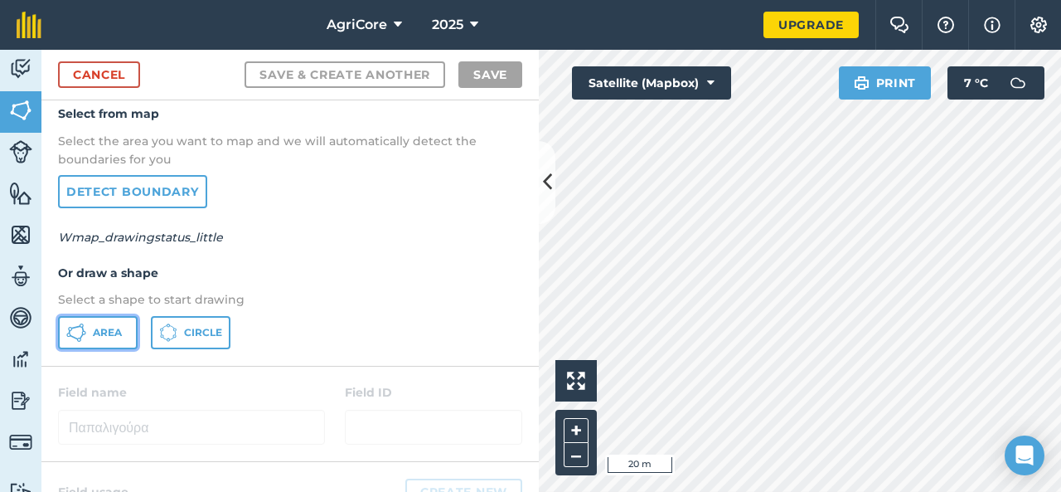
click at [116, 335] on span "Area" at bounding box center [107, 332] width 29 height 13
click at [544, 183] on icon at bounding box center [547, 181] width 9 height 29
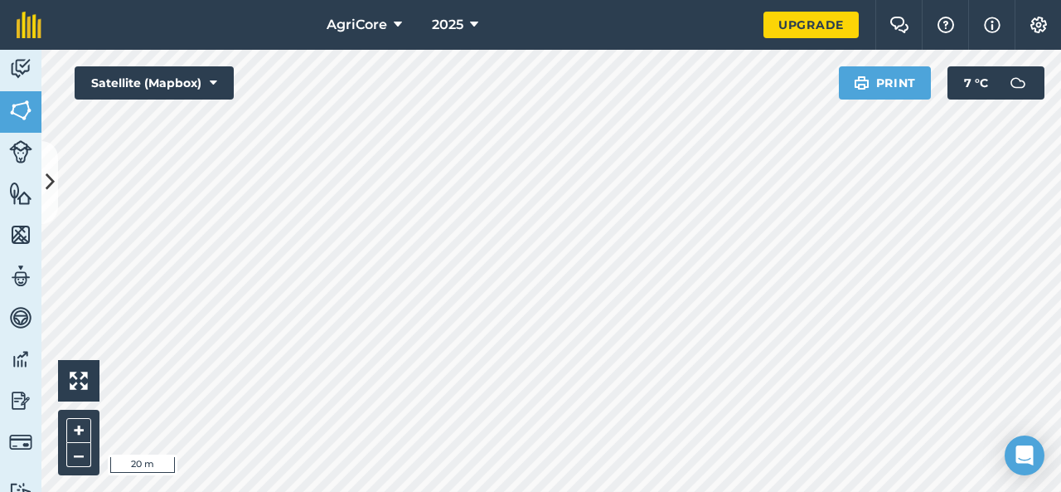
click at [534, 0] on html "AgriCore 2025 Upgrade Farm Chat Help Info Settings Map printing is not availabl…" at bounding box center [530, 246] width 1061 height 492
click at [55, 190] on button at bounding box center [49, 182] width 17 height 83
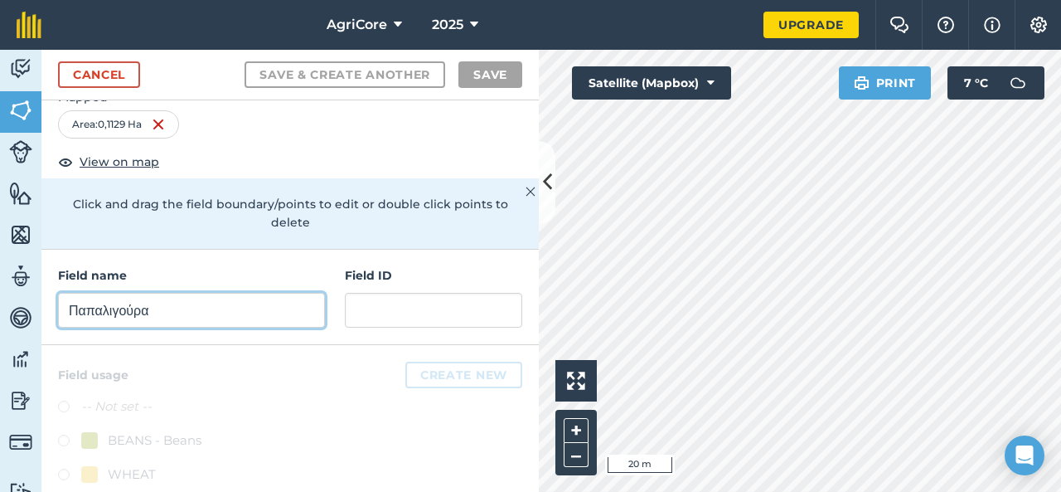
click at [123, 301] on input "Παπαλιγούρα" at bounding box center [191, 310] width 267 height 35
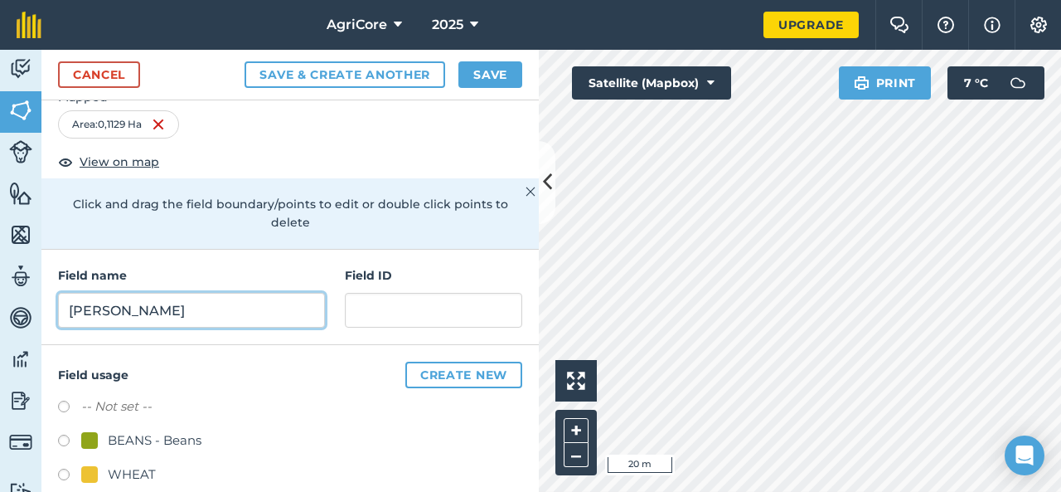
type input "[PERSON_NAME]"
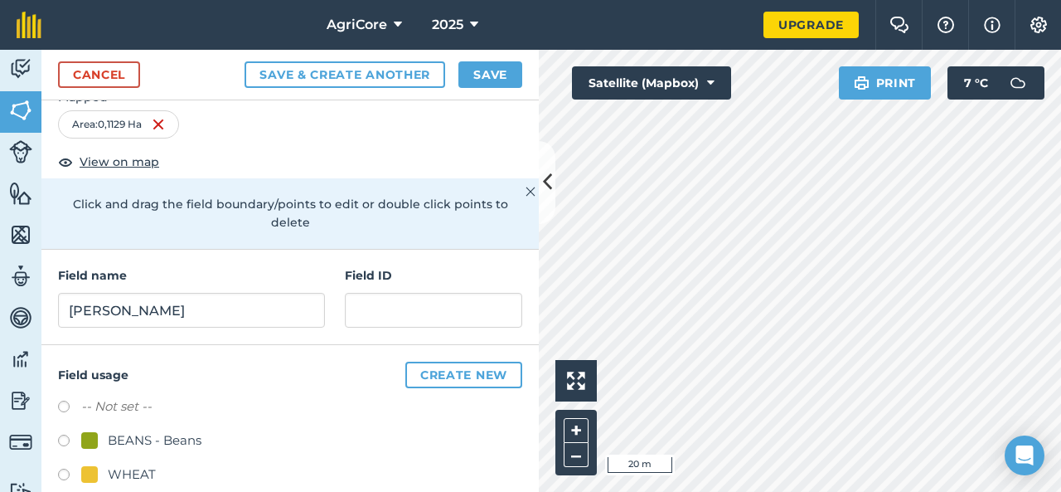
click at [66, 434] on label at bounding box center [69, 442] width 23 height 17
click at [341, 68] on button "Save & Create Another" at bounding box center [345, 74] width 201 height 27
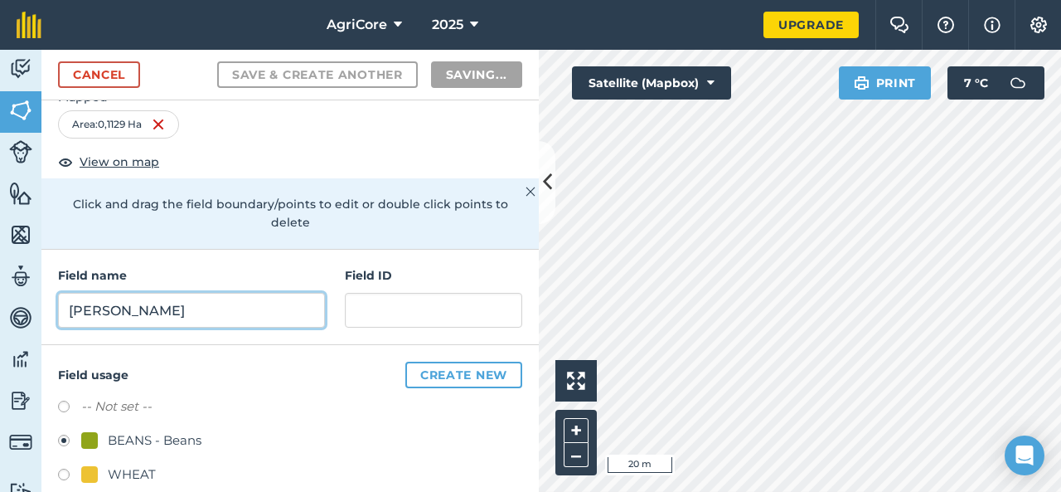
radio input "false"
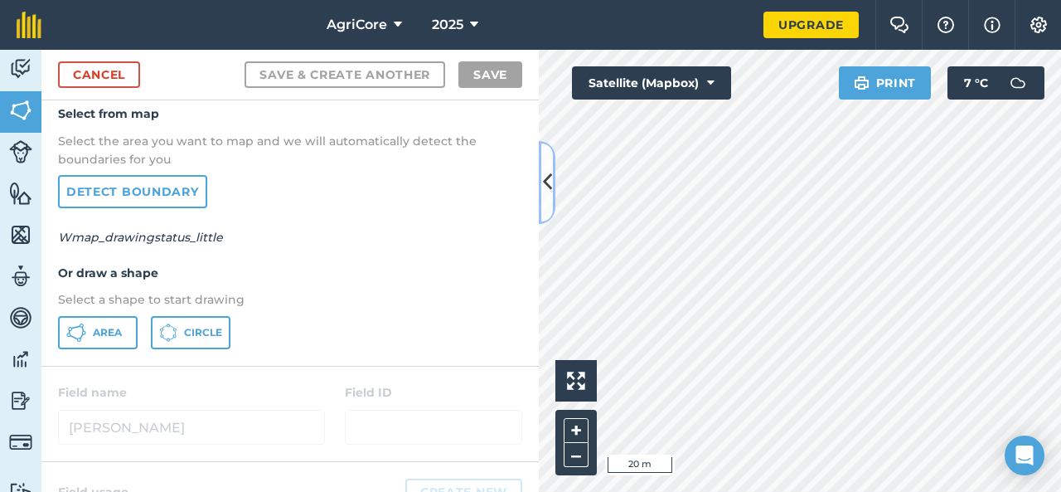
click at [547, 195] on icon at bounding box center [547, 181] width 9 height 29
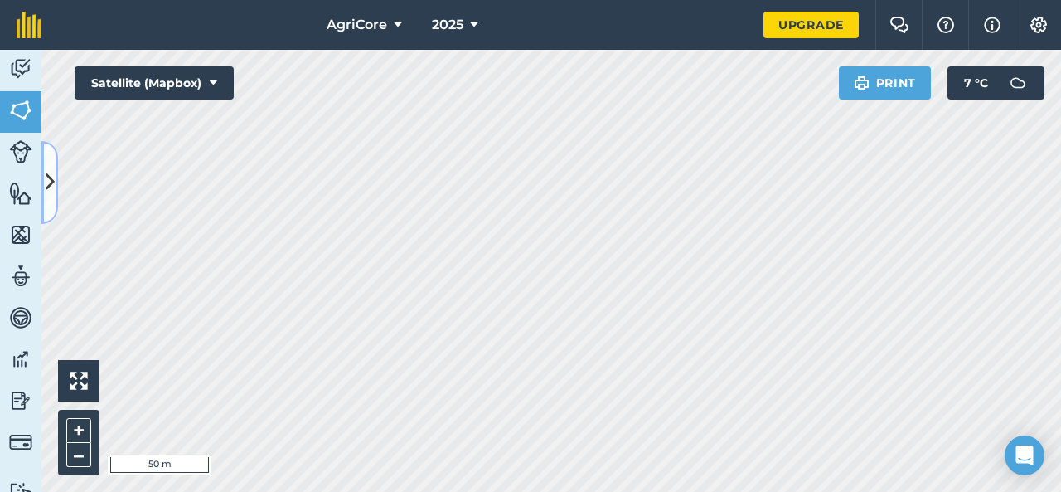
click at [51, 173] on icon at bounding box center [50, 181] width 9 height 29
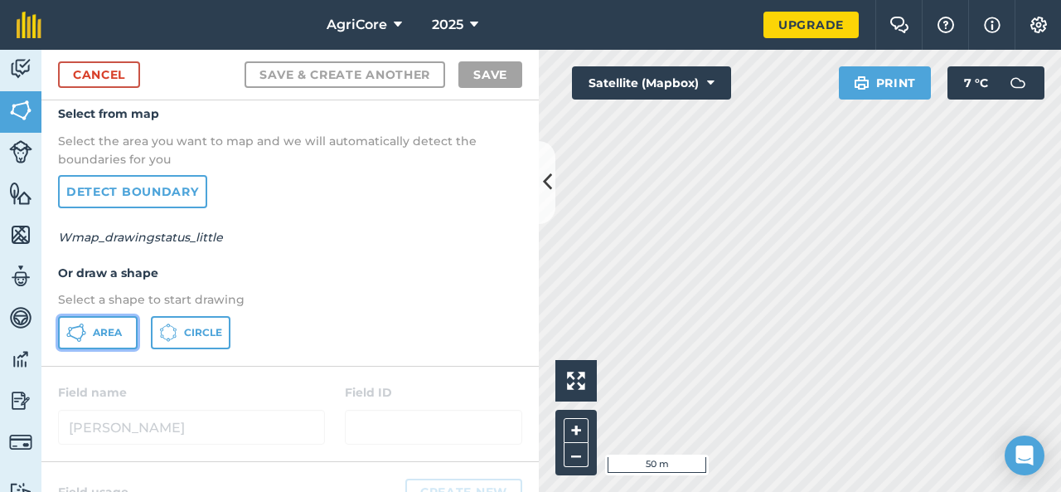
click at [104, 326] on span "Area" at bounding box center [107, 332] width 29 height 13
click at [550, 183] on icon at bounding box center [547, 181] width 9 height 29
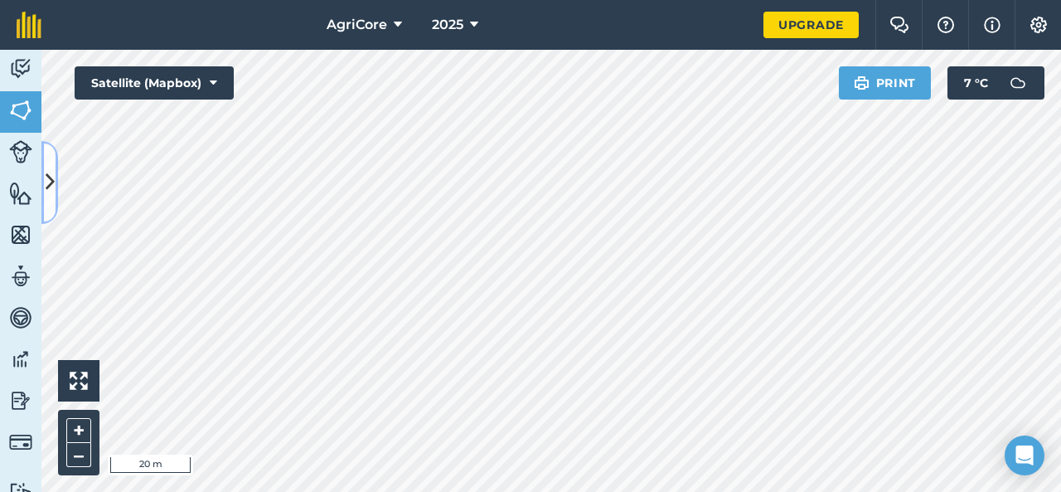
click at [51, 188] on icon at bounding box center [50, 181] width 9 height 29
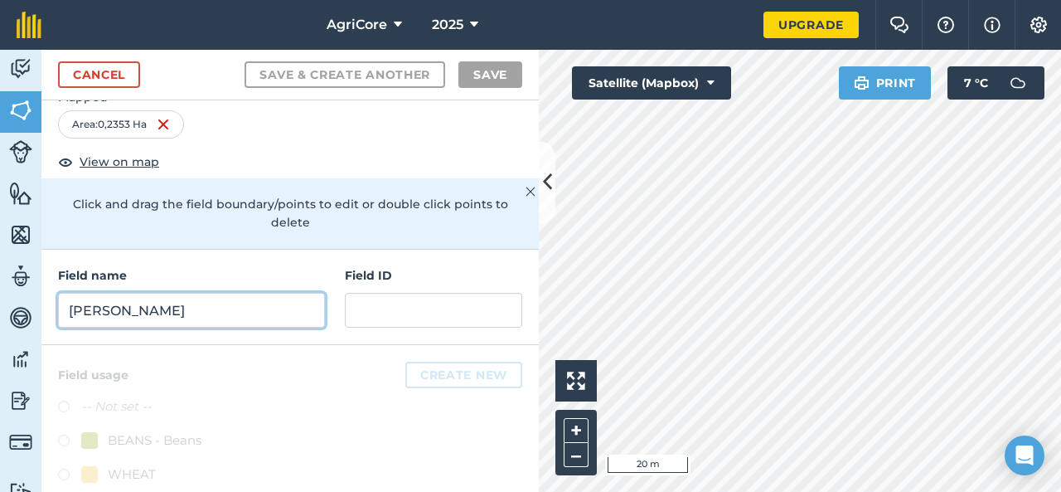
click at [138, 300] on input "[PERSON_NAME]" at bounding box center [191, 310] width 267 height 35
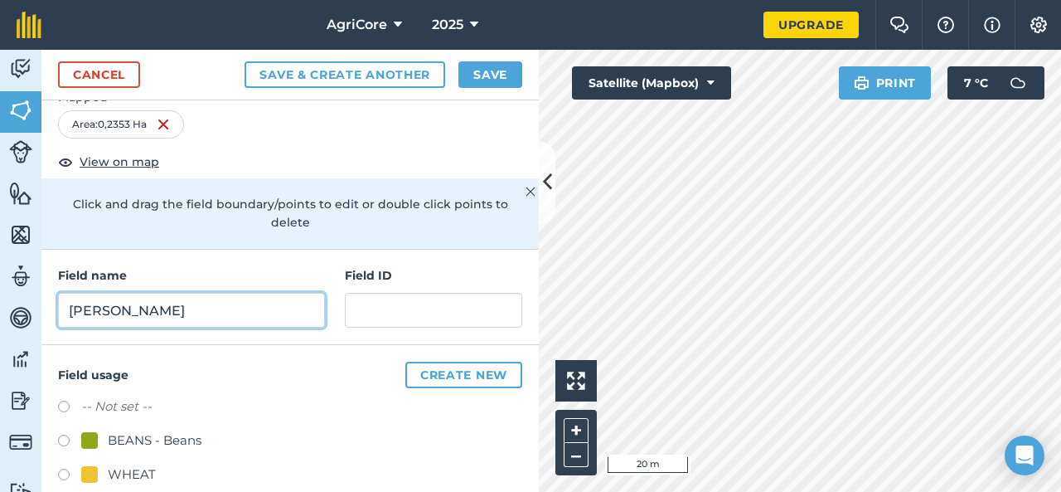
type input "[PERSON_NAME]"
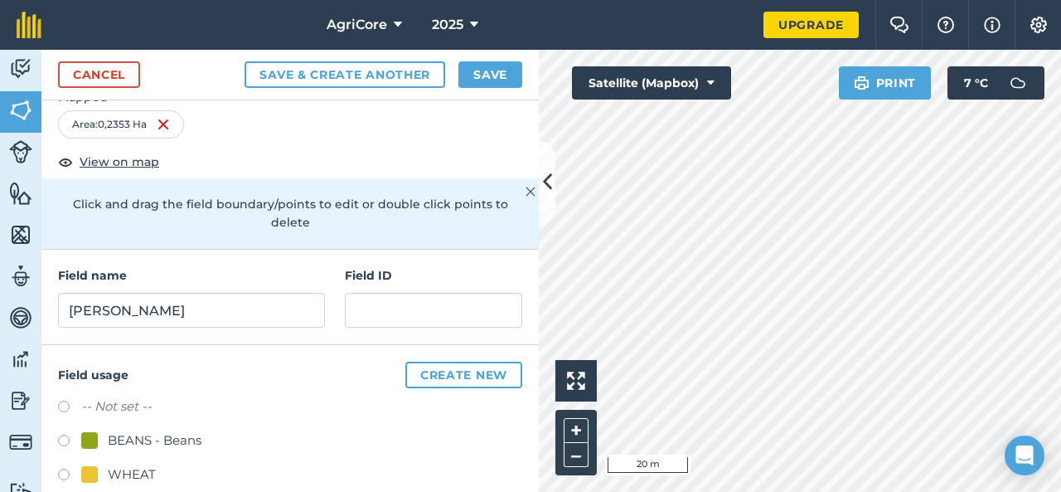
click at [65, 436] on label at bounding box center [69, 442] width 23 height 17
click at [360, 75] on button "Save & Create Another" at bounding box center [345, 74] width 201 height 27
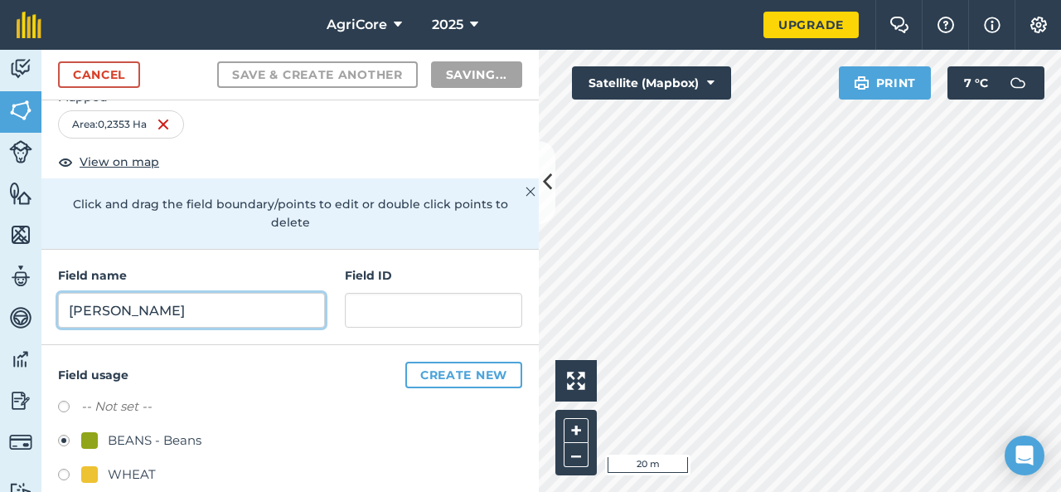
radio input "false"
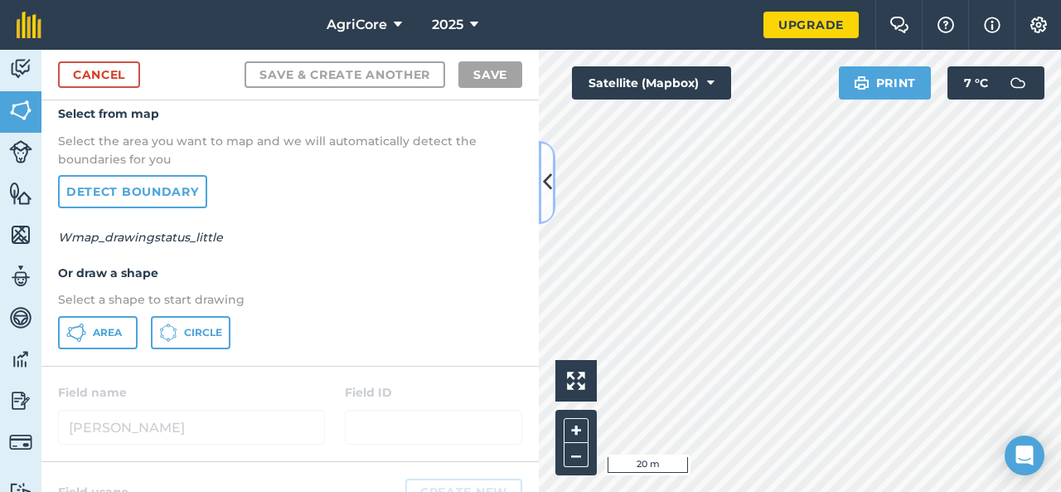
click at [545, 198] on button at bounding box center [547, 182] width 17 height 83
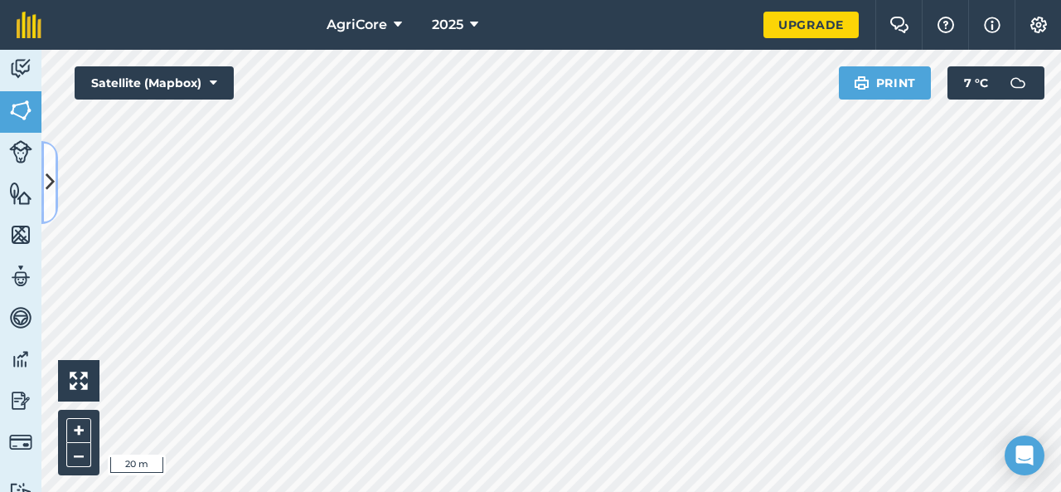
click at [46, 194] on icon at bounding box center [50, 181] width 9 height 29
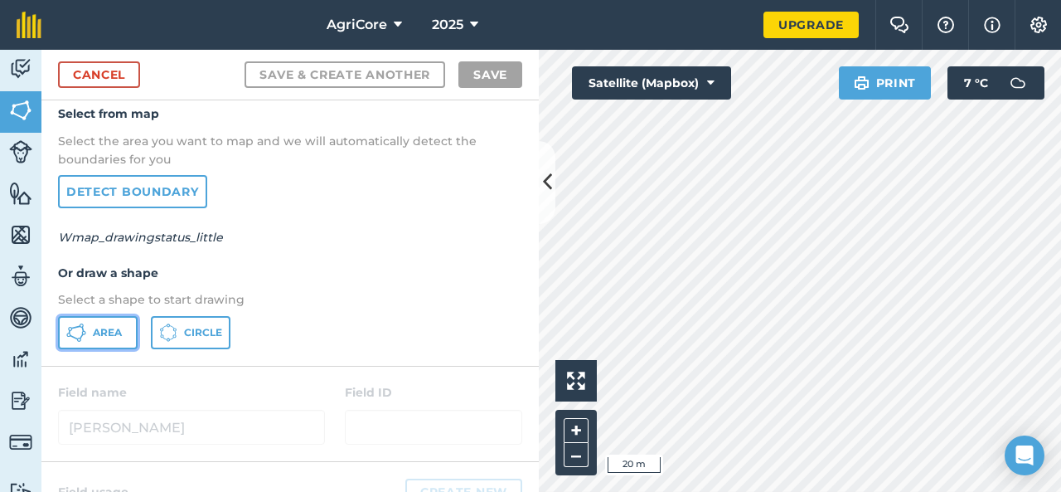
click at [124, 321] on button "Area" at bounding box center [98, 332] width 80 height 33
click at [549, 193] on icon at bounding box center [547, 181] width 9 height 29
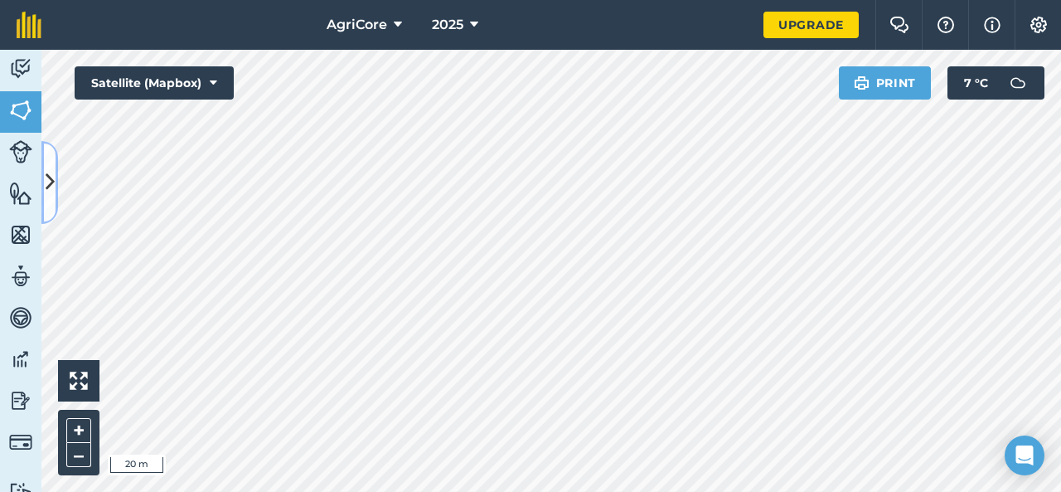
click at [56, 173] on button at bounding box center [49, 182] width 17 height 83
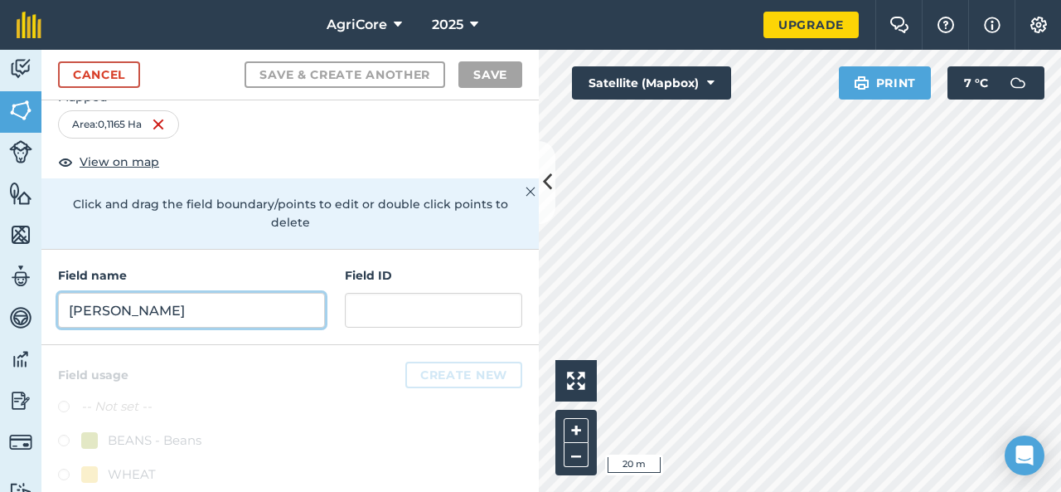
click at [178, 298] on input "[PERSON_NAME]" at bounding box center [191, 310] width 267 height 35
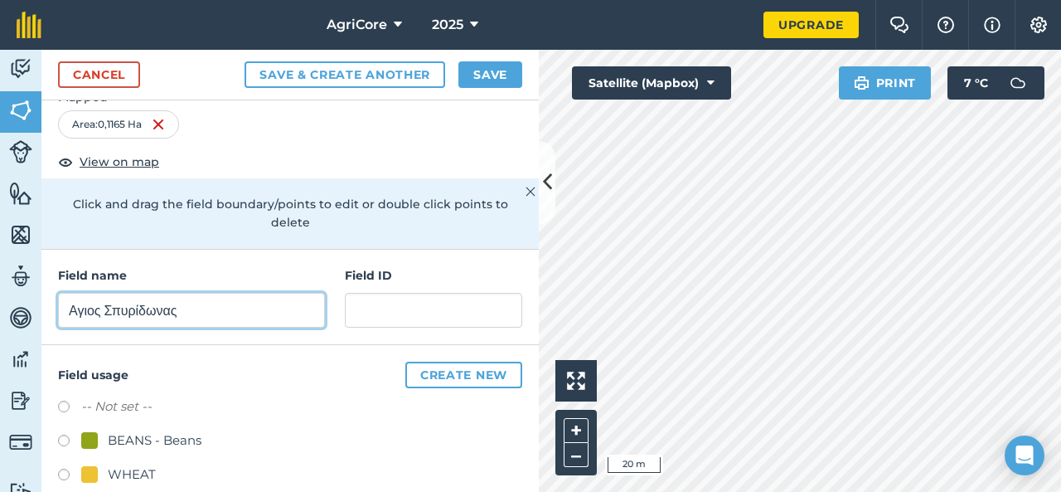
type input "Αγιος Σπυρίδωνας"
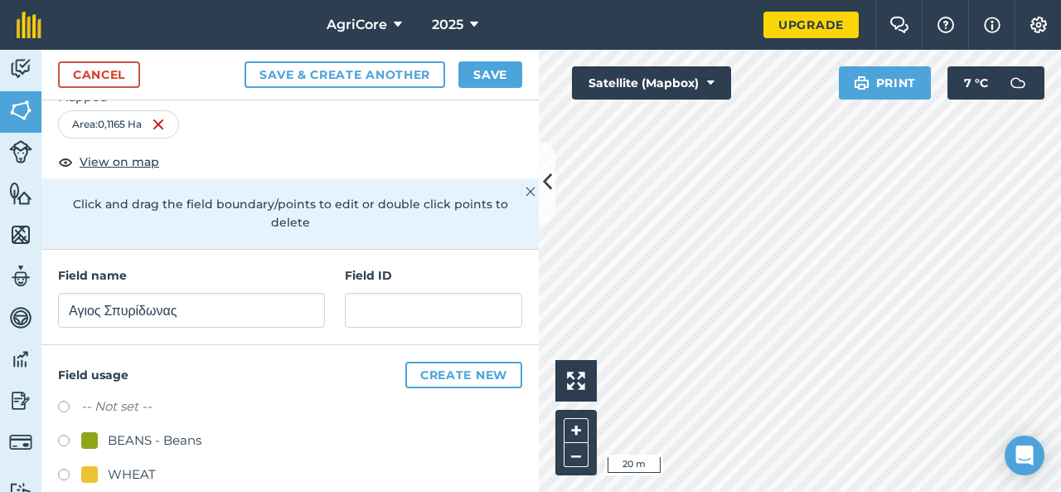
click at [123, 435] on div "BEANS - Beans" at bounding box center [155, 440] width 94 height 20
click at [414, 80] on button "Save & Create Another" at bounding box center [345, 74] width 201 height 27
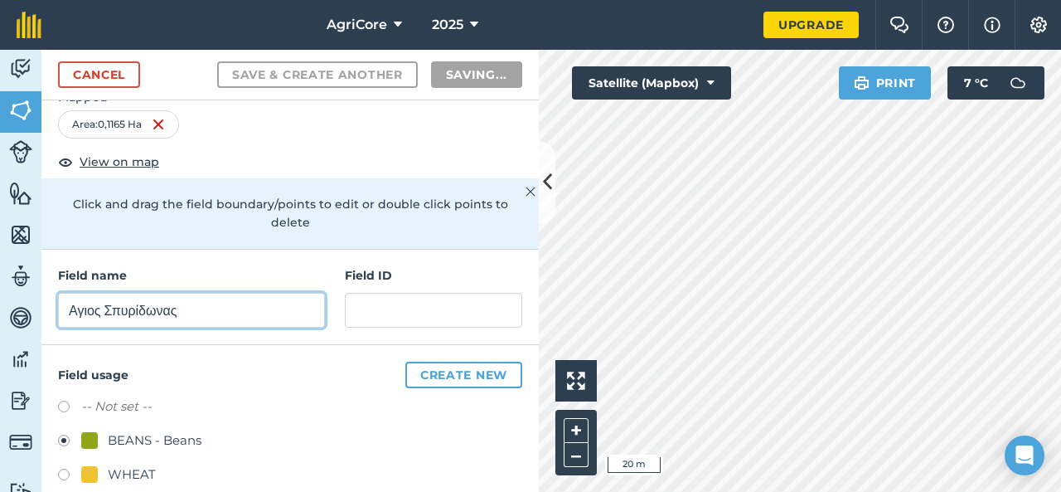
radio input "false"
